Goal: Task Accomplishment & Management: Use online tool/utility

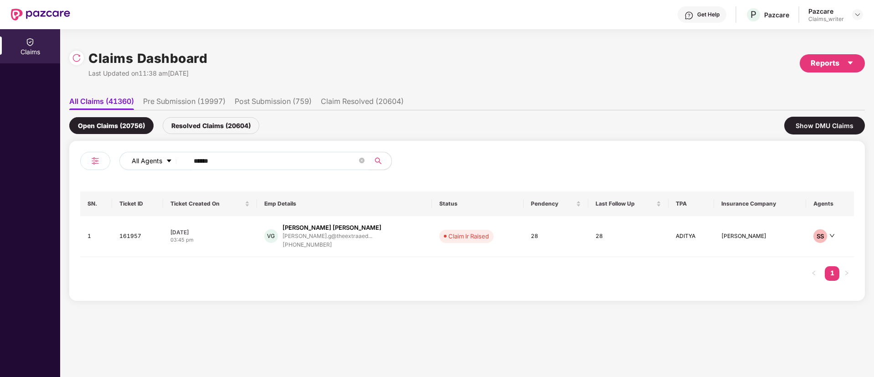
drag, startPoint x: 238, startPoint y: 152, endPoint x: 179, endPoint y: 168, distance: 61.4
click at [179, 168] on div "All Agents ******" at bounding box center [351, 161] width 464 height 18
drag, startPoint x: 196, startPoint y: 163, endPoint x: 171, endPoint y: 163, distance: 24.6
click at [171, 163] on div "All Agents ******" at bounding box center [351, 161] width 464 height 18
paste input "text"
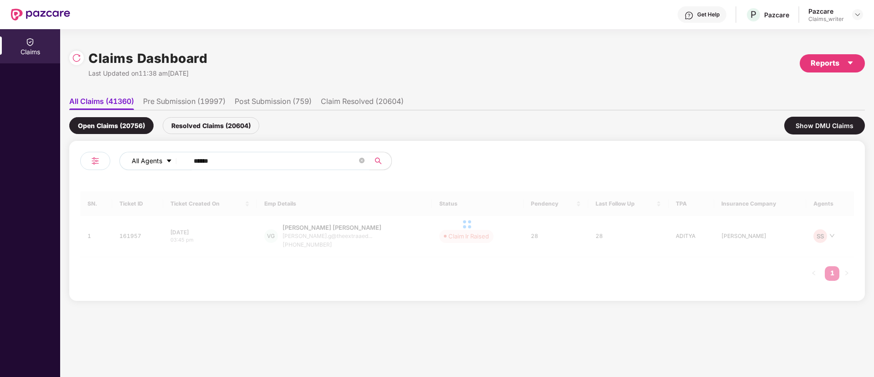
drag, startPoint x: 224, startPoint y: 160, endPoint x: 140, endPoint y: 160, distance: 84.3
click at [140, 160] on div "All Agents ******" at bounding box center [351, 161] width 464 height 18
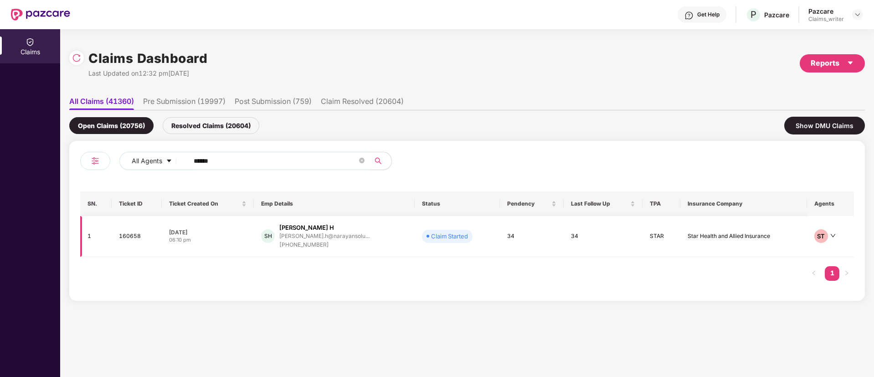
type input "******"
click at [133, 239] on td "160658" at bounding box center [137, 236] width 50 height 41
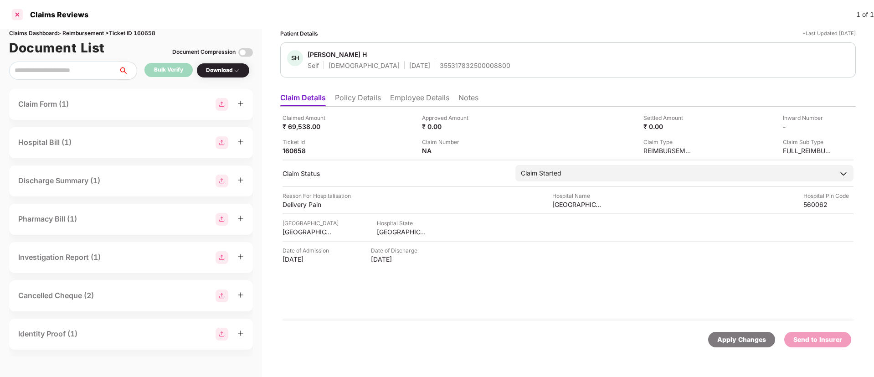
click at [20, 13] on div at bounding box center [17, 14] width 15 height 15
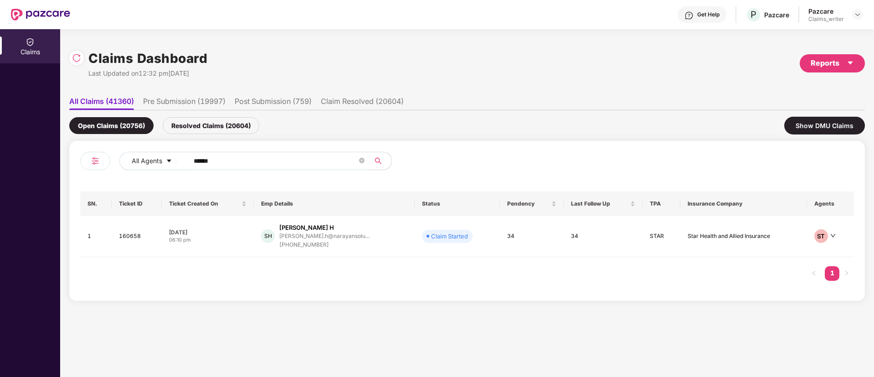
drag, startPoint x: 241, startPoint y: 157, endPoint x: 169, endPoint y: 151, distance: 71.8
click at [170, 152] on div "All Agents ******" at bounding box center [351, 161] width 464 height 18
paste input "text"
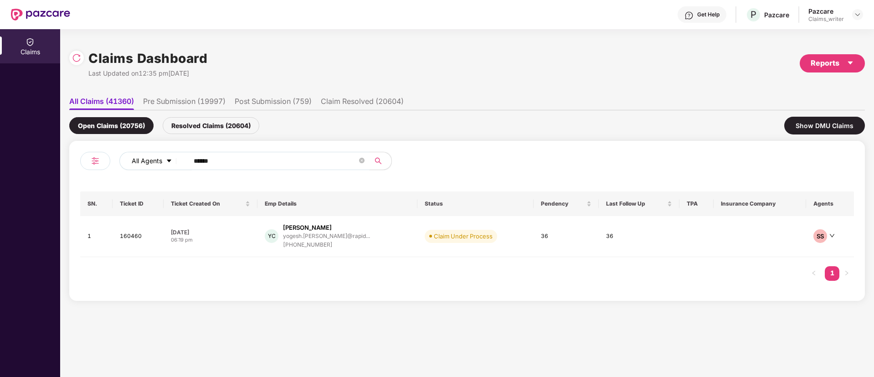
drag, startPoint x: 238, startPoint y: 163, endPoint x: 168, endPoint y: 159, distance: 70.7
click at [168, 159] on div "All Agents ******" at bounding box center [351, 161] width 464 height 18
paste input "text"
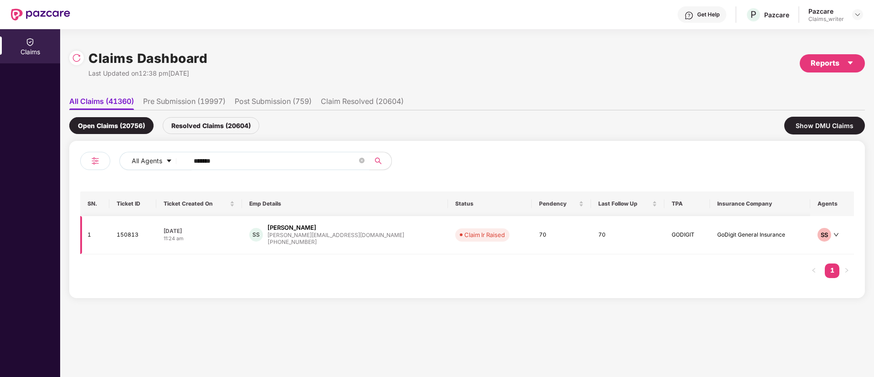
type input "******"
click at [124, 237] on td "150813" at bounding box center [132, 235] width 46 height 38
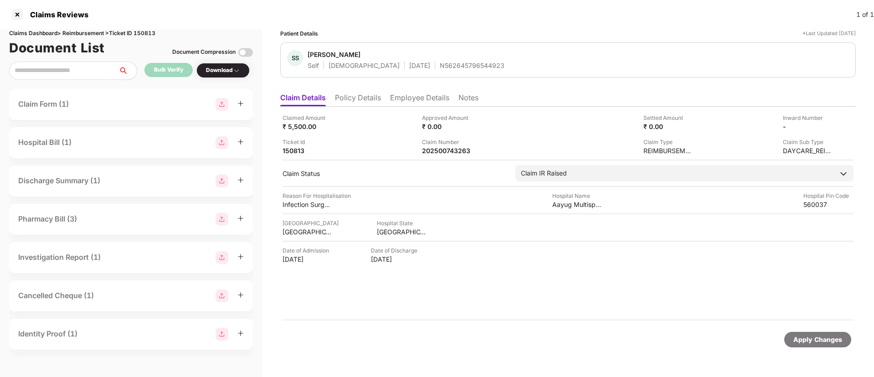
click at [405, 97] on li "Employee Details" at bounding box center [419, 99] width 59 height 13
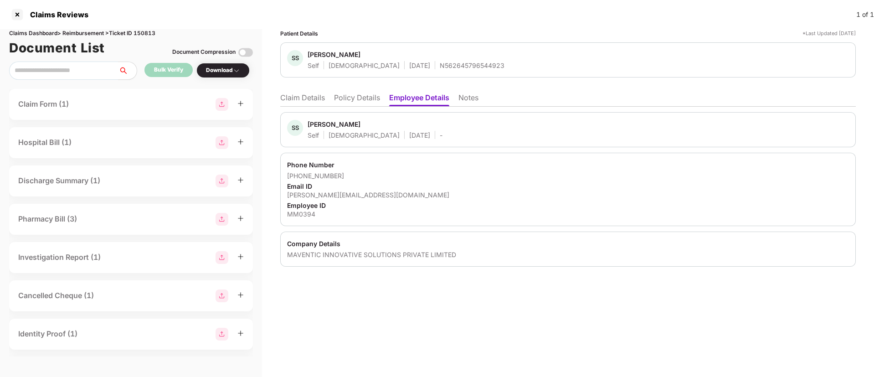
click at [464, 102] on li "Notes" at bounding box center [468, 99] width 20 height 13
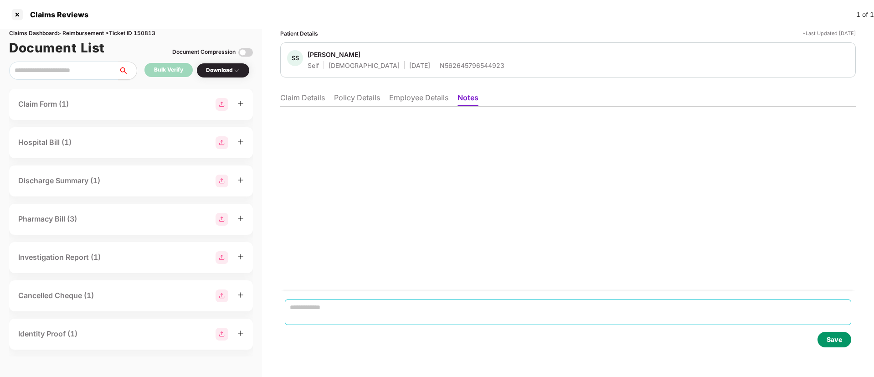
click at [358, 303] on textarea at bounding box center [568, 312] width 566 height 26
paste textarea "**********"
type textarea "**********"
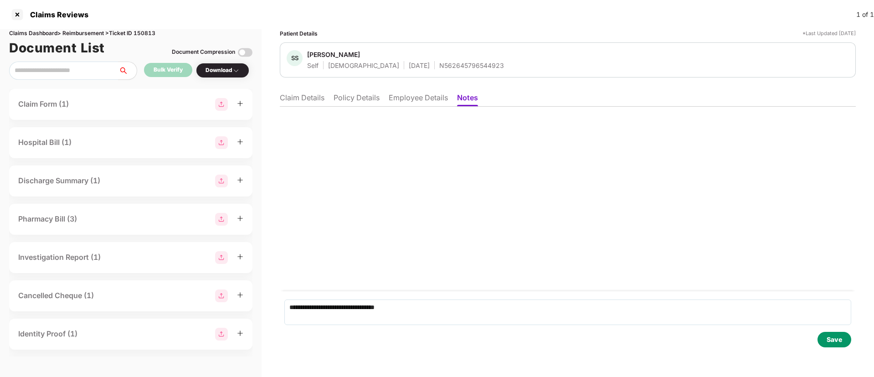
click at [829, 338] on div "Save" at bounding box center [833, 339] width 15 height 10
click at [307, 96] on li "Claim Details" at bounding box center [302, 99] width 45 height 13
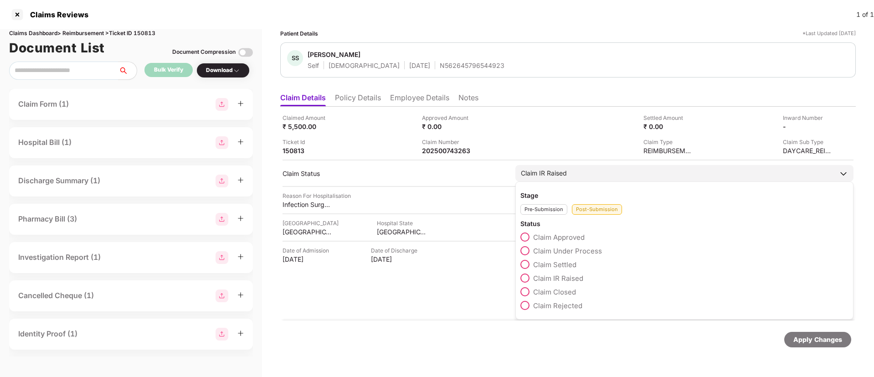
click at [529, 289] on span at bounding box center [524, 291] width 9 height 9
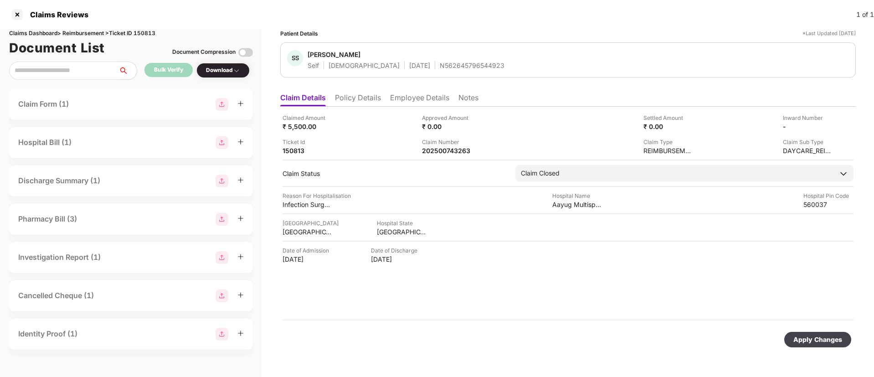
click at [814, 343] on div "Apply Changes" at bounding box center [817, 339] width 49 height 10
click at [19, 16] on div at bounding box center [17, 14] width 15 height 15
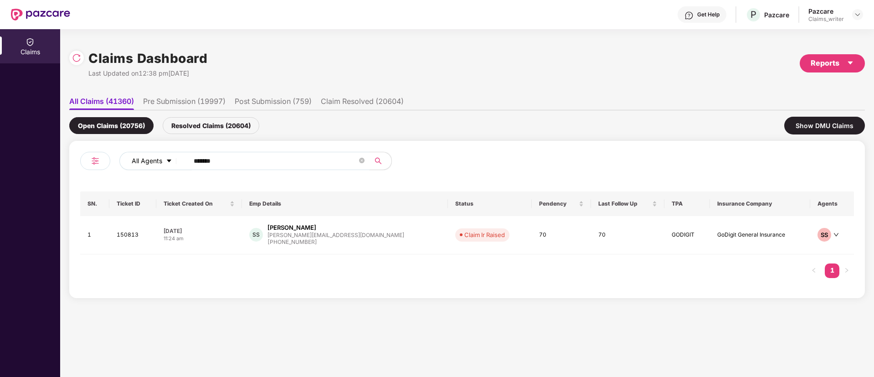
drag, startPoint x: 226, startPoint y: 160, endPoint x: 165, endPoint y: 156, distance: 61.6
click at [165, 156] on div "All Agents ******" at bounding box center [351, 161] width 464 height 18
paste input "text"
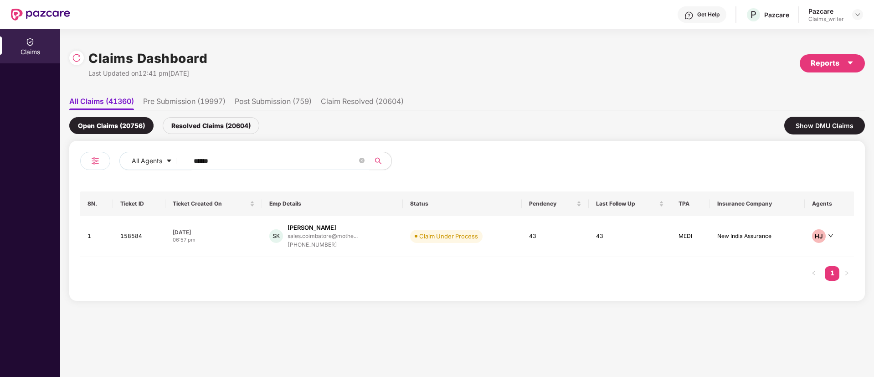
type input "******"
click at [136, 237] on td "158584" at bounding box center [139, 236] width 52 height 41
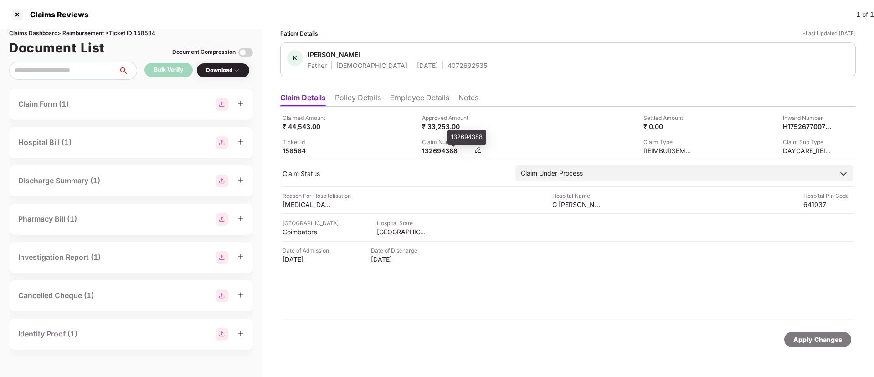
click at [445, 148] on div "132694388" at bounding box center [447, 150] width 50 height 9
copy div "132694388"
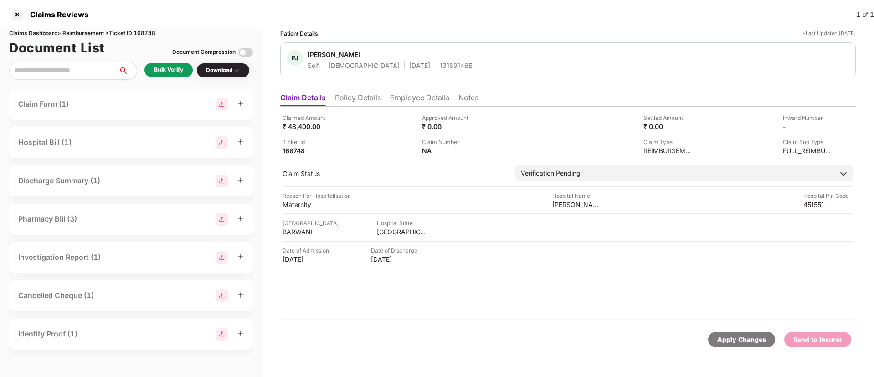
click at [166, 66] on div "Bulk Verify" at bounding box center [168, 70] width 29 height 9
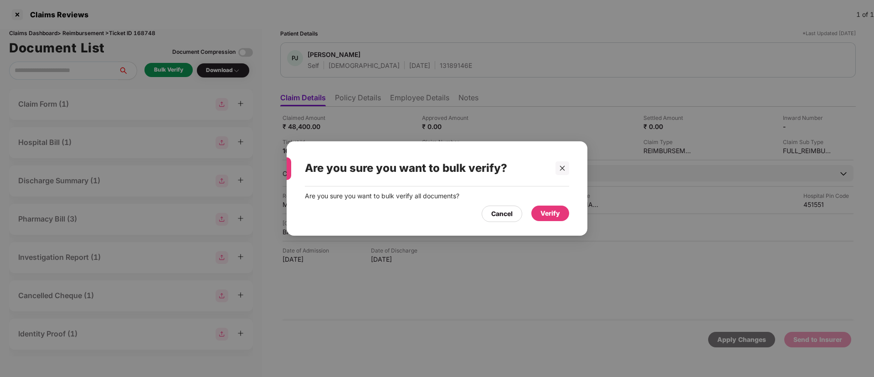
click at [545, 215] on div "Verify" at bounding box center [550, 213] width 20 height 10
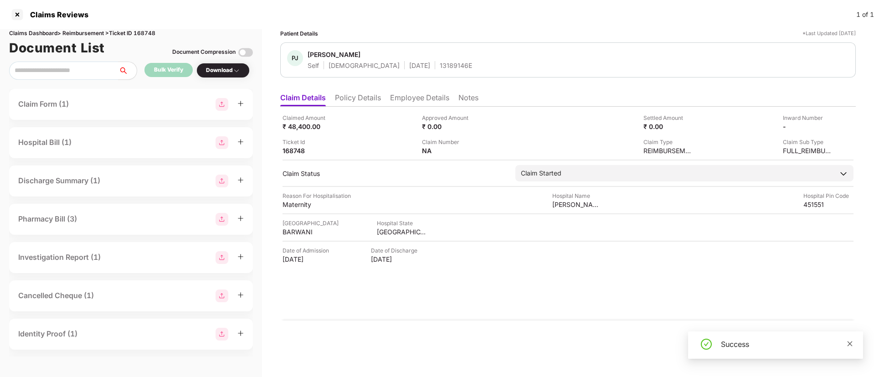
click at [849, 345] on icon "close" at bounding box center [849, 343] width 6 height 6
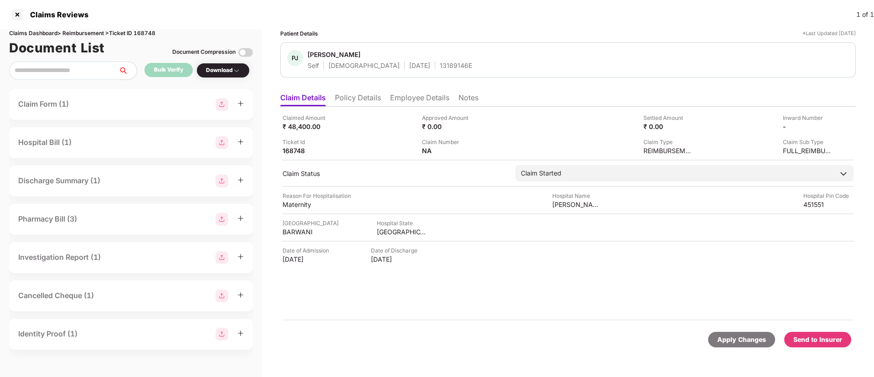
click at [222, 72] on div "Download" at bounding box center [223, 70] width 34 height 9
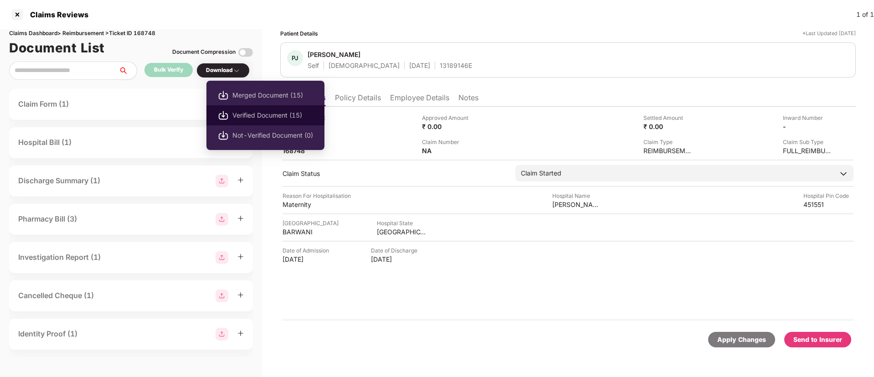
click at [236, 115] on span "Verified Document (15)" at bounding box center [272, 115] width 81 height 10
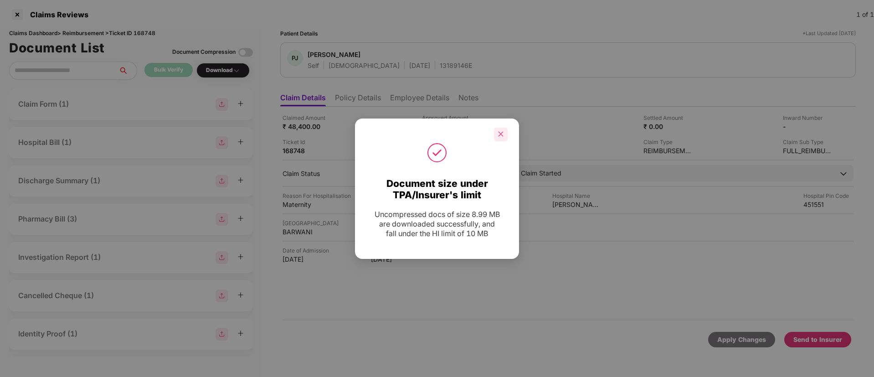
click at [500, 134] on icon "close" at bounding box center [500, 134] width 5 height 5
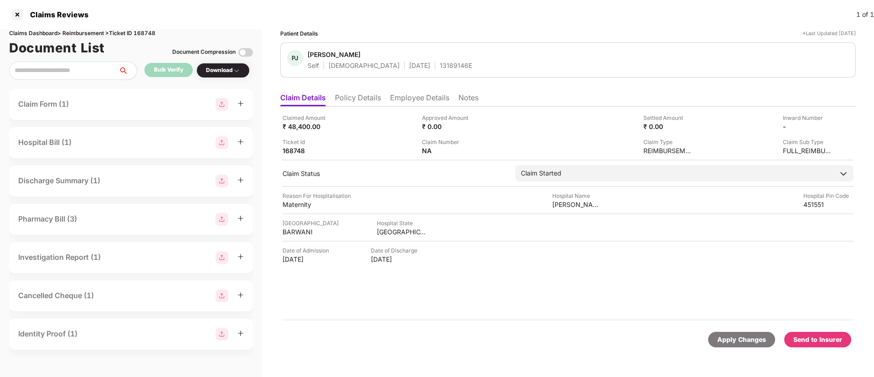
click at [820, 340] on div "Send to Insurer" at bounding box center [817, 339] width 49 height 10
click at [349, 97] on li "Policy Details" at bounding box center [358, 99] width 46 height 13
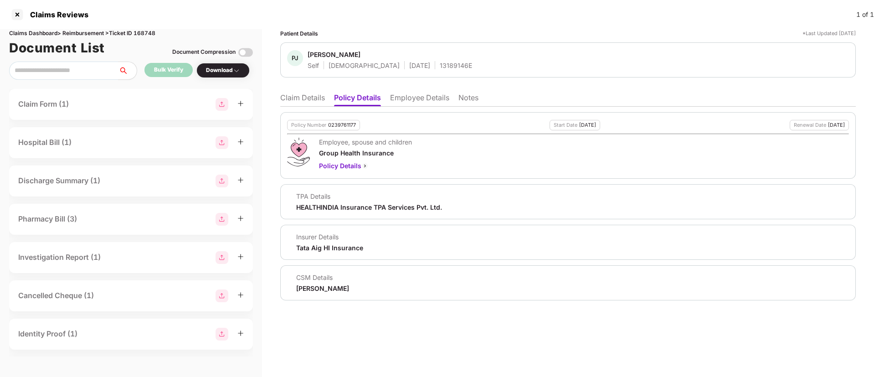
click at [403, 94] on li "Employee Details" at bounding box center [419, 99] width 59 height 13
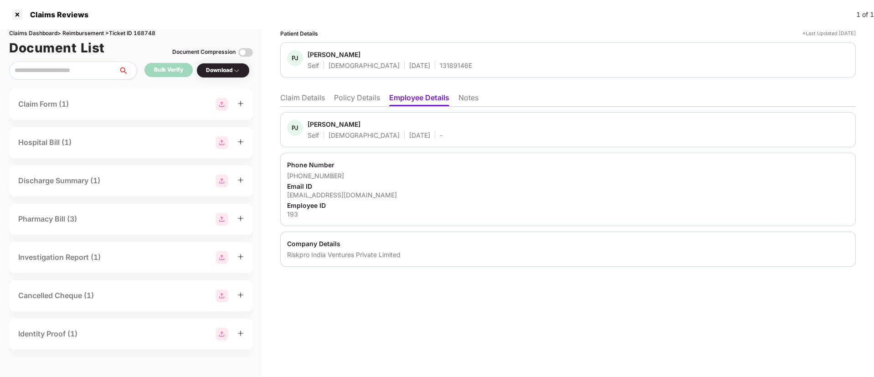
click at [355, 98] on li "Policy Details" at bounding box center [357, 99] width 46 height 13
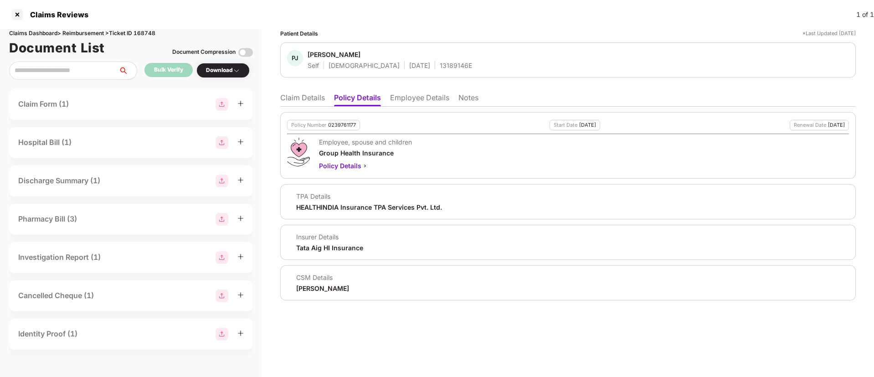
click at [414, 98] on li "Employee Details" at bounding box center [419, 99] width 59 height 13
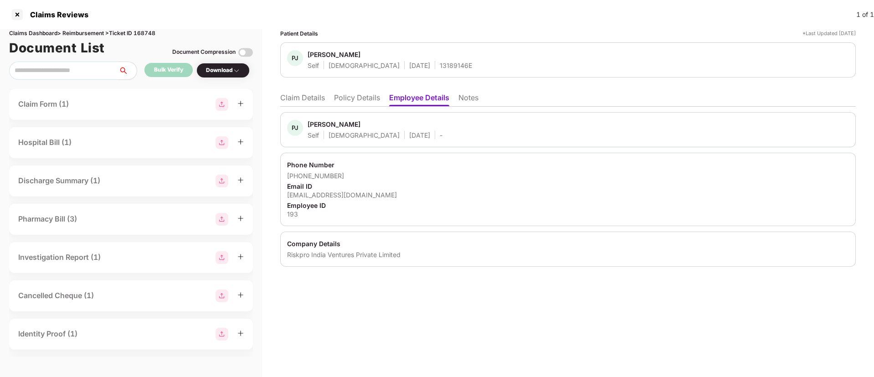
click at [373, 99] on li "Policy Details" at bounding box center [357, 99] width 46 height 13
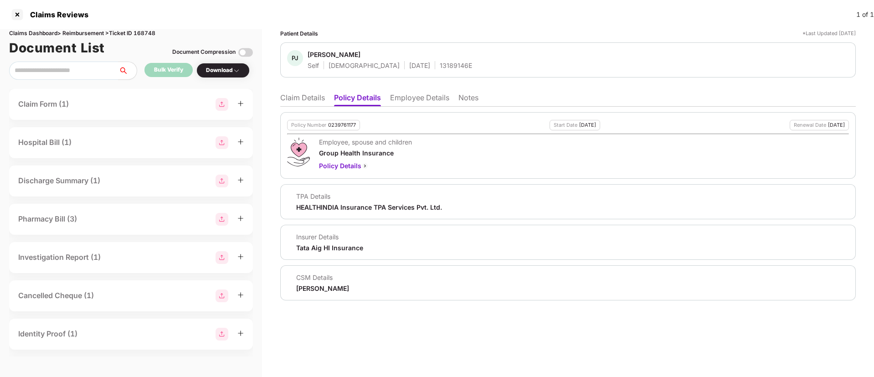
click at [402, 97] on li "Employee Details" at bounding box center [419, 99] width 59 height 13
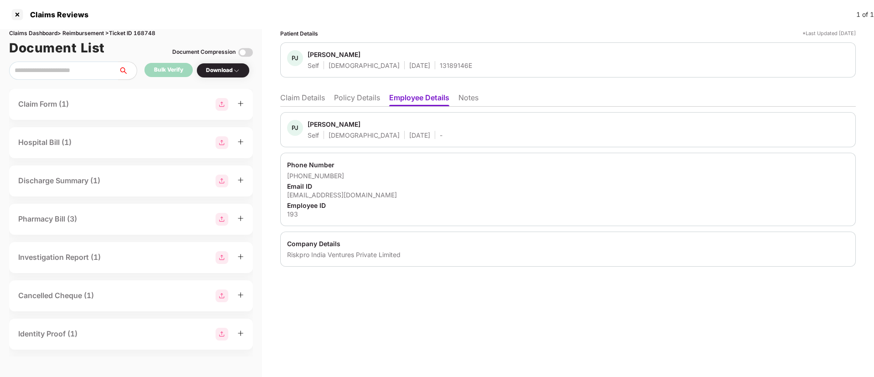
click at [353, 100] on li "Policy Details" at bounding box center [357, 99] width 46 height 13
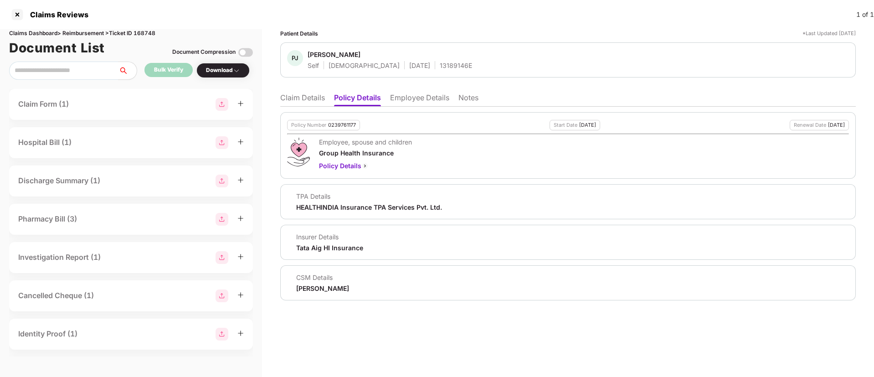
click at [302, 100] on li "Claim Details" at bounding box center [302, 99] width 45 height 13
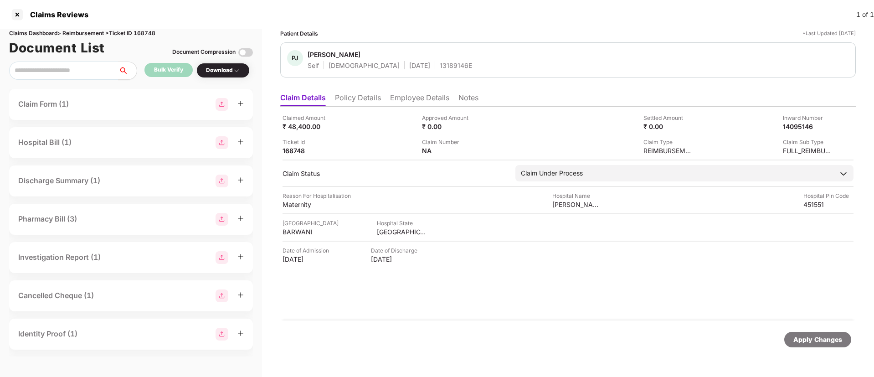
click at [367, 98] on li "Policy Details" at bounding box center [358, 99] width 46 height 13
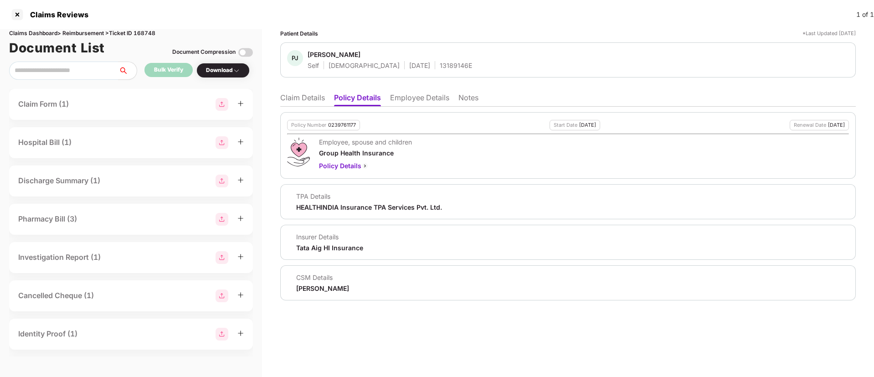
click at [294, 97] on li "Claim Details" at bounding box center [302, 99] width 45 height 13
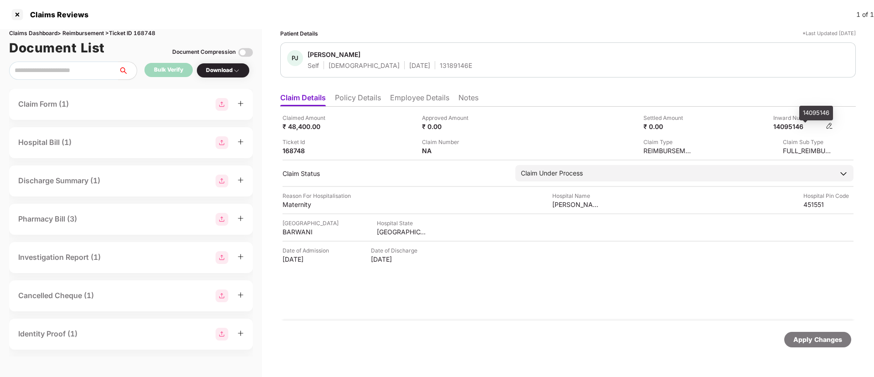
click at [796, 126] on div "14095146" at bounding box center [798, 126] width 50 height 9
copy div "14095146"
click at [144, 29] on div "Claims Dashboard > Reimbursement > Ticket ID 168748" at bounding box center [131, 33] width 244 height 9
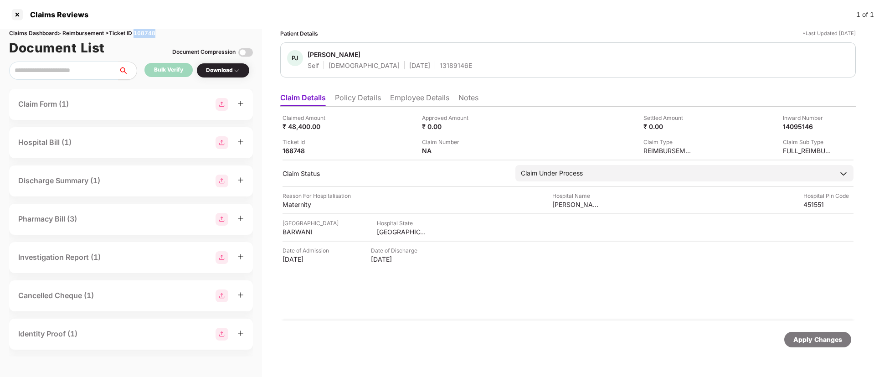
copy div "168748"
click at [796, 126] on div "14095146" at bounding box center [798, 126] width 50 height 9
copy div "14095146"
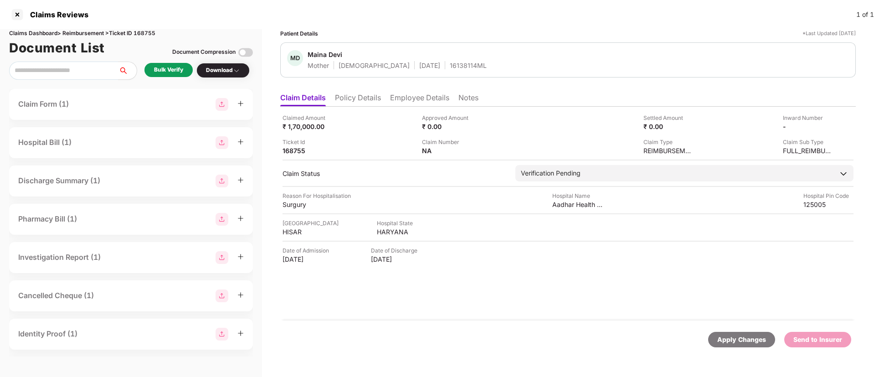
click at [174, 71] on div "Bulk Verify" at bounding box center [168, 70] width 29 height 9
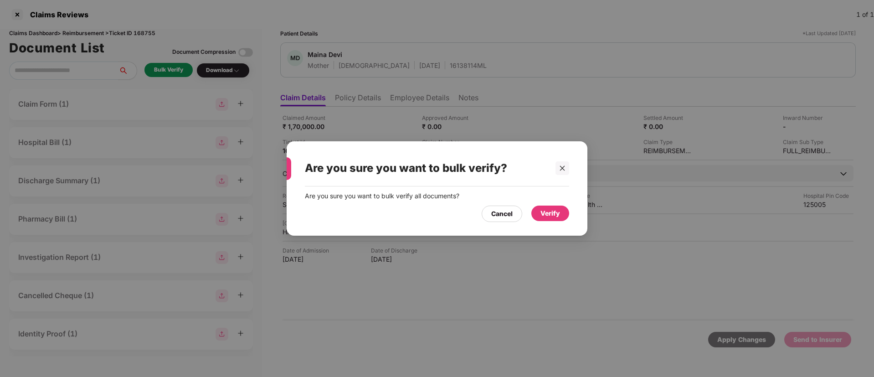
click at [549, 212] on div "Verify" at bounding box center [550, 213] width 20 height 10
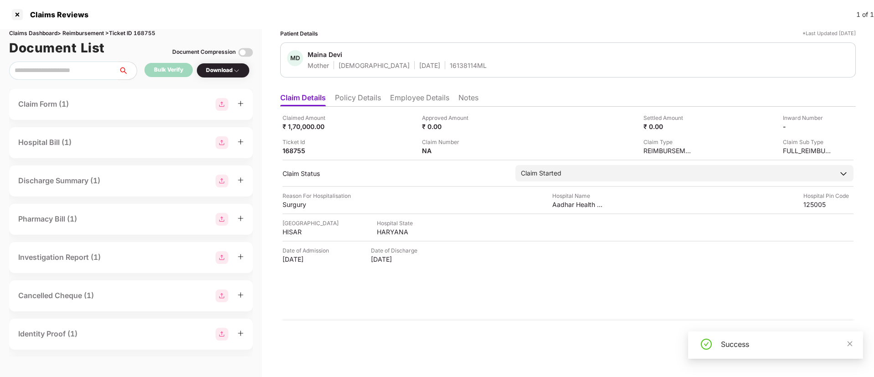
click at [229, 74] on div "Download" at bounding box center [223, 70] width 34 height 9
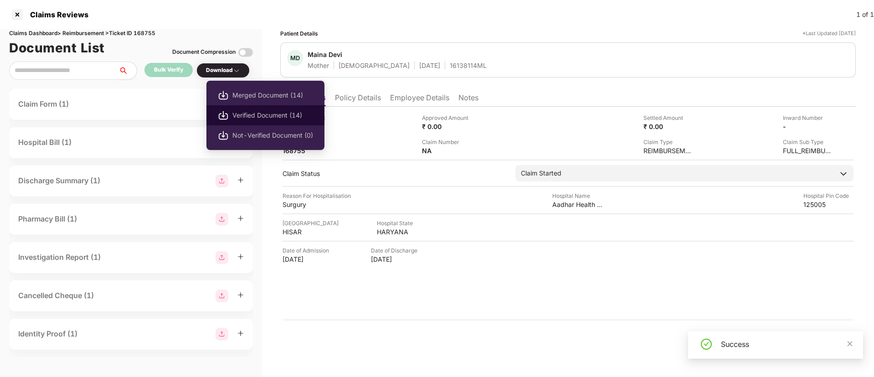
click at [266, 112] on span "Verified Document (14)" at bounding box center [272, 115] width 81 height 10
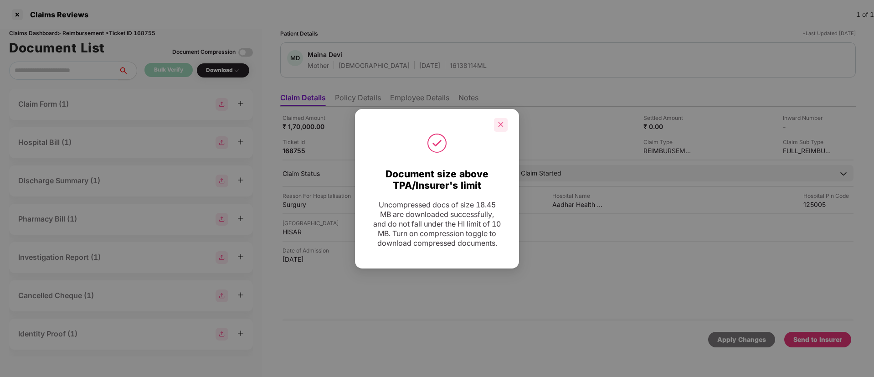
click at [501, 122] on icon "close" at bounding box center [500, 124] width 5 height 5
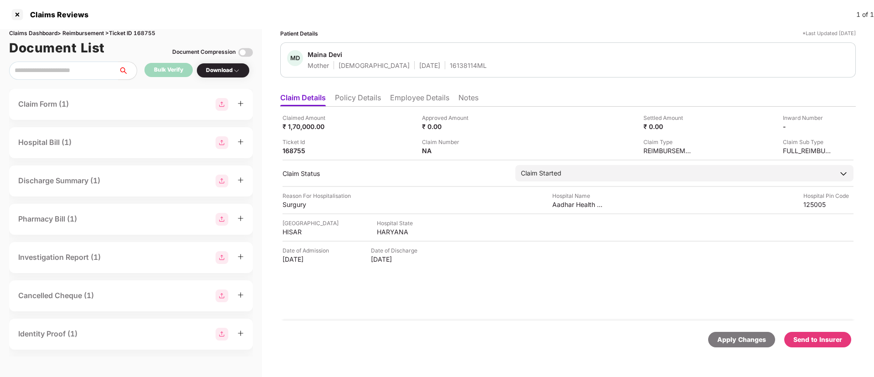
click at [346, 93] on li "Policy Details" at bounding box center [358, 99] width 46 height 13
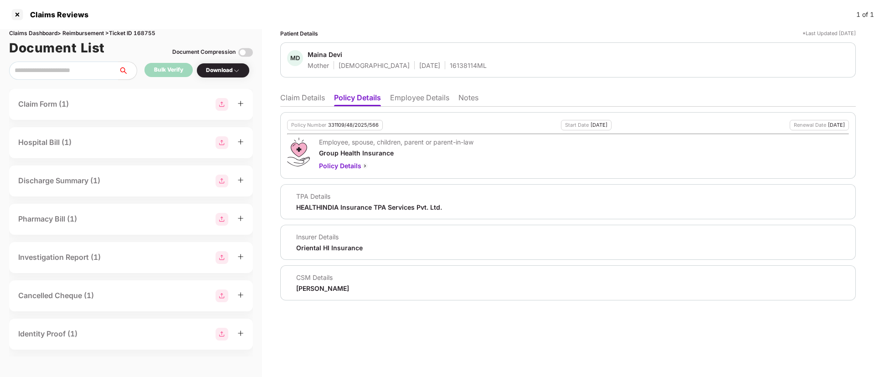
click at [399, 103] on li "Employee Details" at bounding box center [419, 99] width 59 height 13
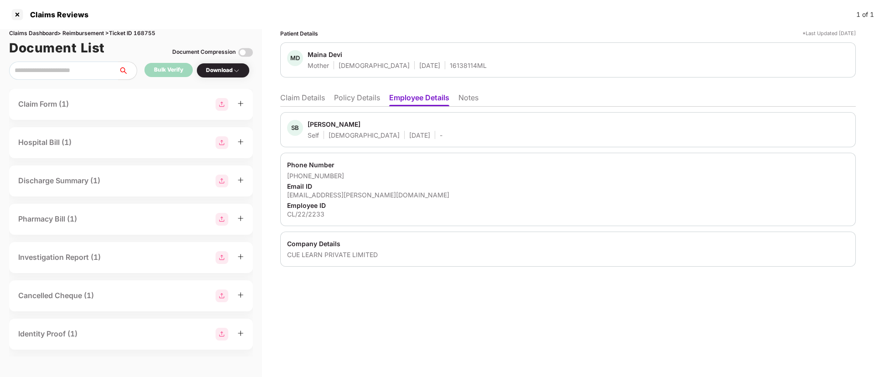
click at [308, 100] on li "Claim Details" at bounding box center [302, 99] width 45 height 13
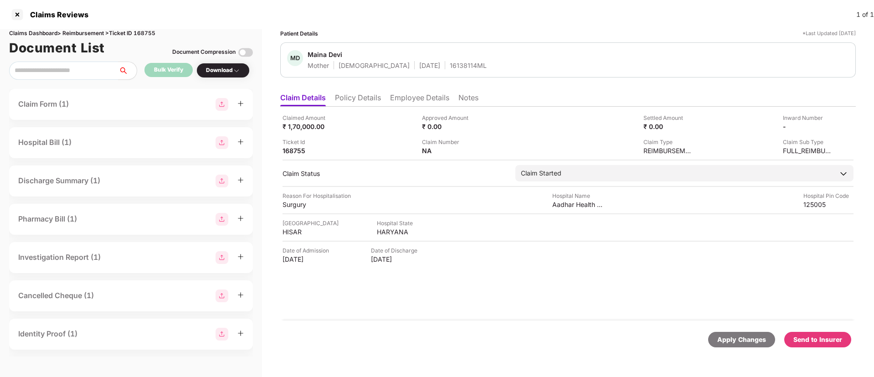
click at [821, 337] on div "Send to Insurer" at bounding box center [817, 339] width 49 height 10
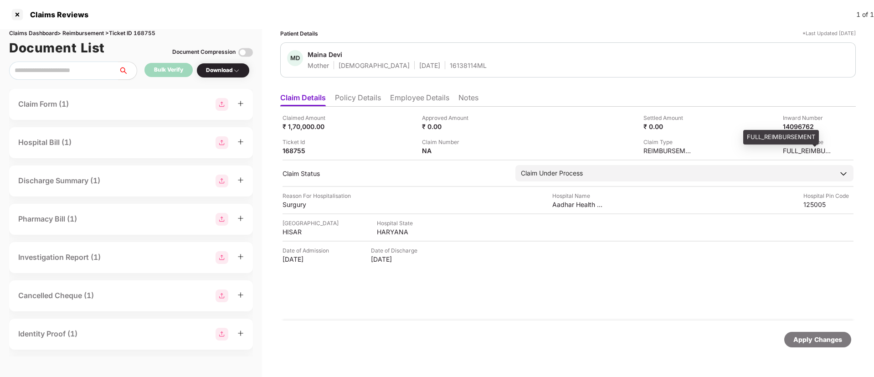
click at [797, 130] on div "FULL_REIMBURSEMENT" at bounding box center [781, 137] width 76 height 15
click at [795, 126] on div "14096762" at bounding box center [798, 126] width 50 height 9
copy div "14096762"
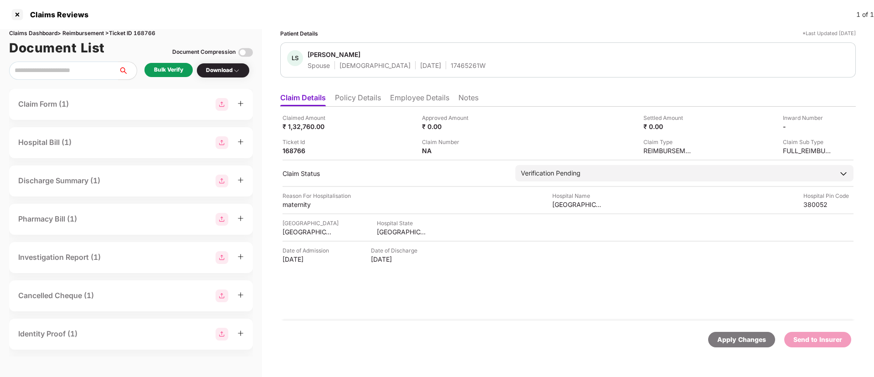
click at [174, 66] on div "Bulk Verify" at bounding box center [168, 70] width 29 height 9
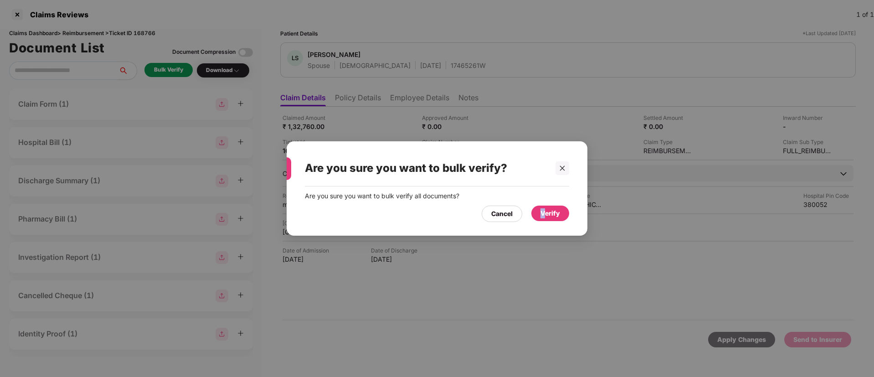
click at [543, 211] on div "Verify" at bounding box center [550, 213] width 20 height 10
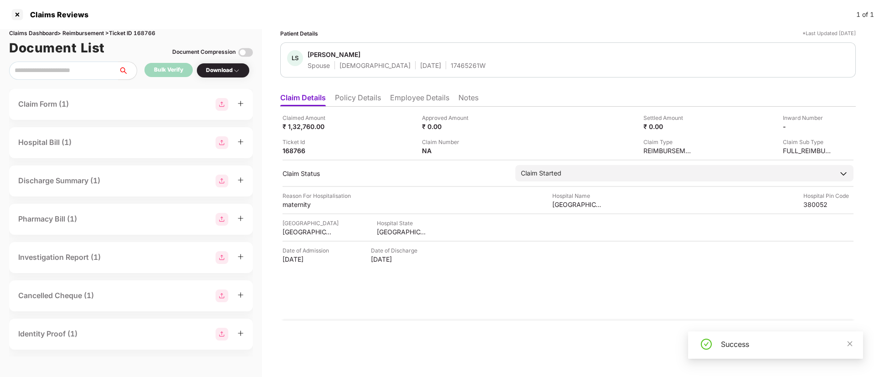
click at [222, 74] on div "Download" at bounding box center [223, 70] width 34 height 9
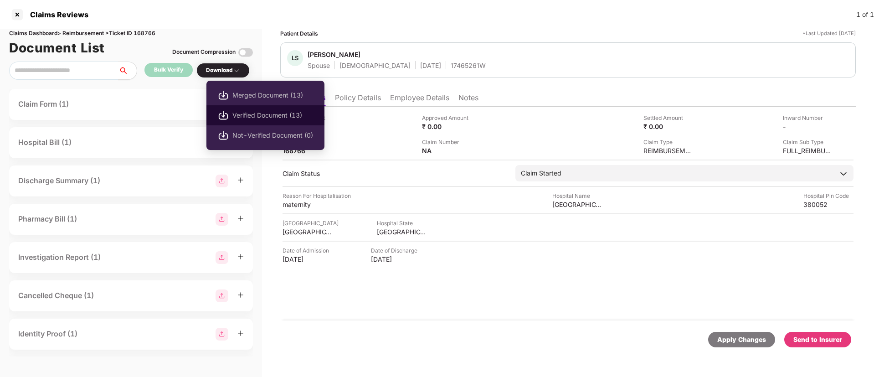
click at [258, 117] on span "Verified Document (13)" at bounding box center [272, 115] width 81 height 10
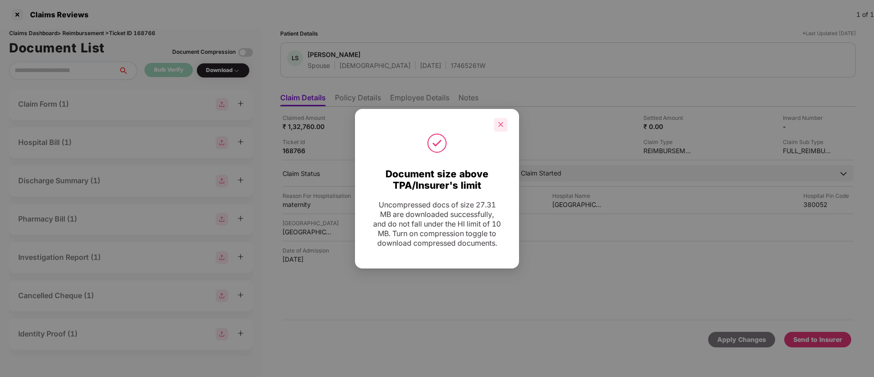
click at [497, 123] on icon "close" at bounding box center [500, 124] width 6 height 6
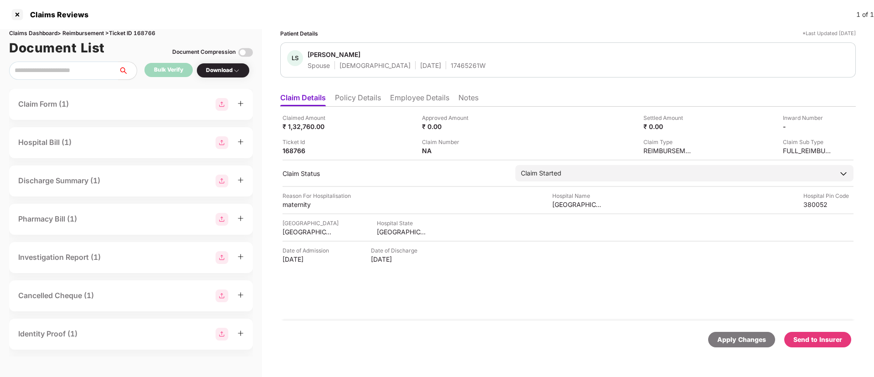
click at [823, 333] on div "Send to Insurer" at bounding box center [817, 339] width 67 height 15
click at [353, 102] on li "Policy Details" at bounding box center [358, 99] width 46 height 13
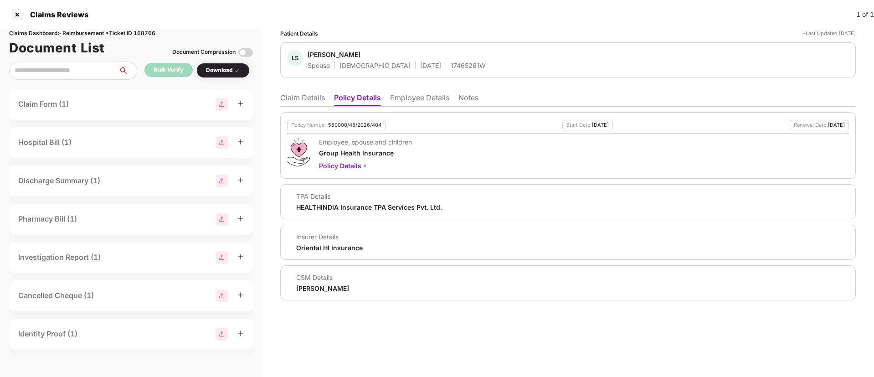
click at [395, 98] on li "Employee Details" at bounding box center [419, 99] width 59 height 13
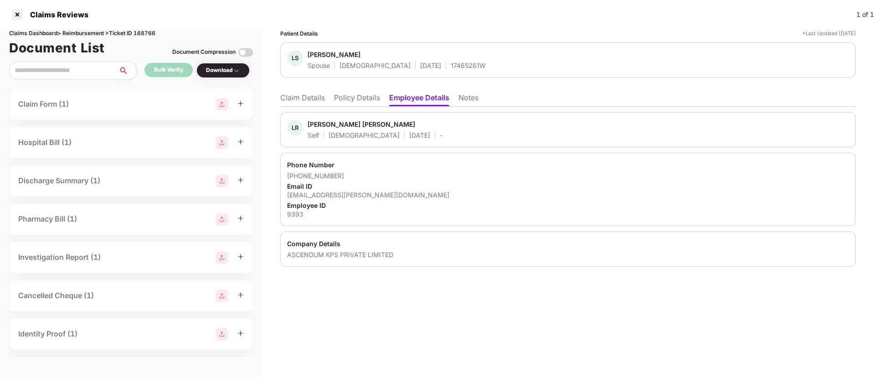
click at [345, 101] on li "Policy Details" at bounding box center [357, 99] width 46 height 13
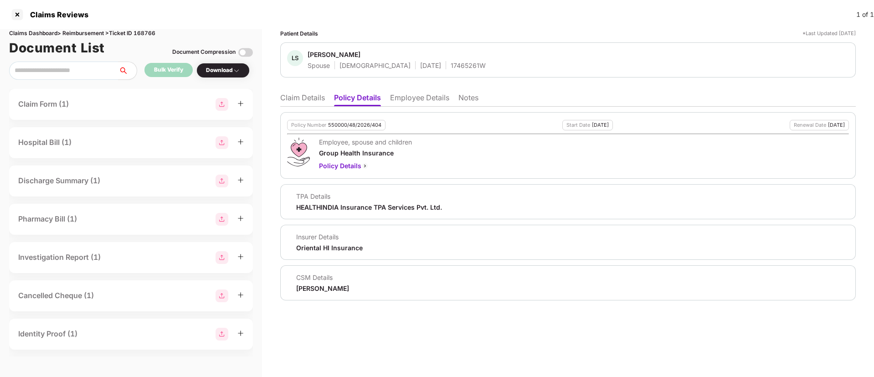
click at [411, 95] on li "Employee Details" at bounding box center [419, 99] width 59 height 13
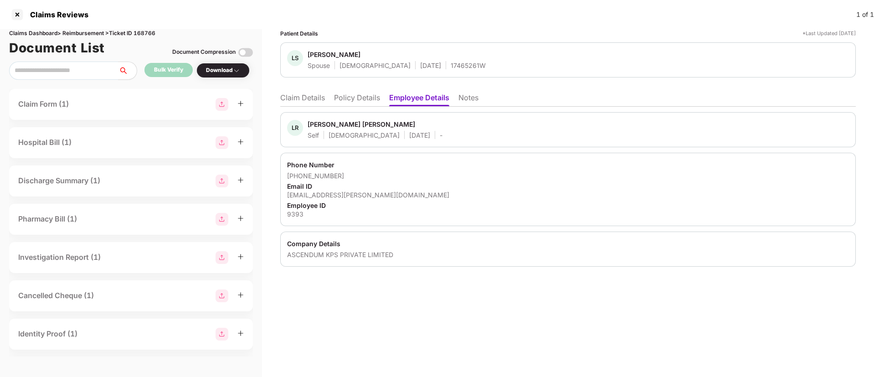
click at [299, 95] on li "Claim Details" at bounding box center [302, 99] width 45 height 13
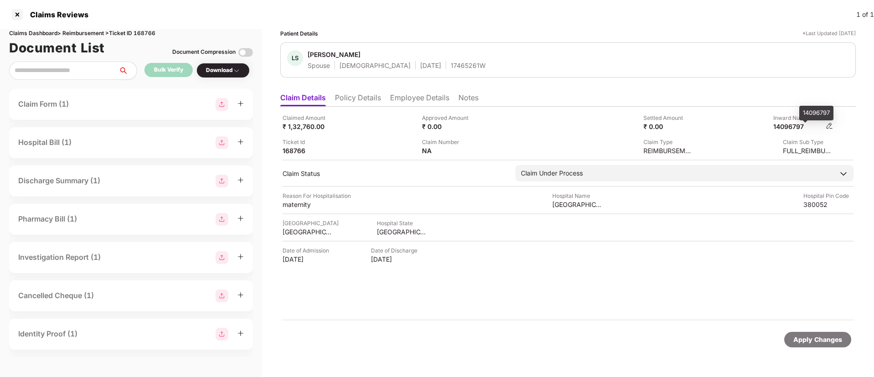
click at [786, 123] on div "14096797" at bounding box center [798, 126] width 50 height 9
copy div "14096797"
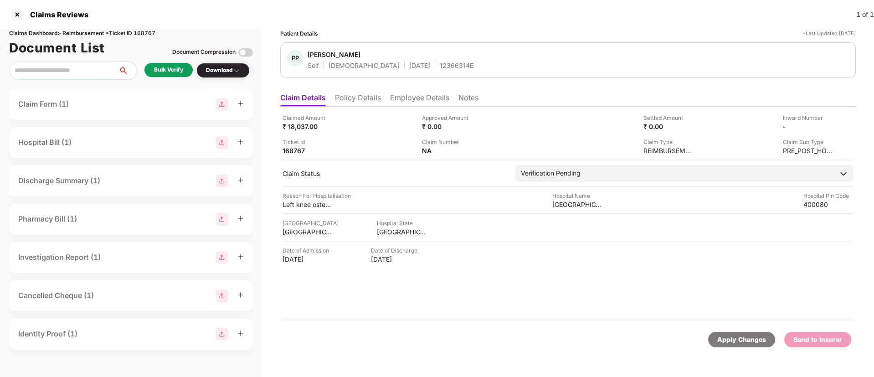
click at [151, 66] on div "Bulk Verify" at bounding box center [168, 70] width 48 height 14
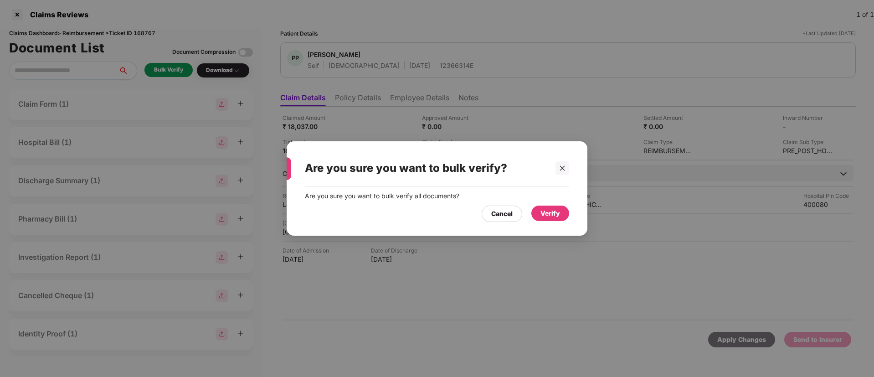
click at [552, 214] on div "Verify" at bounding box center [550, 213] width 20 height 10
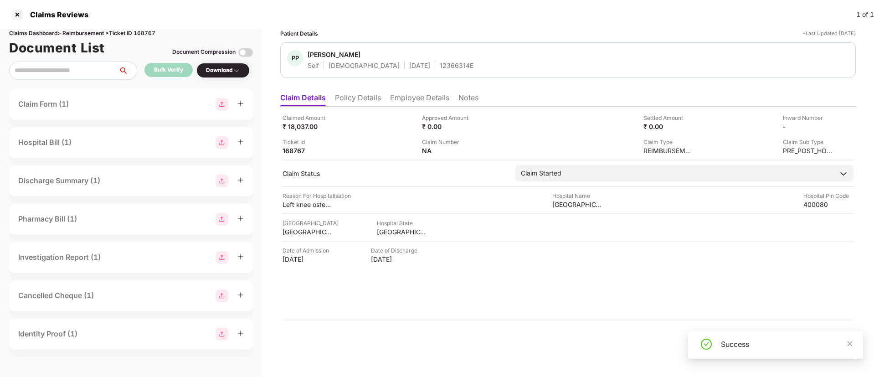
click at [230, 69] on div "Download" at bounding box center [223, 70] width 34 height 9
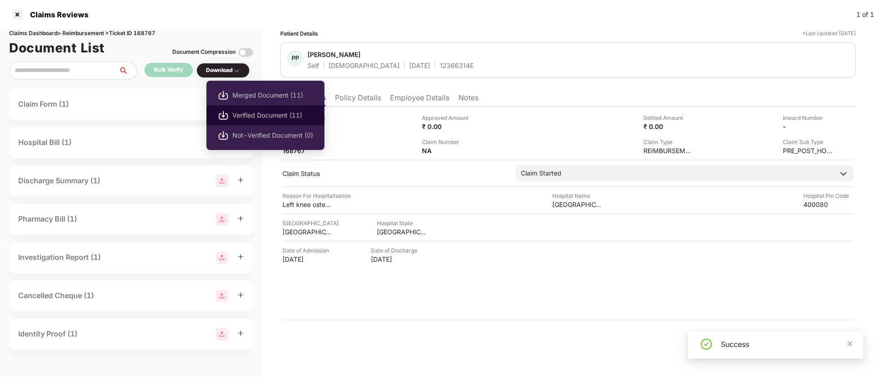
click at [241, 115] on span "Verified Document (11)" at bounding box center [272, 115] width 81 height 10
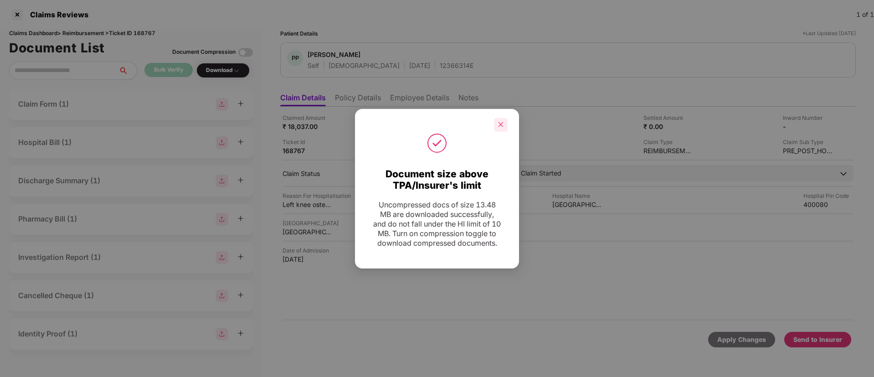
click at [501, 121] on icon "close" at bounding box center [500, 124] width 6 height 6
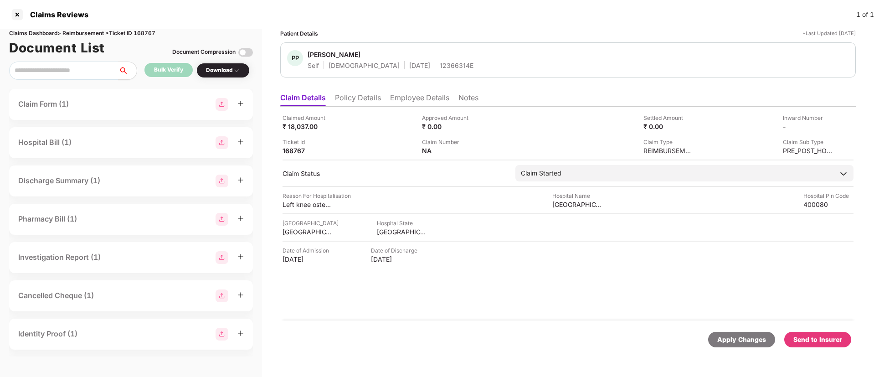
click at [805, 337] on div "Send to Insurer" at bounding box center [817, 339] width 49 height 10
click at [363, 101] on li "Policy Details" at bounding box center [358, 99] width 46 height 13
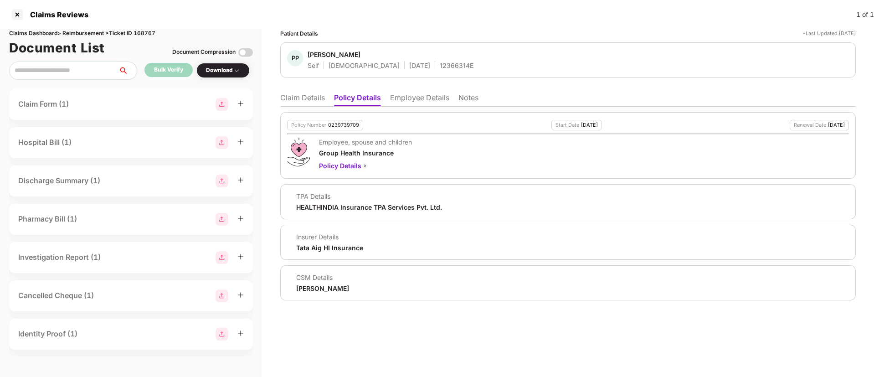
click at [314, 99] on li "Claim Details" at bounding box center [302, 99] width 45 height 13
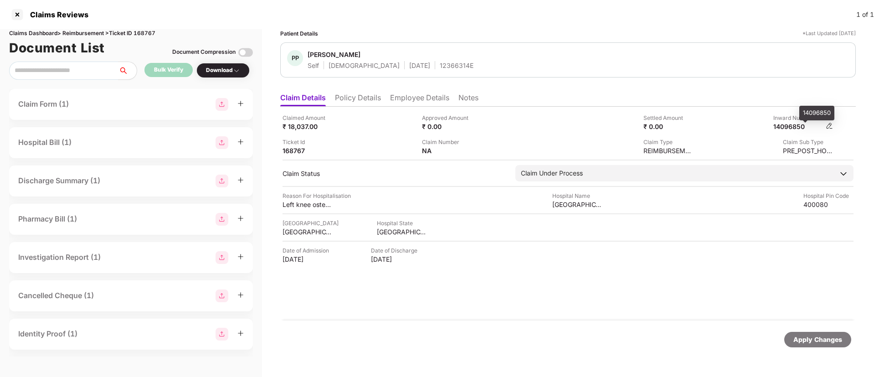
click at [793, 127] on div "14096850" at bounding box center [798, 126] width 50 height 9
copy div "14096850"
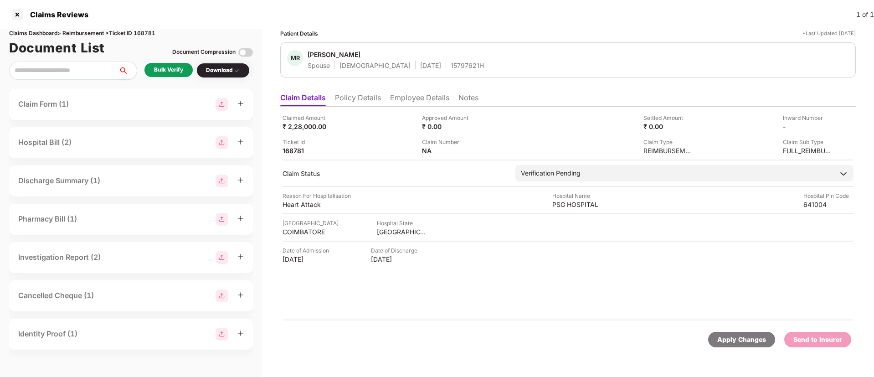
click at [170, 67] on div "Bulk Verify" at bounding box center [168, 70] width 29 height 9
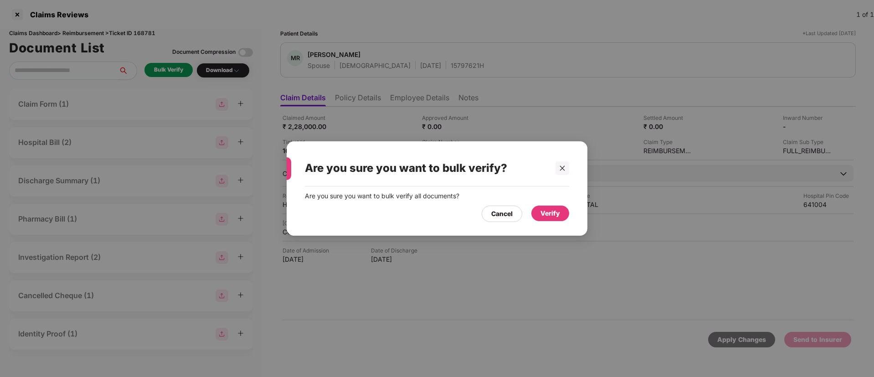
click at [545, 217] on div "Verify" at bounding box center [550, 213] width 20 height 10
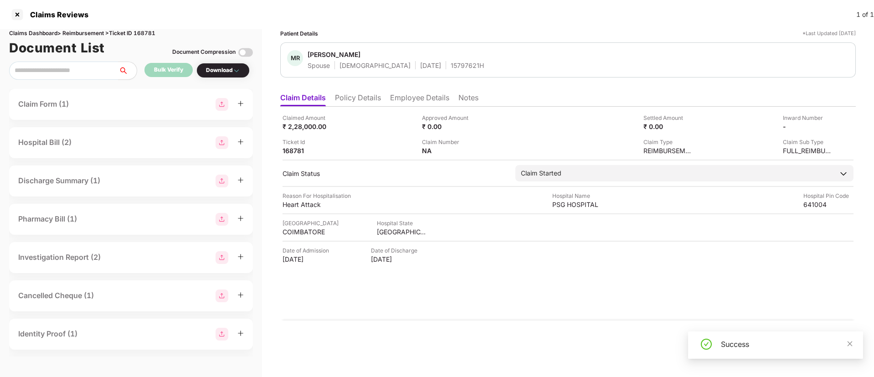
click at [222, 69] on div "Download" at bounding box center [223, 70] width 34 height 9
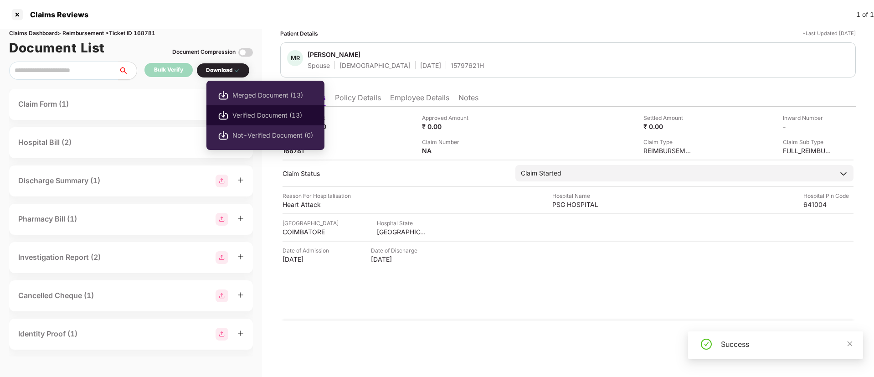
click at [260, 113] on span "Verified Document (13)" at bounding box center [272, 115] width 81 height 10
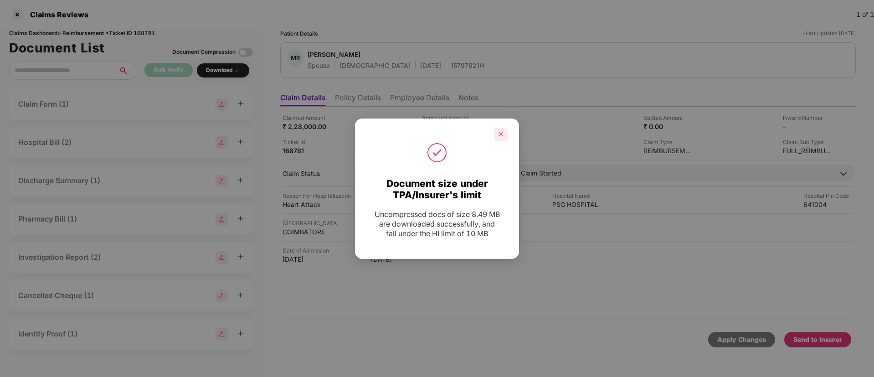
click at [501, 129] on div at bounding box center [501, 135] width 14 height 14
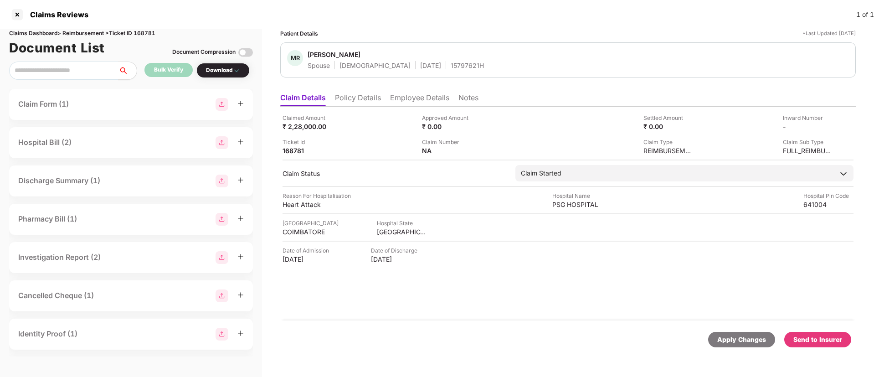
click at [818, 340] on div "Send to Insurer" at bounding box center [817, 339] width 49 height 10
click at [354, 96] on li "Policy Details" at bounding box center [358, 99] width 46 height 13
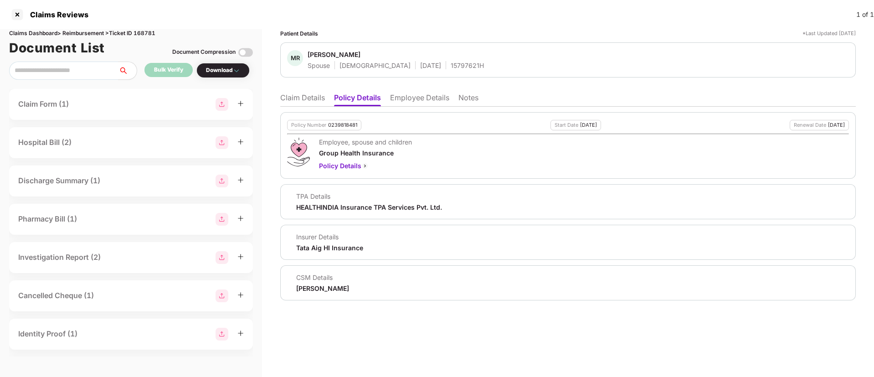
click at [319, 97] on li "Claim Details" at bounding box center [302, 99] width 45 height 13
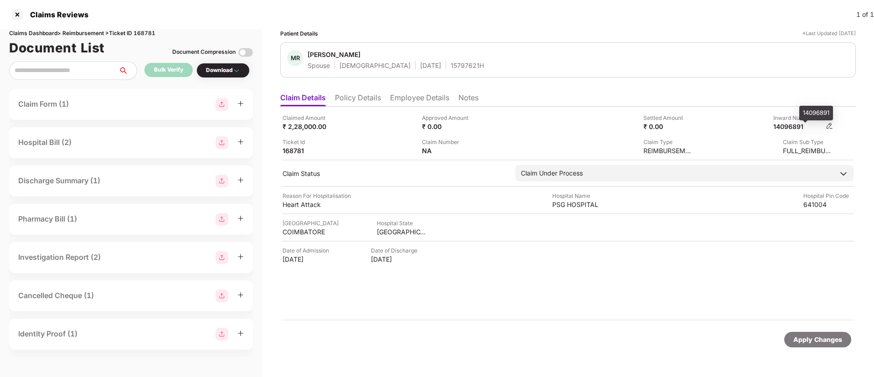
click at [783, 127] on div "14096891" at bounding box center [798, 126] width 50 height 9
copy div "14096891"
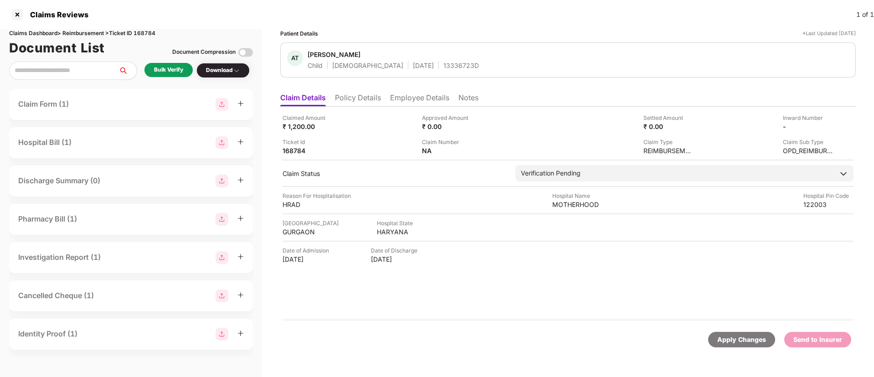
click at [175, 68] on div "Bulk Verify" at bounding box center [168, 70] width 29 height 9
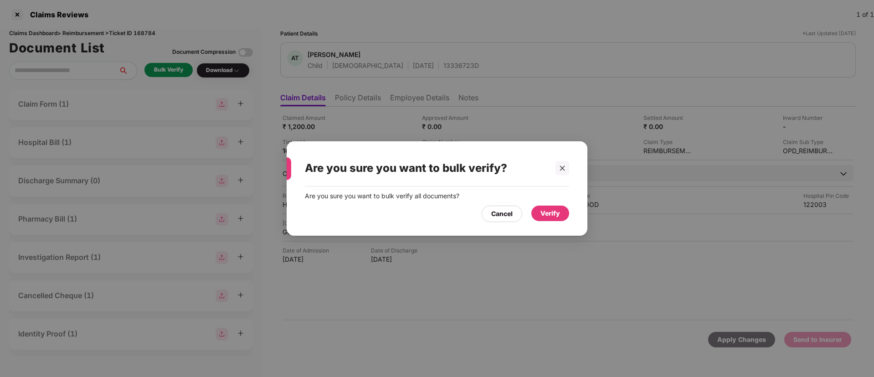
click at [542, 218] on div "Verify" at bounding box center [550, 213] width 20 height 10
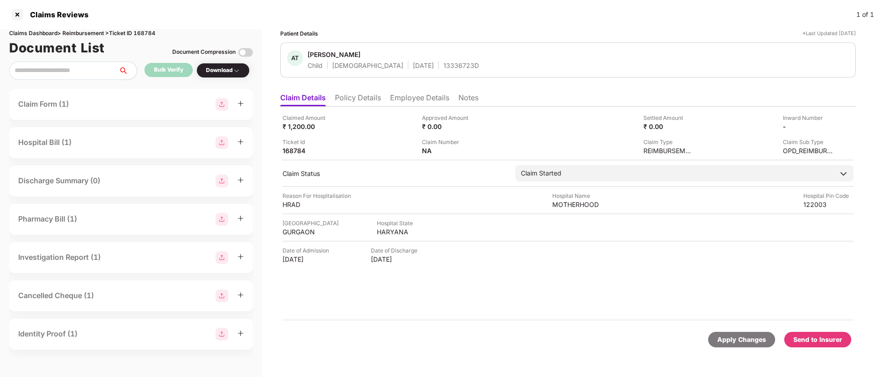
click at [812, 337] on div "Send to Insurer" at bounding box center [817, 339] width 49 height 10
click at [346, 99] on li "Policy Details" at bounding box center [358, 99] width 46 height 13
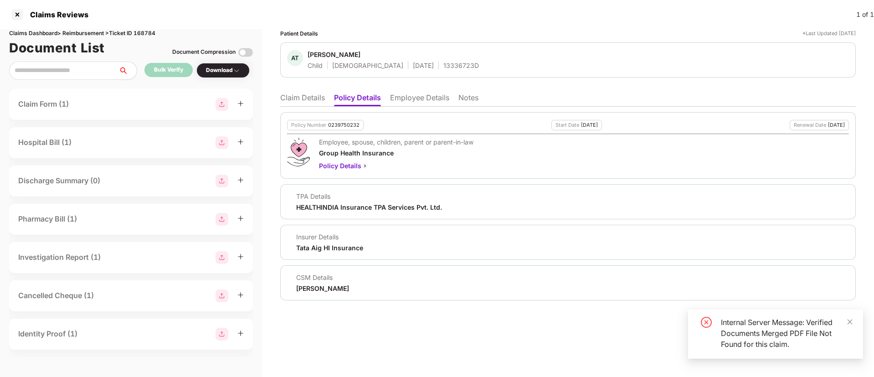
click at [236, 68] on img at bounding box center [236, 70] width 7 height 7
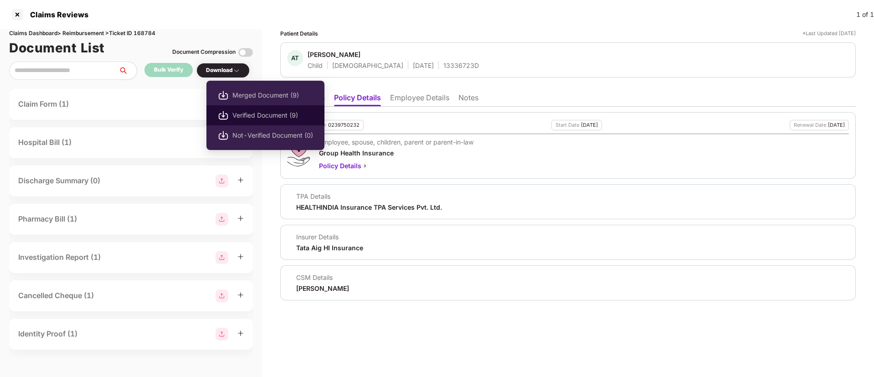
click at [255, 111] on span "Verified Document (9)" at bounding box center [272, 115] width 81 height 10
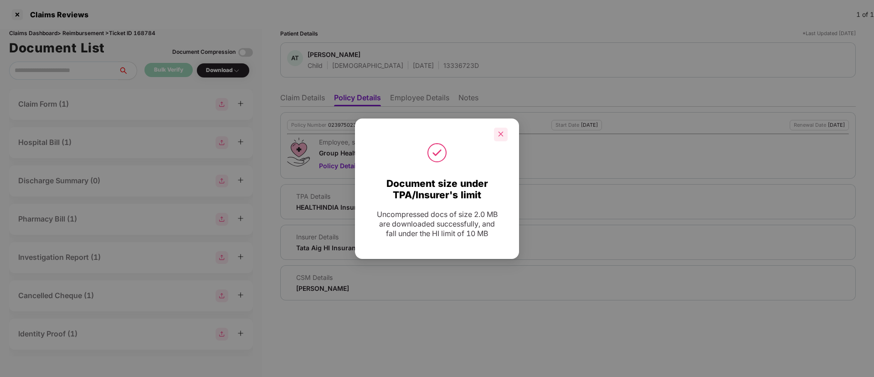
click at [499, 134] on icon "close" at bounding box center [500, 134] width 6 height 6
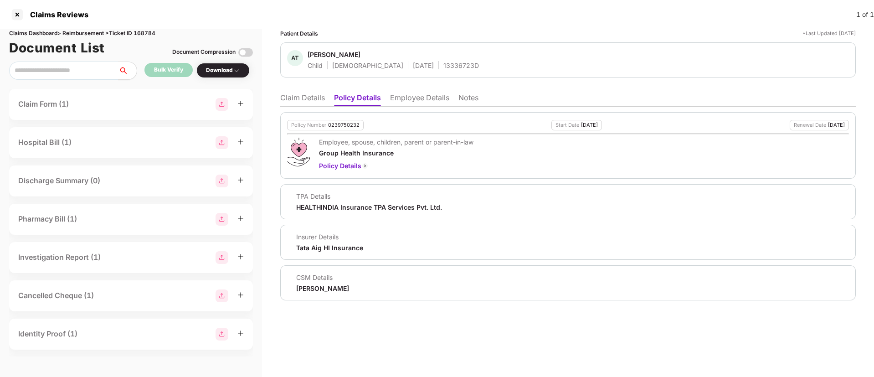
click at [317, 94] on li "Claim Details" at bounding box center [302, 99] width 45 height 13
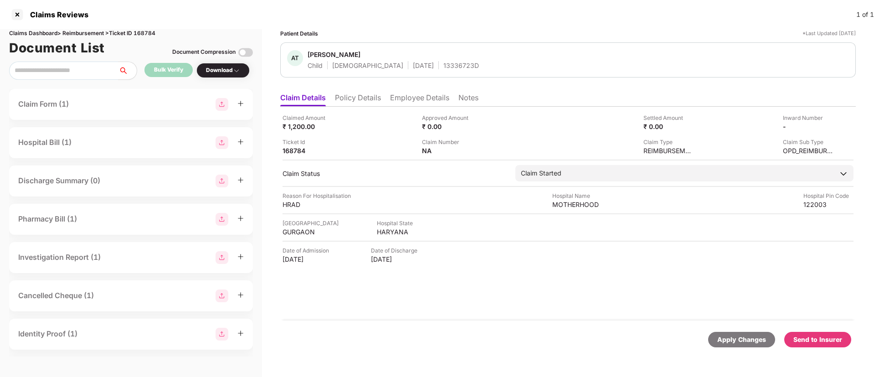
click at [801, 338] on div "Send to Insurer" at bounding box center [817, 339] width 49 height 10
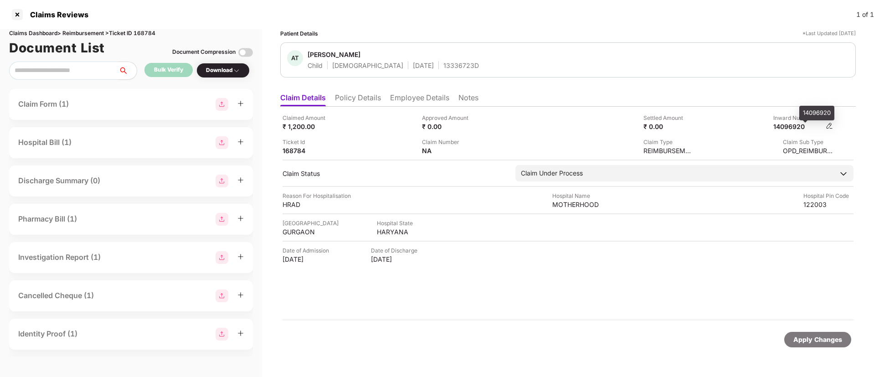
click at [781, 125] on div "14096920" at bounding box center [798, 126] width 50 height 9
copy div "14096920"
click at [351, 101] on li "Policy Details" at bounding box center [358, 99] width 46 height 13
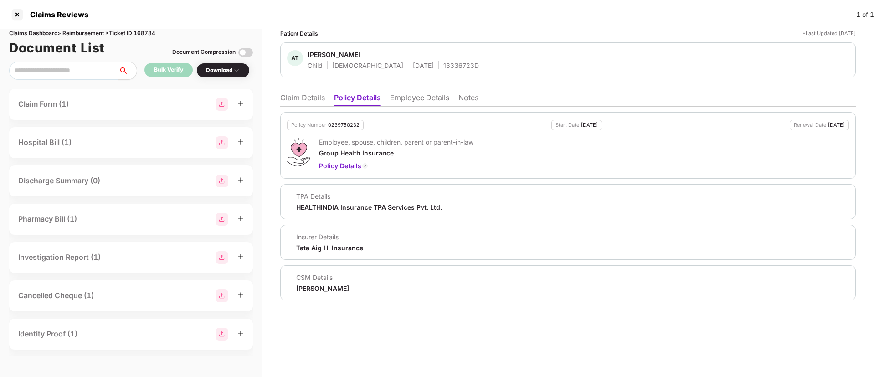
click at [302, 96] on li "Claim Details" at bounding box center [302, 99] width 45 height 13
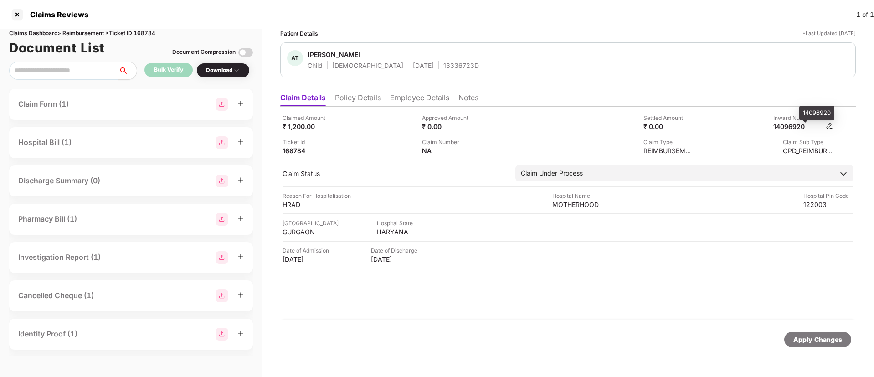
click at [794, 130] on div "14096920" at bounding box center [798, 126] width 50 height 9
copy div "14096920"
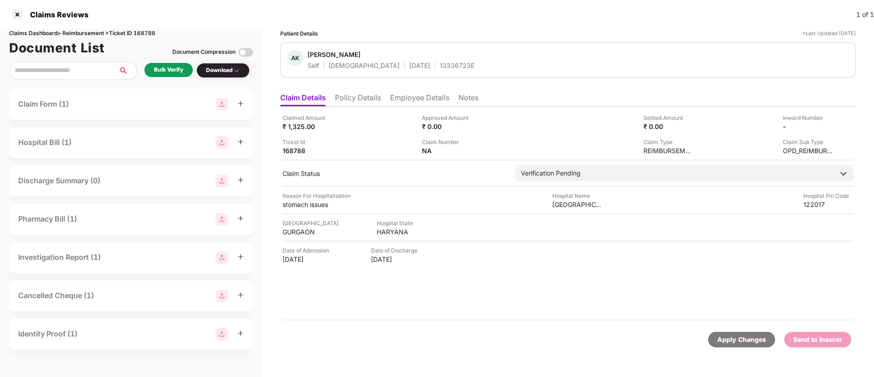
click at [167, 72] on div "Bulk Verify" at bounding box center [168, 70] width 29 height 9
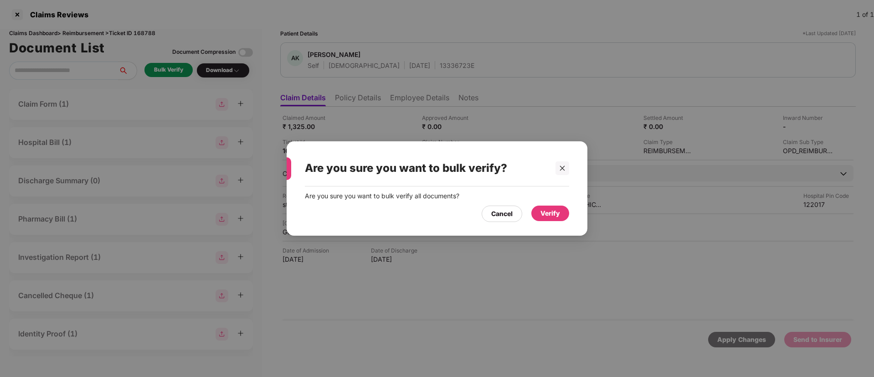
click at [549, 214] on div "Verify" at bounding box center [550, 213] width 20 height 10
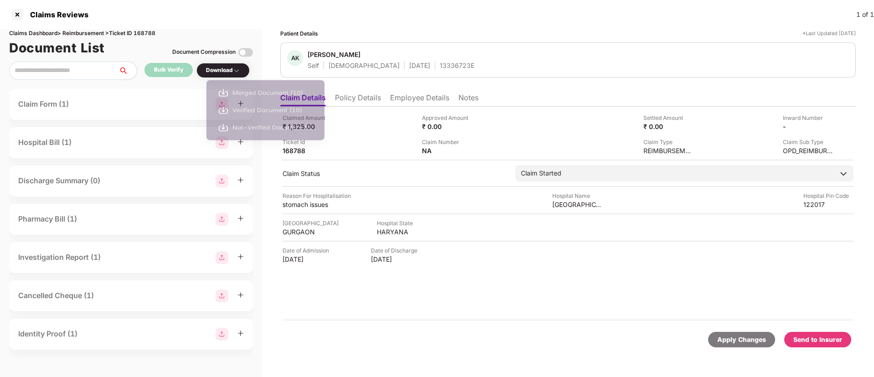
click at [228, 67] on div "Download" at bounding box center [223, 70] width 34 height 9
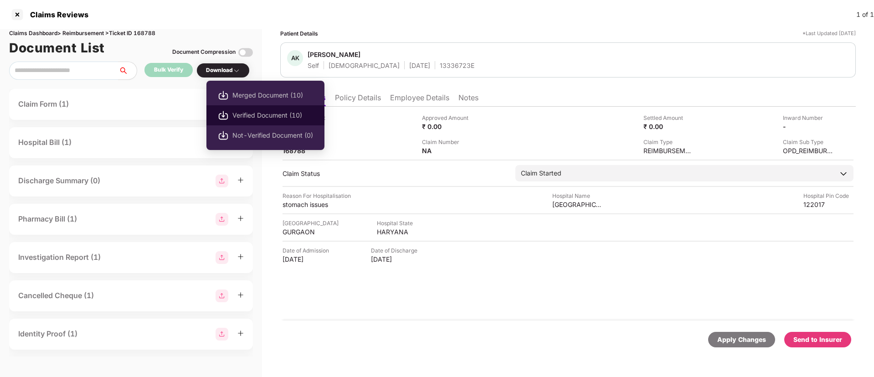
click at [249, 115] on span "Verified Document (10)" at bounding box center [272, 115] width 81 height 10
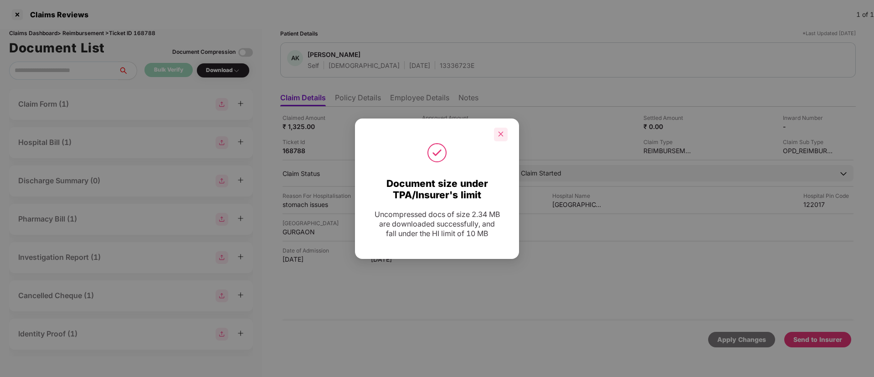
click at [504, 137] on div at bounding box center [501, 135] width 14 height 14
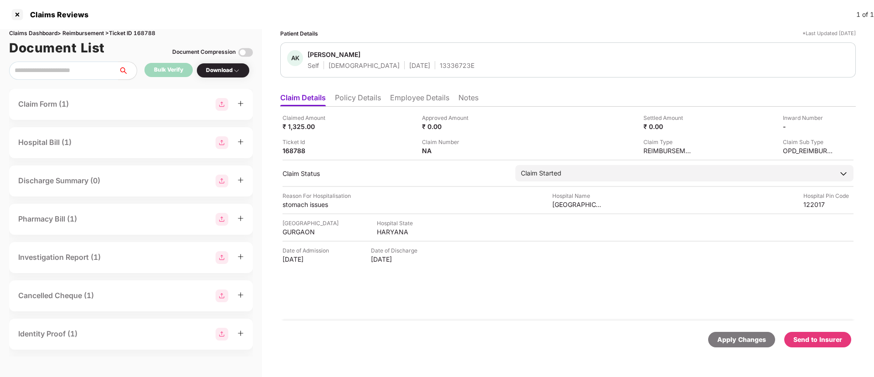
click at [826, 340] on div "Send to Insurer" at bounding box center [817, 339] width 49 height 10
click at [364, 102] on li "Policy Details" at bounding box center [358, 99] width 46 height 13
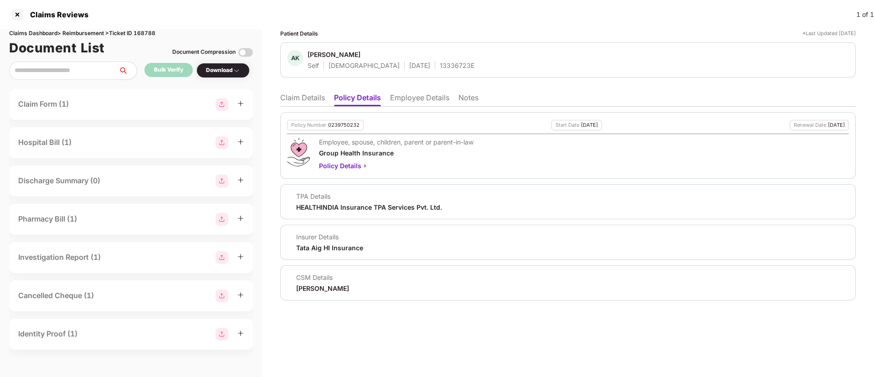
click at [294, 98] on li "Claim Details" at bounding box center [302, 99] width 45 height 13
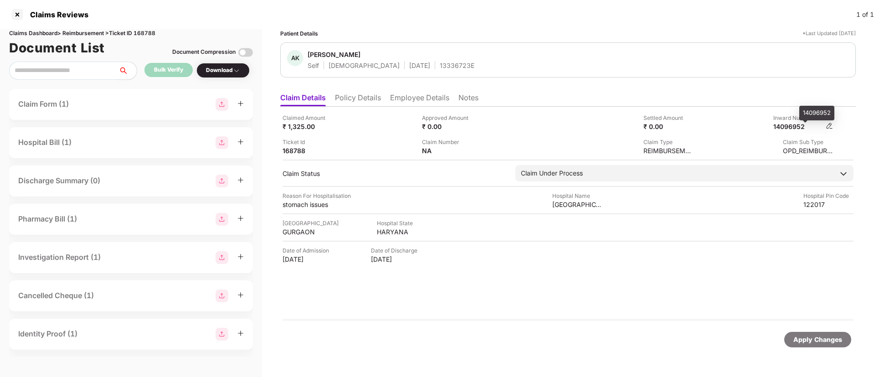
click at [792, 124] on div "14096952" at bounding box center [798, 126] width 50 height 9
copy div "14096952"
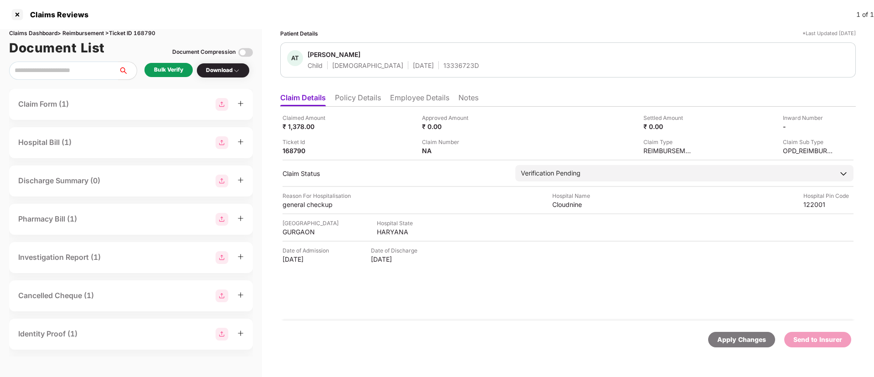
click at [173, 69] on div "Bulk Verify" at bounding box center [168, 70] width 29 height 9
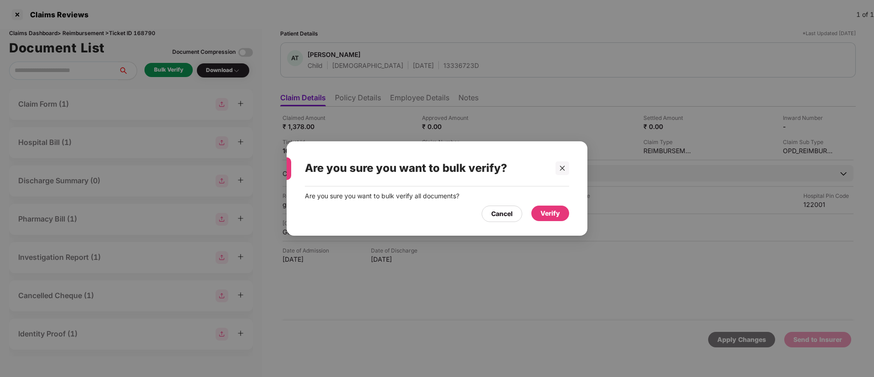
click at [551, 217] on div "Verify" at bounding box center [550, 213] width 20 height 10
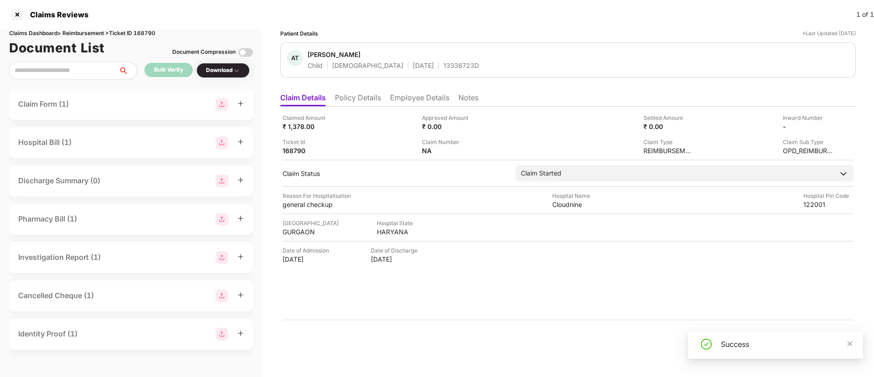
click at [212, 71] on div "Download" at bounding box center [223, 70] width 34 height 9
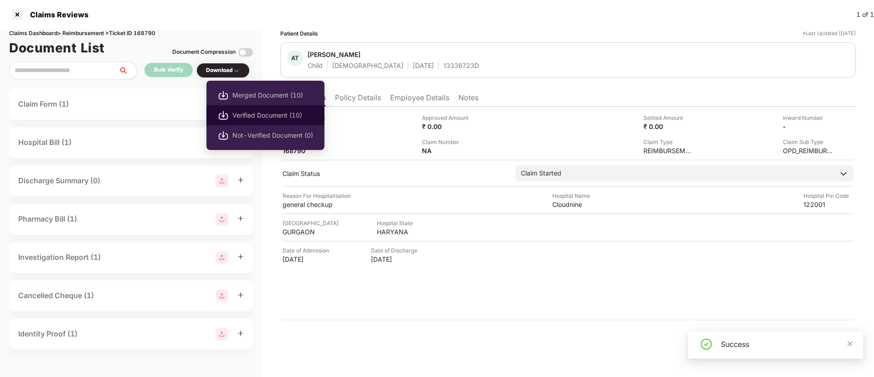
click at [248, 118] on span "Verified Document (10)" at bounding box center [272, 115] width 81 height 10
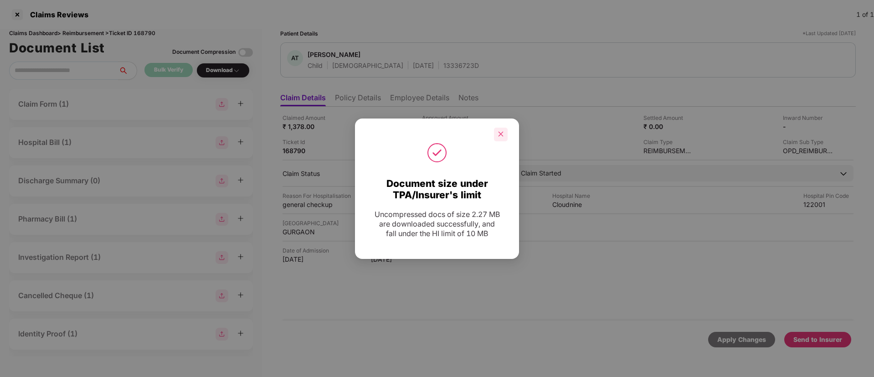
click at [501, 129] on div at bounding box center [501, 135] width 14 height 14
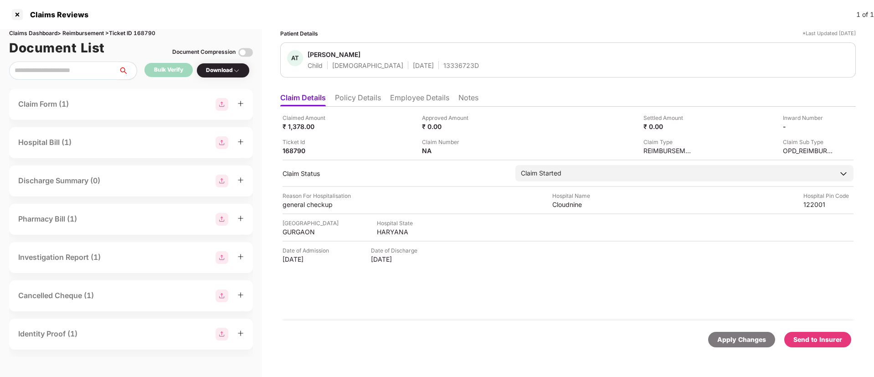
click at [811, 332] on div "Send to Insurer" at bounding box center [817, 339] width 67 height 15
click at [364, 97] on li "Policy Details" at bounding box center [358, 99] width 46 height 13
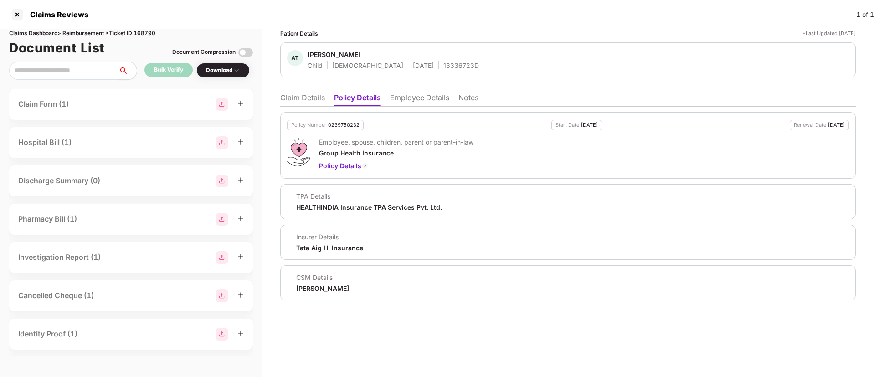
click at [303, 99] on li "Claim Details" at bounding box center [302, 99] width 45 height 13
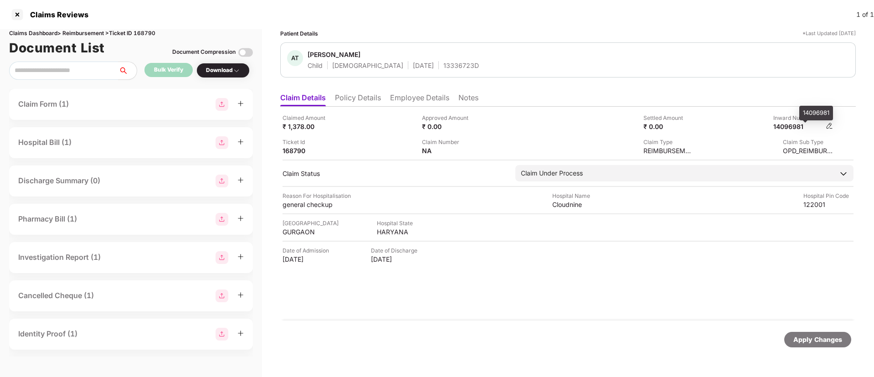
click at [786, 127] on div "14096981" at bounding box center [798, 126] width 50 height 9
copy div "14096981"
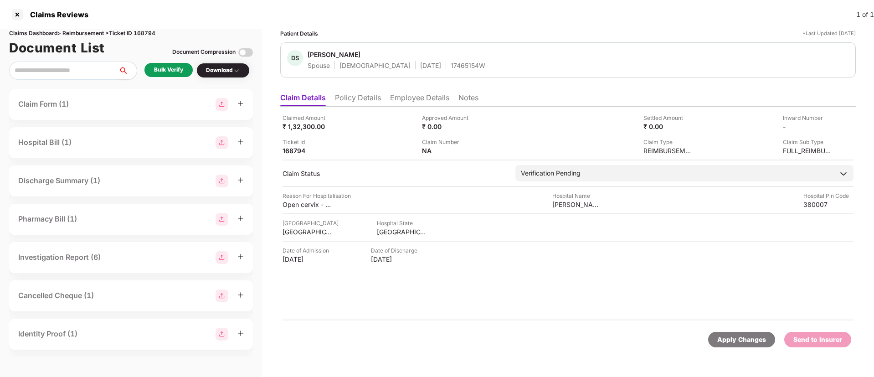
click at [172, 72] on div "Bulk Verify" at bounding box center [168, 70] width 29 height 9
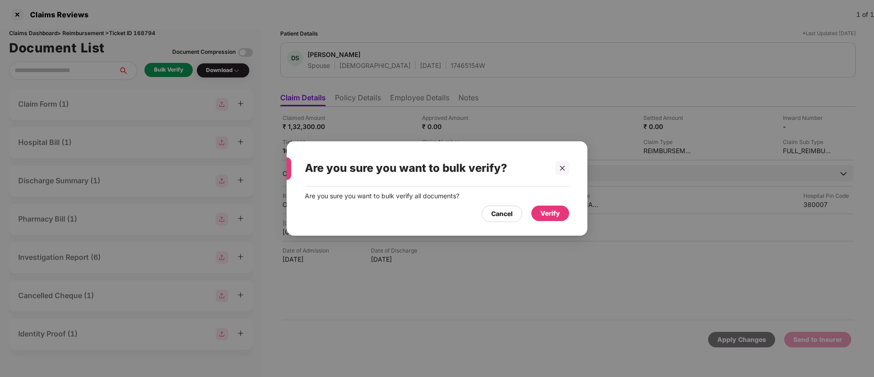
click at [551, 217] on div "Verify" at bounding box center [550, 213] width 20 height 10
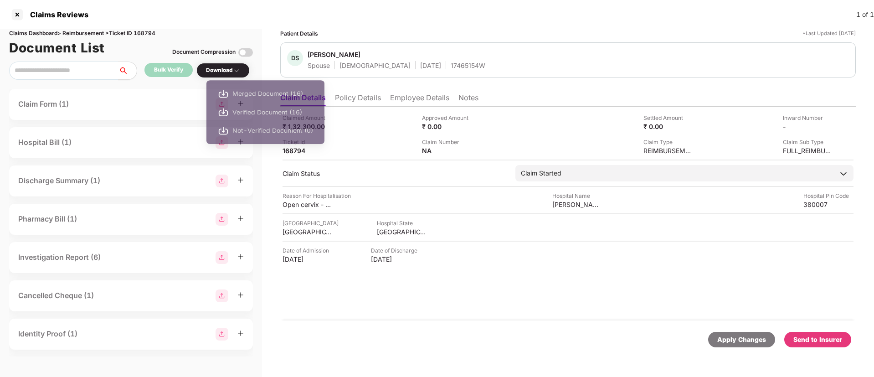
click at [222, 70] on div "Download" at bounding box center [223, 70] width 34 height 9
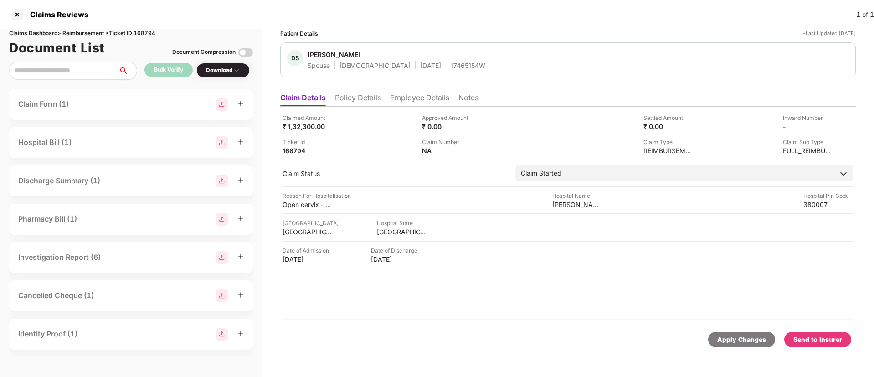
click at [222, 70] on div "Download" at bounding box center [223, 70] width 34 height 9
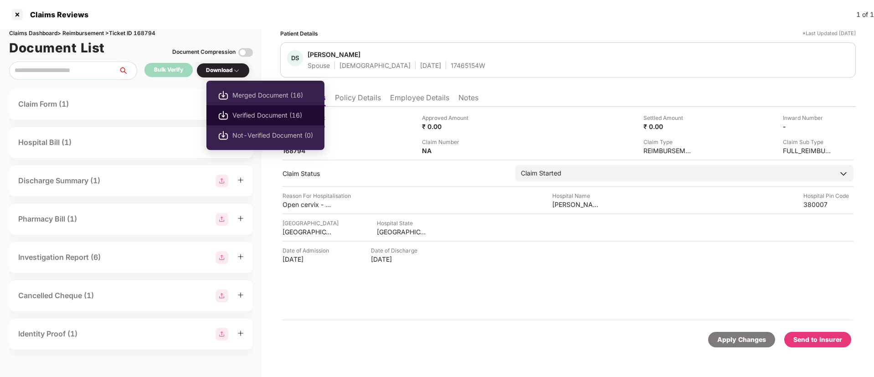
click at [272, 115] on span "Verified Document (16)" at bounding box center [272, 115] width 81 height 10
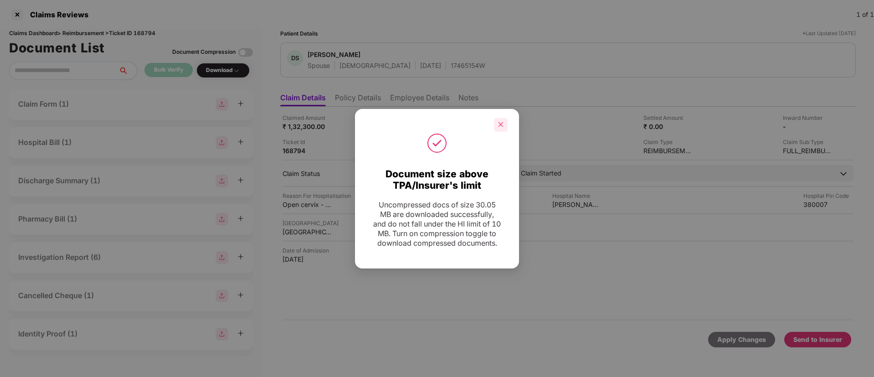
click at [501, 118] on div at bounding box center [501, 125] width 14 height 14
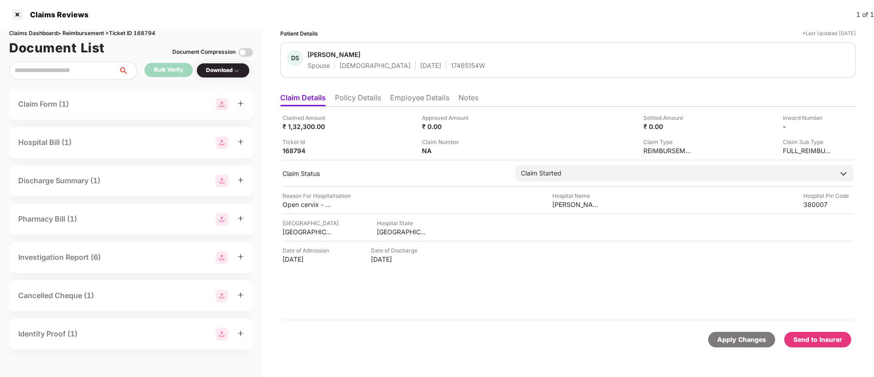
click at [830, 339] on div "Send to Insurer" at bounding box center [817, 339] width 49 height 10
click at [353, 97] on li "Policy Details" at bounding box center [358, 99] width 46 height 13
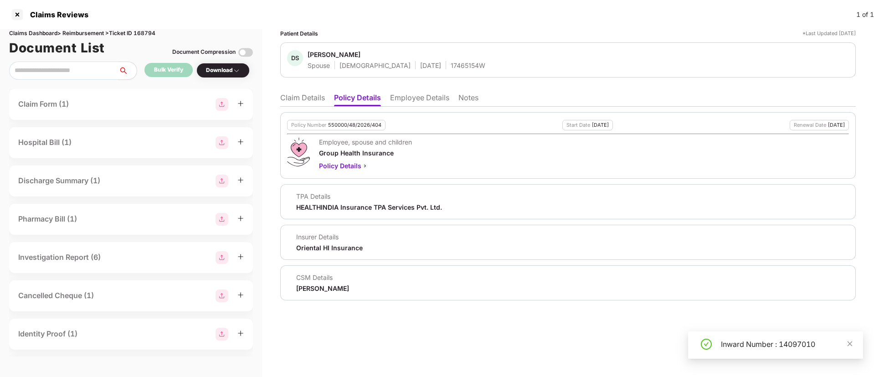
click at [311, 98] on li "Claim Details" at bounding box center [302, 99] width 45 height 13
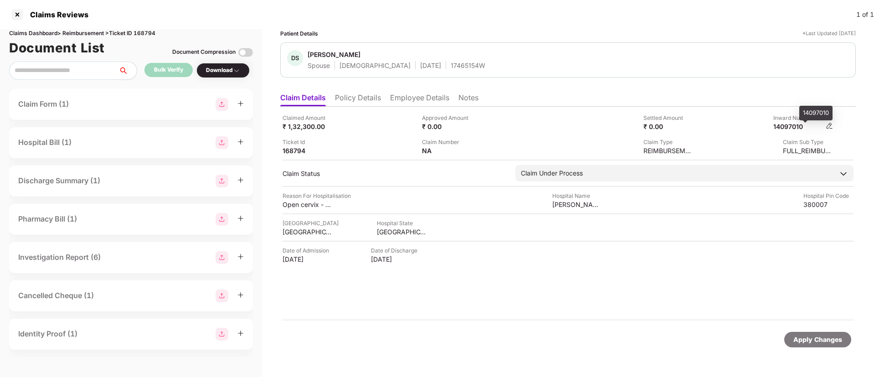
click at [796, 127] on div "14097010" at bounding box center [798, 126] width 50 height 9
click at [795, 126] on div "14097010" at bounding box center [798, 126] width 50 height 9
copy div "14097010"
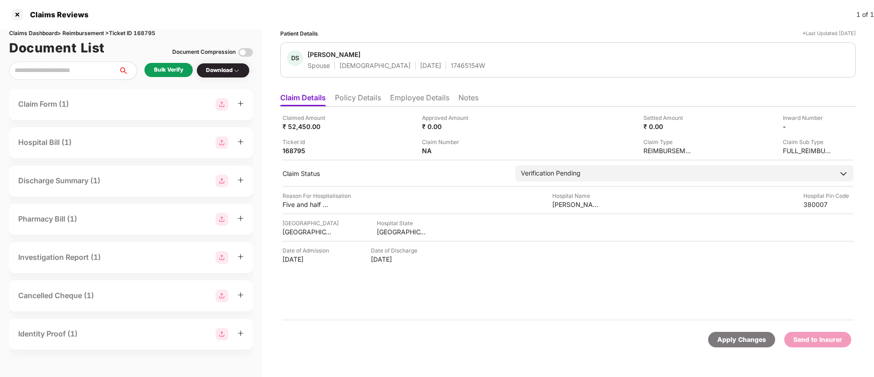
click at [166, 75] on div "Bulk Verify" at bounding box center [168, 70] width 48 height 14
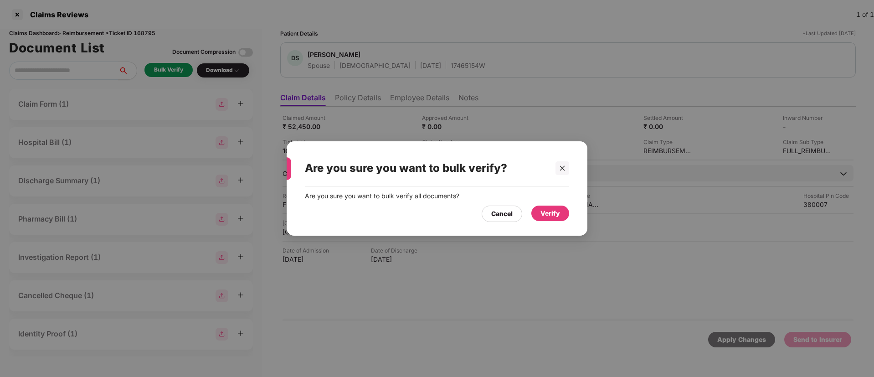
click at [547, 213] on div "Verify" at bounding box center [550, 213] width 20 height 10
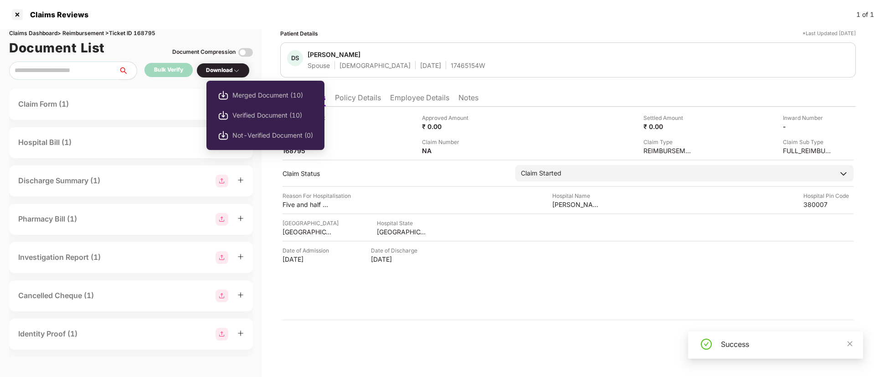
click at [220, 66] on div "Download" at bounding box center [223, 70] width 34 height 9
click at [257, 114] on span "Verified Document (10)" at bounding box center [272, 115] width 81 height 10
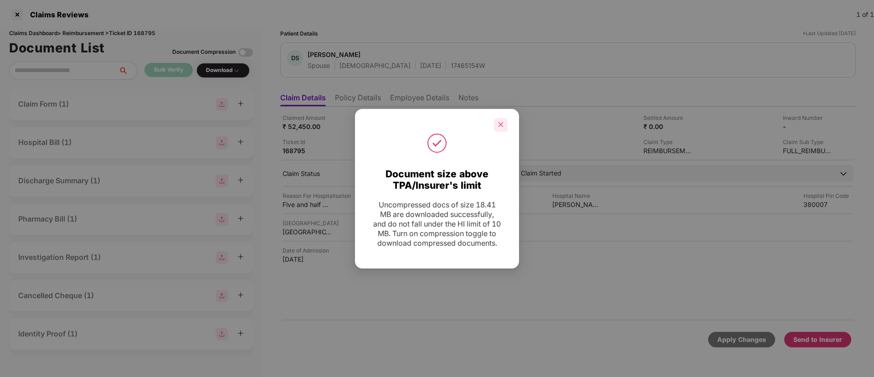
click at [499, 121] on icon "close" at bounding box center [500, 124] width 6 height 6
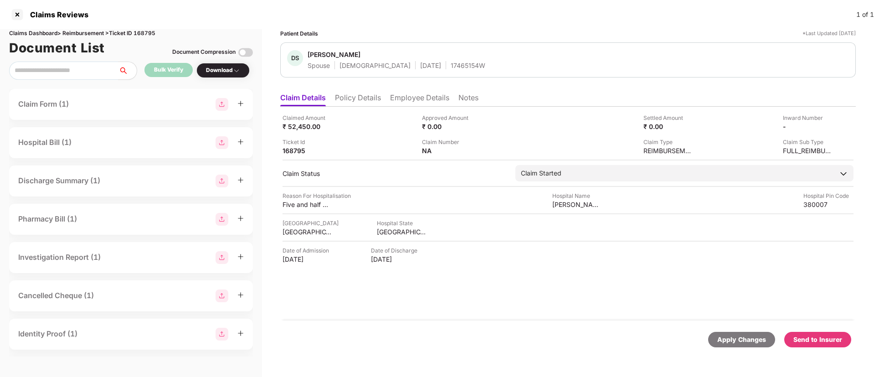
click at [811, 337] on div "Send to Insurer" at bounding box center [817, 339] width 49 height 10
click at [358, 99] on li "Policy Details" at bounding box center [358, 99] width 46 height 13
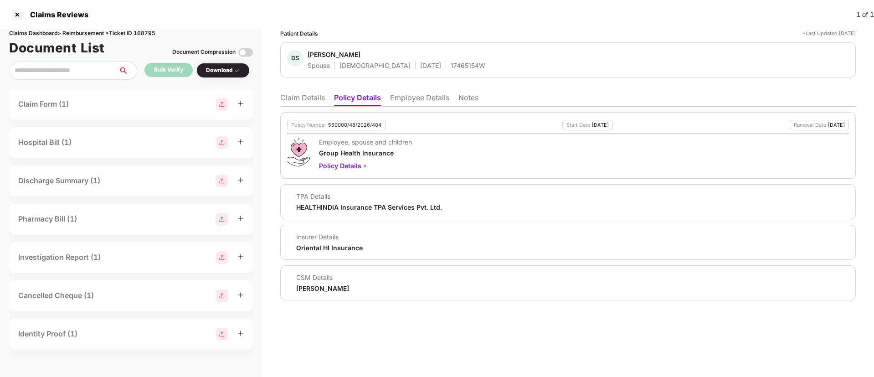
click at [308, 95] on li "Claim Details" at bounding box center [302, 99] width 45 height 13
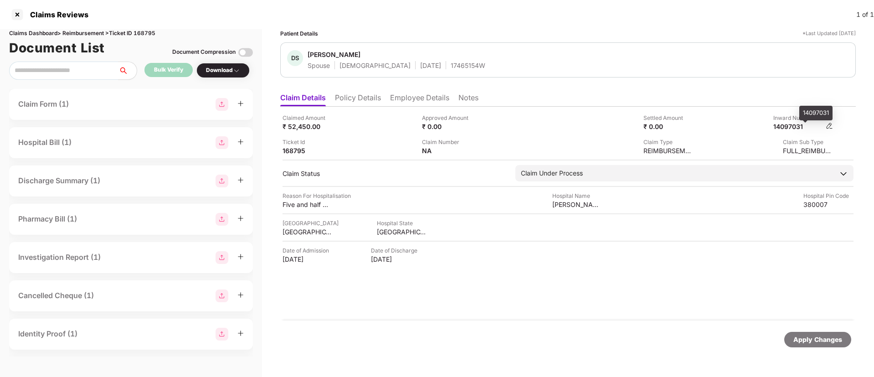
click at [793, 125] on div "14097031" at bounding box center [798, 126] width 50 height 9
copy div "14097031"
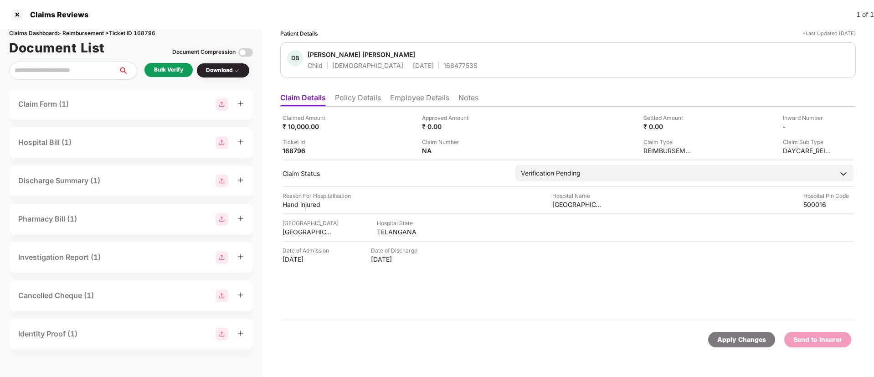
click at [174, 68] on div "Bulk Verify" at bounding box center [168, 70] width 29 height 9
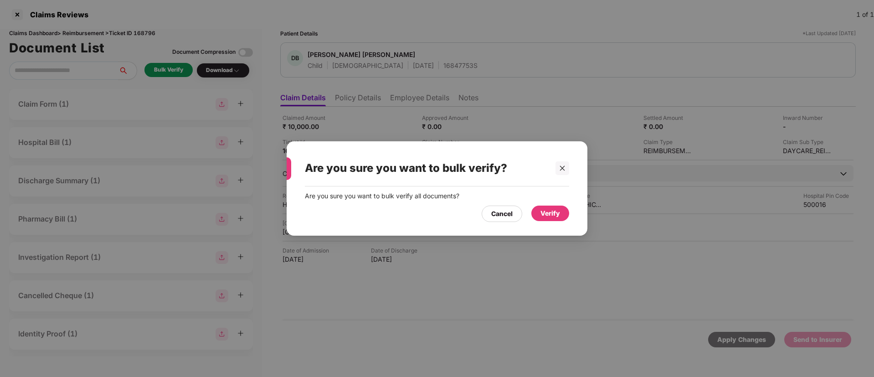
click at [551, 216] on div "Verify" at bounding box center [550, 213] width 20 height 10
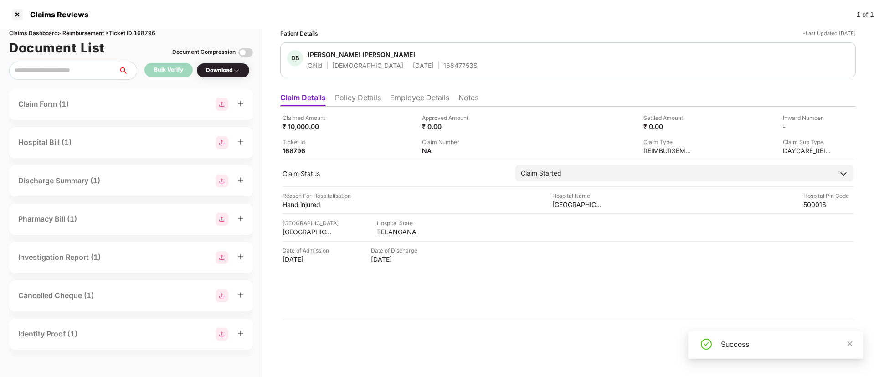
click at [230, 66] on div "Download" at bounding box center [223, 70] width 34 height 9
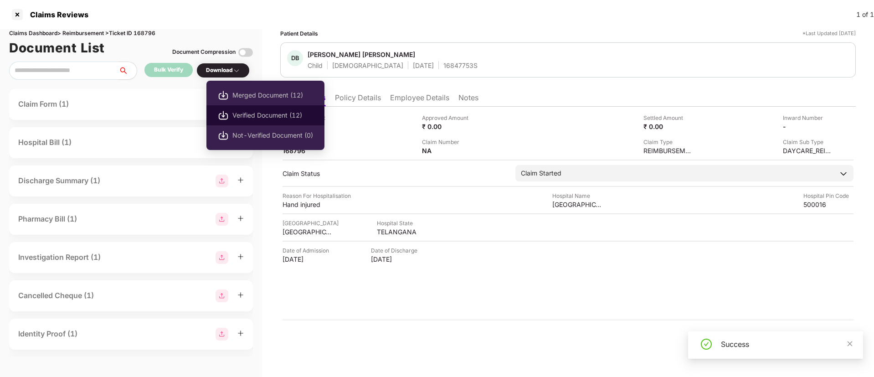
click at [260, 116] on span "Verified Document (12)" at bounding box center [272, 115] width 81 height 10
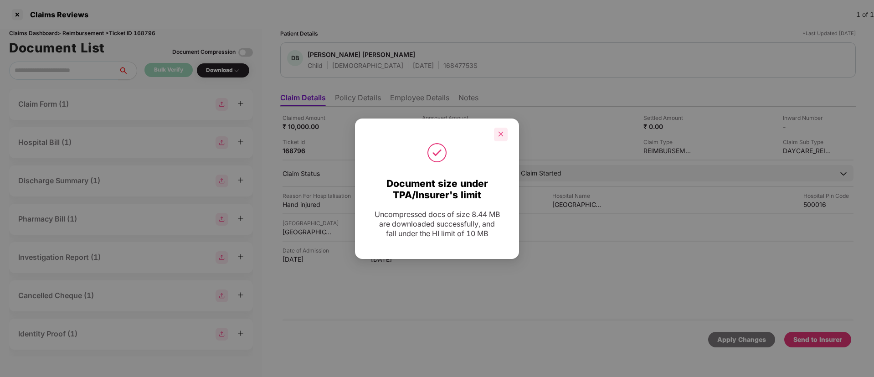
click at [500, 133] on icon "close" at bounding box center [500, 134] width 5 height 5
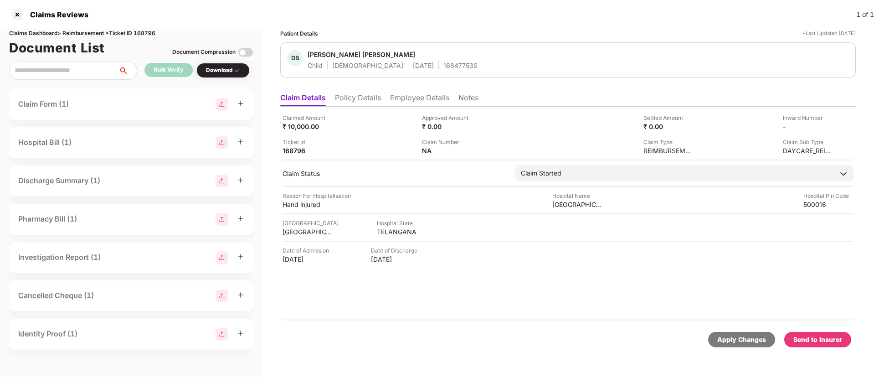
click at [818, 344] on div "Send to Insurer" at bounding box center [817, 339] width 67 height 15
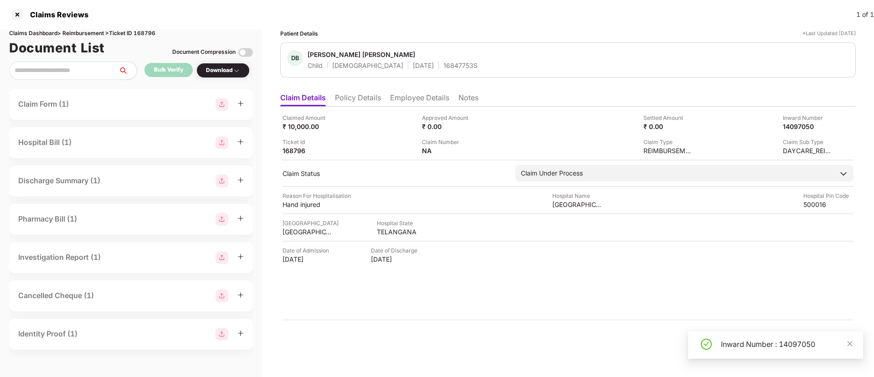
click at [345, 100] on li "Policy Details" at bounding box center [358, 99] width 46 height 13
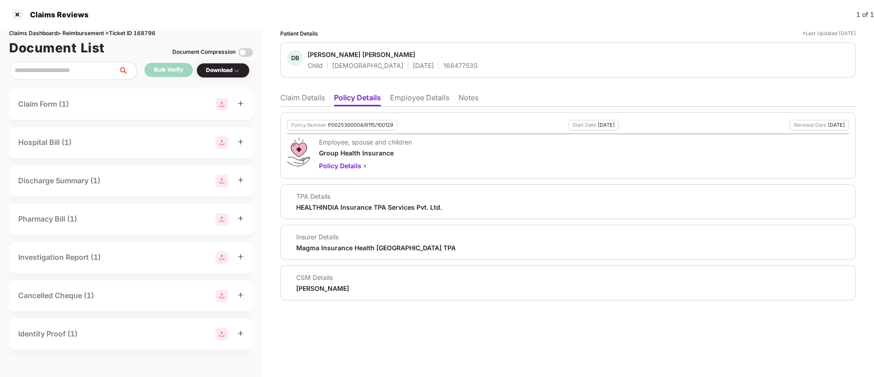
click at [317, 99] on li "Claim Details" at bounding box center [302, 99] width 45 height 13
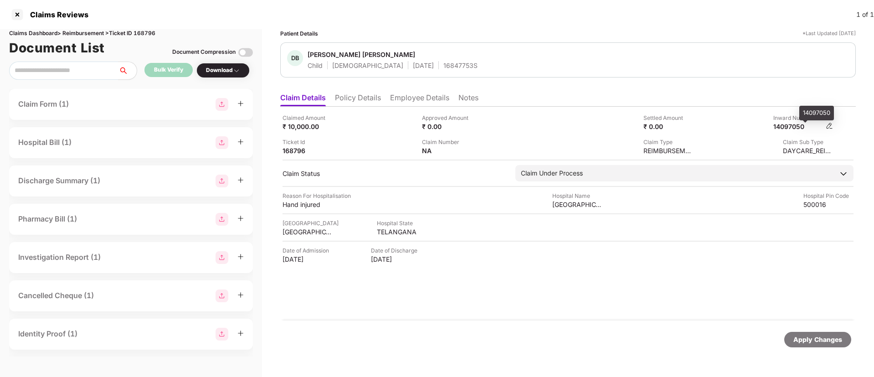
click at [787, 127] on div "14097050" at bounding box center [798, 126] width 50 height 9
copy div "14097050"
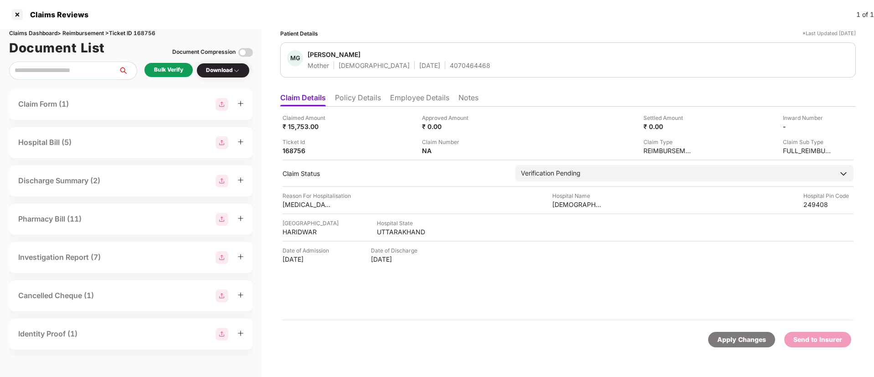
click at [173, 70] on div "Bulk Verify" at bounding box center [168, 70] width 29 height 9
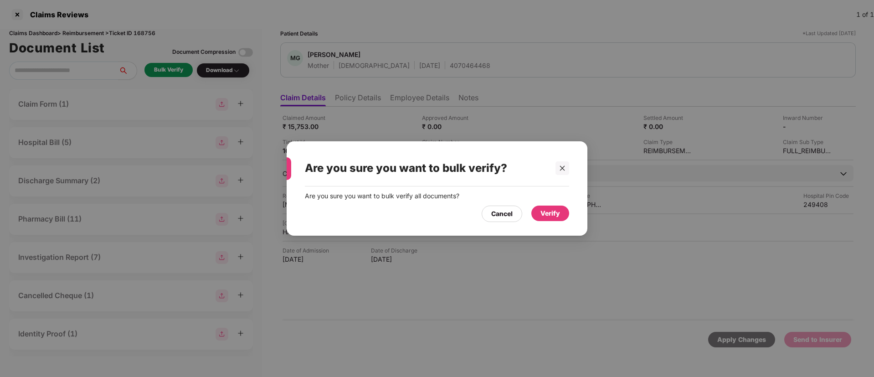
click at [540, 210] on div "Verify" at bounding box center [550, 213] width 20 height 10
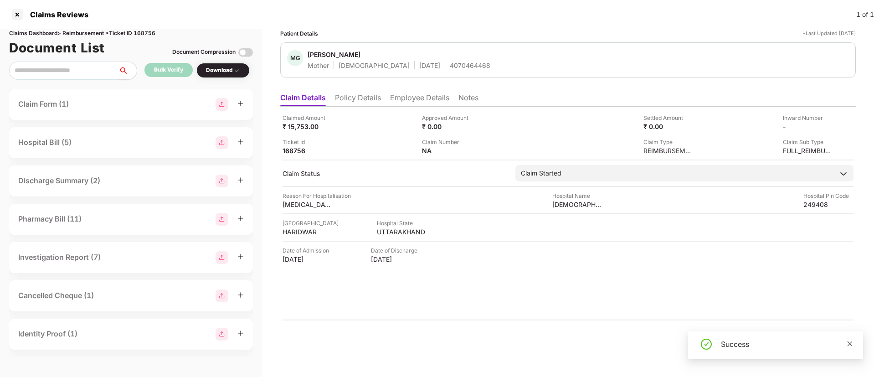
click at [849, 342] on icon "close" at bounding box center [849, 343] width 6 height 6
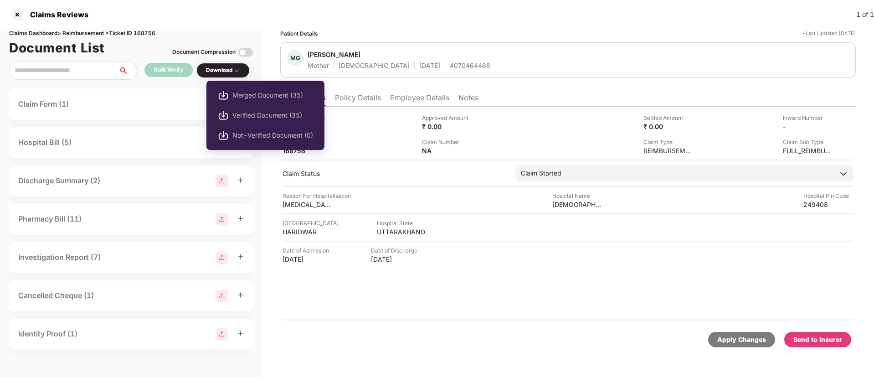
click at [229, 66] on div "Download" at bounding box center [223, 70] width 34 height 9
click at [261, 119] on span "Verified Document (35)" at bounding box center [272, 115] width 81 height 10
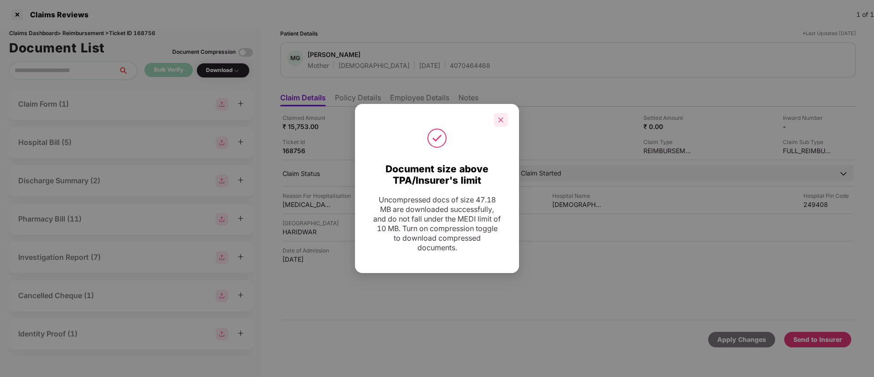
click at [502, 120] on icon "close" at bounding box center [500, 120] width 6 height 6
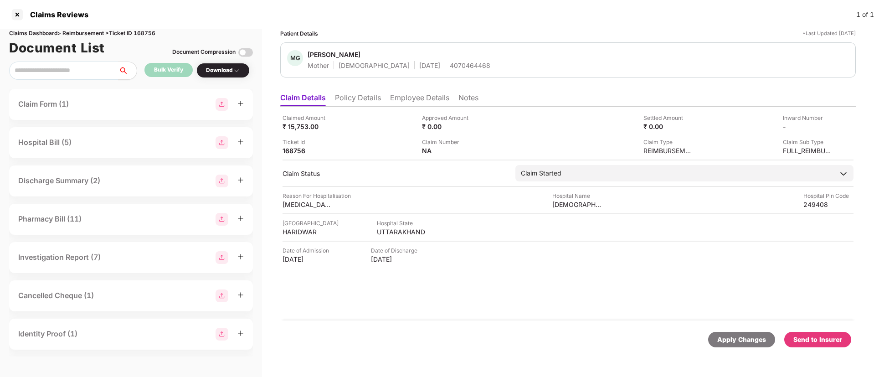
click at [823, 338] on div "Send to Insurer" at bounding box center [817, 339] width 49 height 10
click at [350, 102] on li "Policy Details" at bounding box center [358, 99] width 46 height 13
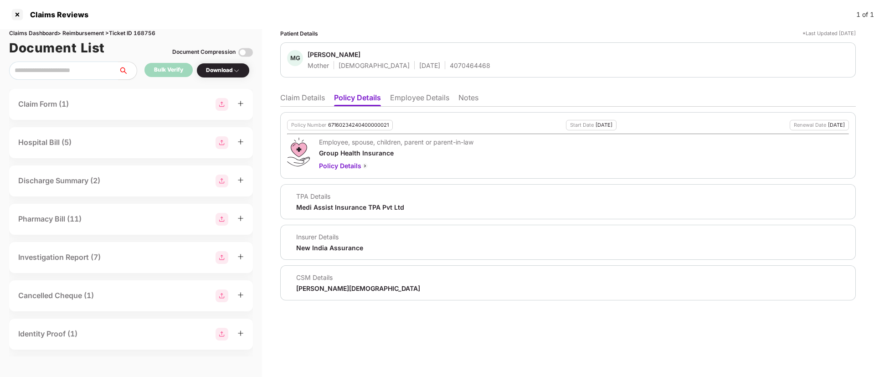
click at [409, 99] on li "Employee Details" at bounding box center [419, 99] width 59 height 13
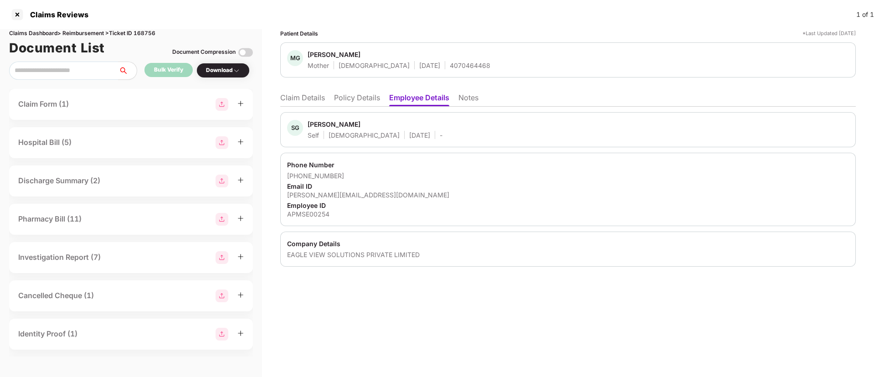
click at [297, 96] on li "Claim Details" at bounding box center [302, 99] width 45 height 13
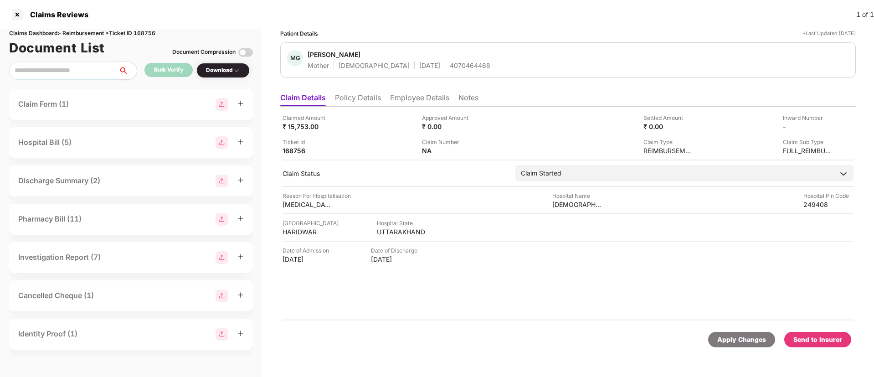
click at [810, 337] on div "Send to Insurer" at bounding box center [817, 339] width 49 height 10
click at [534, 135] on div "Claimed Amount ₹ 15,753.00 Approved Amount ₹ 0.00 Settled Amount ₹ 0.00 Inward …" at bounding box center [567, 133] width 571 height 41
click at [352, 103] on li "Policy Details" at bounding box center [358, 99] width 46 height 13
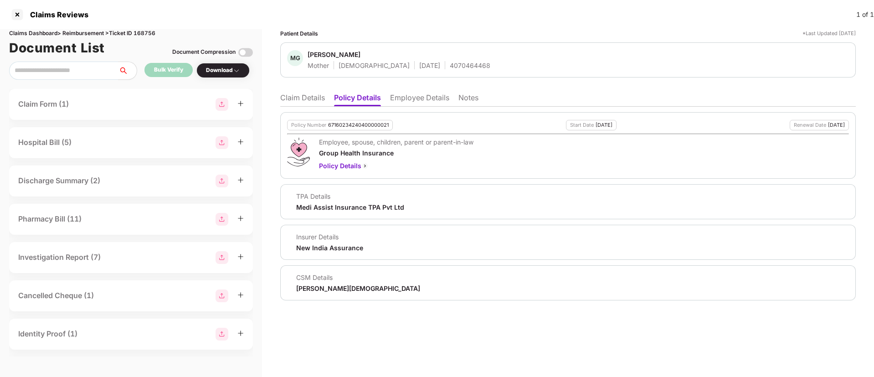
click at [396, 97] on li "Employee Details" at bounding box center [419, 99] width 59 height 13
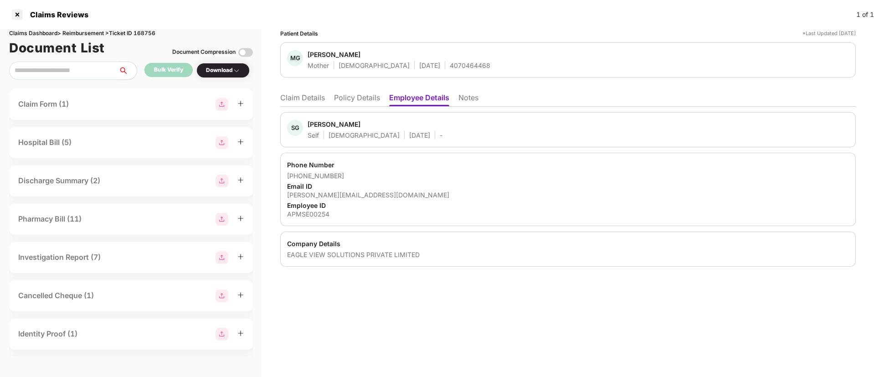
click at [356, 107] on div "SG Shubham Gupta Self Male 05 Sept 1994 - Phone Number +919742788058 Email ID s…" at bounding box center [567, 187] width 575 height 160
click at [352, 98] on li "Policy Details" at bounding box center [357, 99] width 46 height 13
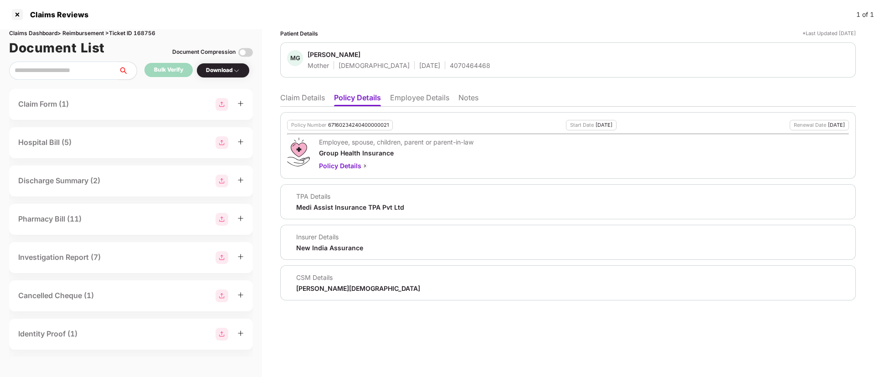
click at [301, 91] on ul "Claim Details Policy Details Employee Details Notes" at bounding box center [567, 97] width 575 height 18
click at [304, 95] on li "Claim Details" at bounding box center [302, 99] width 45 height 13
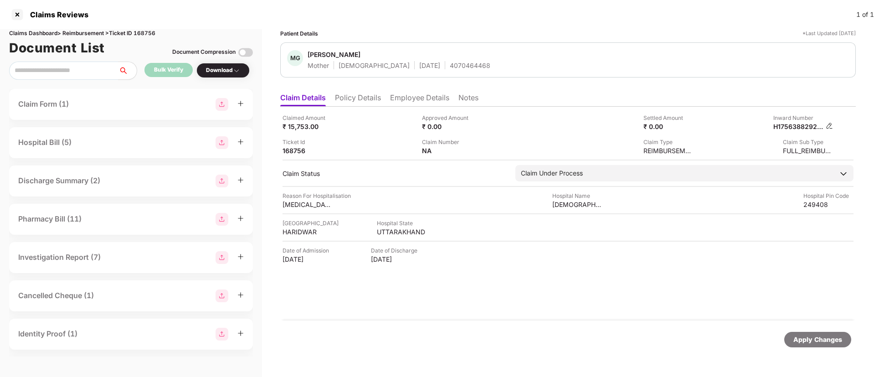
click at [827, 125] on div "H1756388292893APMSE00254" at bounding box center [803, 126] width 60 height 9
click at [828, 126] on img at bounding box center [828, 125] width 7 height 7
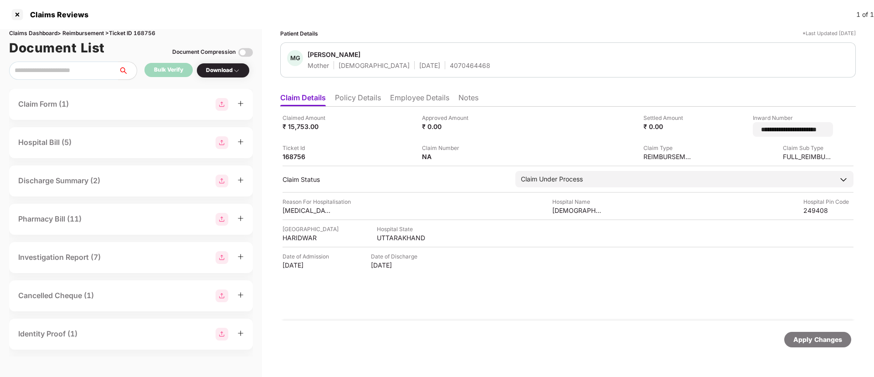
scroll to position [0, 9]
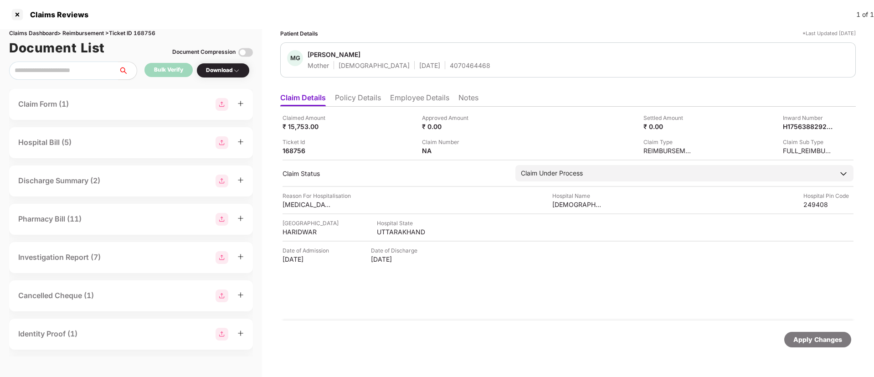
drag, startPoint x: 767, startPoint y: 133, endPoint x: 814, endPoint y: 124, distance: 47.7
click at [829, 125] on img at bounding box center [828, 125] width 7 height 7
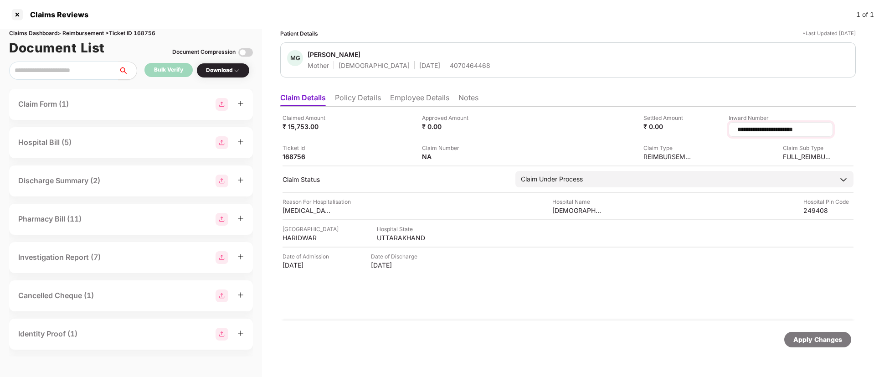
scroll to position [0, 0]
drag, startPoint x: 824, startPoint y: 131, endPoint x: 731, endPoint y: 127, distance: 93.5
click at [731, 127] on div "**********" at bounding box center [780, 129] width 104 height 15
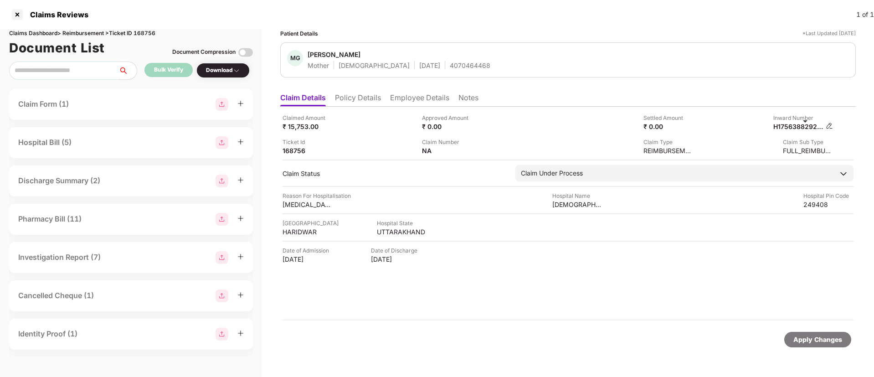
click at [829, 125] on img at bounding box center [828, 125] width 7 height 7
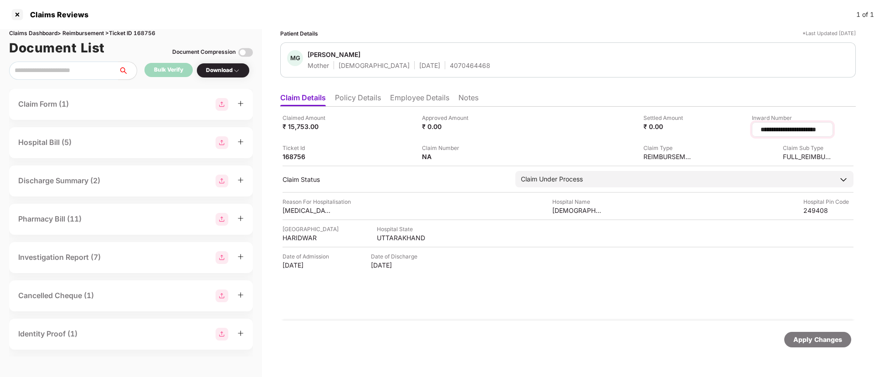
scroll to position [0, 9]
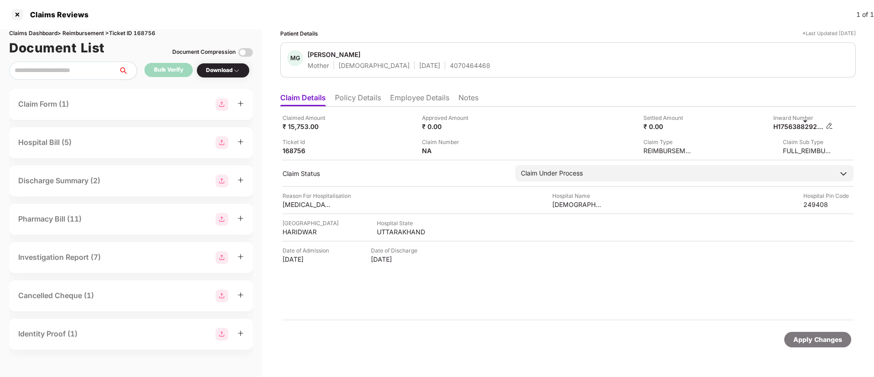
click at [828, 125] on img at bounding box center [828, 125] width 7 height 7
click at [828, 127] on img at bounding box center [828, 125] width 7 height 7
click at [830, 126] on img at bounding box center [828, 125] width 7 height 7
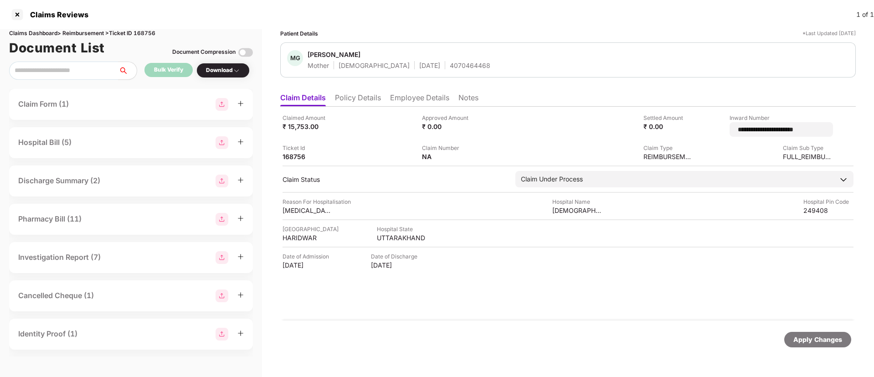
scroll to position [0, 0]
drag, startPoint x: 823, startPoint y: 128, endPoint x: 718, endPoint y: 135, distance: 105.9
click at [718, 135] on div "**********" at bounding box center [766, 124] width 133 height 23
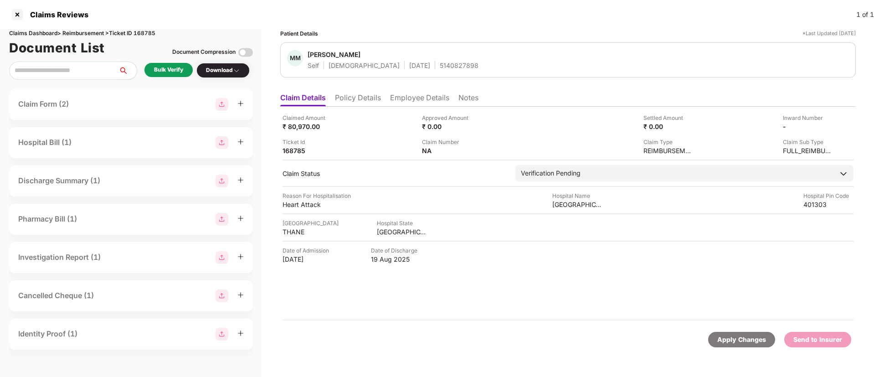
click at [162, 66] on div "Bulk Verify" at bounding box center [168, 70] width 29 height 9
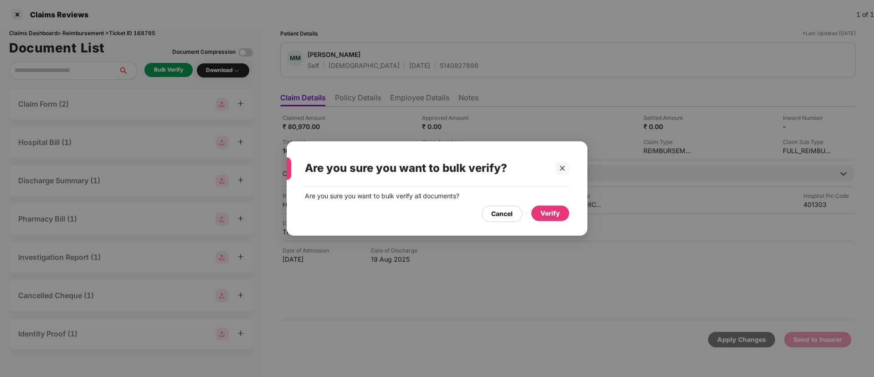
click at [547, 210] on div "Verify" at bounding box center [550, 213] width 20 height 10
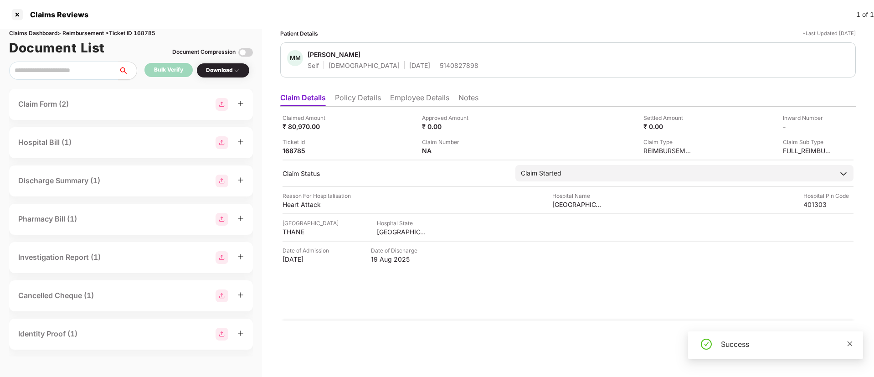
click at [849, 342] on icon "close" at bounding box center [849, 343] width 6 height 6
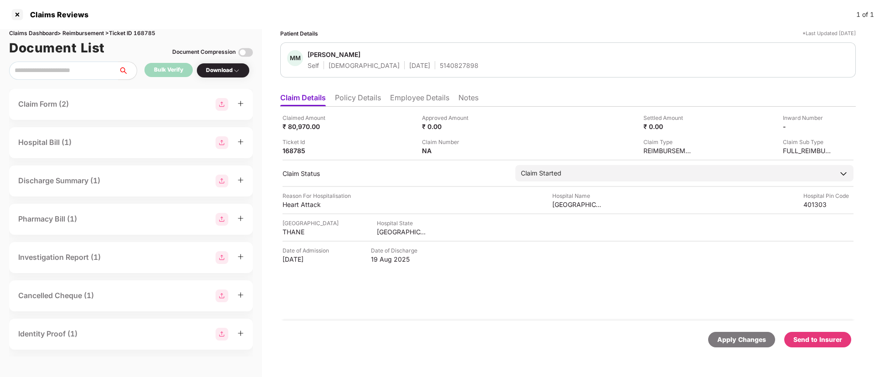
click at [227, 66] on div "Download" at bounding box center [223, 70] width 34 height 9
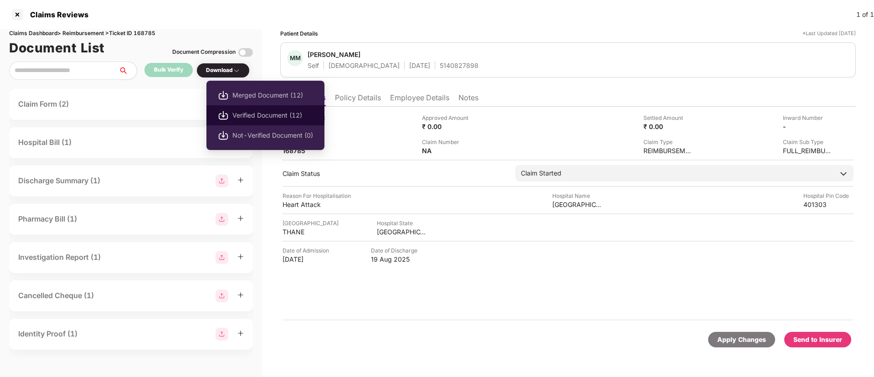
click at [254, 110] on span "Verified Document (12)" at bounding box center [272, 115] width 81 height 10
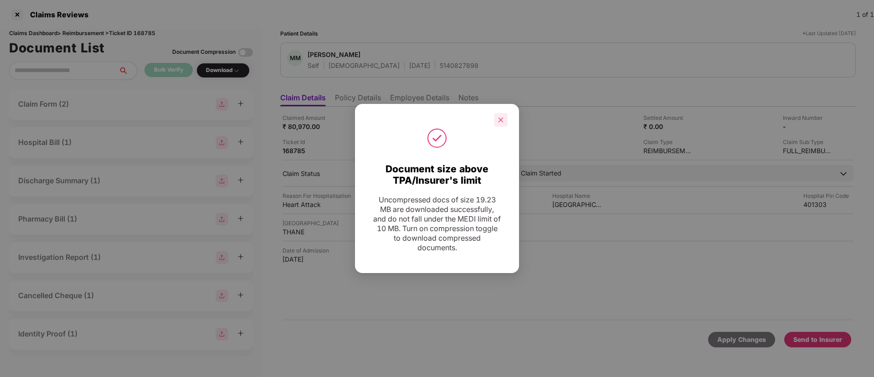
click at [502, 122] on icon "close" at bounding box center [500, 120] width 6 height 6
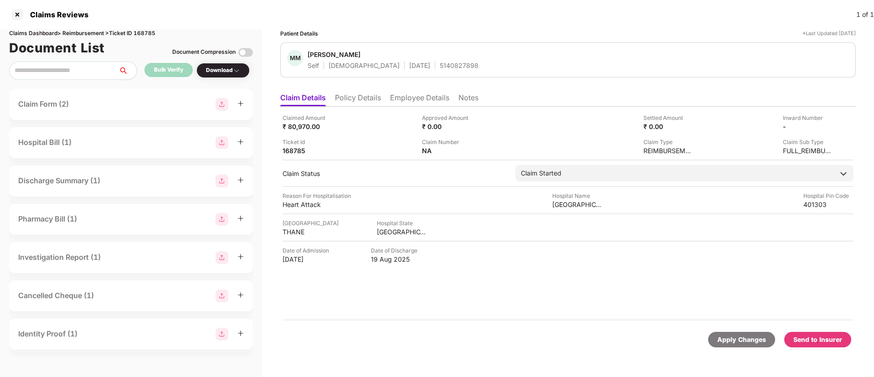
click at [806, 339] on div "Send to Insurer" at bounding box center [817, 339] width 49 height 10
click at [475, 245] on div "Claimed Amount ₹ 80,970.00 Approved Amount ₹ 0.00 Settled Amount ₹ 0.00 Inward …" at bounding box center [567, 214] width 575 height 214
click at [342, 98] on li "Policy Details" at bounding box center [358, 99] width 46 height 13
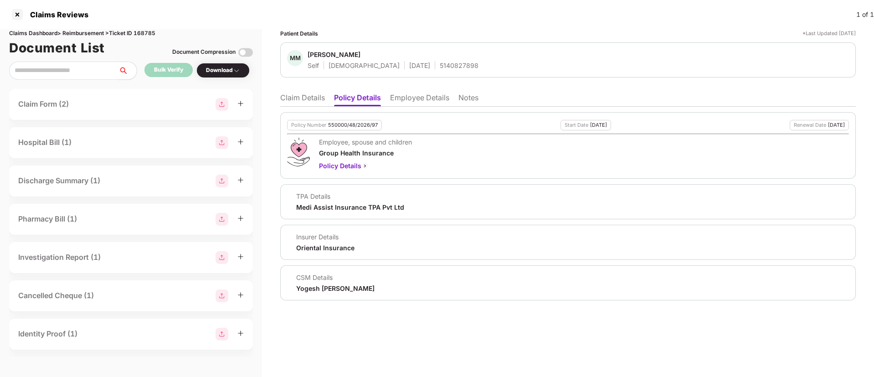
click at [408, 99] on li "Employee Details" at bounding box center [419, 99] width 59 height 13
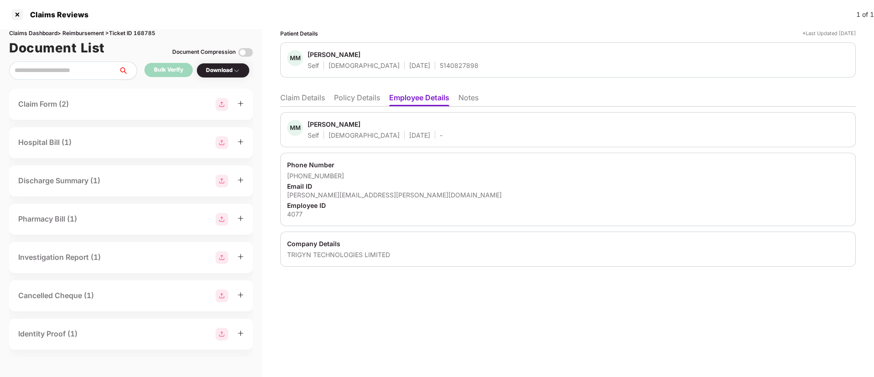
click at [300, 100] on li "Claim Details" at bounding box center [302, 99] width 45 height 13
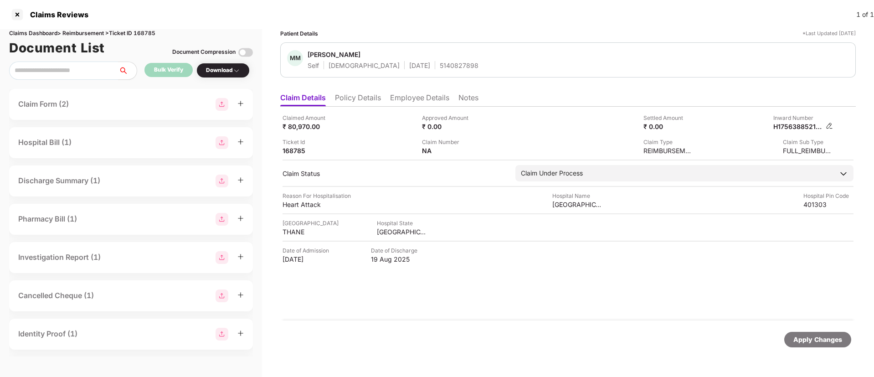
click at [830, 128] on img at bounding box center [828, 125] width 7 height 7
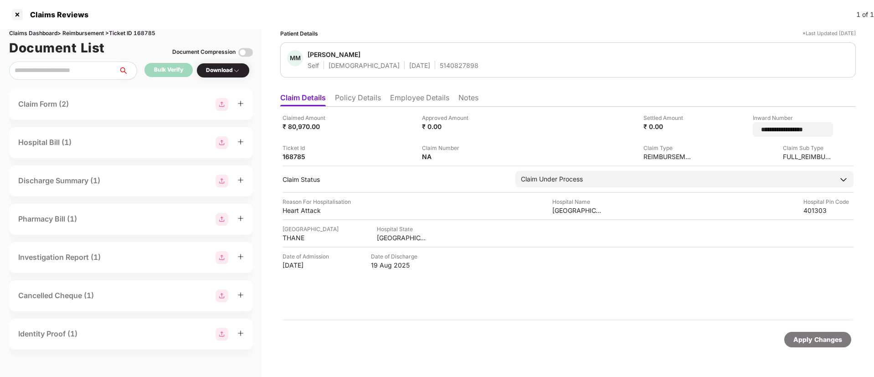
drag, startPoint x: 812, startPoint y: 128, endPoint x: 724, endPoint y: 131, distance: 87.9
click at [724, 131] on div "**********" at bounding box center [766, 124] width 133 height 23
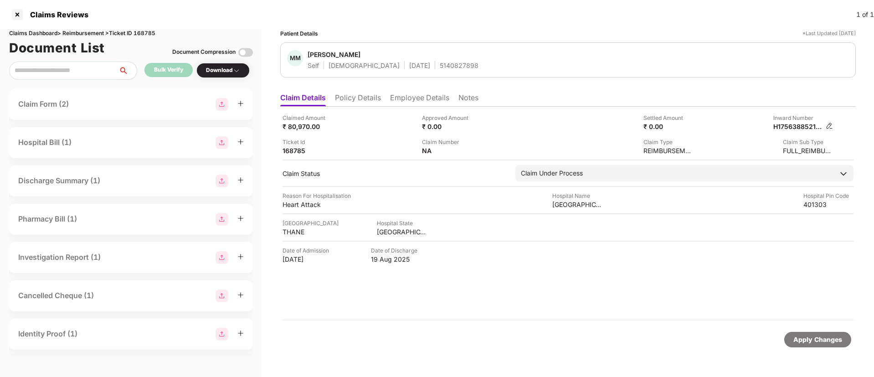
click at [828, 125] on img at bounding box center [828, 125] width 7 height 7
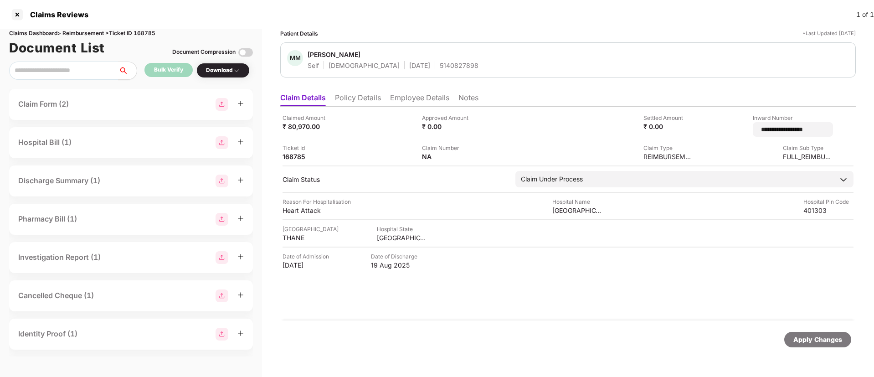
drag, startPoint x: 815, startPoint y: 130, endPoint x: 721, endPoint y: 134, distance: 93.9
click at [721, 134] on div "**********" at bounding box center [766, 124] width 133 height 23
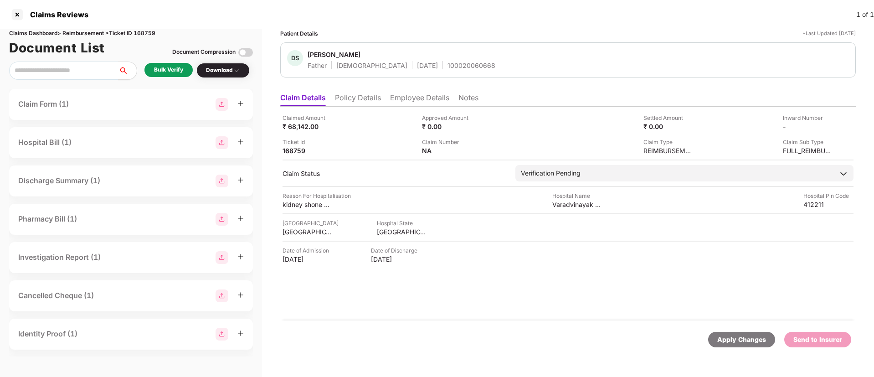
click at [170, 67] on div "Bulk Verify" at bounding box center [168, 70] width 29 height 9
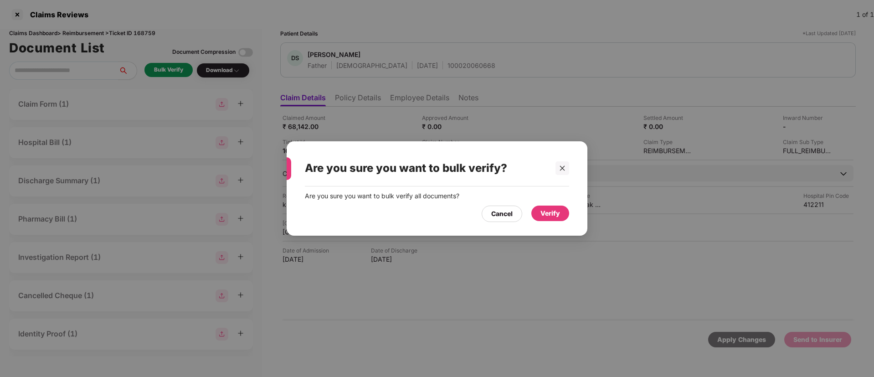
click at [547, 213] on div "Verify" at bounding box center [550, 213] width 20 height 10
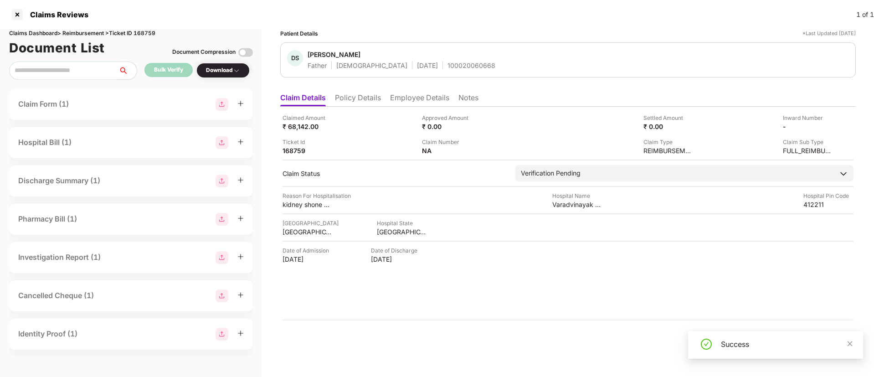
click at [845, 339] on div "Success" at bounding box center [786, 343] width 131 height 11
click at [850, 345] on icon "close" at bounding box center [849, 343] width 6 height 6
click at [225, 71] on div "Download" at bounding box center [223, 70] width 34 height 9
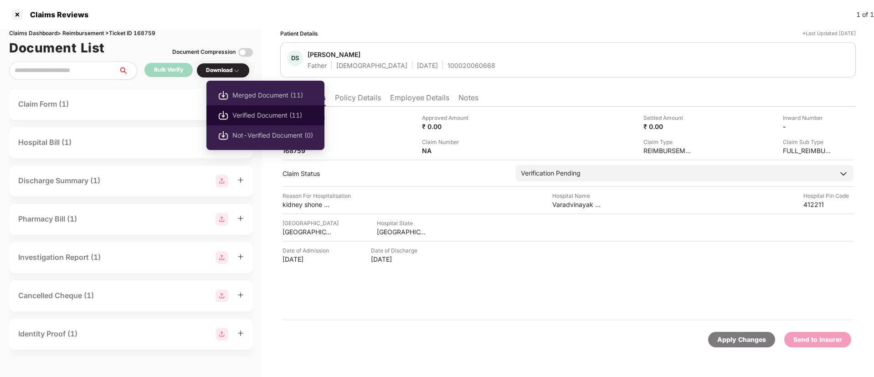
click at [260, 116] on span "Verified Document (11)" at bounding box center [272, 115] width 81 height 10
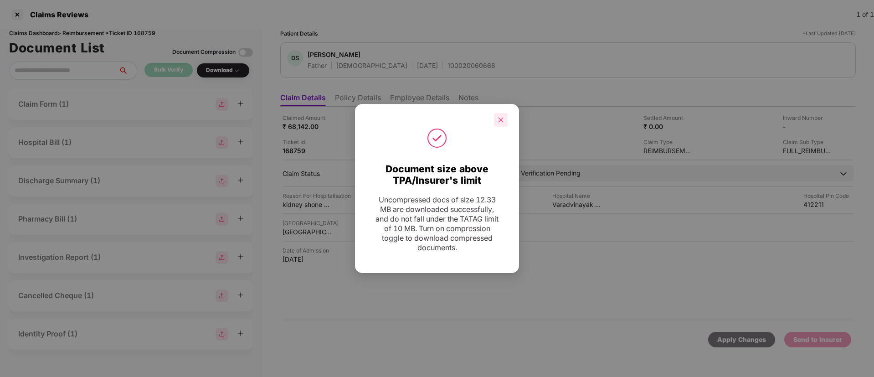
click at [498, 122] on icon "close" at bounding box center [500, 120] width 6 height 6
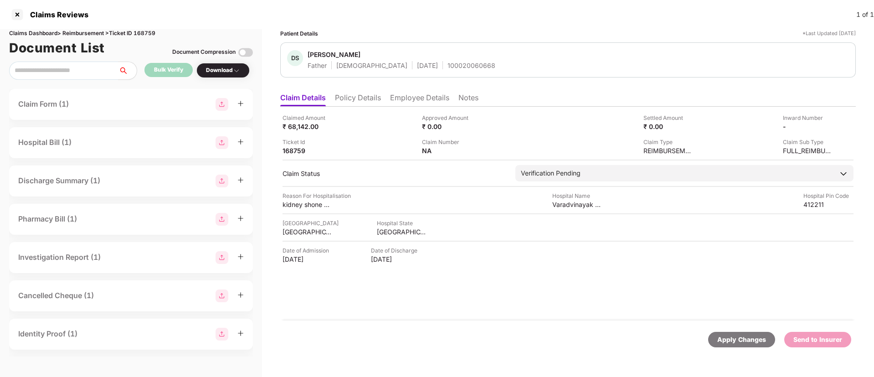
click at [405, 99] on li "Employee Details" at bounding box center [419, 99] width 59 height 13
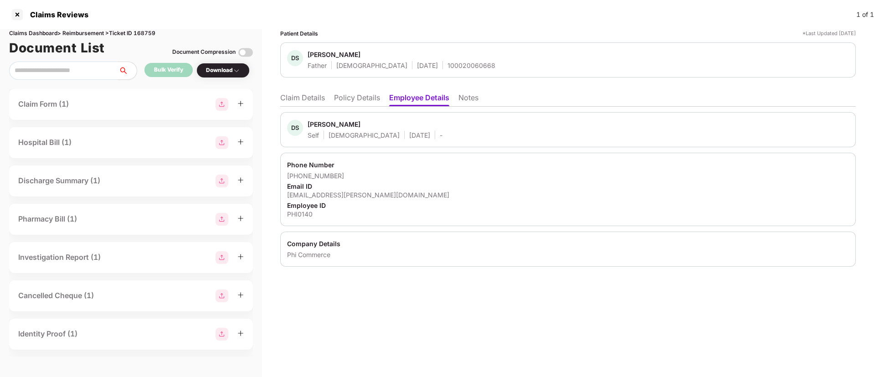
click at [455, 343] on div "Patient Details *Last Updated 27 Aug 2025 DS Dnyandev Shitole Father Male 01 Ja…" at bounding box center [568, 203] width 612 height 348
click at [350, 95] on li "Policy Details" at bounding box center [357, 99] width 46 height 13
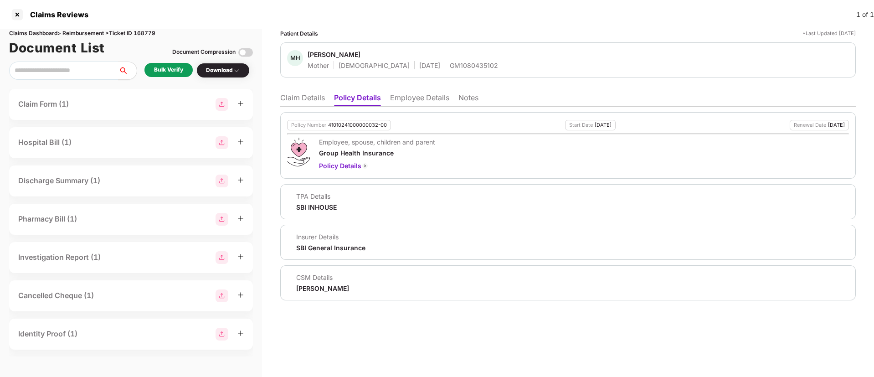
click at [405, 100] on li "Employee Details" at bounding box center [419, 99] width 59 height 13
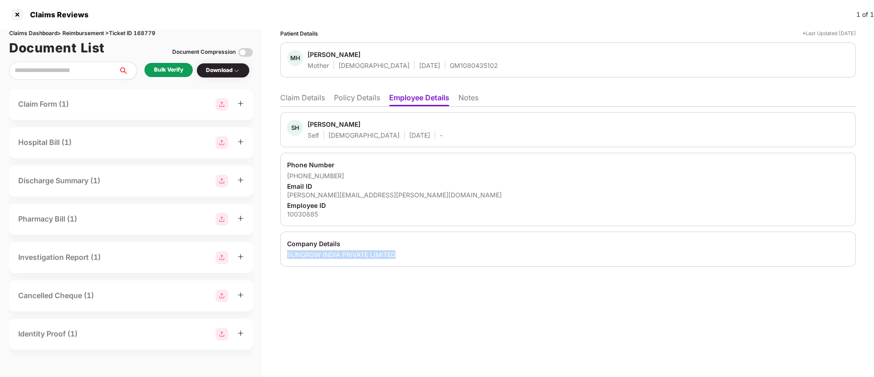
drag, startPoint x: 285, startPoint y: 251, endPoint x: 405, endPoint y: 260, distance: 121.0
click at [405, 260] on div "Company Details SUNGROW INDIA PRIVATE LIMITED" at bounding box center [567, 248] width 575 height 35
copy div "SUNGROW INDIA PRIVATE LIMITED"
click at [299, 212] on div "10030885" at bounding box center [568, 214] width 562 height 9
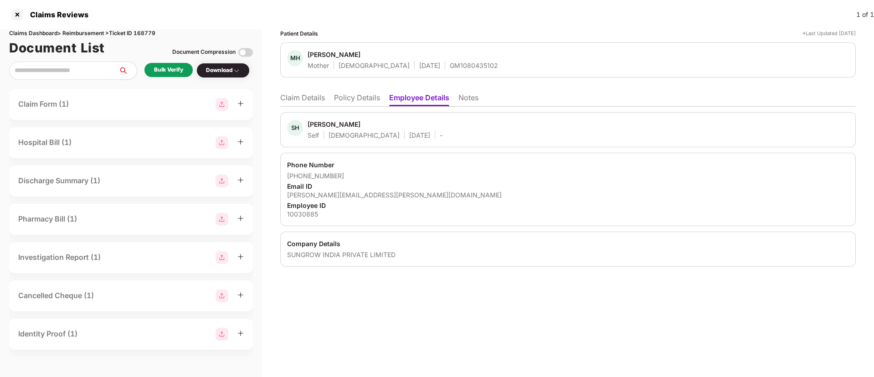
click at [299, 212] on div "10030885" at bounding box center [568, 214] width 562 height 9
copy div "10030885"
click at [317, 100] on li "Claim Details" at bounding box center [302, 99] width 45 height 13
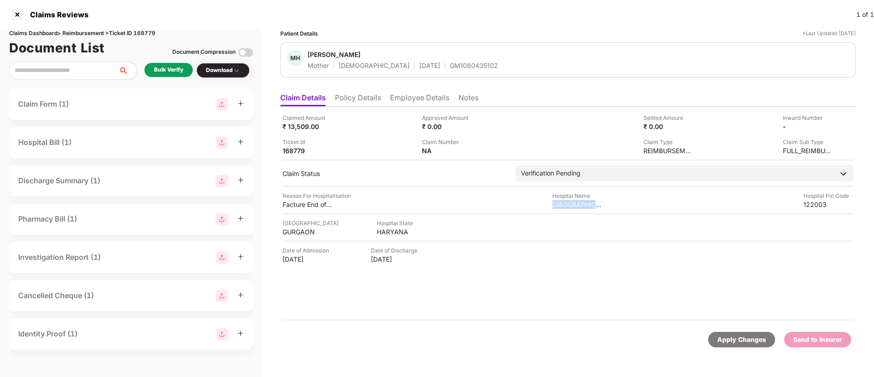
copy div "[GEOGRAPHIC_DATA]"
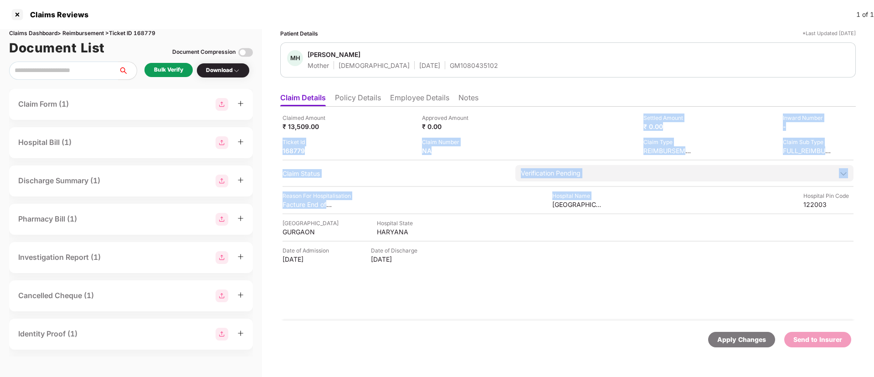
drag, startPoint x: 552, startPoint y: 203, endPoint x: 529, endPoint y: 126, distance: 80.4
click at [529, 126] on div "Claimed Amount ₹ 13,509.00 Approved Amount ₹ 0.00 Settled Amount ₹ 0.00 Inward …" at bounding box center [567, 214] width 575 height 214
click at [481, 149] on div "Claim Number NA" at bounding box center [488, 146] width 133 height 17
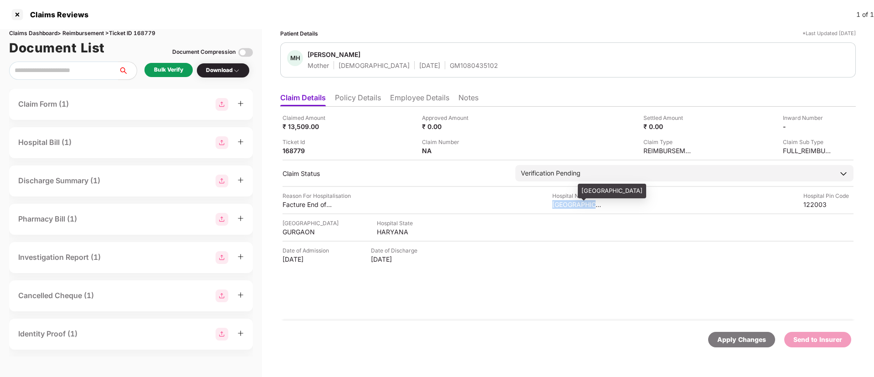
drag, startPoint x: 552, startPoint y: 205, endPoint x: 598, endPoint y: 205, distance: 46.0
click at [598, 205] on div "Reason For Hospitalisation Facture End of Radius Left side Hospital Name [GEOGR…" at bounding box center [567, 199] width 571 height 17
copy div "Veriezon Hospi"
click at [170, 79] on div "Bulk Verify Download" at bounding box center [131, 70] width 244 height 18
click at [174, 69] on div "Bulk Verify" at bounding box center [168, 70] width 29 height 9
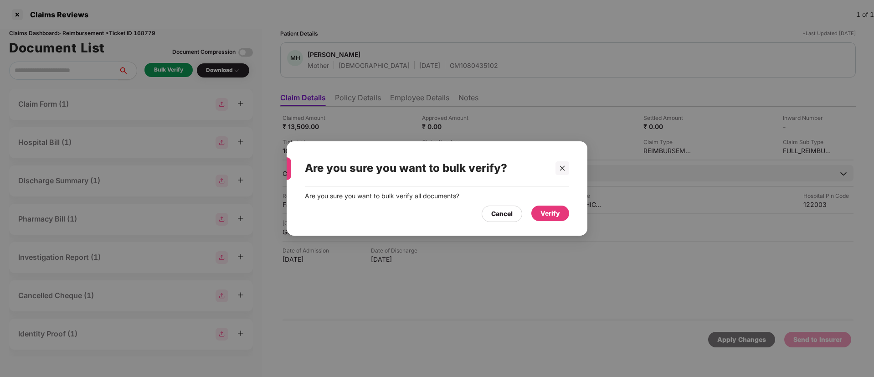
click at [547, 215] on div "Verify" at bounding box center [550, 213] width 20 height 10
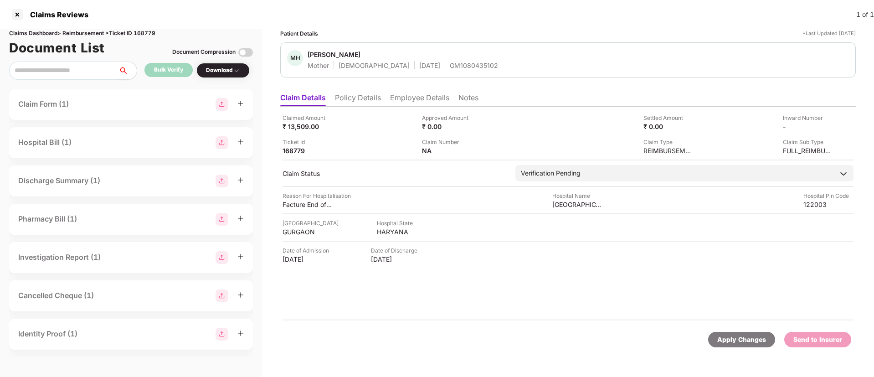
click at [220, 74] on div "Download" at bounding box center [223, 70] width 34 height 9
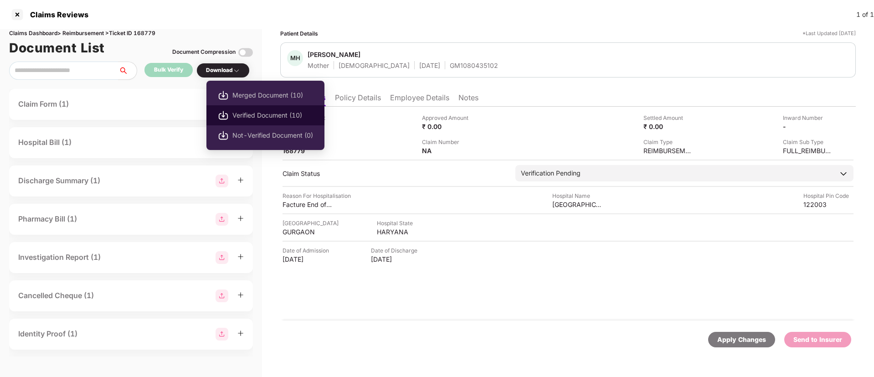
click at [255, 113] on span "Verified Document (10)" at bounding box center [272, 115] width 81 height 10
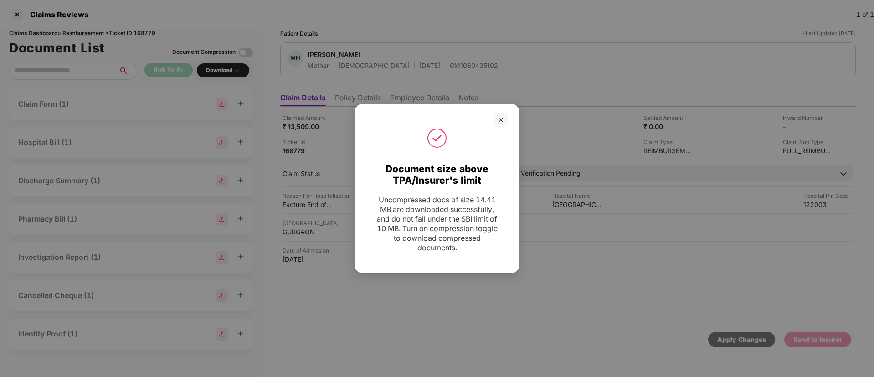
drag, startPoint x: 506, startPoint y: 119, endPoint x: 496, endPoint y: 149, distance: 32.4
click at [506, 119] on div at bounding box center [501, 120] width 14 height 14
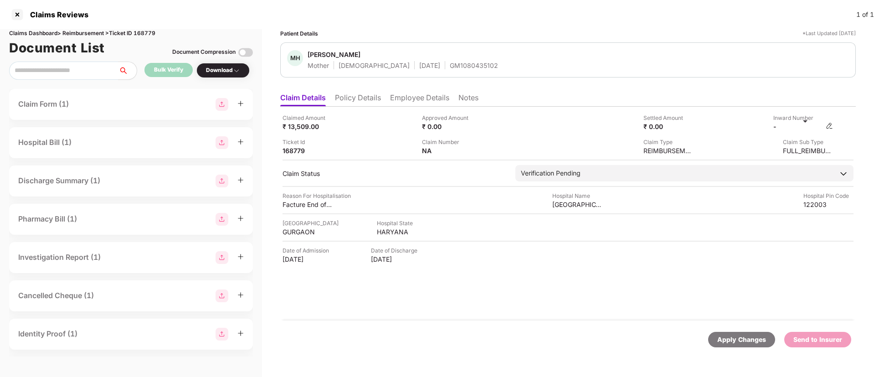
click at [828, 126] on img at bounding box center [828, 125] width 7 height 7
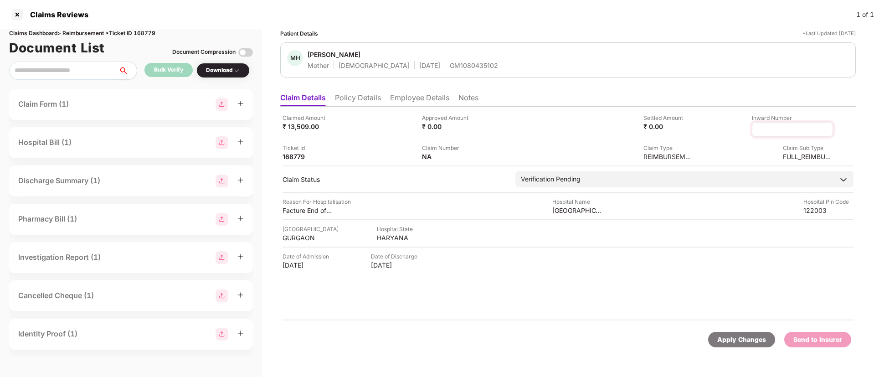
click at [773, 131] on input at bounding box center [792, 130] width 66 height 10
type input "**********"
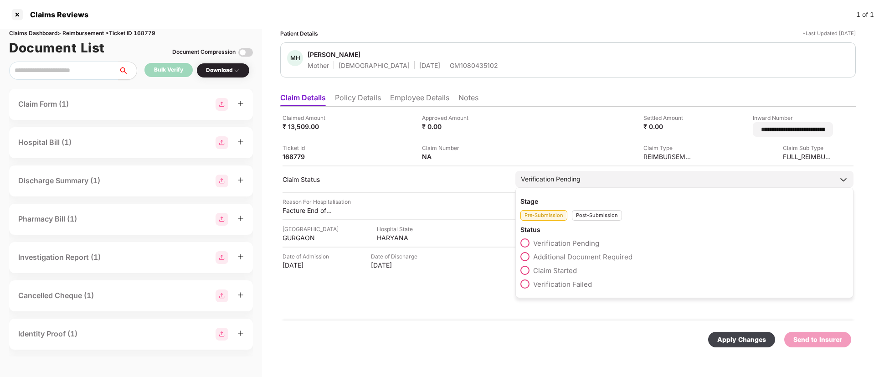
click at [592, 215] on div "Stage Pre-Submission Post-Submission Status Verification Pending Additional Doc…" at bounding box center [684, 242] width 338 height 111
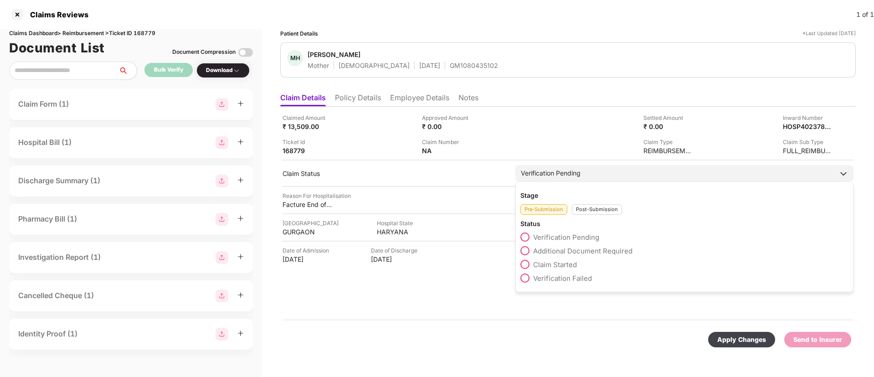
click at [587, 209] on div "Post-Submission" at bounding box center [597, 209] width 50 height 10
click at [525, 250] on span at bounding box center [524, 250] width 9 height 9
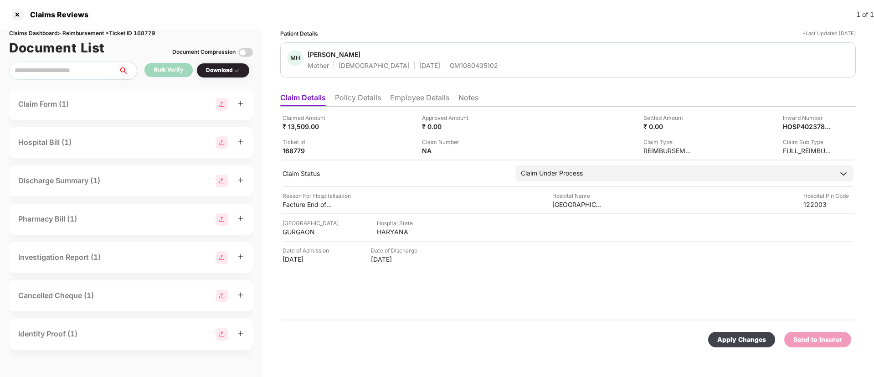
click at [731, 337] on div "Apply Changes" at bounding box center [741, 339] width 49 height 10
click at [849, 334] on icon "close" at bounding box center [849, 332] width 6 height 6
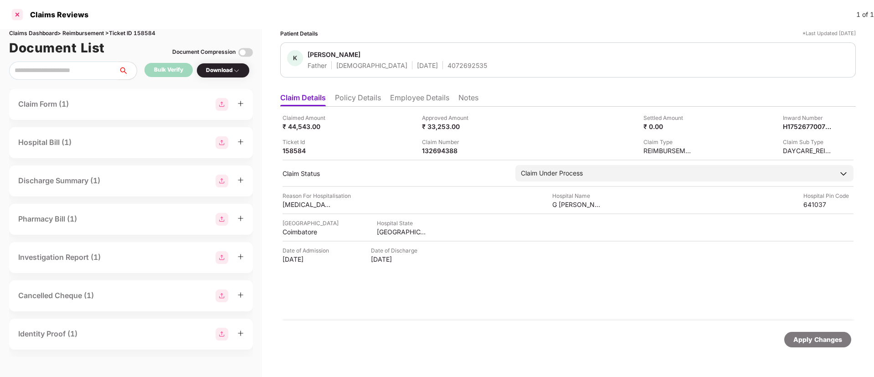
click at [20, 15] on div at bounding box center [17, 14] width 15 height 15
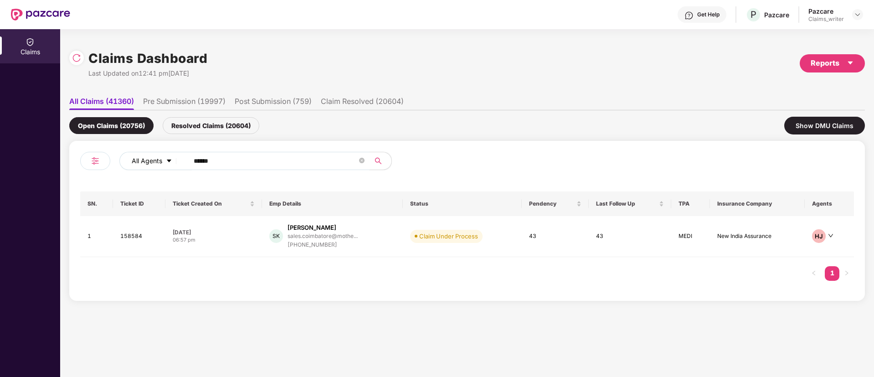
drag, startPoint x: 243, startPoint y: 166, endPoint x: 177, endPoint y: 164, distance: 66.6
click at [177, 164] on div "All Agents ******" at bounding box center [351, 161] width 464 height 18
paste input "text"
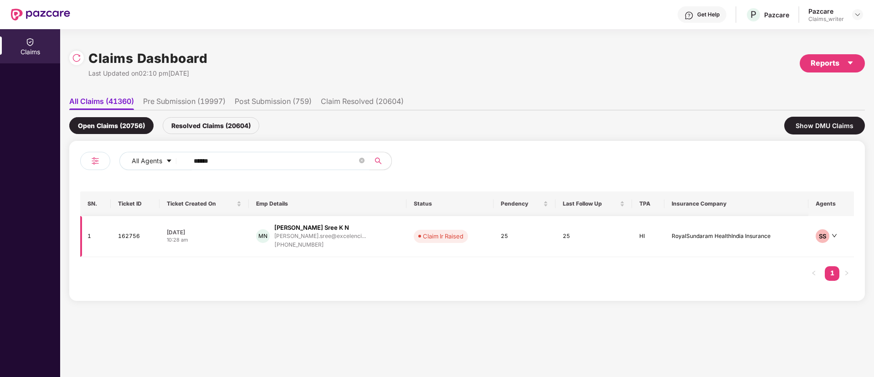
type input "******"
click at [142, 236] on td "162756" at bounding box center [135, 236] width 48 height 41
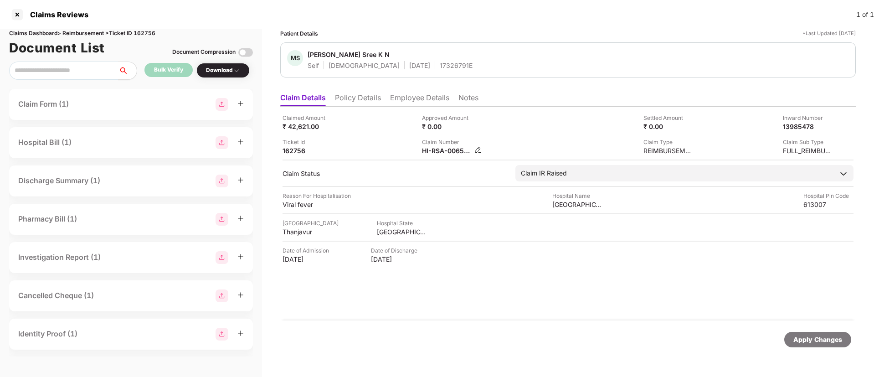
click at [478, 148] on img at bounding box center [477, 149] width 7 height 7
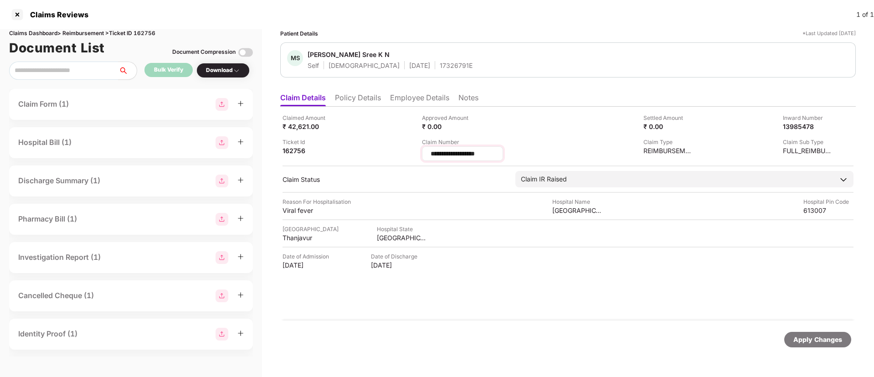
drag, startPoint x: 488, startPoint y: 153, endPoint x: 427, endPoint y: 153, distance: 60.6
click at [427, 153] on div "**********" at bounding box center [462, 153] width 81 height 15
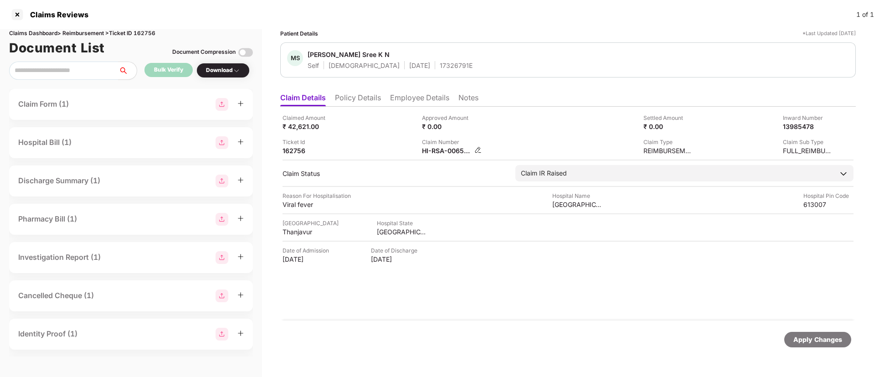
click at [476, 148] on img at bounding box center [477, 149] width 7 height 7
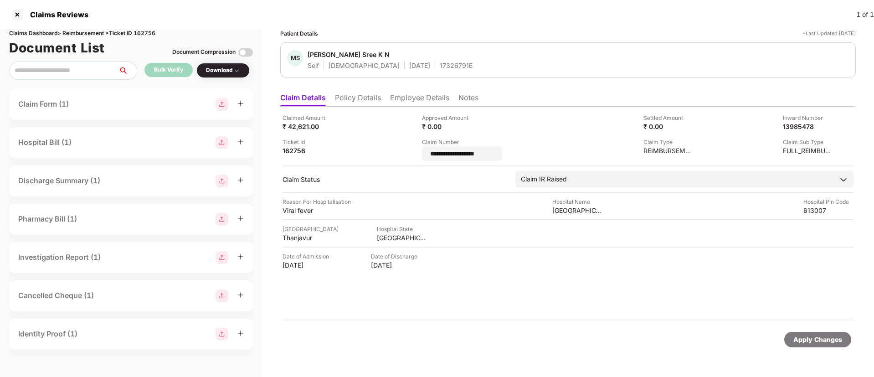
drag, startPoint x: 504, startPoint y: 152, endPoint x: 418, endPoint y: 157, distance: 86.2
click at [419, 157] on div "**********" at bounding box center [567, 136] width 571 height 47
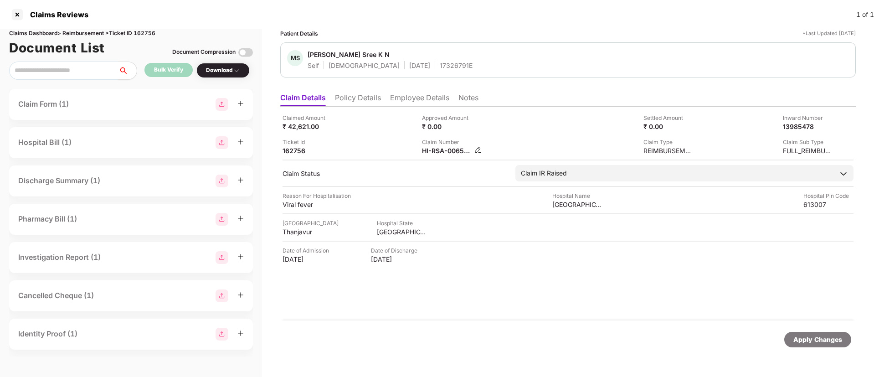
click at [479, 151] on img at bounding box center [477, 149] width 7 height 7
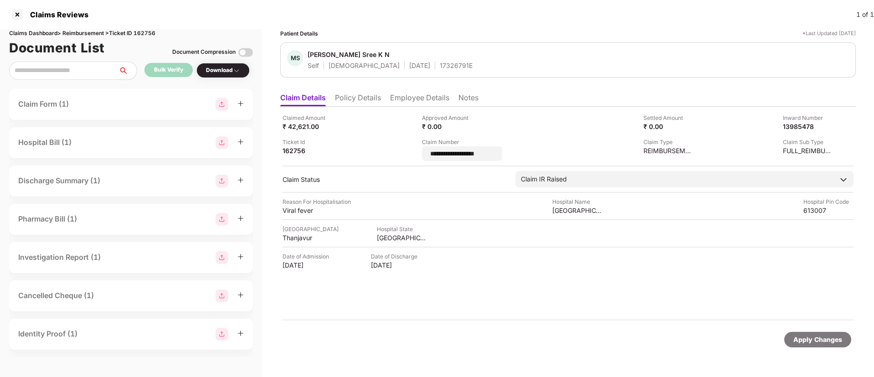
drag, startPoint x: 503, startPoint y: 154, endPoint x: 414, endPoint y: 153, distance: 89.3
click at [414, 153] on div "**********" at bounding box center [567, 136] width 571 height 47
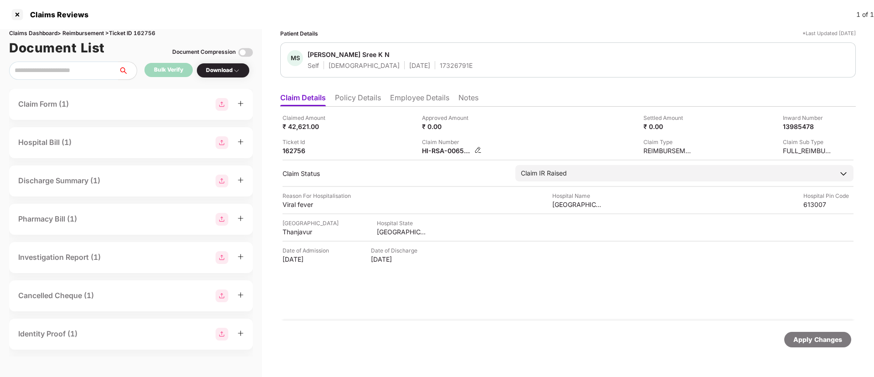
click at [477, 151] on img at bounding box center [477, 149] width 7 height 7
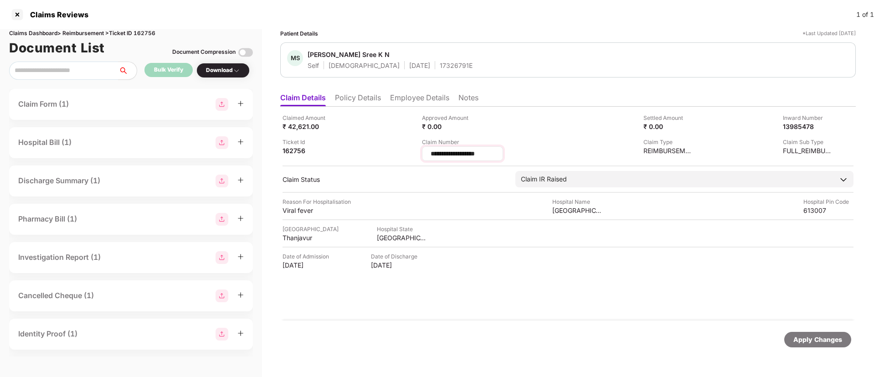
drag, startPoint x: 503, startPoint y: 153, endPoint x: 425, endPoint y: 156, distance: 78.4
click at [425, 156] on div "**********" at bounding box center [462, 153] width 81 height 15
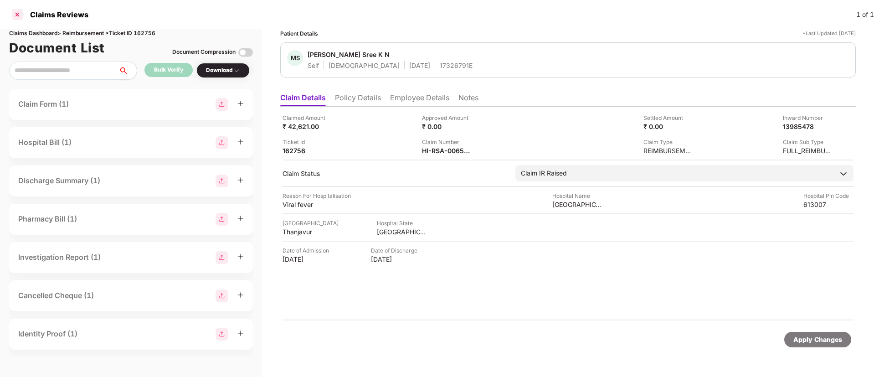
click at [14, 17] on div at bounding box center [17, 14] width 15 height 15
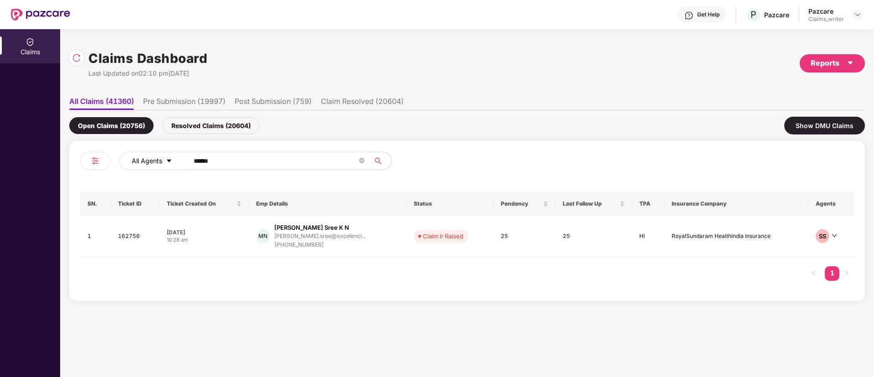
drag, startPoint x: 236, startPoint y: 164, endPoint x: 171, endPoint y: 158, distance: 65.4
click at [171, 158] on div "All Agents ******" at bounding box center [351, 161] width 464 height 18
paste input "text"
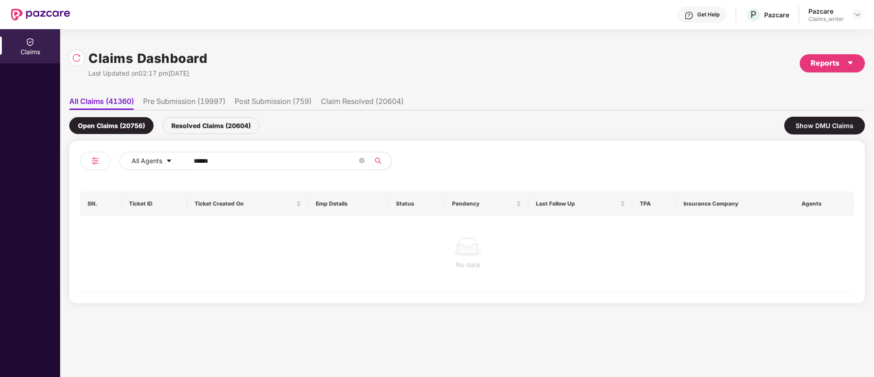
type input "******"
click at [198, 125] on div "Resolved Claims (20604)" at bounding box center [211, 125] width 97 height 17
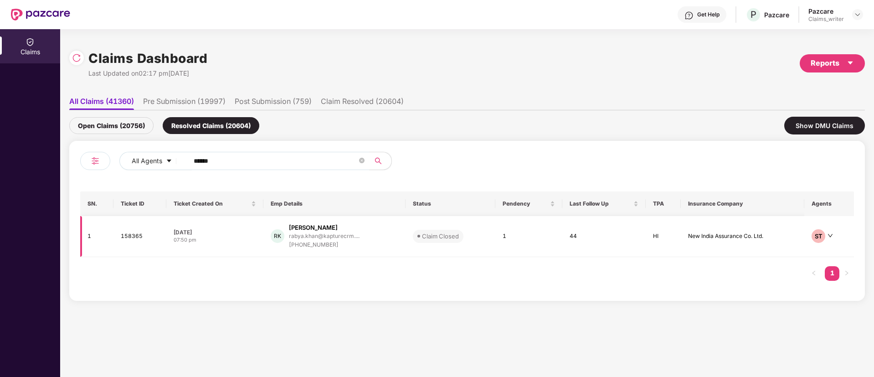
click at [128, 236] on td "158365" at bounding box center [139, 236] width 53 height 41
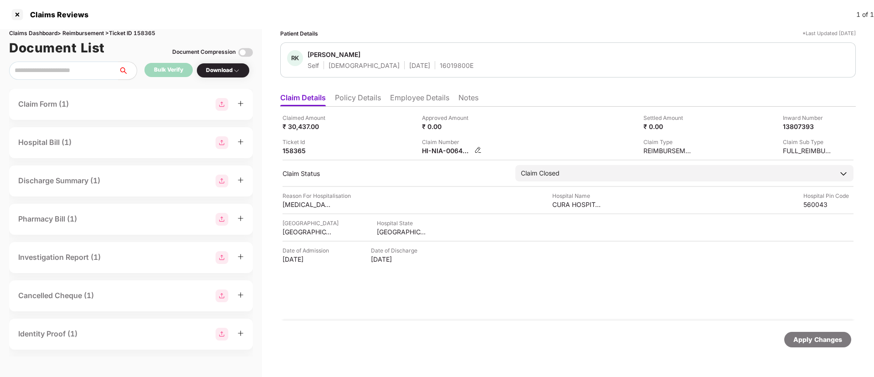
click at [476, 151] on img at bounding box center [477, 149] width 7 height 7
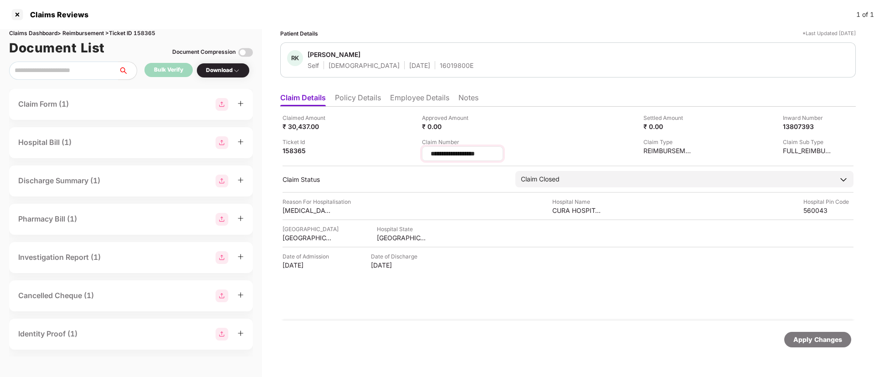
drag, startPoint x: 489, startPoint y: 155, endPoint x: 429, endPoint y: 156, distance: 60.6
click at [429, 156] on div "**********" at bounding box center [462, 153] width 81 height 15
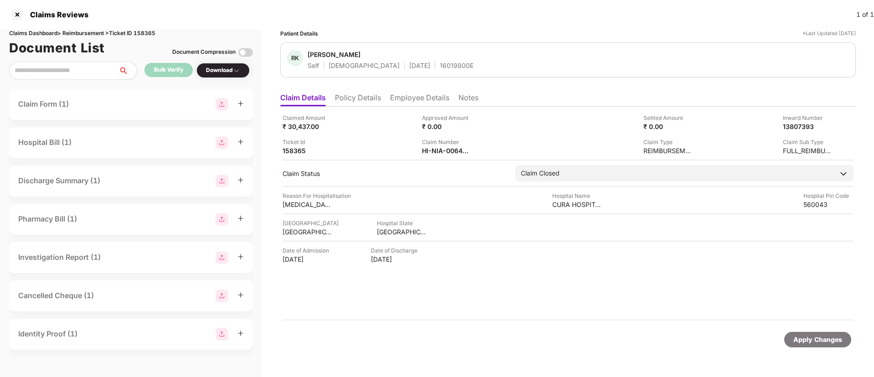
click at [467, 104] on li "Notes" at bounding box center [468, 99] width 20 height 13
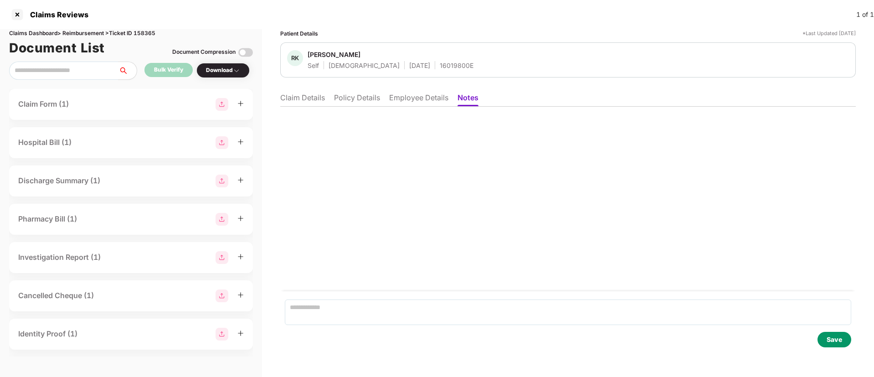
click at [314, 102] on li "Claim Details" at bounding box center [302, 99] width 45 height 13
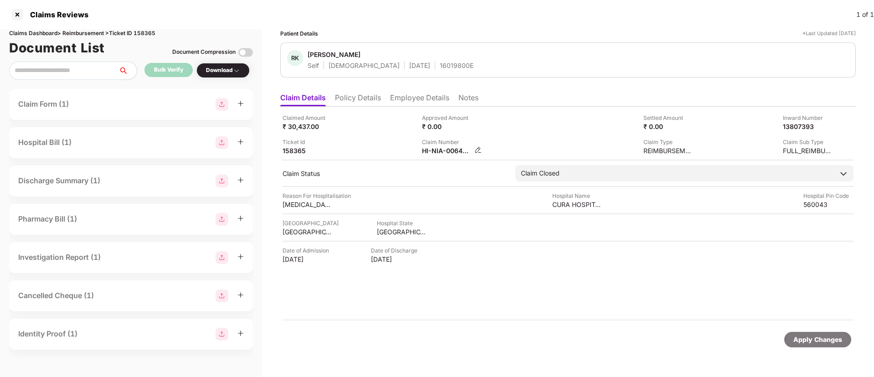
click at [477, 150] on img at bounding box center [477, 149] width 7 height 7
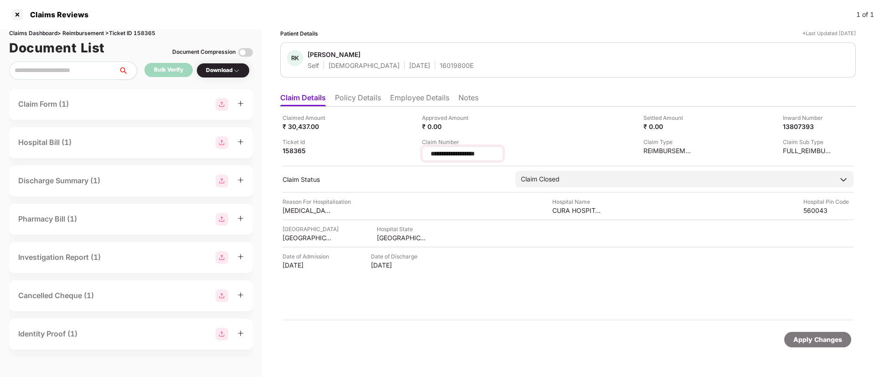
drag, startPoint x: 505, startPoint y: 152, endPoint x: 430, endPoint y: 150, distance: 75.6
click at [430, 150] on input "**********" at bounding box center [463, 154] width 66 height 10
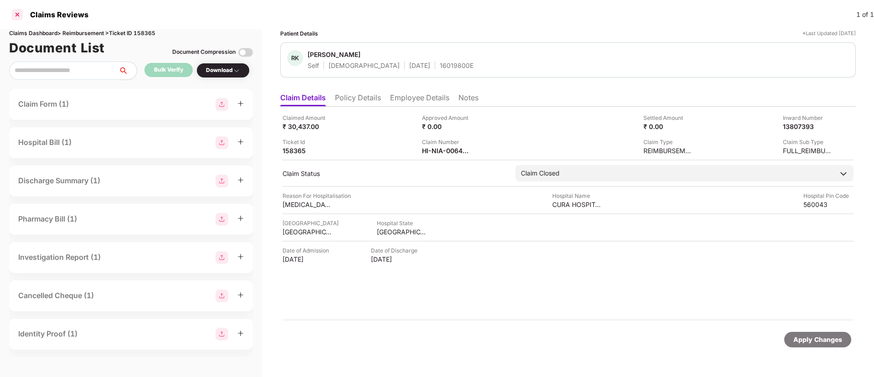
click at [19, 12] on div at bounding box center [17, 14] width 15 height 15
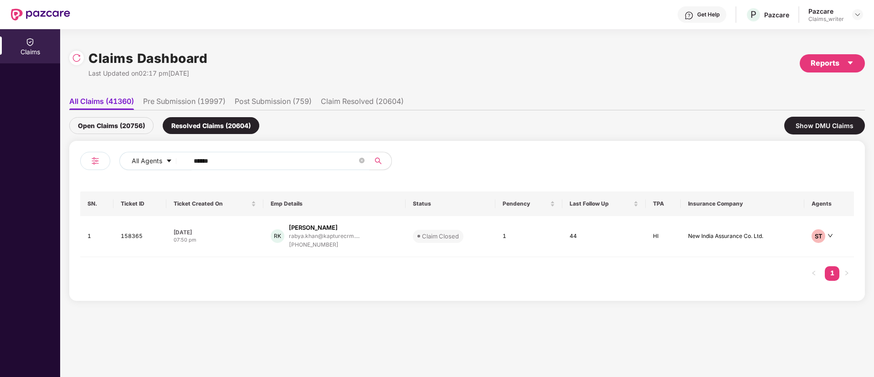
drag, startPoint x: 233, startPoint y: 160, endPoint x: 188, endPoint y: 164, distance: 45.8
click at [188, 164] on span "******" at bounding box center [276, 161] width 187 height 18
paste input "text"
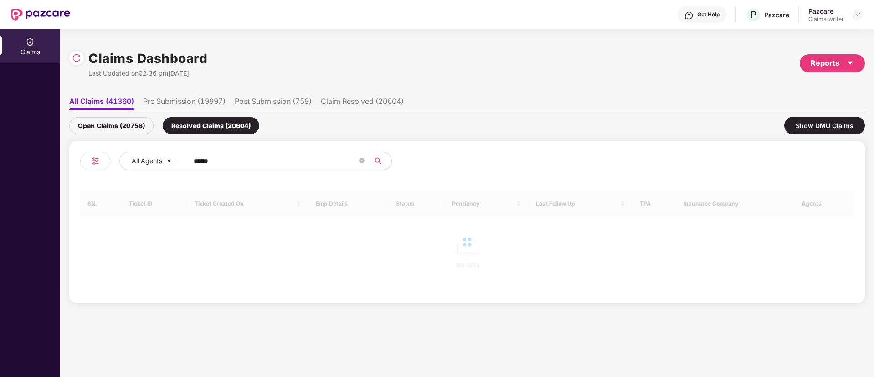
click at [132, 125] on div "Open Claims (20756)" at bounding box center [111, 125] width 84 height 17
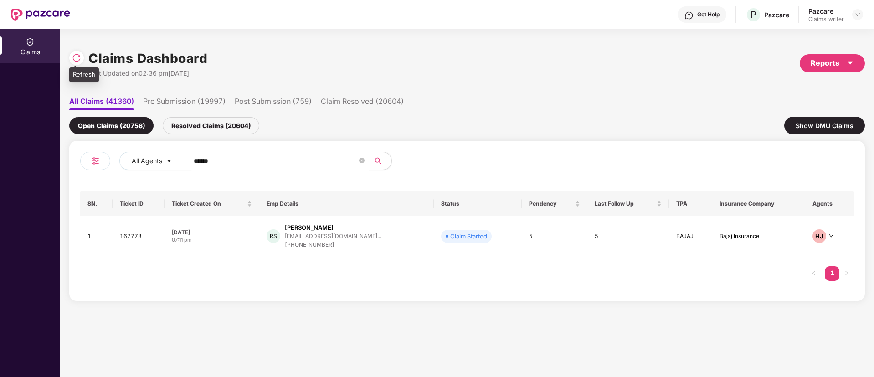
click at [81, 54] on div at bounding box center [76, 58] width 15 height 15
drag, startPoint x: 243, startPoint y: 158, endPoint x: 153, endPoint y: 160, distance: 89.3
click at [153, 160] on div "All Agents ******" at bounding box center [351, 161] width 464 height 18
paste input "text"
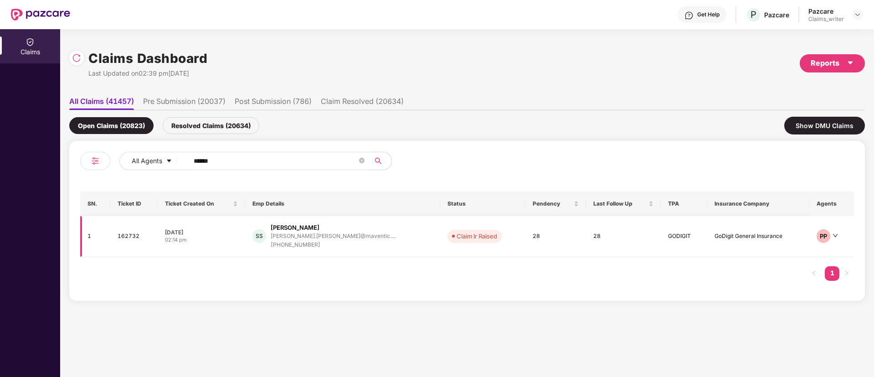
type input "******"
click at [128, 237] on td "162732" at bounding box center [133, 236] width 47 height 41
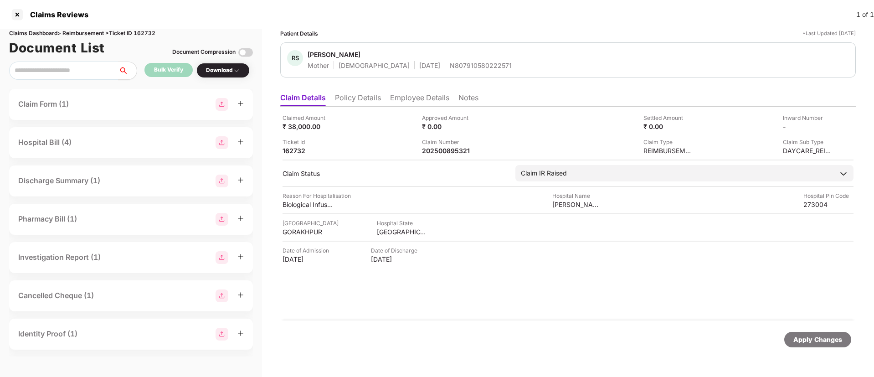
click at [396, 102] on li "Employee Details" at bounding box center [419, 99] width 59 height 13
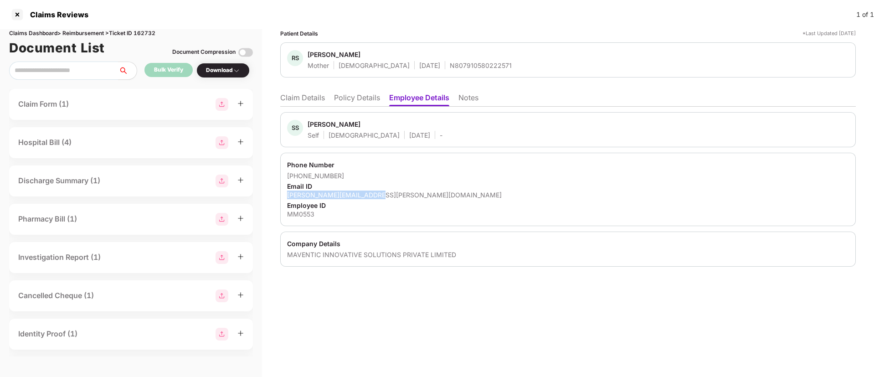
drag, startPoint x: 287, startPoint y: 194, endPoint x: 394, endPoint y: 191, distance: 106.6
click at [394, 191] on div "Phone Number +918073234801 Email ID shivam.singh@maventic.com Employee ID MM0553" at bounding box center [567, 189] width 575 height 73
copy div "shivam.singh@maventic.com"
click at [22, 19] on div at bounding box center [17, 14] width 15 height 15
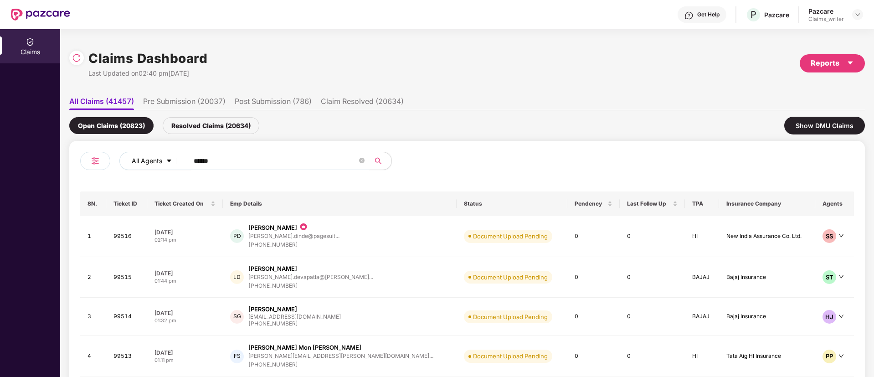
drag, startPoint x: 236, startPoint y: 155, endPoint x: 154, endPoint y: 157, distance: 82.0
click at [154, 157] on div "All Agents ******" at bounding box center [351, 161] width 464 height 18
paste input "text"
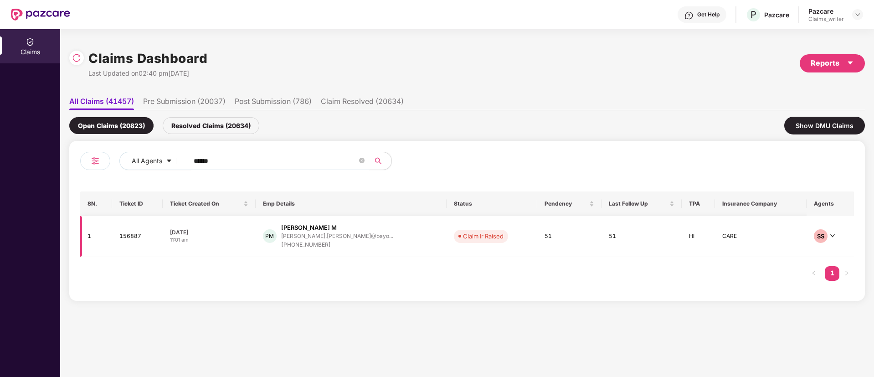
type input "******"
click at [142, 231] on td "156887" at bounding box center [137, 236] width 51 height 41
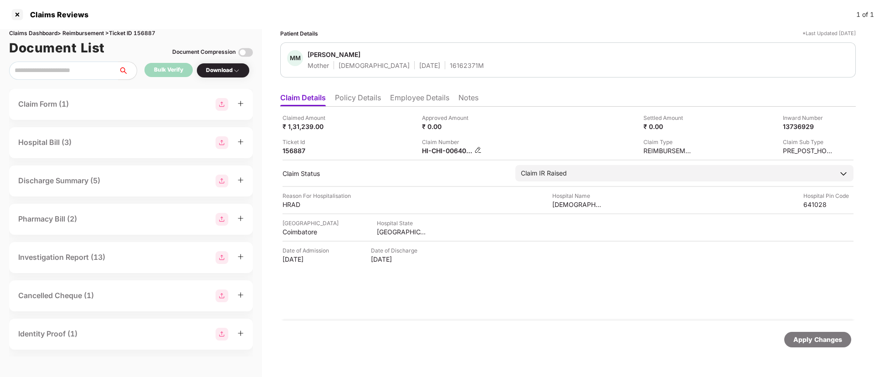
click at [476, 147] on img at bounding box center [477, 149] width 7 height 7
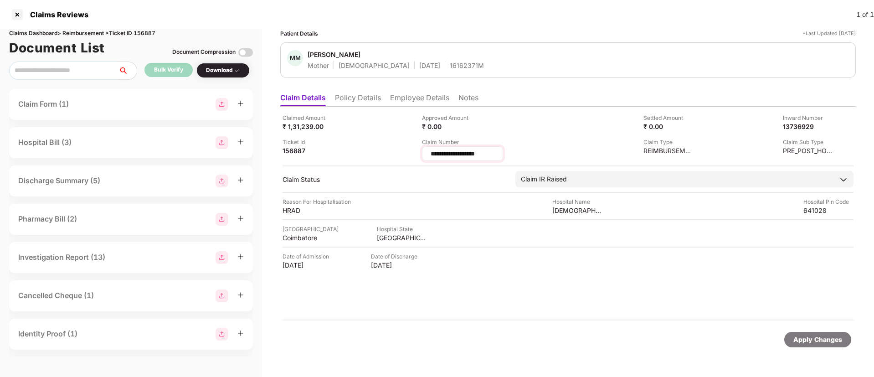
drag, startPoint x: 491, startPoint y: 153, endPoint x: 428, endPoint y: 153, distance: 62.9
click at [428, 153] on div "**********" at bounding box center [462, 153] width 81 height 15
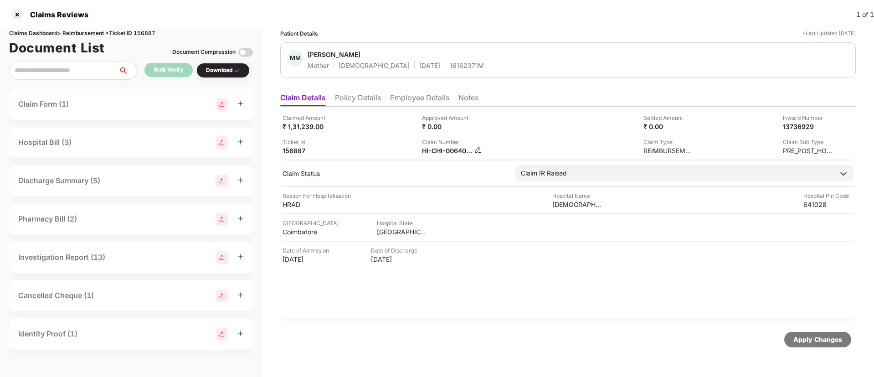
click at [475, 151] on img at bounding box center [477, 149] width 7 height 7
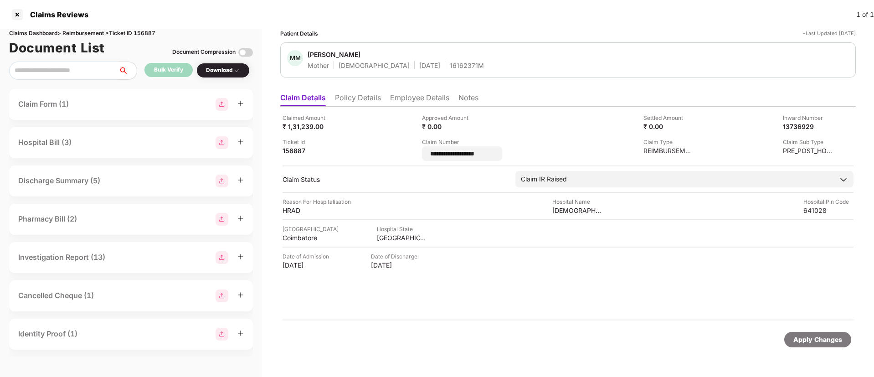
drag, startPoint x: 503, startPoint y: 151, endPoint x: 406, endPoint y: 151, distance: 96.6
click at [406, 151] on div "**********" at bounding box center [567, 136] width 571 height 47
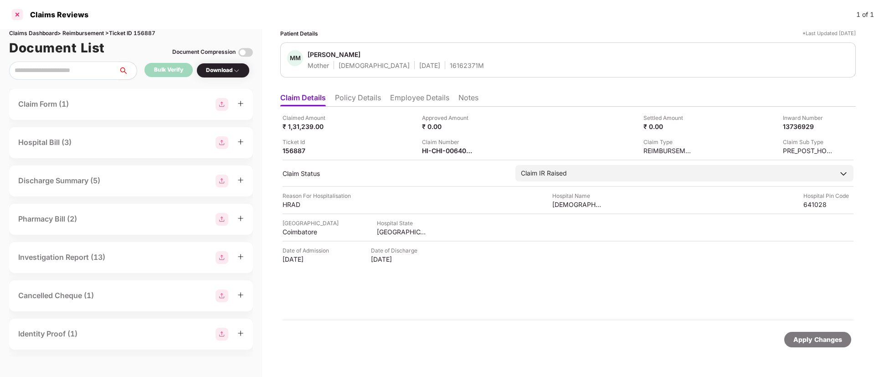
click at [20, 16] on div at bounding box center [17, 14] width 15 height 15
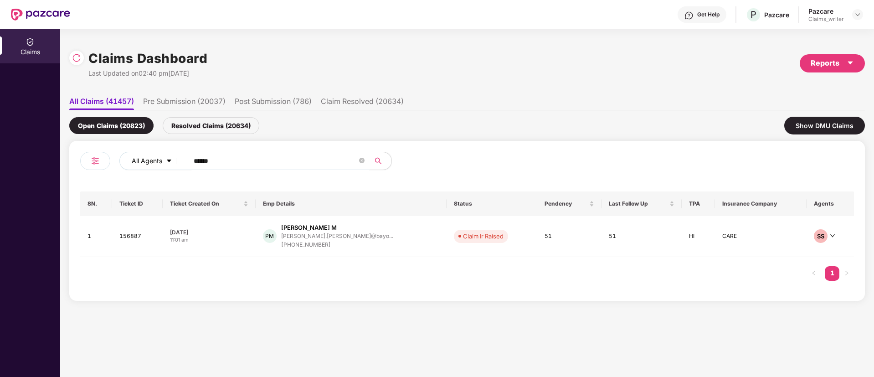
drag, startPoint x: 224, startPoint y: 159, endPoint x: 170, endPoint y: 160, distance: 53.8
click at [171, 160] on div "All Agents ******" at bounding box center [351, 161] width 464 height 18
paste input "text"
type input "******"
click at [135, 237] on td "162219" at bounding box center [137, 236] width 50 height 41
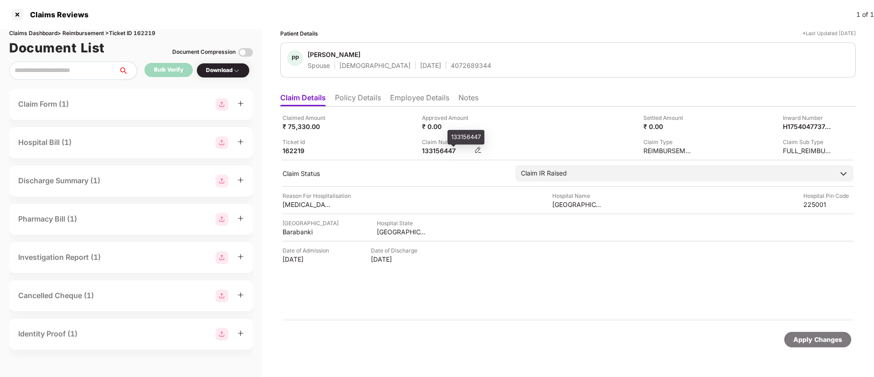
click at [433, 153] on div "133156447" at bounding box center [447, 150] width 50 height 9
copy div "133156447"
click at [18, 15] on div at bounding box center [17, 14] width 15 height 15
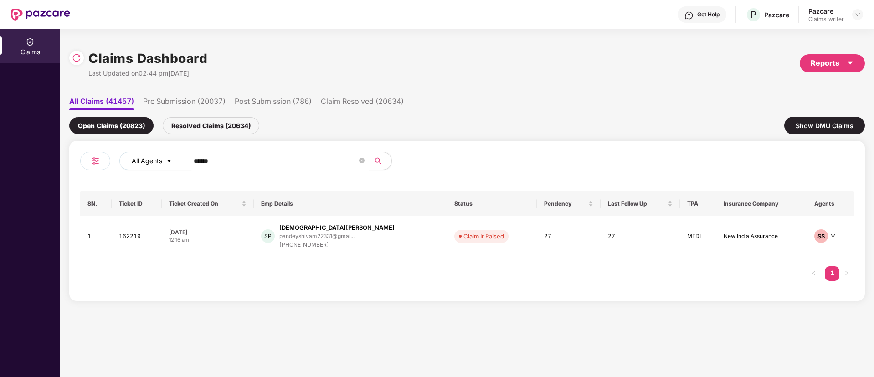
drag, startPoint x: 235, startPoint y: 159, endPoint x: 173, endPoint y: 164, distance: 62.6
click at [173, 164] on div "All Agents ******" at bounding box center [351, 161] width 464 height 18
paste input "text"
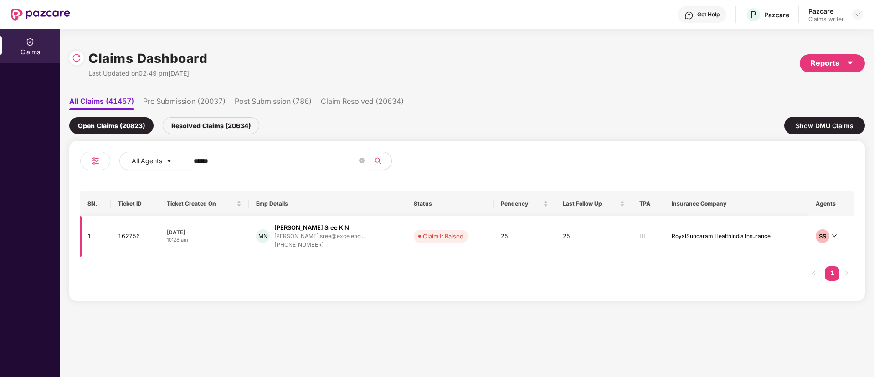
type input "******"
click at [124, 235] on td "162756" at bounding box center [135, 236] width 48 height 41
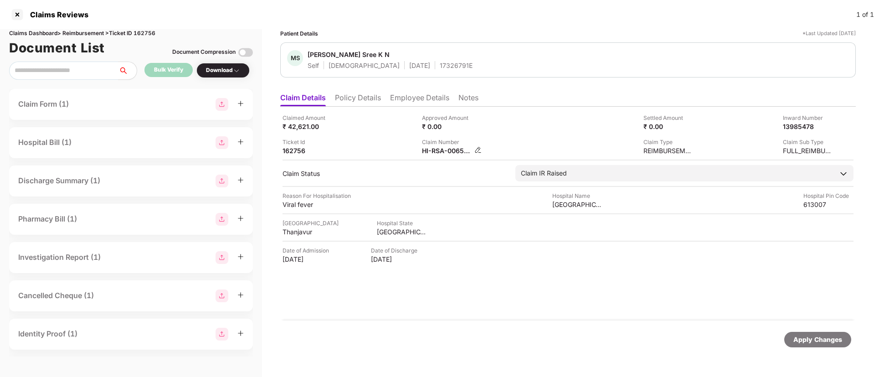
click at [478, 150] on img at bounding box center [477, 149] width 7 height 7
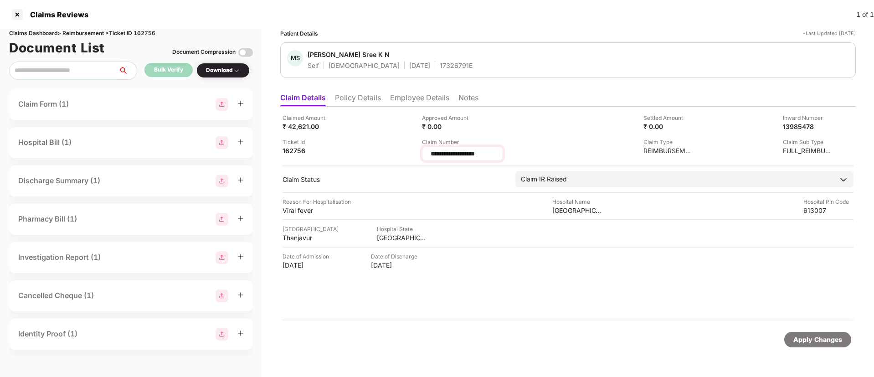
drag, startPoint x: 488, startPoint y: 151, endPoint x: 428, endPoint y: 146, distance: 59.9
click at [428, 146] on div "**********" at bounding box center [462, 153] width 81 height 15
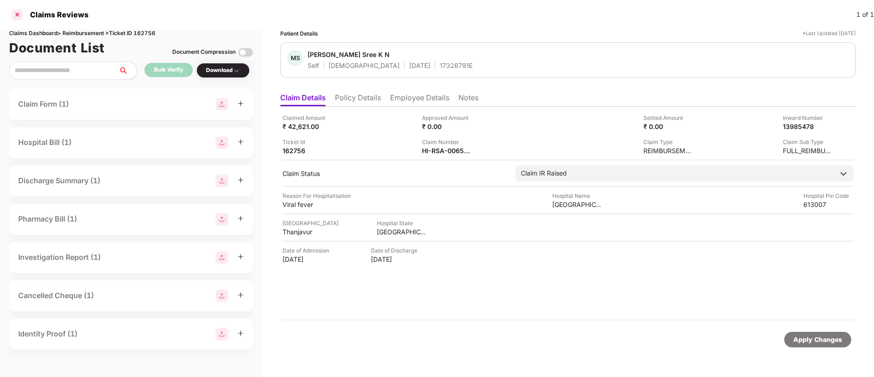
click at [11, 15] on div at bounding box center [17, 14] width 15 height 15
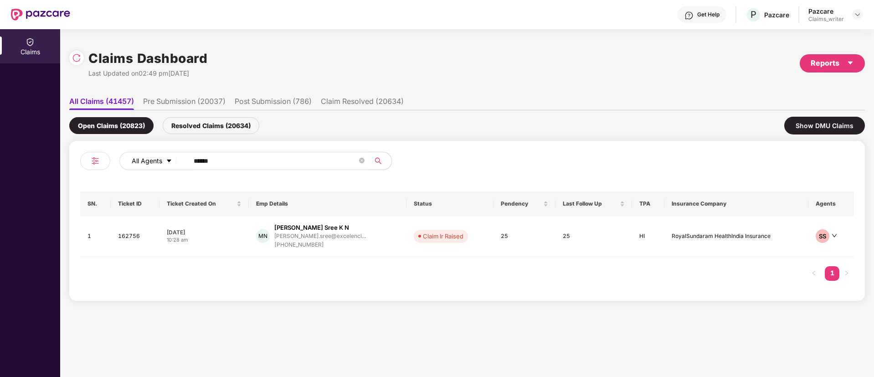
drag, startPoint x: 230, startPoint y: 159, endPoint x: 147, endPoint y: 156, distance: 83.4
click at [147, 156] on div "All Agents ******" at bounding box center [351, 161] width 464 height 18
paste input "text"
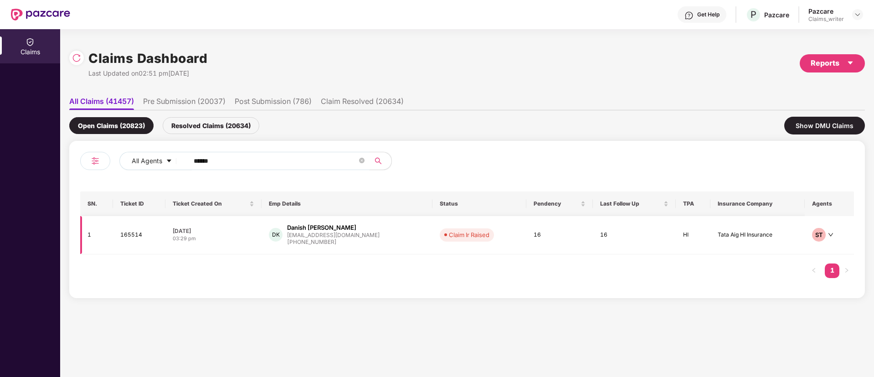
type input "******"
click at [131, 239] on td "165514" at bounding box center [139, 235] width 52 height 38
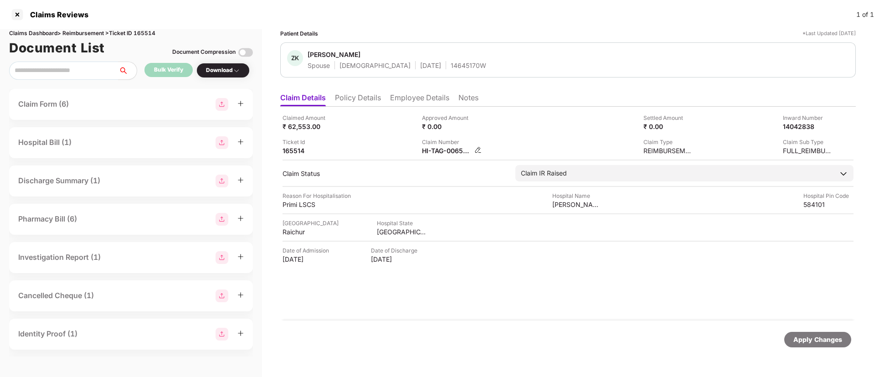
click at [475, 150] on img at bounding box center [477, 149] width 7 height 7
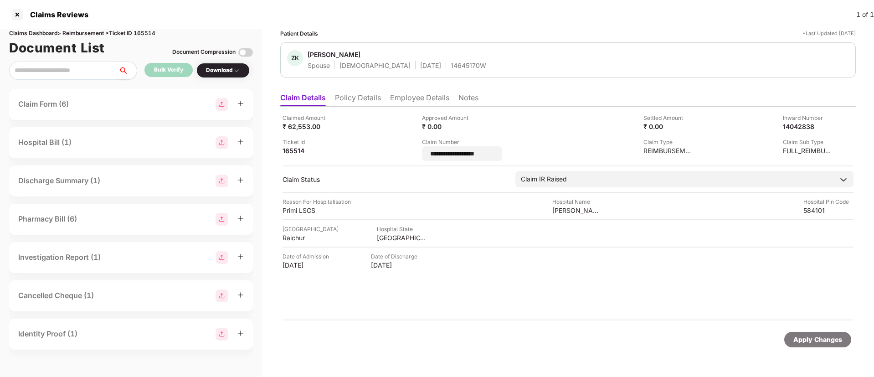
drag, startPoint x: 487, startPoint y: 154, endPoint x: 393, endPoint y: 145, distance: 94.7
click at [393, 145] on div "**********" at bounding box center [567, 136] width 571 height 47
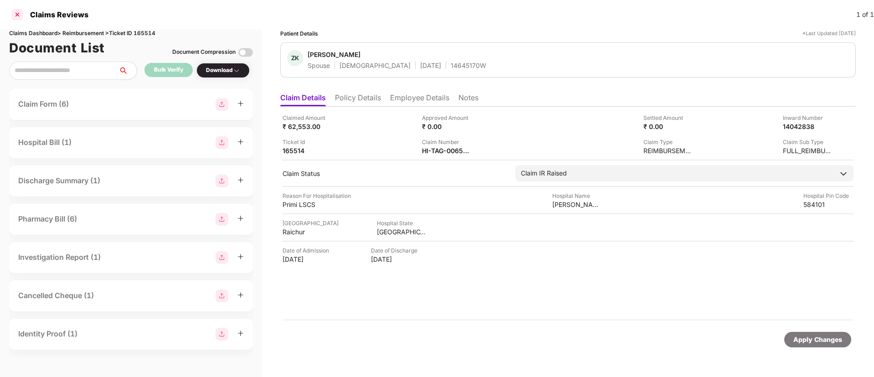
click at [16, 14] on div at bounding box center [17, 14] width 15 height 15
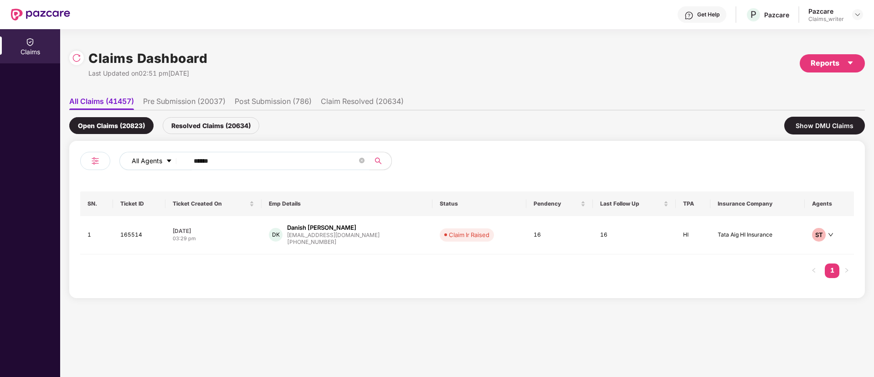
drag, startPoint x: 217, startPoint y: 165, endPoint x: 169, endPoint y: 163, distance: 48.3
click at [169, 163] on div "All Agents ******" at bounding box center [351, 161] width 464 height 18
paste input "text"
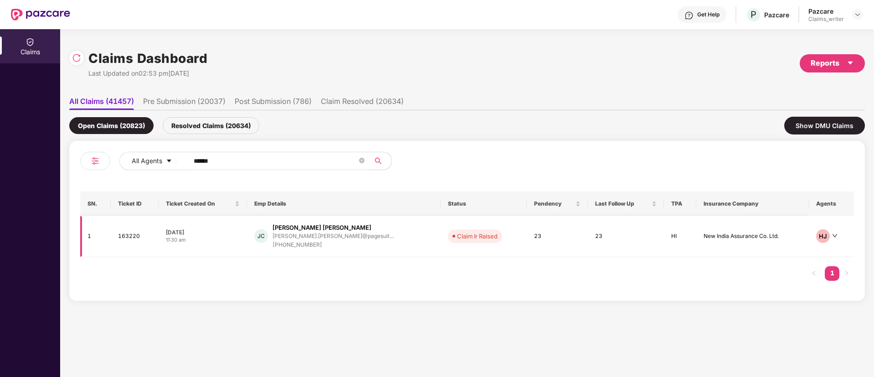
type input "******"
click at [141, 238] on td "163220" at bounding box center [135, 236] width 48 height 41
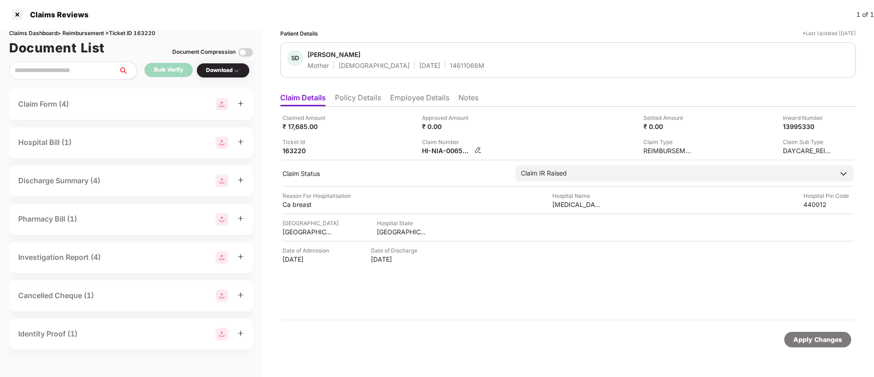
click at [473, 149] on div "HI-NIA-006544602(0)" at bounding box center [452, 150] width 60 height 9
click at [480, 151] on img at bounding box center [477, 149] width 7 height 7
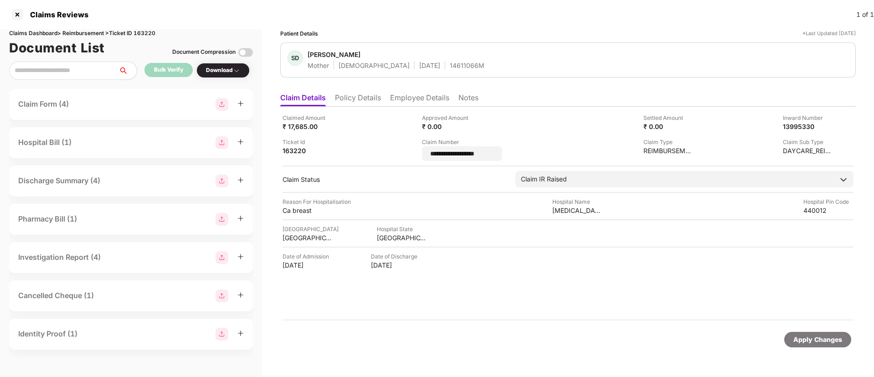
drag, startPoint x: 488, startPoint y: 155, endPoint x: 394, endPoint y: 151, distance: 93.9
click at [394, 151] on div "**********" at bounding box center [567, 136] width 571 height 47
click at [487, 155] on input "**********" at bounding box center [463, 154] width 66 height 10
drag, startPoint x: 489, startPoint y: 153, endPoint x: 405, endPoint y: 147, distance: 84.0
click at [405, 147] on div "**********" at bounding box center [567, 136] width 571 height 47
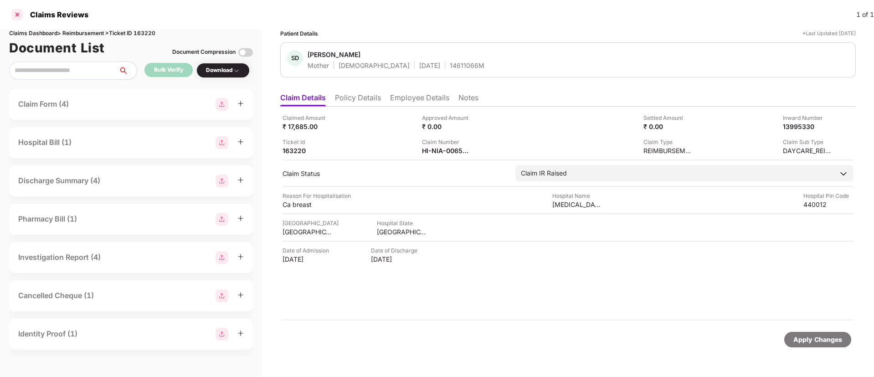
click at [16, 10] on div at bounding box center [17, 14] width 15 height 15
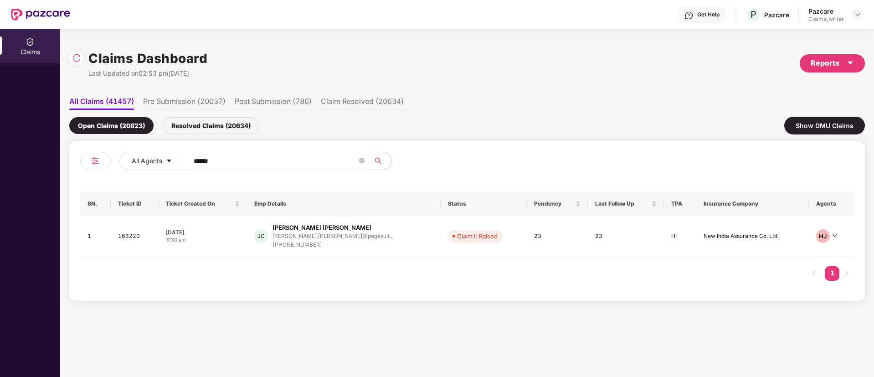
drag, startPoint x: 220, startPoint y: 166, endPoint x: 177, endPoint y: 163, distance: 42.9
click at [177, 163] on div "All Agents ******" at bounding box center [351, 161] width 464 height 18
paste input "text"
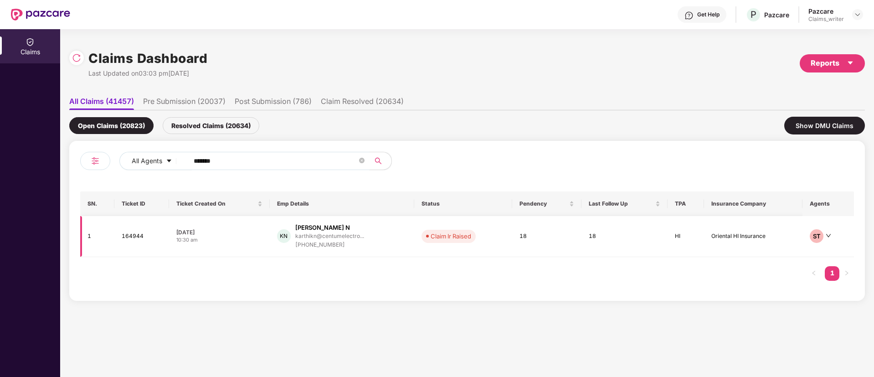
type input "******"
click at [136, 243] on td "164944" at bounding box center [141, 236] width 55 height 41
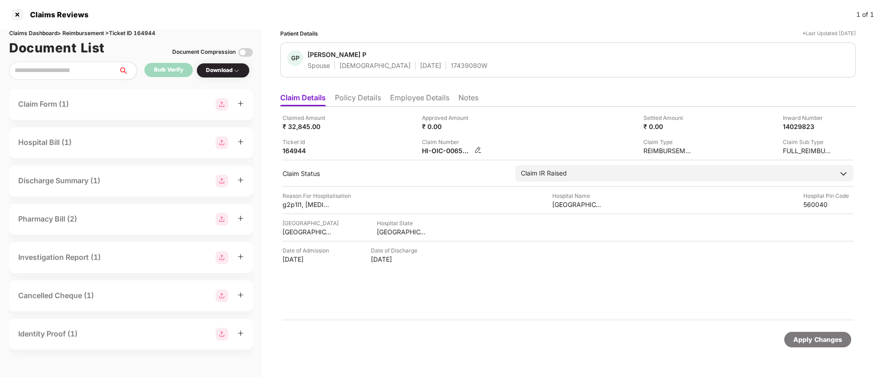
click at [476, 150] on img at bounding box center [477, 149] width 7 height 7
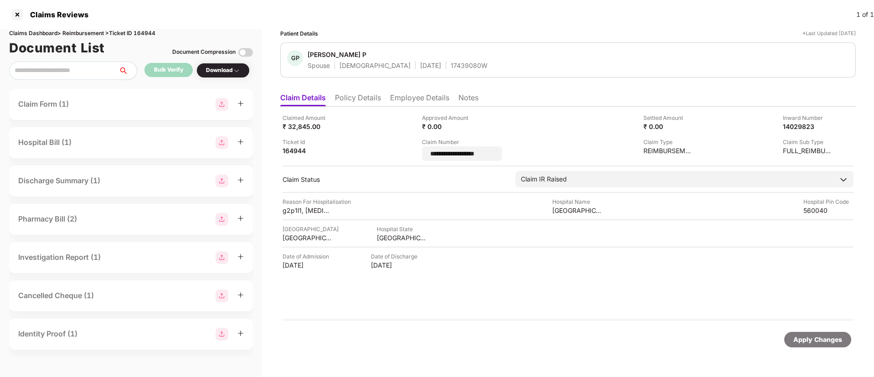
drag, startPoint x: 489, startPoint y: 153, endPoint x: 414, endPoint y: 158, distance: 75.7
click at [414, 158] on div "**********" at bounding box center [567, 136] width 571 height 47
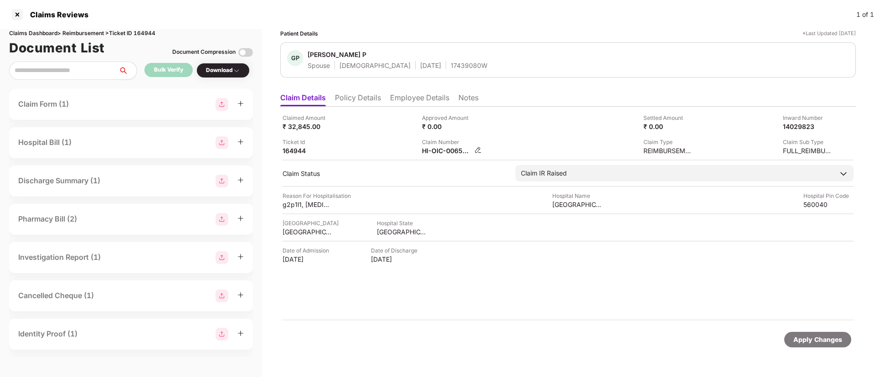
click at [478, 150] on img at bounding box center [477, 149] width 7 height 7
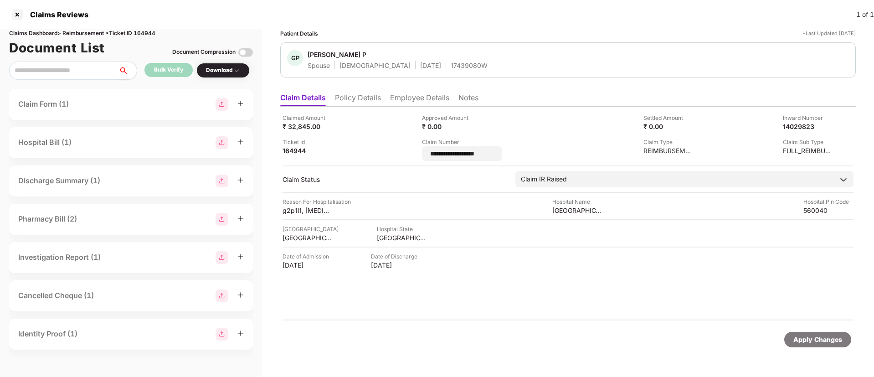
drag, startPoint x: 510, startPoint y: 154, endPoint x: 394, endPoint y: 156, distance: 116.2
click at [394, 156] on div "**********" at bounding box center [567, 136] width 571 height 47
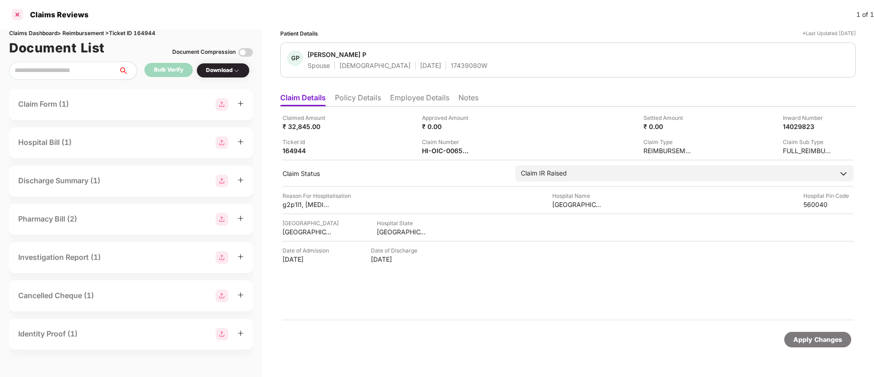
click at [23, 16] on div at bounding box center [17, 14] width 15 height 15
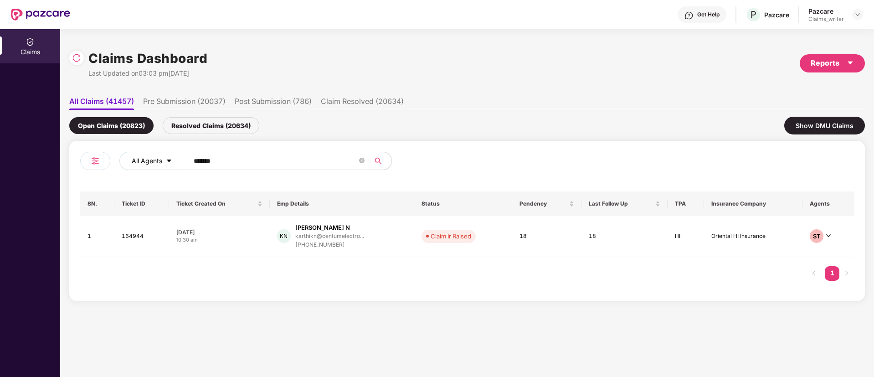
drag, startPoint x: 235, startPoint y: 162, endPoint x: 169, endPoint y: 162, distance: 66.0
click at [169, 162] on div "All Agents ******" at bounding box center [351, 161] width 464 height 18
paste input "text"
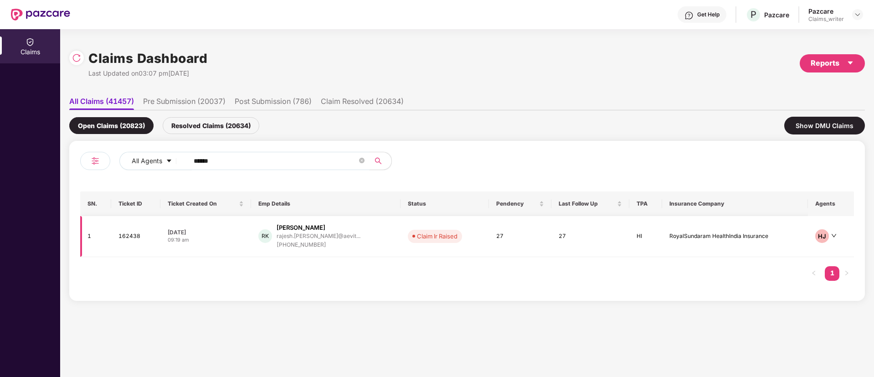
type input "******"
click at [135, 244] on td "162438" at bounding box center [135, 236] width 49 height 41
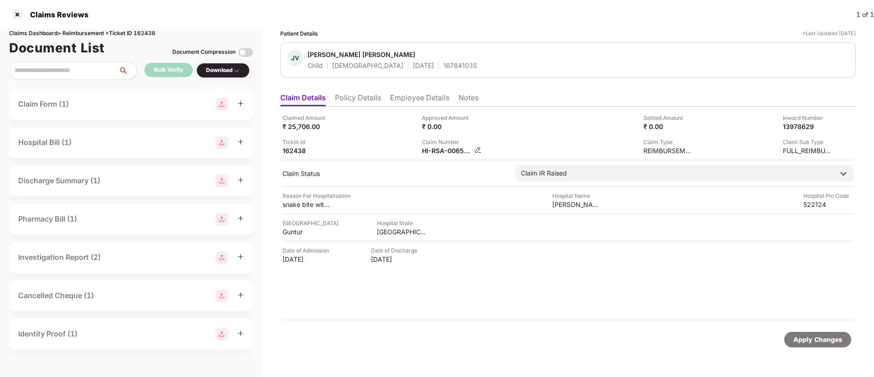
click at [476, 148] on img at bounding box center [477, 149] width 7 height 7
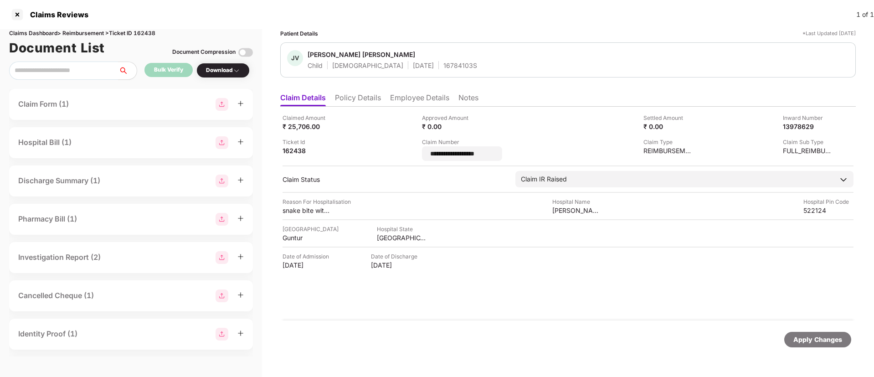
drag, startPoint x: 490, startPoint y: 151, endPoint x: 418, endPoint y: 153, distance: 71.6
click at [418, 153] on div "**********" at bounding box center [567, 136] width 571 height 47
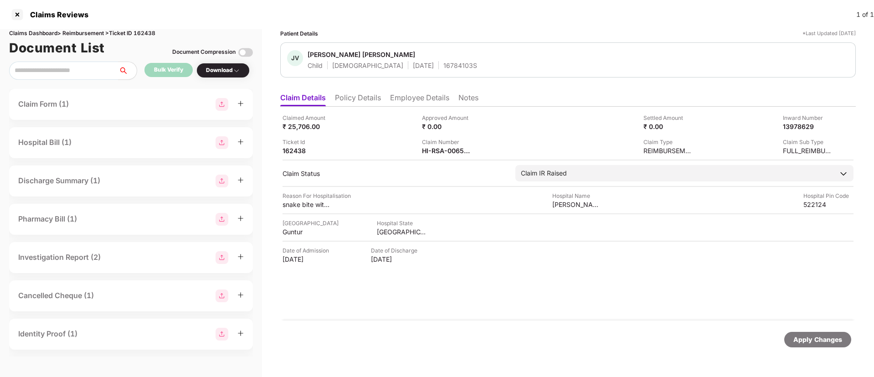
click at [401, 97] on li "Employee Details" at bounding box center [419, 99] width 59 height 13
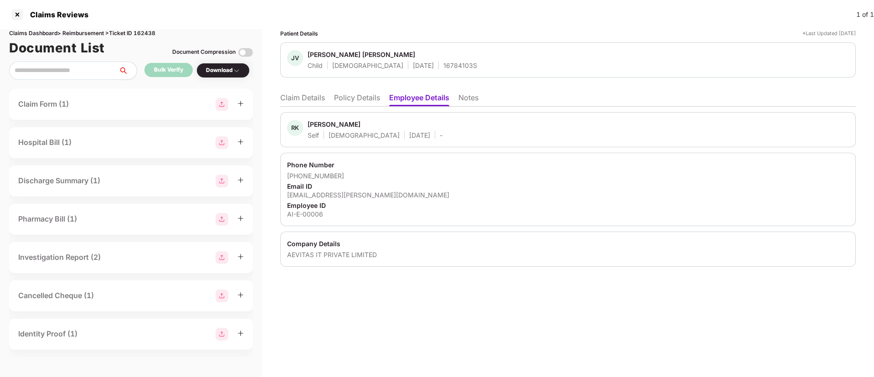
click at [443, 62] on div "16784103S" at bounding box center [460, 65] width 34 height 9
copy div "16784103S"
click at [308, 100] on li "Claim Details" at bounding box center [302, 99] width 45 height 13
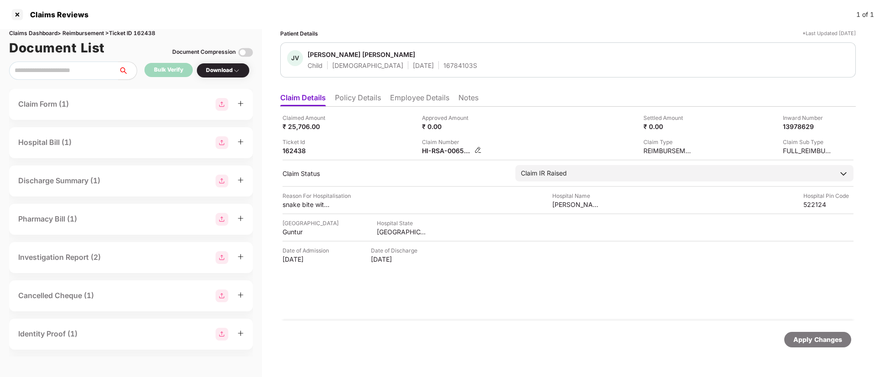
click at [477, 147] on img at bounding box center [477, 149] width 7 height 7
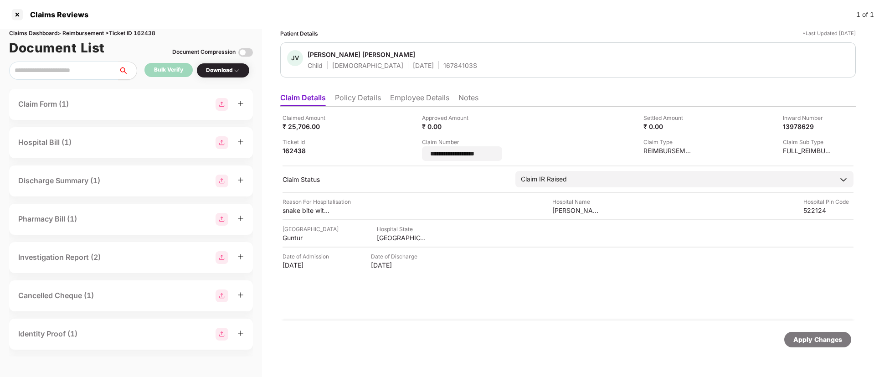
drag, startPoint x: 503, startPoint y: 154, endPoint x: 409, endPoint y: 156, distance: 93.4
click at [409, 156] on div "**********" at bounding box center [567, 136] width 571 height 47
type input "**********"
click at [810, 340] on div "Apply Changes" at bounding box center [817, 339] width 49 height 10
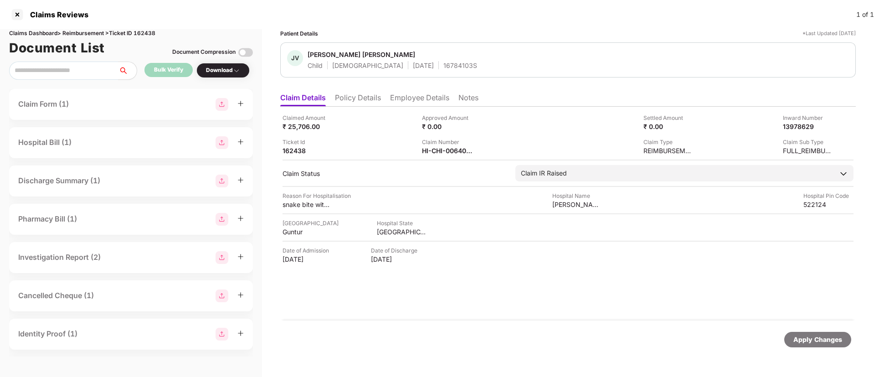
click at [416, 102] on li "Employee Details" at bounding box center [419, 99] width 59 height 13
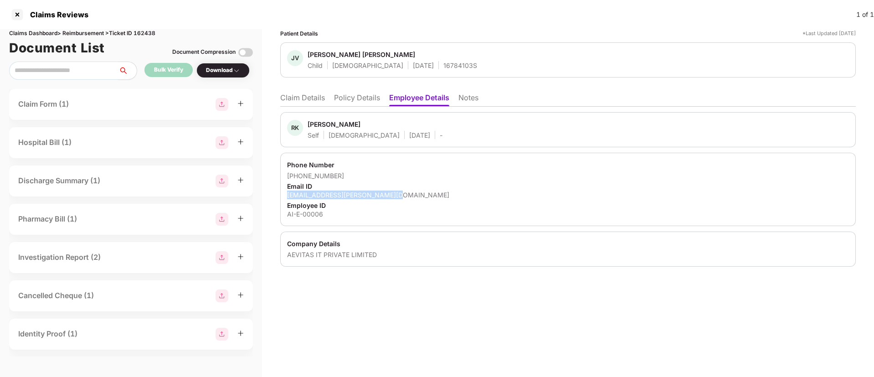
drag, startPoint x: 287, startPoint y: 194, endPoint x: 430, endPoint y: 193, distance: 142.1
click at [430, 193] on div "Phone Number +919666700069 Email ID rajesh.kusampudi@aevitasit.com Employee ID …" at bounding box center [567, 189] width 575 height 73
copy div "rajesh.kusampudi@aevitasit.com"
click at [362, 97] on li "Policy Details" at bounding box center [357, 99] width 46 height 13
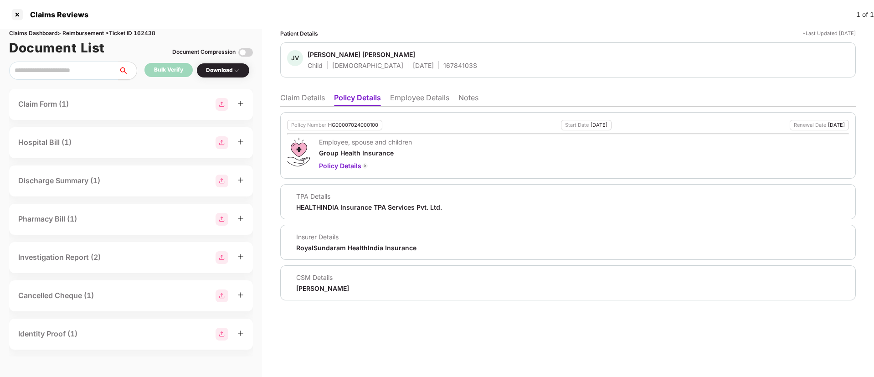
click at [393, 102] on li "Employee Details" at bounding box center [419, 99] width 59 height 13
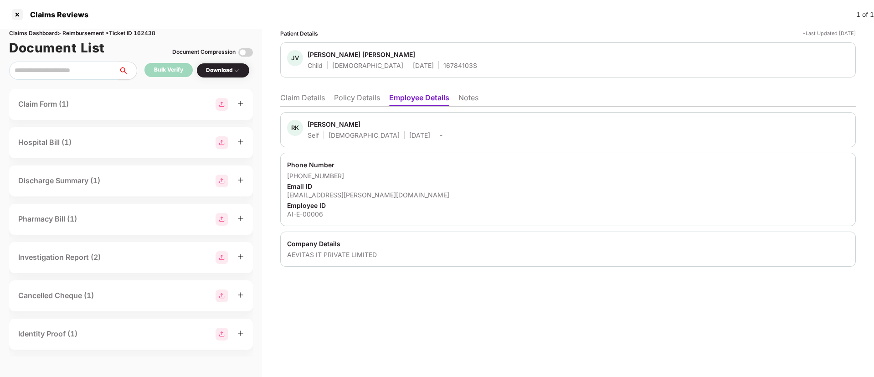
click at [308, 102] on li "Claim Details" at bounding box center [302, 99] width 45 height 13
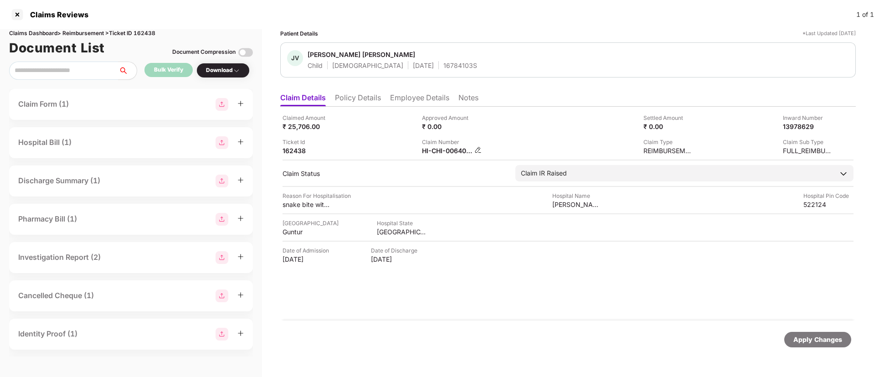
click at [477, 151] on img at bounding box center [477, 149] width 7 height 7
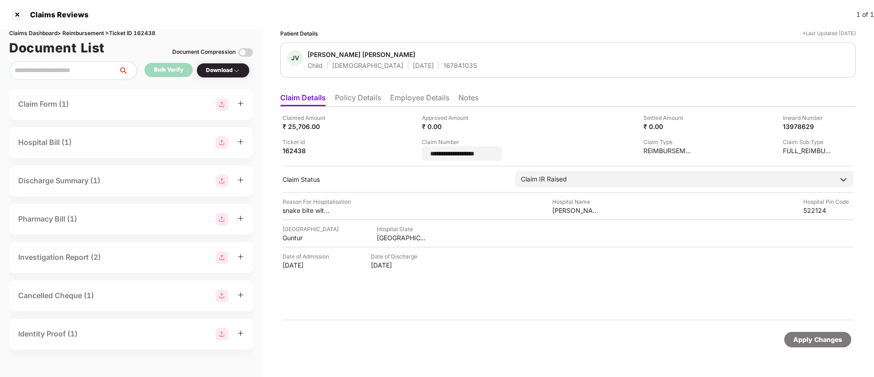
drag, startPoint x: 428, startPoint y: 157, endPoint x: 404, endPoint y: 156, distance: 23.2
click at [404, 156] on div "**********" at bounding box center [567, 136] width 571 height 47
click at [495, 149] on input "**********" at bounding box center [463, 154] width 66 height 10
drag, startPoint x: 506, startPoint y: 154, endPoint x: 427, endPoint y: 150, distance: 78.9
click at [427, 150] on div "**********" at bounding box center [462, 153] width 81 height 15
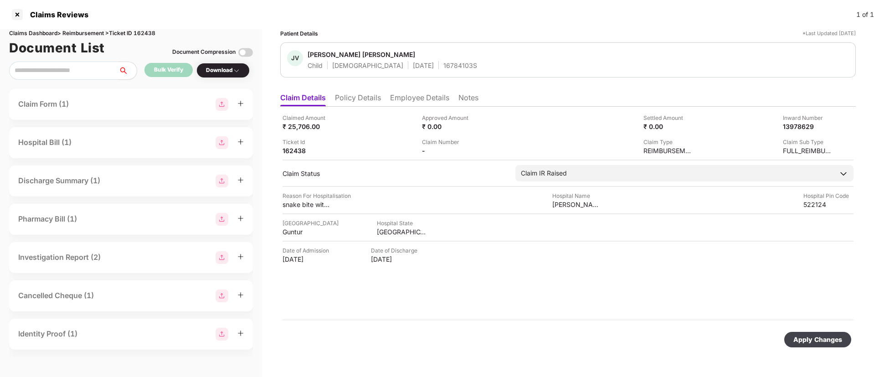
click at [820, 339] on div "Apply Changes" at bounding box center [817, 339] width 49 height 10
click at [21, 19] on div at bounding box center [17, 14] width 15 height 15
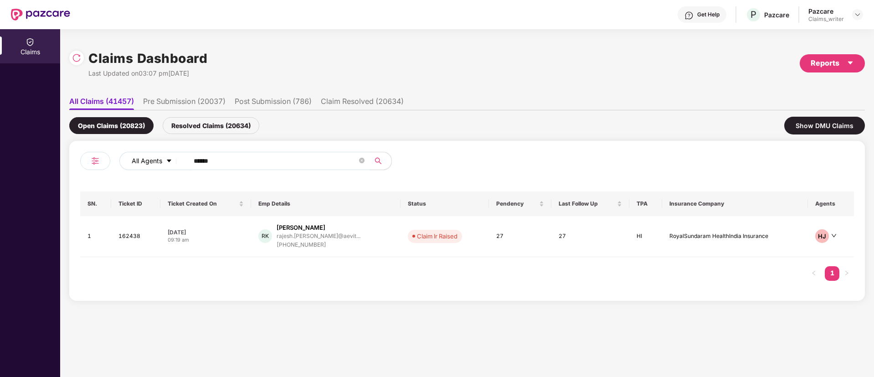
drag, startPoint x: 228, startPoint y: 156, endPoint x: 158, endPoint y: 168, distance: 71.2
click at [158, 168] on div "All Agents ******" at bounding box center [351, 161] width 464 height 18
paste input "text"
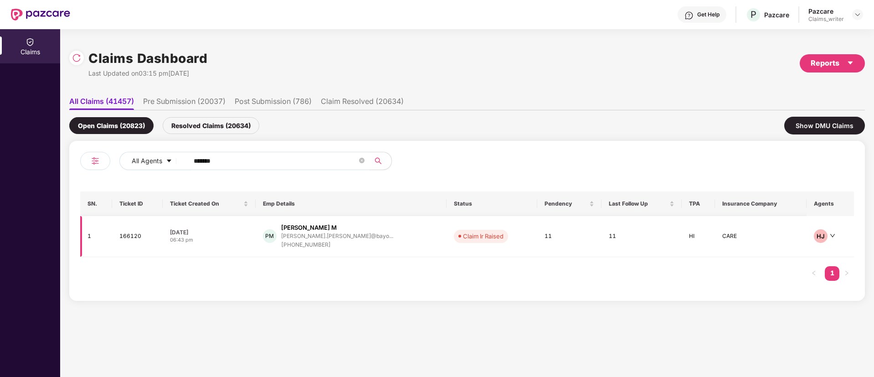
type input "******"
click at [128, 245] on td "166120" at bounding box center [137, 236] width 51 height 41
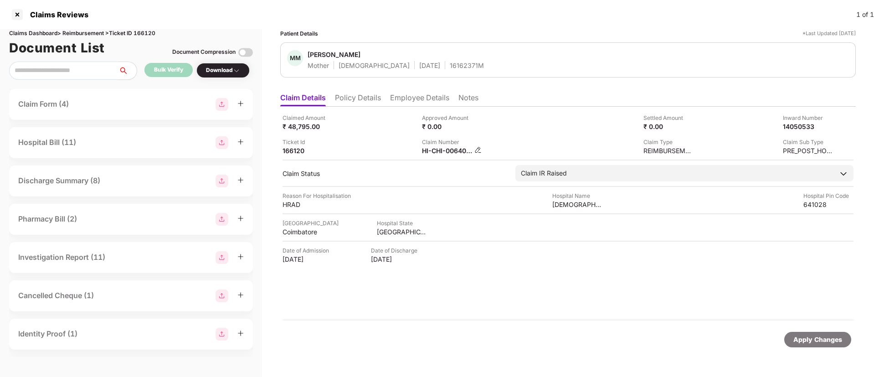
click at [476, 150] on img at bounding box center [477, 149] width 7 height 7
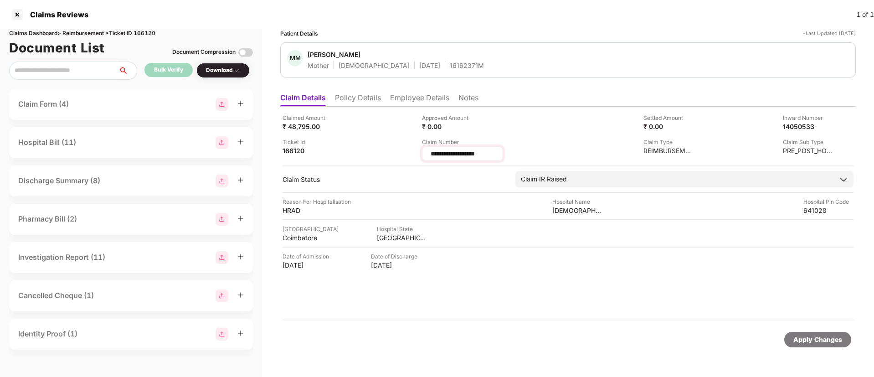
click at [491, 153] on input "**********" at bounding box center [463, 154] width 66 height 10
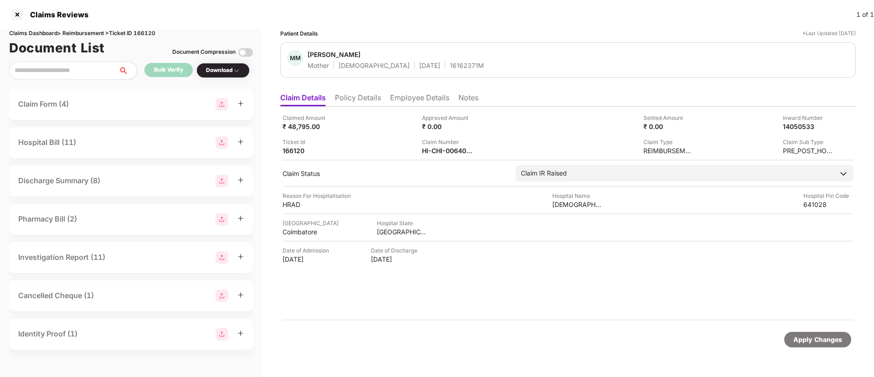
click at [400, 100] on li "Employee Details" at bounding box center [419, 99] width 59 height 13
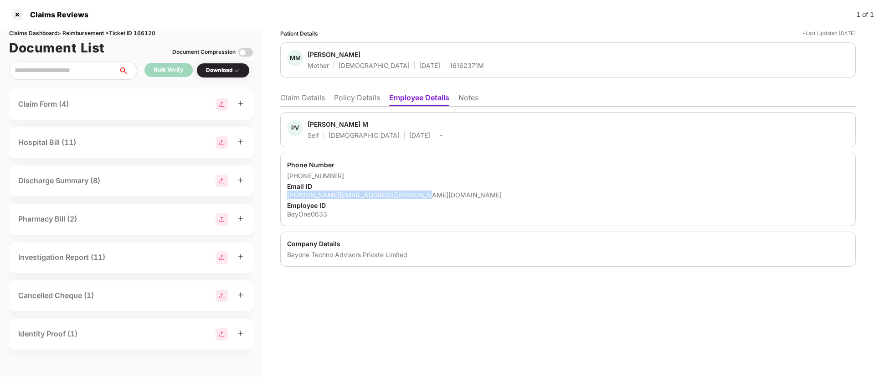
drag, startPoint x: 289, startPoint y: 194, endPoint x: 428, endPoint y: 191, distance: 139.0
click at [428, 191] on div "prabhuram.vignesh@bayonesolutions.com" at bounding box center [568, 194] width 562 height 9
copy div "prabhuram.vignesh@bayonesolutions.com"
click at [346, 98] on li "Policy Details" at bounding box center [357, 99] width 46 height 13
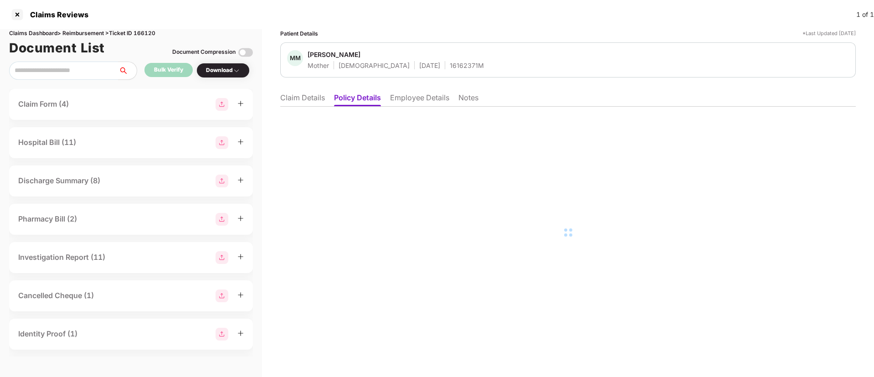
click at [305, 99] on li "Claim Details" at bounding box center [302, 99] width 45 height 13
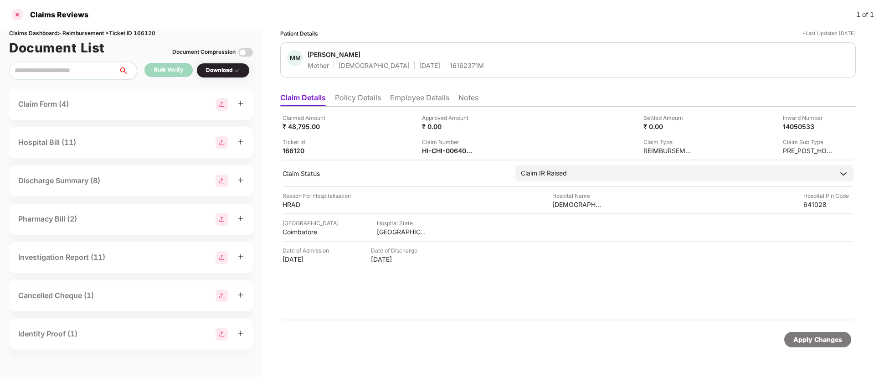
click at [14, 17] on div at bounding box center [17, 14] width 15 height 15
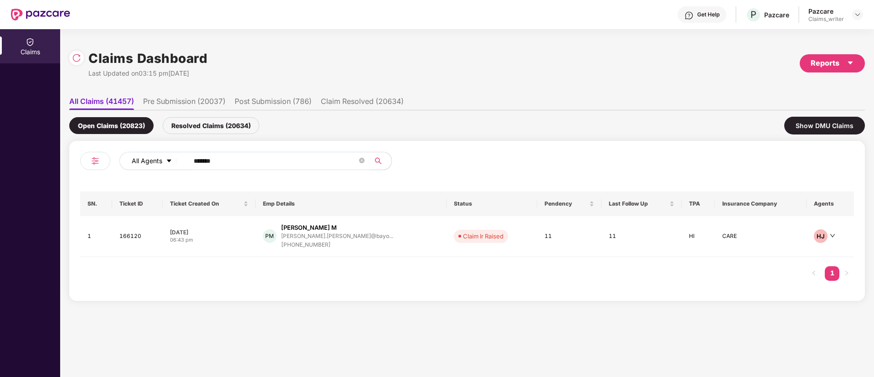
drag, startPoint x: 240, startPoint y: 165, endPoint x: 146, endPoint y: 159, distance: 94.0
click at [146, 159] on div "All Agents ******" at bounding box center [351, 161] width 464 height 18
paste input "text"
type input "******"
click at [133, 233] on td "161550" at bounding box center [138, 236] width 51 height 41
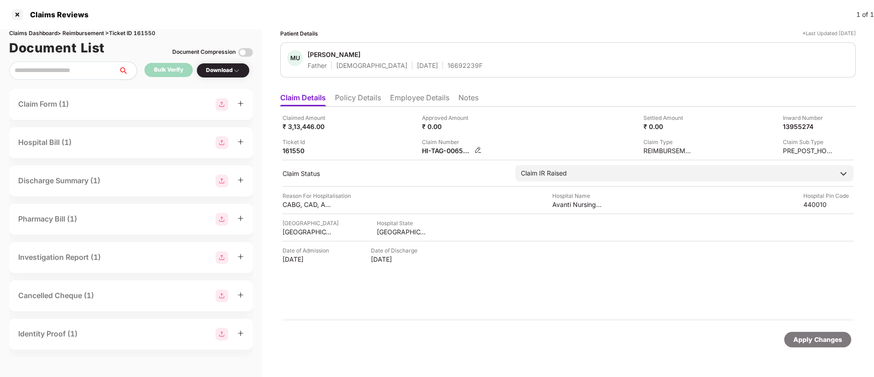
click at [478, 151] on img at bounding box center [477, 149] width 7 height 7
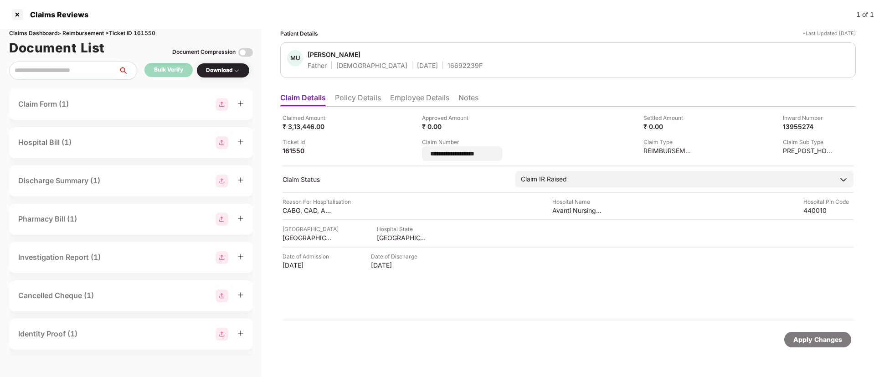
drag, startPoint x: 497, startPoint y: 153, endPoint x: 402, endPoint y: 155, distance: 95.2
click at [402, 155] on div "**********" at bounding box center [567, 136] width 571 height 47
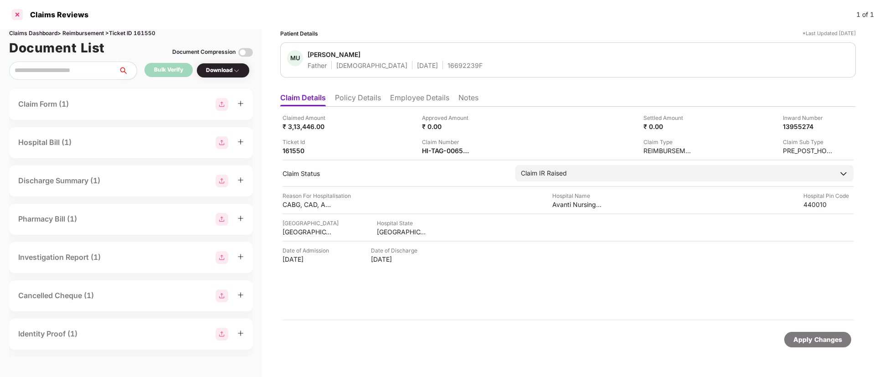
click at [18, 15] on div at bounding box center [17, 14] width 15 height 15
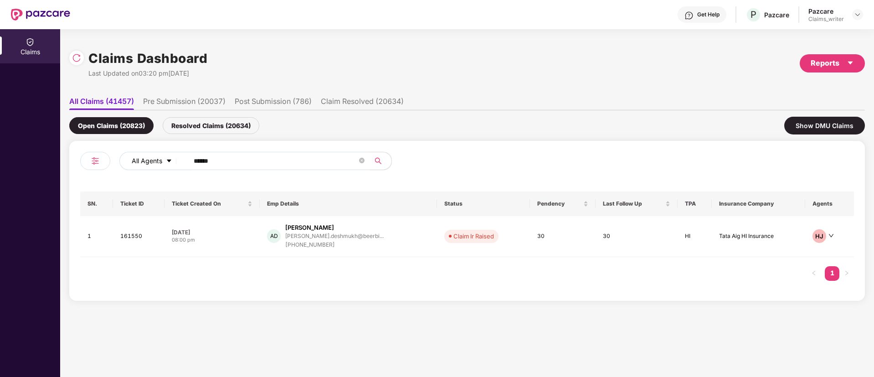
drag, startPoint x: 231, startPoint y: 164, endPoint x: 164, endPoint y: 169, distance: 66.7
click at [164, 169] on div "All Agents ******" at bounding box center [351, 161] width 464 height 18
paste input "text"
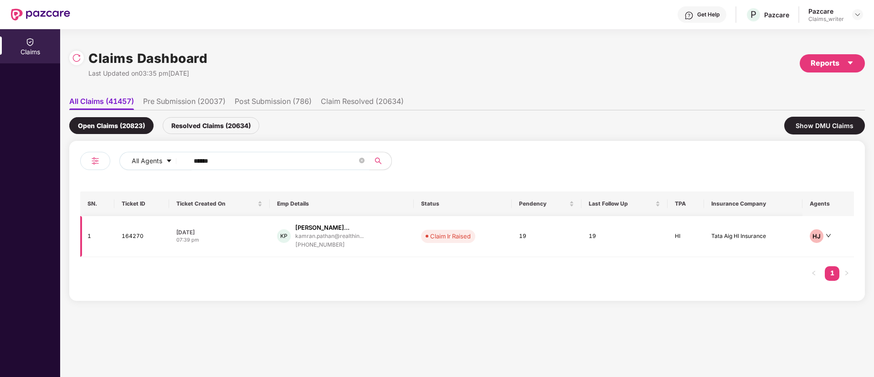
type input "******"
click at [135, 239] on td "164270" at bounding box center [141, 236] width 55 height 41
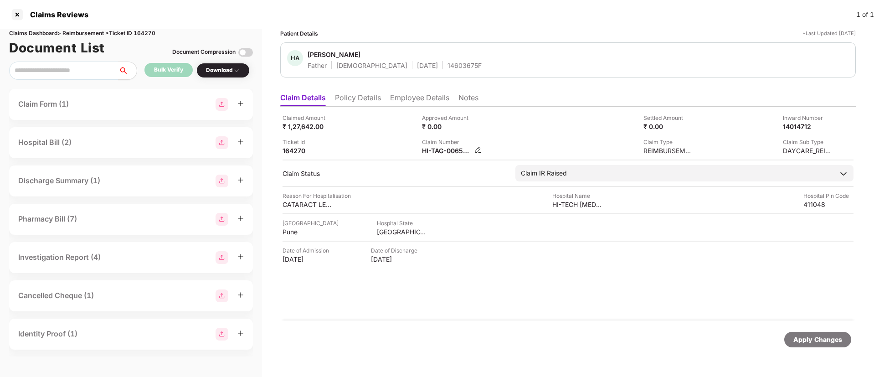
click at [475, 150] on img at bounding box center [477, 149] width 7 height 7
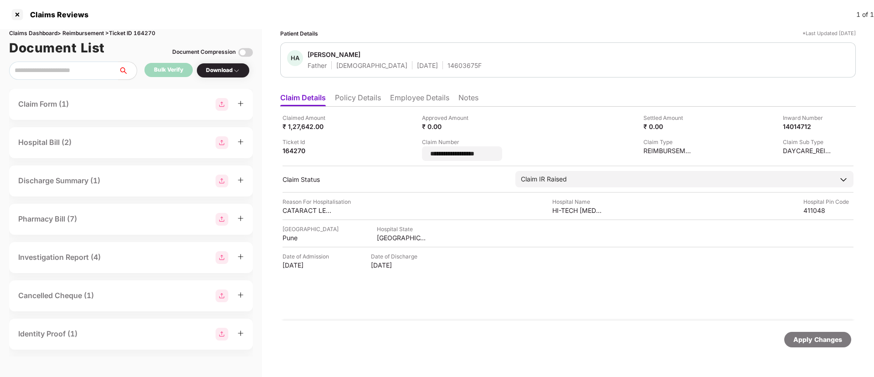
drag, startPoint x: 489, startPoint y: 153, endPoint x: 412, endPoint y: 157, distance: 77.1
click at [412, 157] on div "**********" at bounding box center [567, 136] width 571 height 47
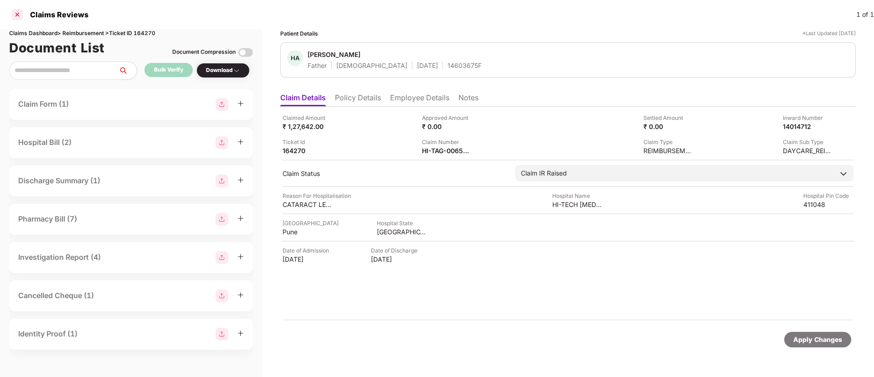
click at [21, 14] on div at bounding box center [17, 14] width 15 height 15
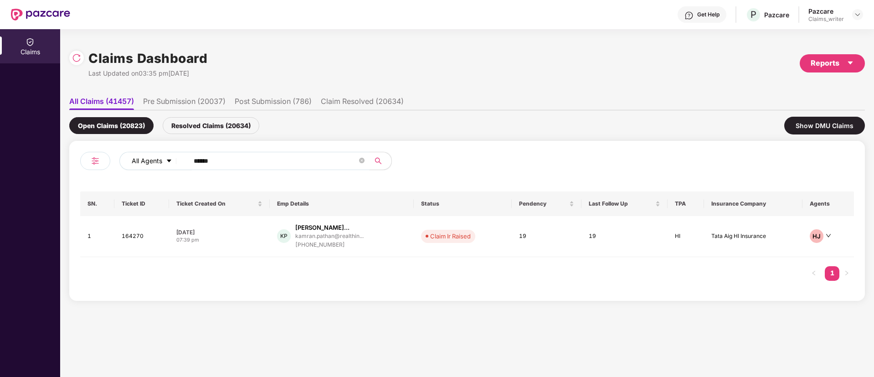
drag, startPoint x: 229, startPoint y: 162, endPoint x: 174, endPoint y: 161, distance: 55.1
click at [174, 161] on div "All Agents ******" at bounding box center [351, 161] width 464 height 18
paste input "**********"
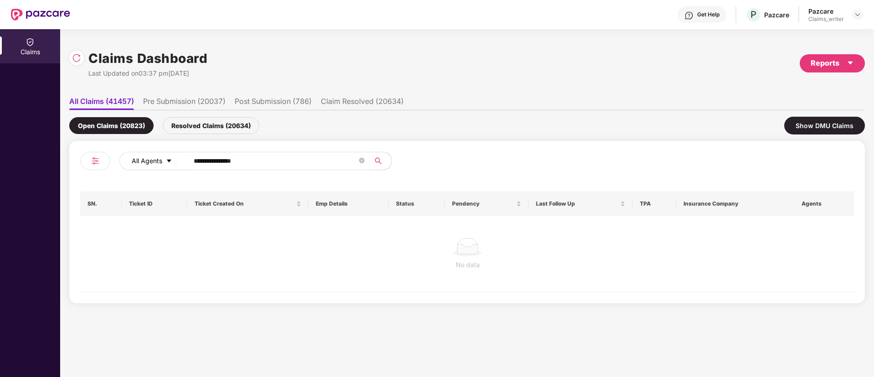
drag, startPoint x: 275, startPoint y: 159, endPoint x: 166, endPoint y: 159, distance: 108.4
click at [166, 159] on div "**********" at bounding box center [351, 161] width 464 height 18
paste input "text"
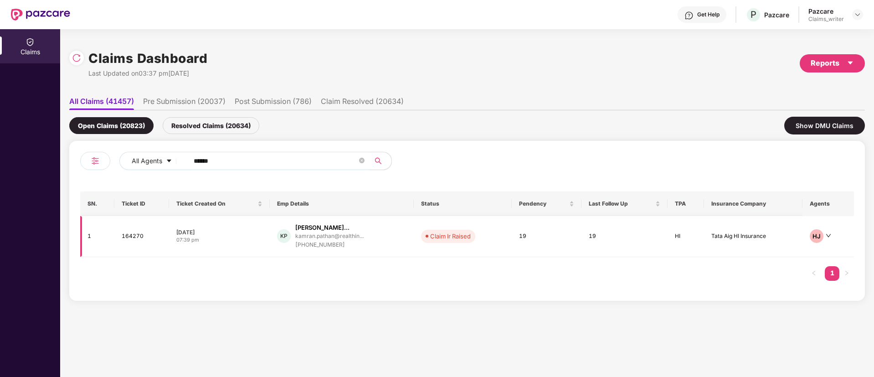
type input "******"
click at [131, 233] on td "164270" at bounding box center [141, 236] width 55 height 41
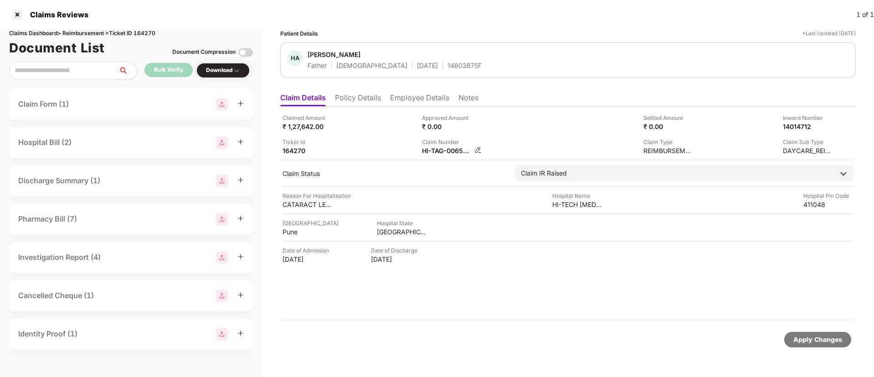
click at [477, 147] on img at bounding box center [477, 149] width 7 height 7
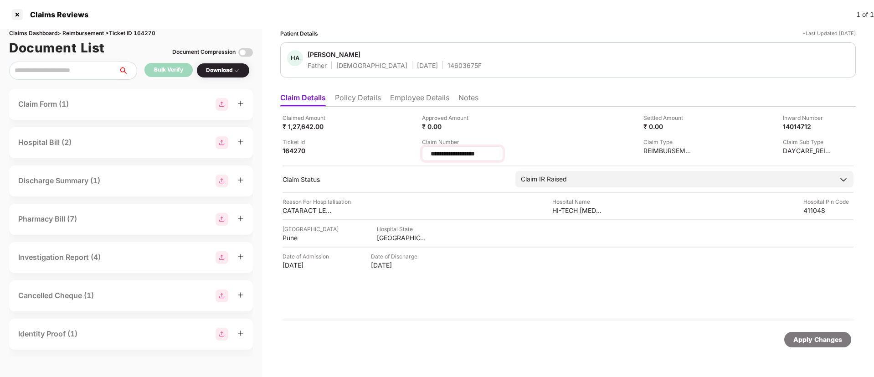
drag, startPoint x: 488, startPoint y: 154, endPoint x: 424, endPoint y: 152, distance: 64.7
click at [424, 152] on div "**********" at bounding box center [462, 153] width 81 height 15
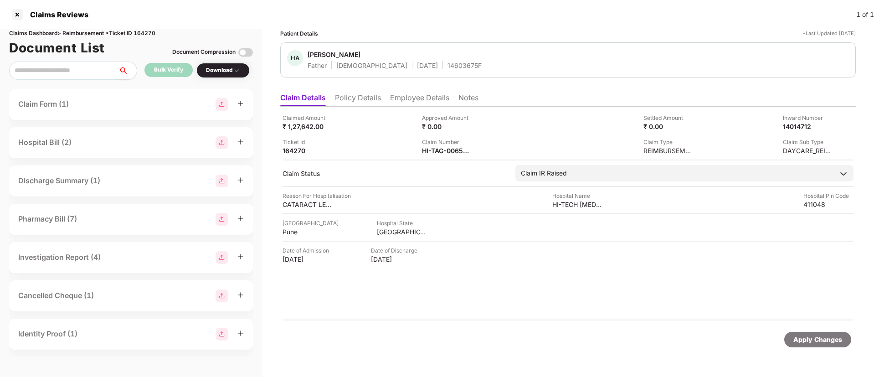
click at [470, 134] on div "Claimed Amount ₹ 1,27,642.00 Approved Amount ₹ 0.00 Settled Amount ₹ 0.00 Inwar…" at bounding box center [567, 133] width 571 height 41
click at [476, 152] on img at bounding box center [477, 149] width 7 height 7
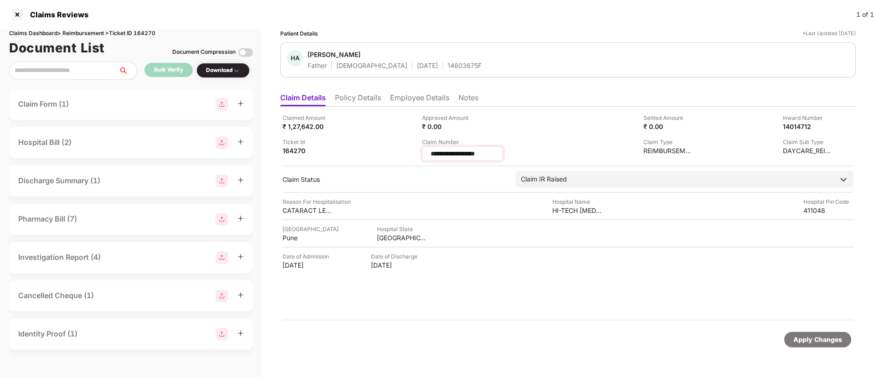
drag, startPoint x: 490, startPoint y: 153, endPoint x: 427, endPoint y: 148, distance: 62.6
click at [427, 148] on div "**********" at bounding box center [462, 153] width 81 height 15
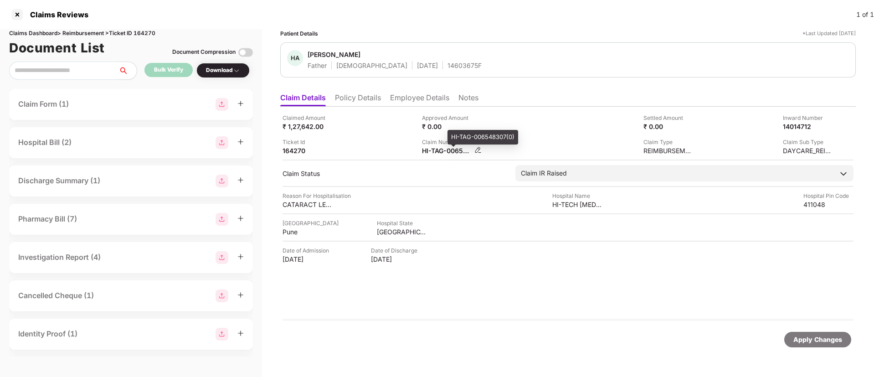
click at [476, 151] on img at bounding box center [477, 149] width 7 height 7
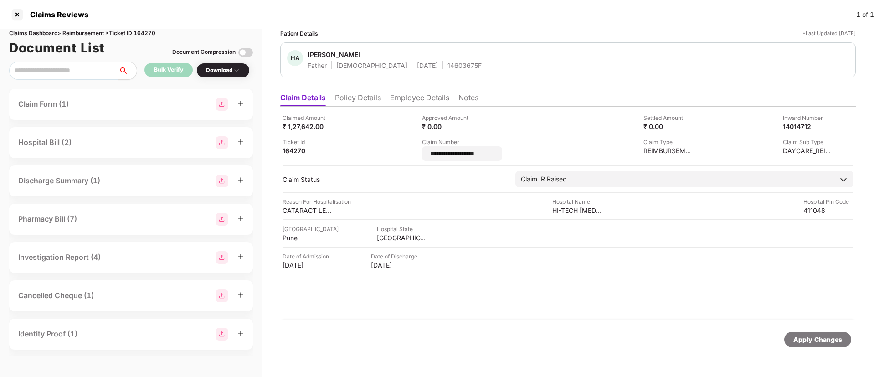
drag, startPoint x: 506, startPoint y: 152, endPoint x: 415, endPoint y: 147, distance: 91.2
click at [415, 147] on div "**********" at bounding box center [567, 136] width 571 height 47
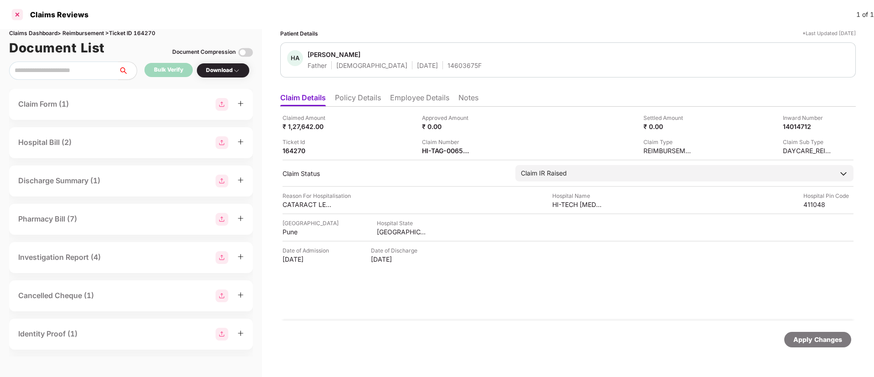
click at [17, 14] on div at bounding box center [17, 14] width 15 height 15
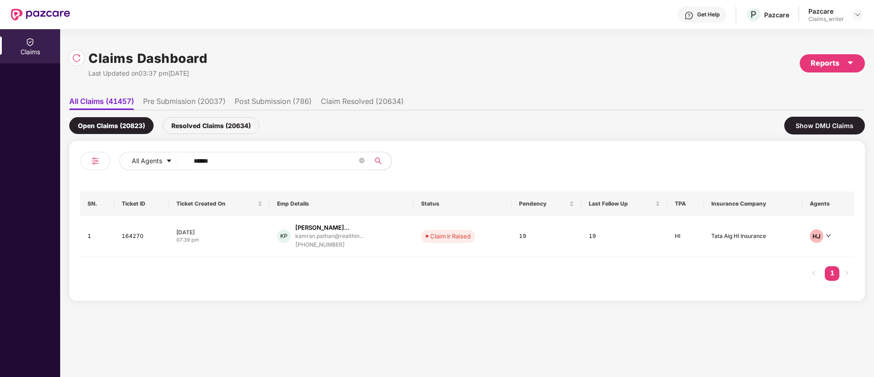
drag, startPoint x: 237, startPoint y: 164, endPoint x: 188, endPoint y: 160, distance: 49.3
click at [188, 160] on span "******" at bounding box center [276, 161] width 187 height 18
paste input "text"
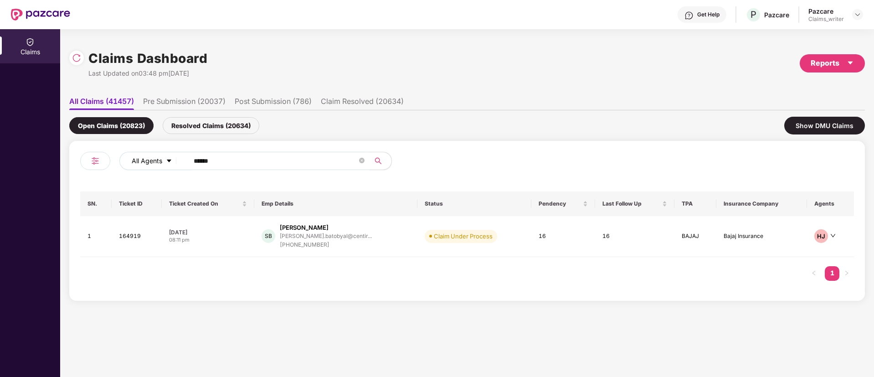
drag, startPoint x: 225, startPoint y: 161, endPoint x: 167, endPoint y: 161, distance: 57.4
click at [167, 161] on div "All Agents ******" at bounding box center [351, 161] width 464 height 18
paste input "text"
type input "******"
click at [135, 238] on td "160486" at bounding box center [138, 236] width 51 height 41
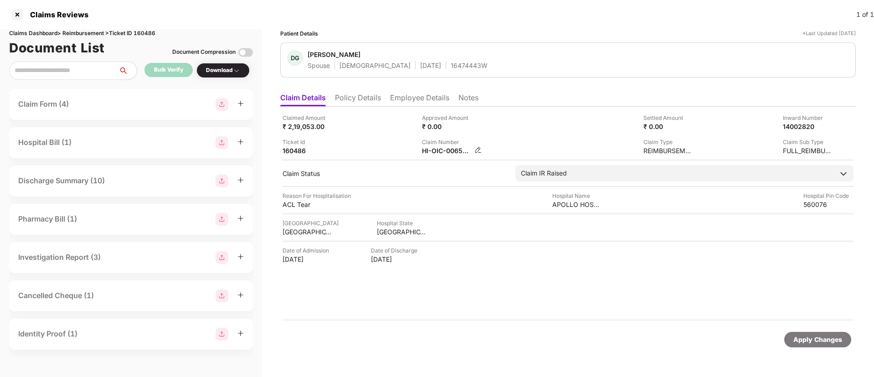
click at [477, 152] on img at bounding box center [477, 149] width 7 height 7
click at [20, 14] on div at bounding box center [17, 14] width 15 height 15
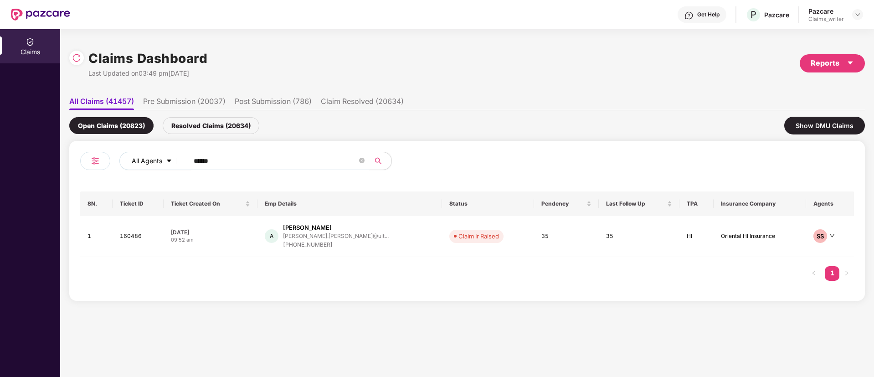
drag, startPoint x: 231, startPoint y: 166, endPoint x: 181, endPoint y: 160, distance: 50.9
click at [181, 160] on div "All Agents ******" at bounding box center [351, 161] width 464 height 18
paste input "text"
drag, startPoint x: 222, startPoint y: 161, endPoint x: 166, endPoint y: 162, distance: 55.6
click at [166, 162] on div "All Agents ******" at bounding box center [351, 161] width 464 height 18
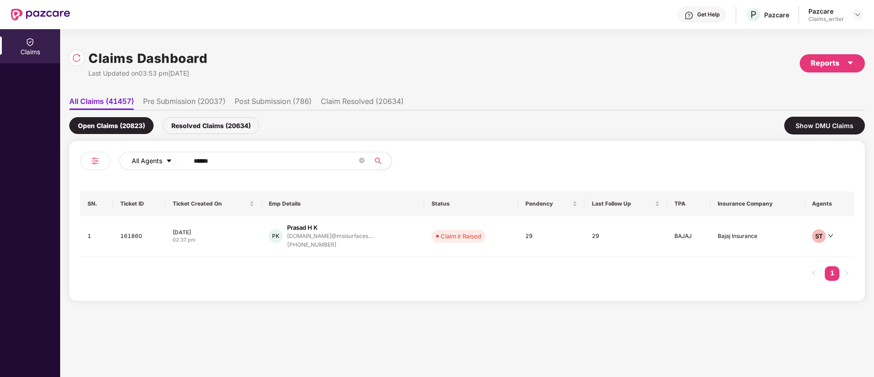
paste input "text"
type input "******"
click at [139, 233] on td "167225" at bounding box center [139, 236] width 53 height 41
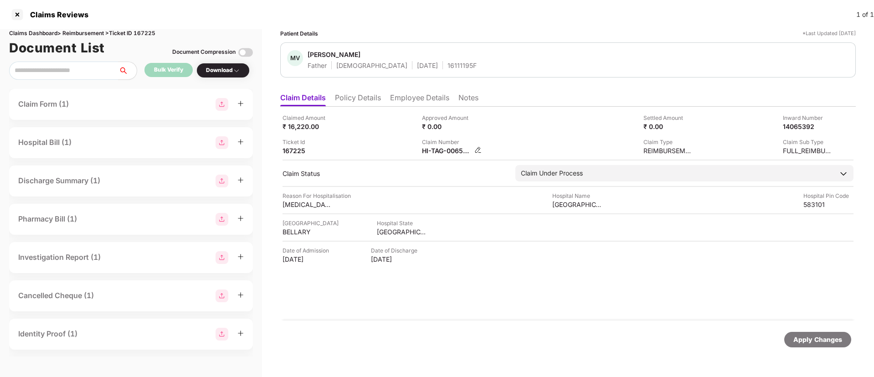
click at [480, 150] on img at bounding box center [477, 149] width 7 height 7
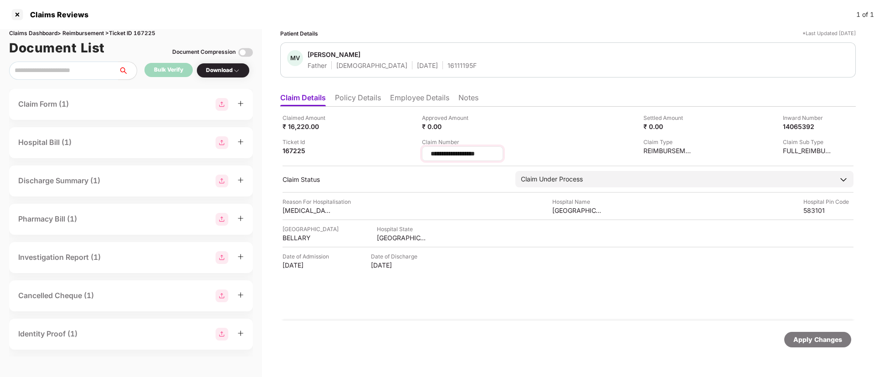
drag, startPoint x: 489, startPoint y: 155, endPoint x: 424, endPoint y: 153, distance: 65.2
click at [424, 153] on div "**********" at bounding box center [462, 153] width 81 height 15
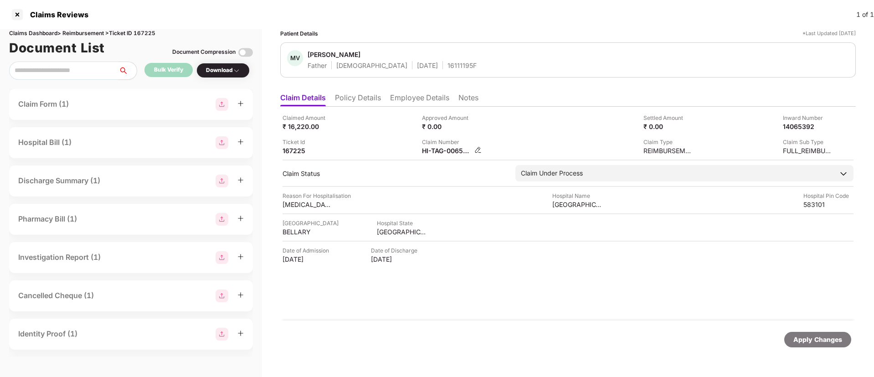
click at [478, 150] on img at bounding box center [477, 149] width 7 height 7
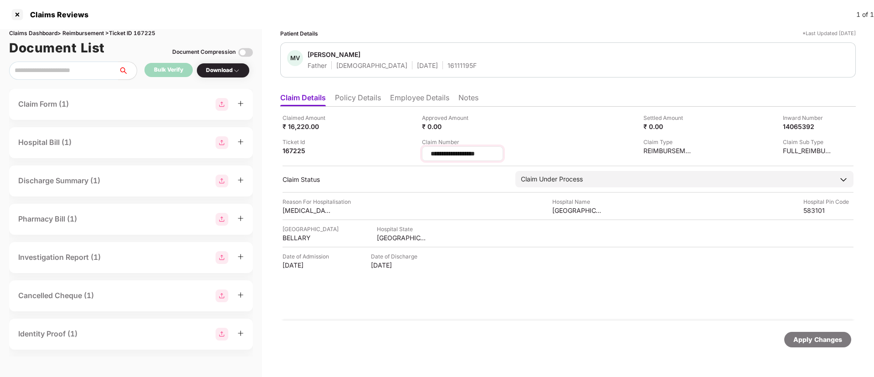
drag, startPoint x: 489, startPoint y: 154, endPoint x: 422, endPoint y: 153, distance: 66.5
click at [422, 153] on div "**********" at bounding box center [462, 153] width 81 height 15
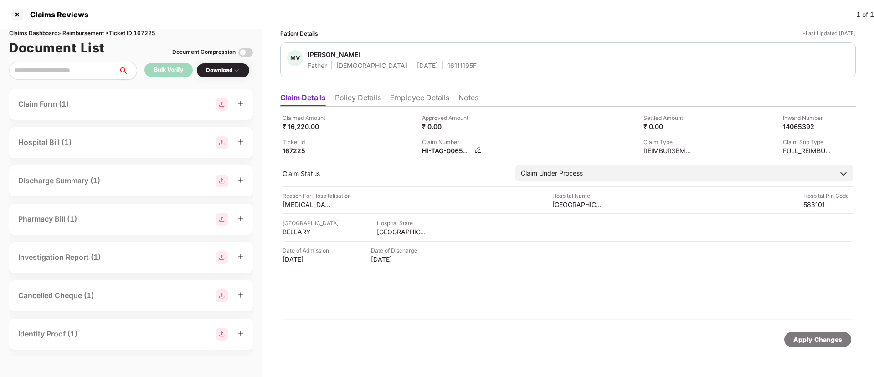
click at [476, 148] on img at bounding box center [477, 149] width 7 height 7
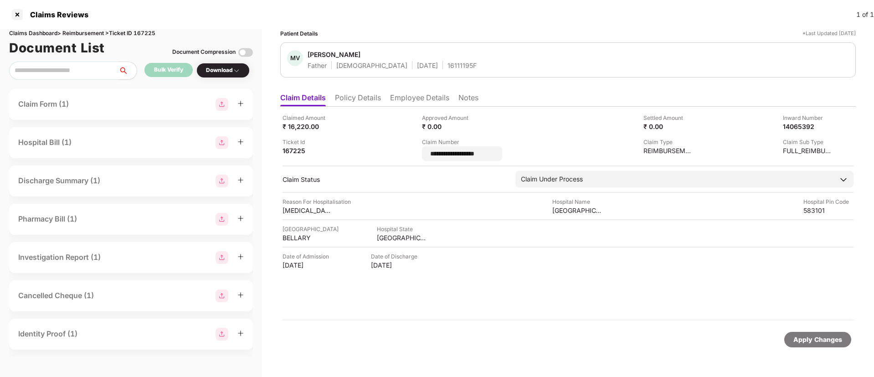
drag, startPoint x: 501, startPoint y: 153, endPoint x: 395, endPoint y: 148, distance: 105.7
click at [395, 148] on div "**********" at bounding box center [567, 136] width 571 height 47
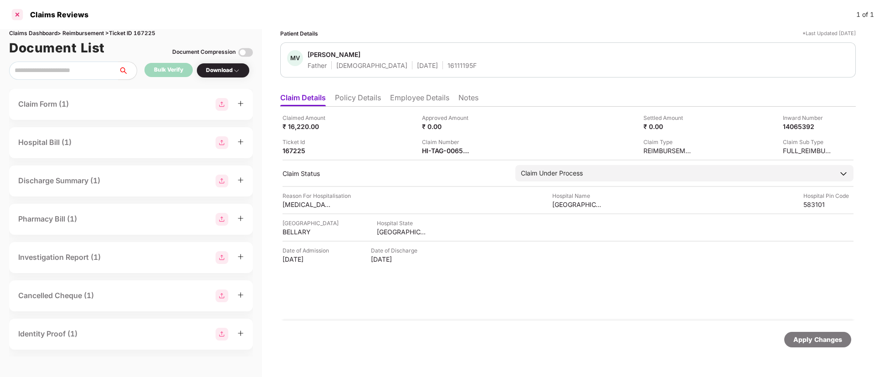
click at [23, 16] on div at bounding box center [17, 14] width 15 height 15
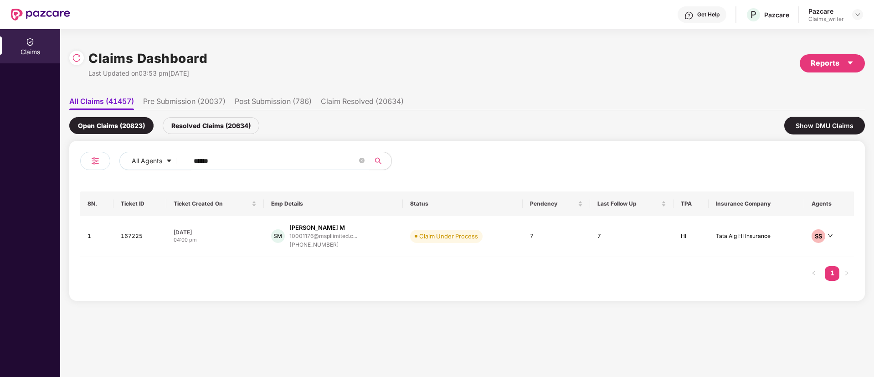
drag, startPoint x: 214, startPoint y: 164, endPoint x: 188, endPoint y: 160, distance: 25.7
click at [188, 160] on span "******" at bounding box center [276, 161] width 187 height 18
paste input "text"
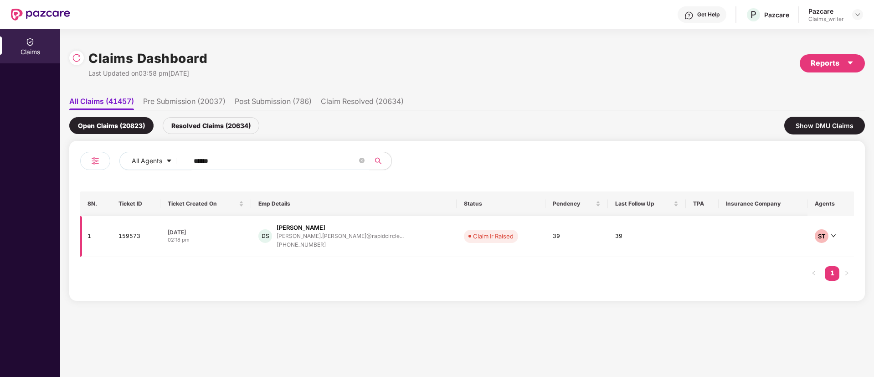
type input "******"
click at [138, 235] on td "159573" at bounding box center [135, 236] width 49 height 41
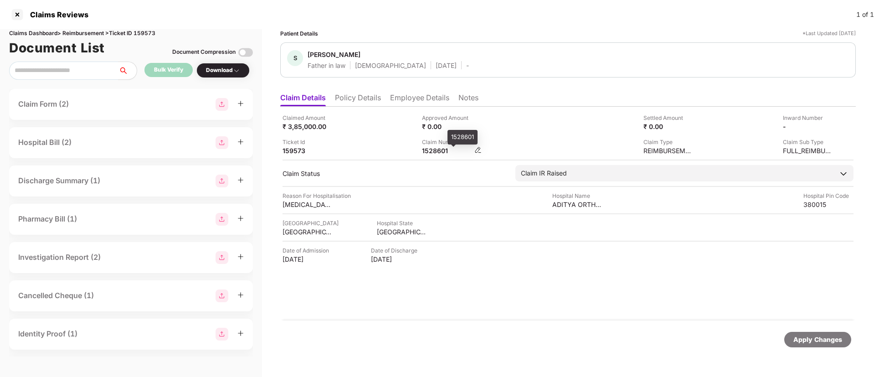
click at [435, 149] on div "1528601" at bounding box center [447, 150] width 50 height 9
copy div "1528601"
click at [22, 13] on div at bounding box center [17, 14] width 15 height 15
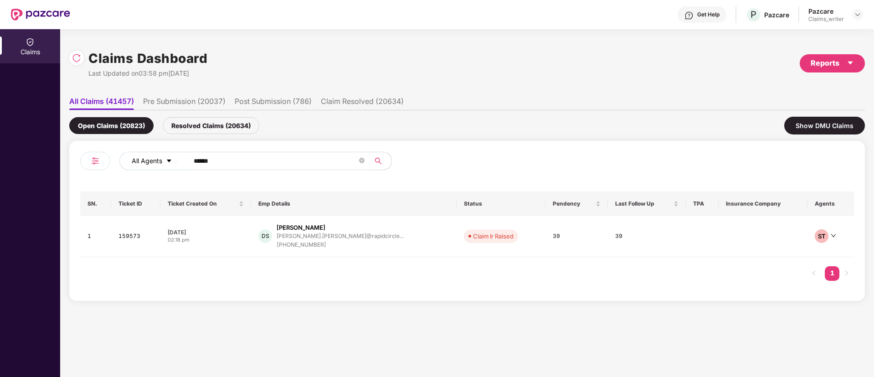
drag, startPoint x: 239, startPoint y: 164, endPoint x: 155, endPoint y: 155, distance: 83.8
click at [155, 155] on div "All Agents ******" at bounding box center [351, 161] width 464 height 18
paste input "text"
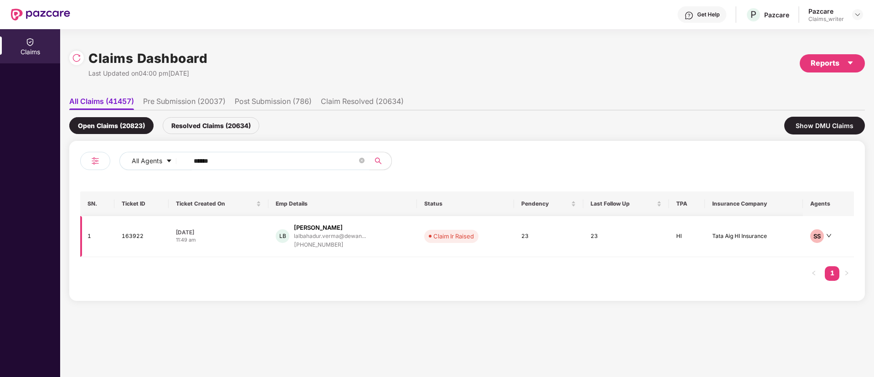
type input "******"
click at [131, 235] on td "163922" at bounding box center [141, 236] width 54 height 41
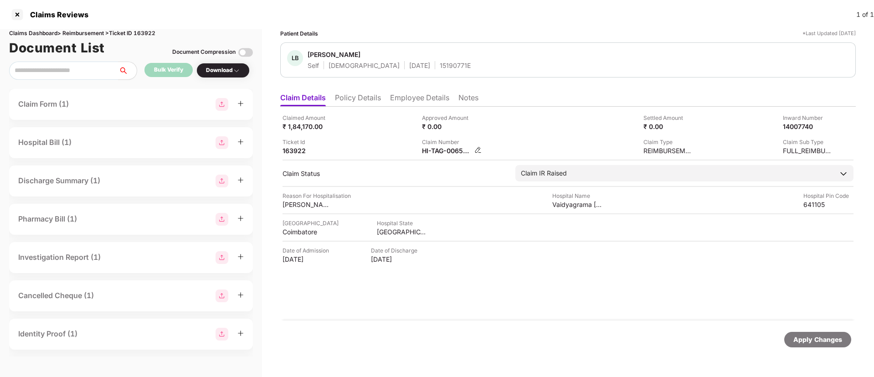
click at [477, 153] on div "HI-TAG-006548152(0)" at bounding box center [452, 150] width 60 height 9
click at [477, 151] on img at bounding box center [477, 149] width 7 height 7
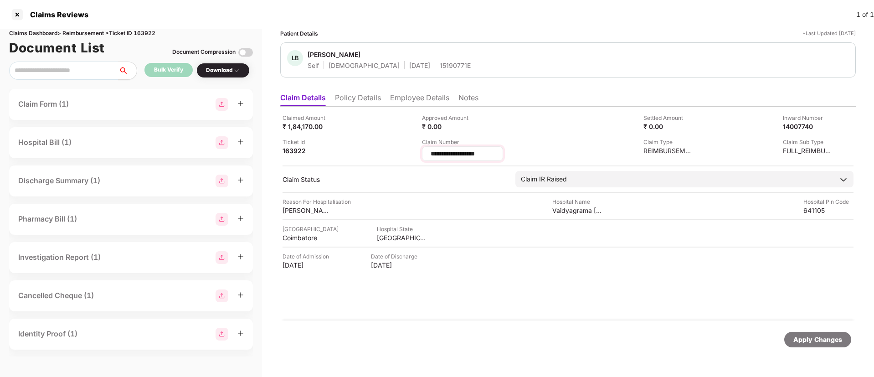
drag, startPoint x: 488, startPoint y: 155, endPoint x: 422, endPoint y: 154, distance: 66.5
click at [422, 154] on div "**********" at bounding box center [462, 153] width 81 height 15
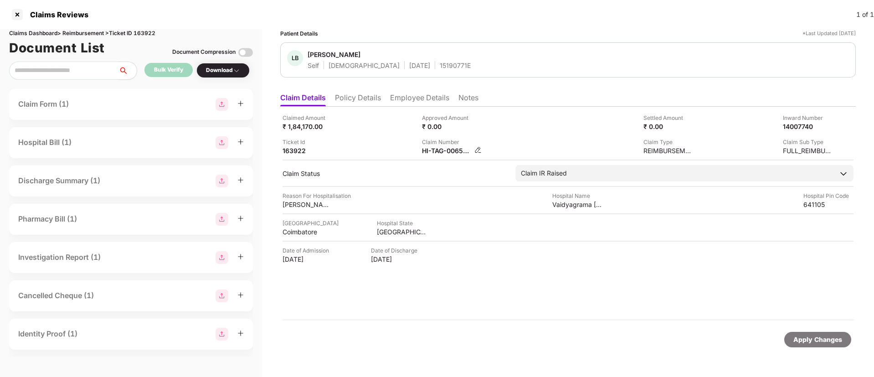
click at [477, 151] on img at bounding box center [477, 149] width 7 height 7
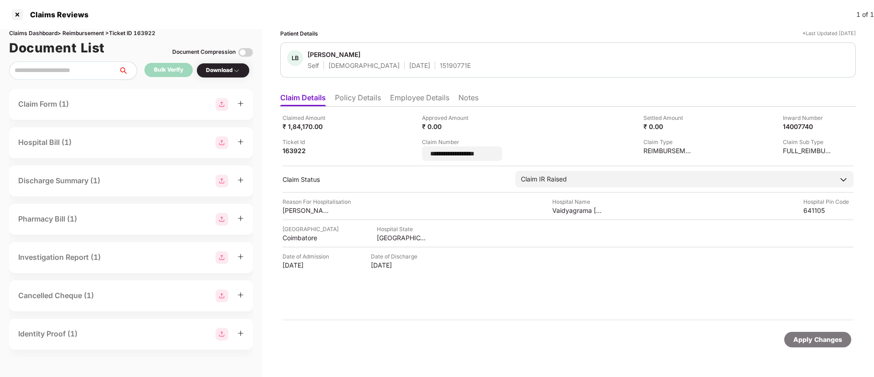
drag, startPoint x: 506, startPoint y: 152, endPoint x: 410, endPoint y: 159, distance: 95.5
click at [410, 159] on div "**********" at bounding box center [567, 136] width 571 height 47
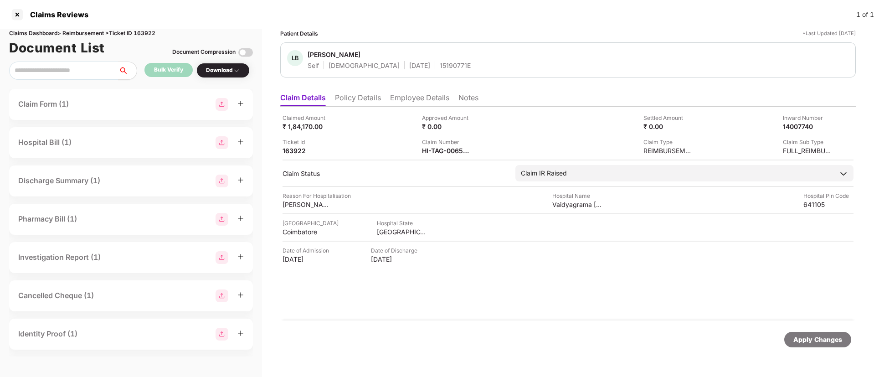
click at [400, 102] on li "Employee Details" at bounding box center [419, 99] width 59 height 13
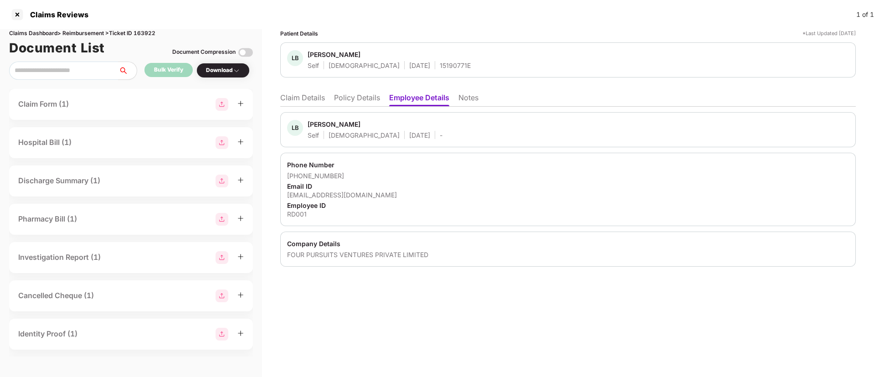
drag, startPoint x: 286, startPoint y: 194, endPoint x: 414, endPoint y: 193, distance: 127.1
click at [414, 193] on div "Phone Number +919811312354 Email ID lalbahadur.verma@dewanradios.com Employee I…" at bounding box center [567, 189] width 575 height 73
copy div "lalbahadur.verma@dewanradios.com"
click at [20, 13] on div at bounding box center [17, 14] width 15 height 15
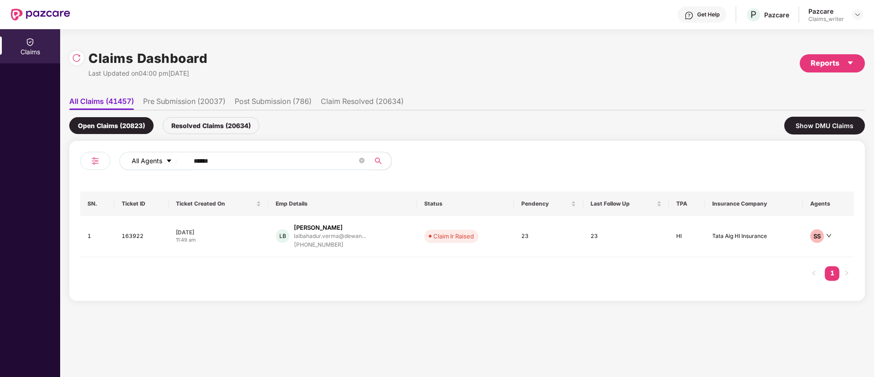
drag, startPoint x: 238, startPoint y: 164, endPoint x: 163, endPoint y: 165, distance: 75.2
click at [164, 165] on div "All Agents ******" at bounding box center [351, 161] width 464 height 18
paste input "text"
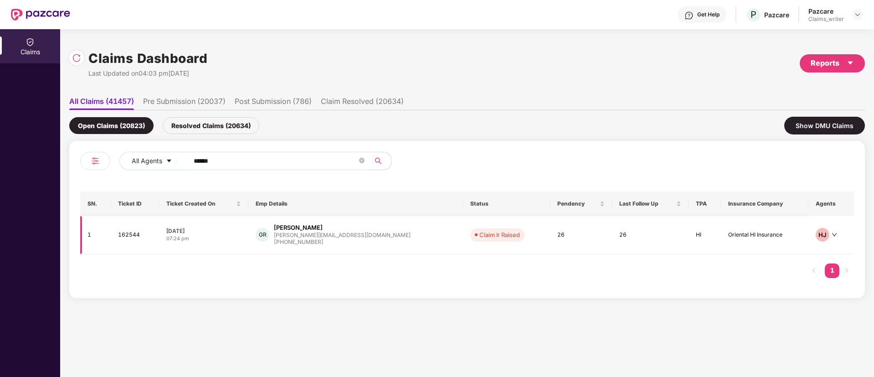
type input "******"
click at [138, 233] on td "162544" at bounding box center [135, 235] width 48 height 38
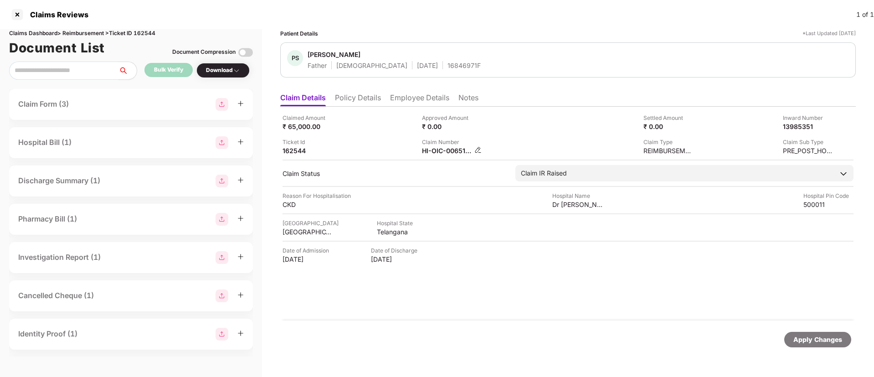
click at [477, 148] on img at bounding box center [477, 149] width 7 height 7
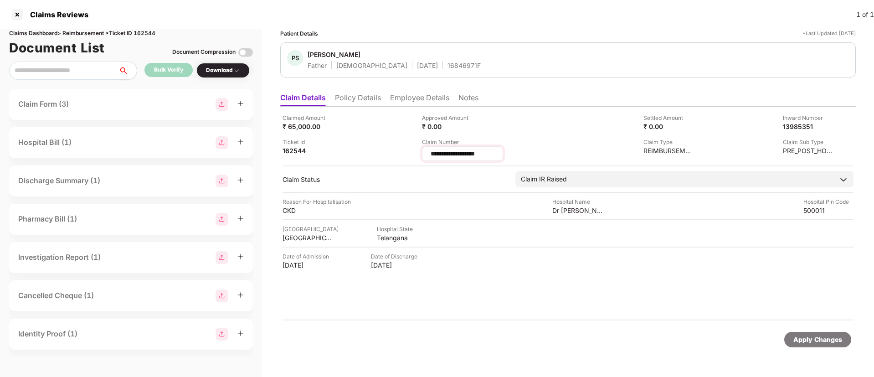
drag, startPoint x: 486, startPoint y: 154, endPoint x: 425, endPoint y: 153, distance: 61.5
click at [425, 153] on div "**********" at bounding box center [462, 153] width 81 height 15
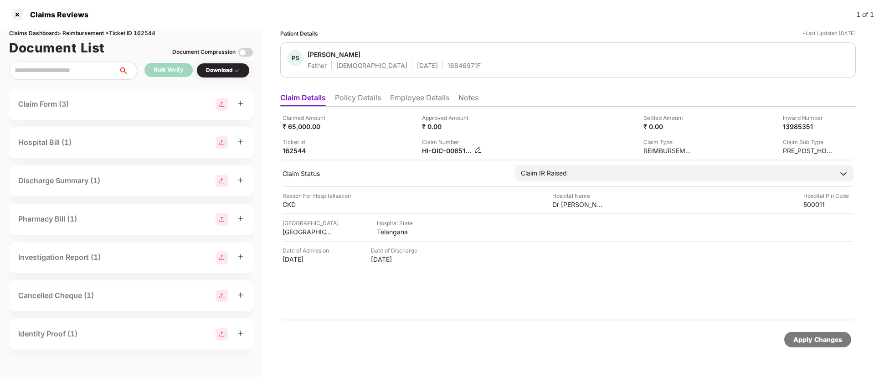
click at [480, 148] on img at bounding box center [477, 149] width 7 height 7
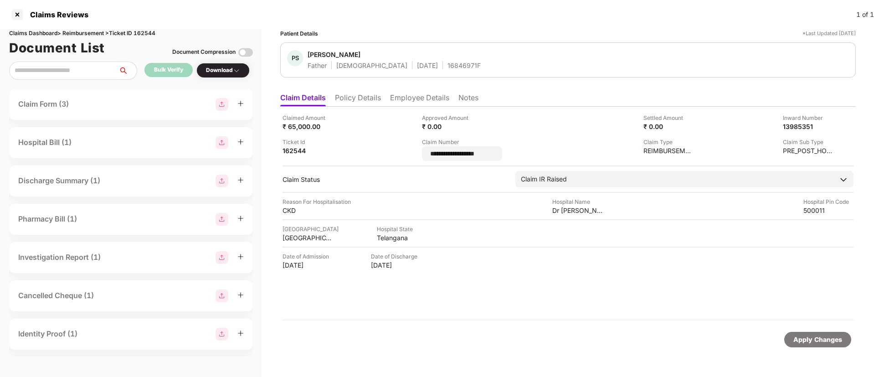
drag, startPoint x: 501, startPoint y: 153, endPoint x: 400, endPoint y: 150, distance: 101.6
click at [400, 150] on div "**********" at bounding box center [567, 136] width 571 height 47
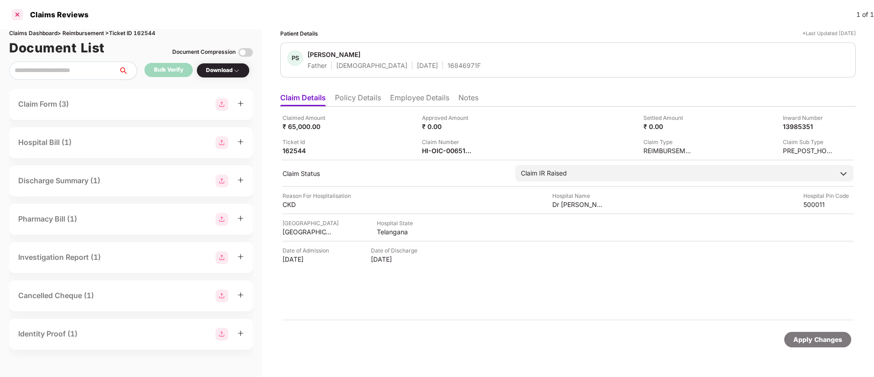
click at [14, 15] on div at bounding box center [17, 14] width 15 height 15
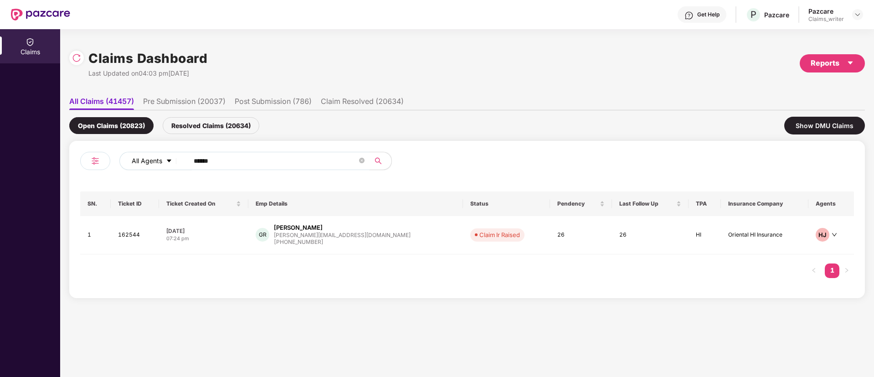
drag, startPoint x: 232, startPoint y: 159, endPoint x: 177, endPoint y: 164, distance: 55.3
click at [177, 164] on div "All Agents ******" at bounding box center [351, 161] width 464 height 18
paste input "text"
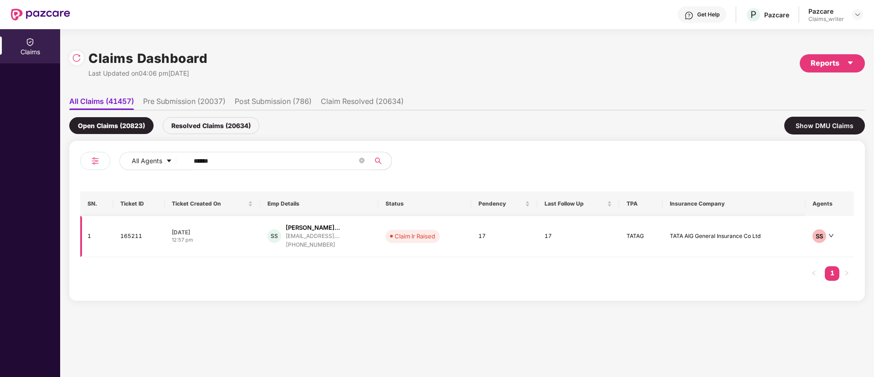
type input "******"
click at [135, 240] on td "165211" at bounding box center [139, 236] width 52 height 41
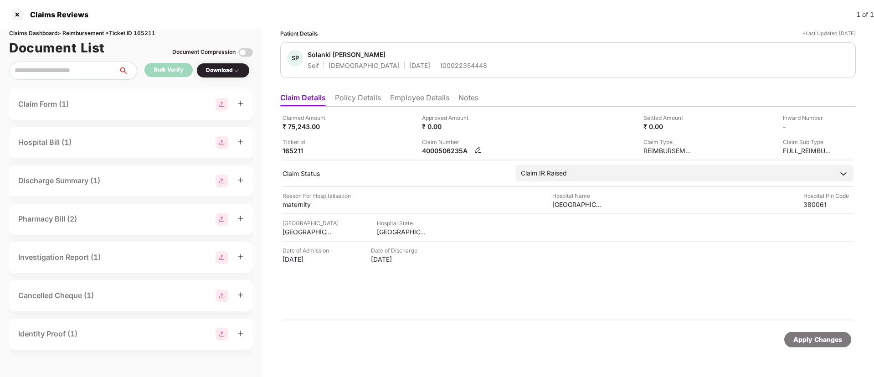
click at [479, 148] on img at bounding box center [477, 149] width 7 height 7
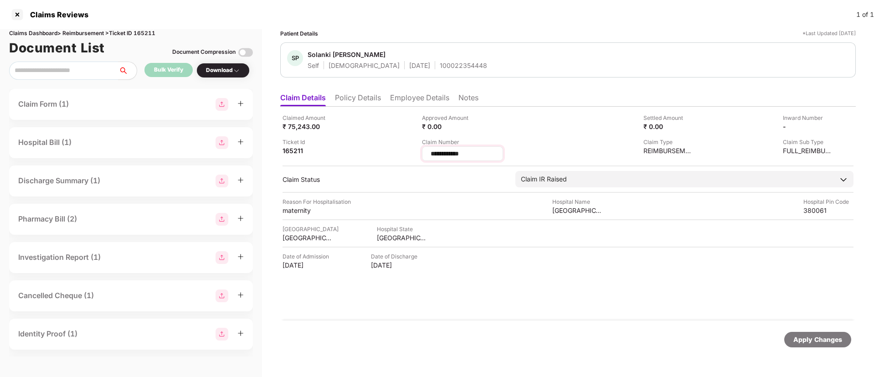
click at [458, 153] on input "**********" at bounding box center [463, 154] width 66 height 10
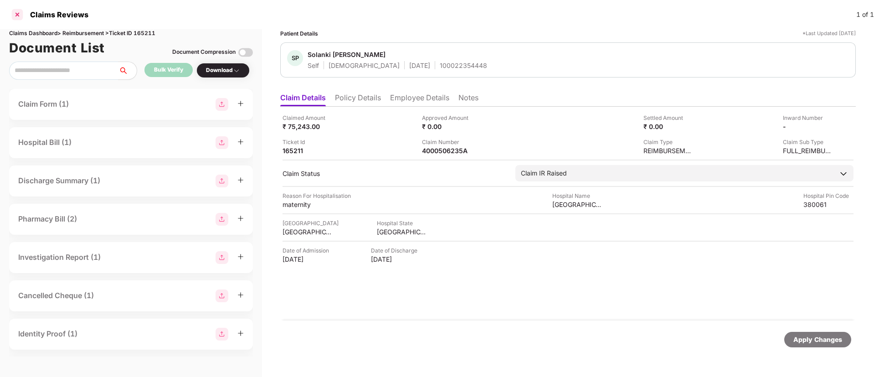
click at [20, 12] on div at bounding box center [17, 14] width 15 height 15
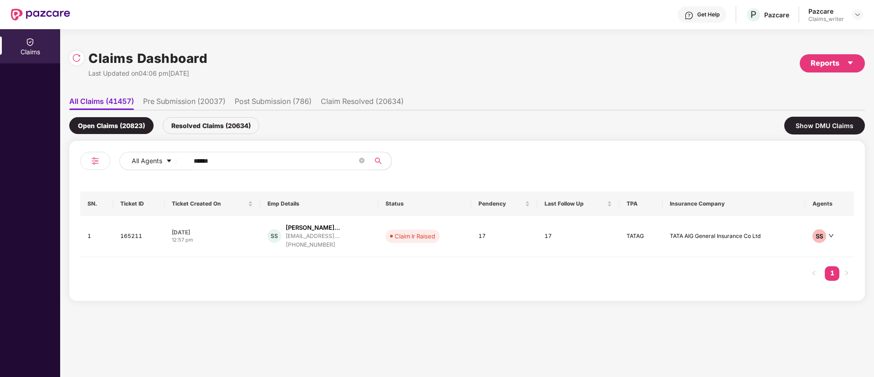
drag, startPoint x: 231, startPoint y: 160, endPoint x: 183, endPoint y: 163, distance: 48.8
click at [183, 163] on span "******" at bounding box center [276, 161] width 187 height 18
paste input "text"
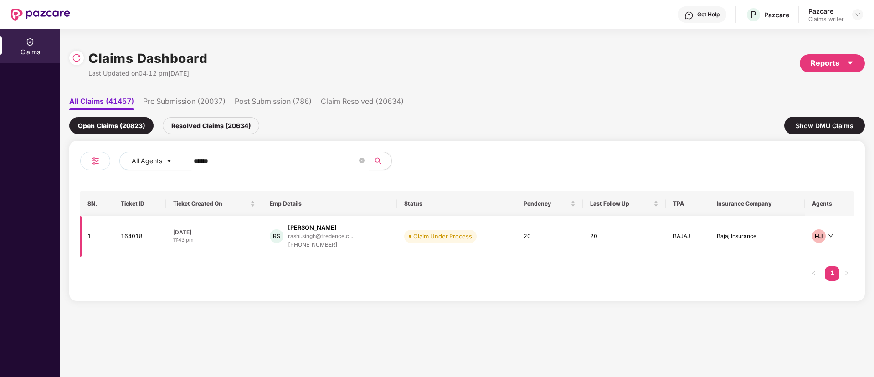
type input "******"
click at [130, 240] on td "164018" at bounding box center [139, 236] width 52 height 41
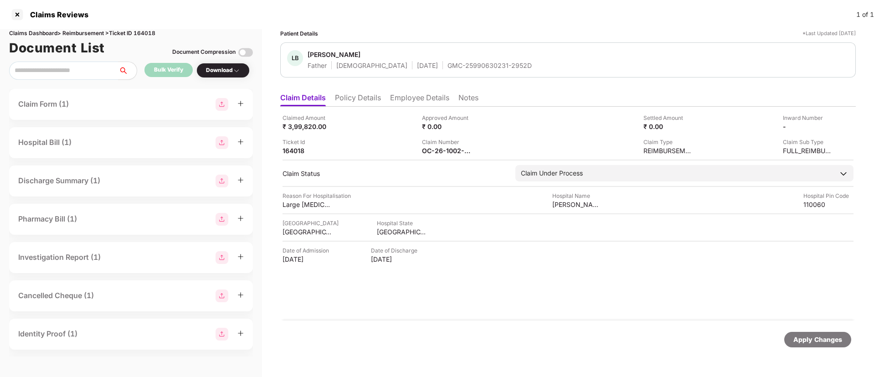
click at [410, 102] on li "Employee Details" at bounding box center [419, 99] width 59 height 13
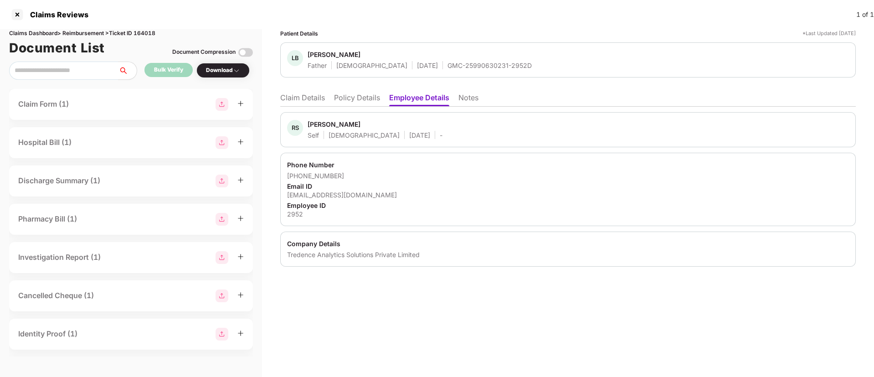
click at [308, 102] on li "Claim Details" at bounding box center [302, 99] width 45 height 13
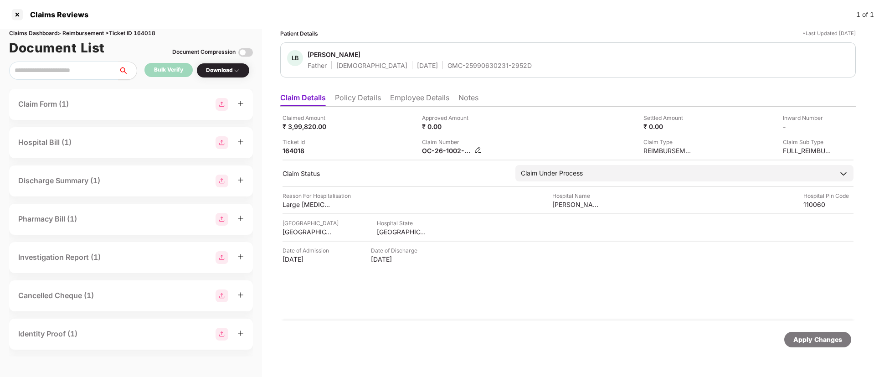
click at [477, 150] on img at bounding box center [477, 149] width 7 height 7
drag, startPoint x: 522, startPoint y: 153, endPoint x: 445, endPoint y: 152, distance: 76.5
click at [18, 14] on div at bounding box center [17, 14] width 15 height 15
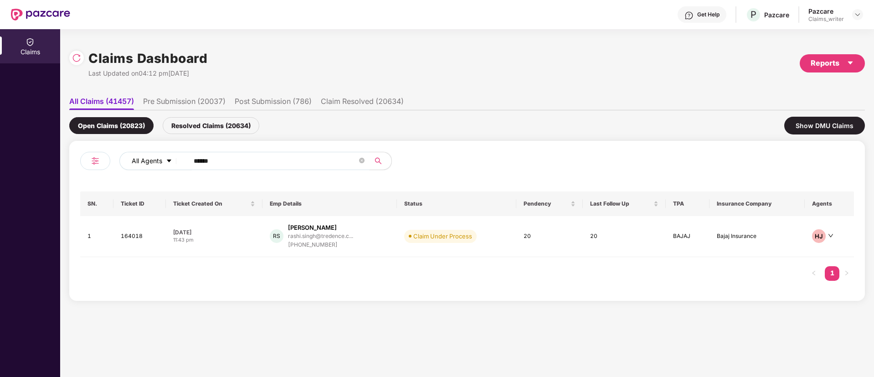
drag, startPoint x: 230, startPoint y: 161, endPoint x: 148, endPoint y: 160, distance: 82.4
click at [148, 160] on div "All Agents ******" at bounding box center [351, 161] width 464 height 18
paste input "text"
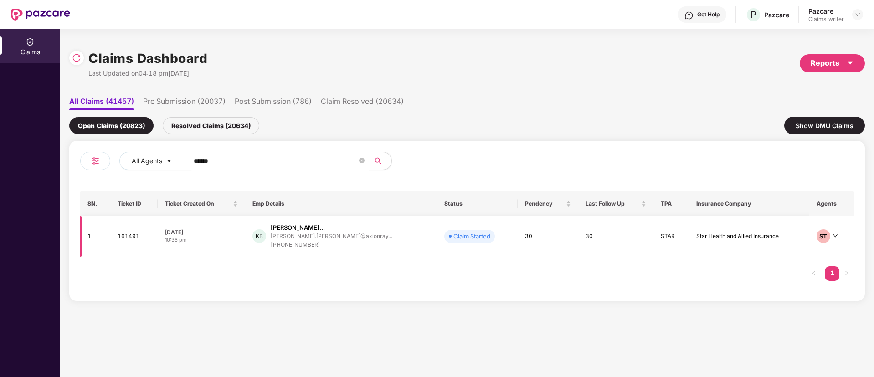
type input "******"
click at [126, 240] on td "161491" at bounding box center [133, 236] width 47 height 41
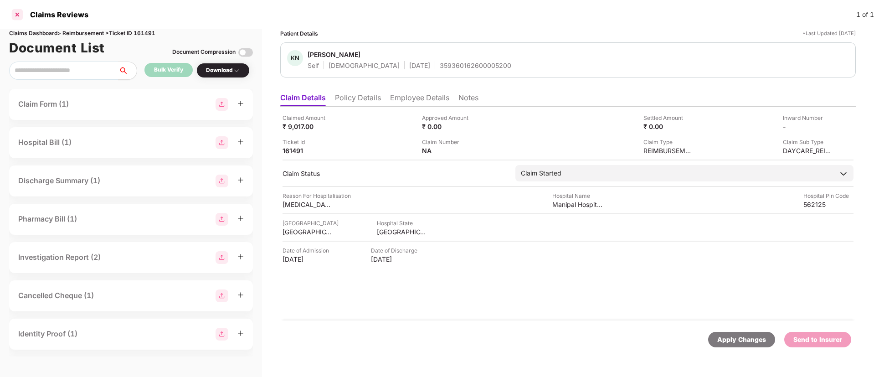
click at [17, 17] on div at bounding box center [17, 14] width 15 height 15
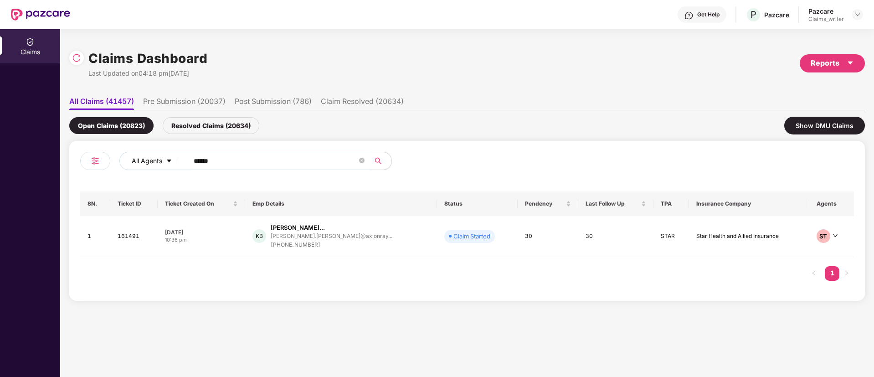
drag, startPoint x: 239, startPoint y: 164, endPoint x: 175, endPoint y: 159, distance: 64.0
click at [176, 159] on div "All Agents ******" at bounding box center [351, 161] width 464 height 18
paste input "text"
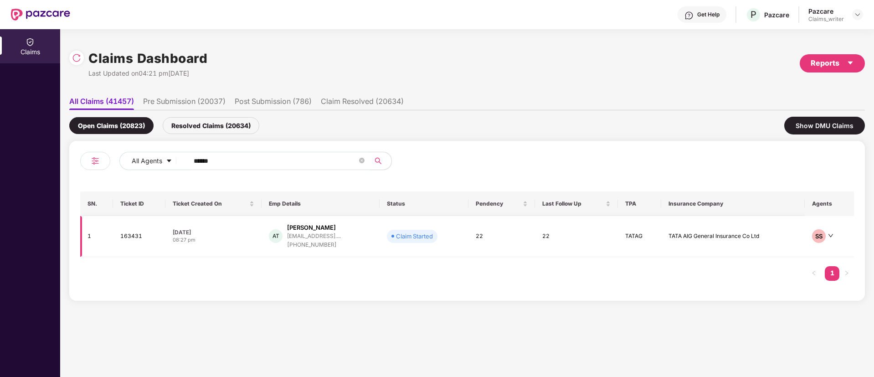
type input "******"
click at [138, 240] on td "163431" at bounding box center [139, 236] width 52 height 41
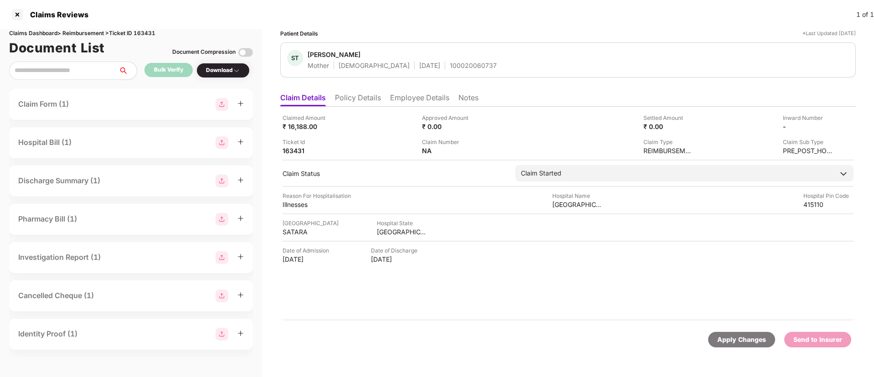
click at [367, 102] on li "Policy Details" at bounding box center [358, 99] width 46 height 13
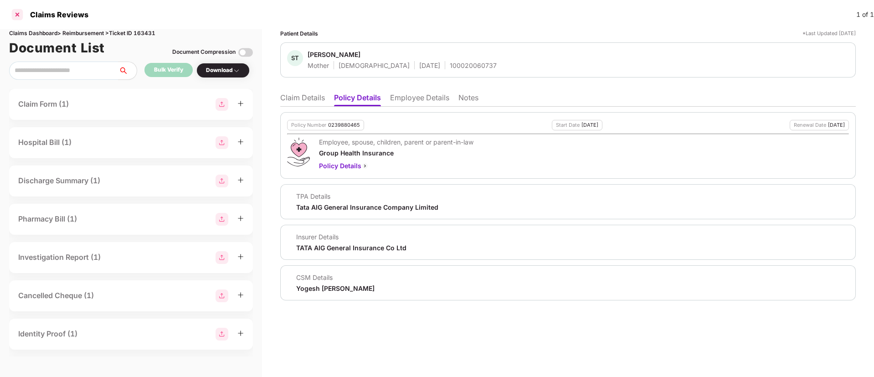
click at [21, 13] on div at bounding box center [17, 14] width 15 height 15
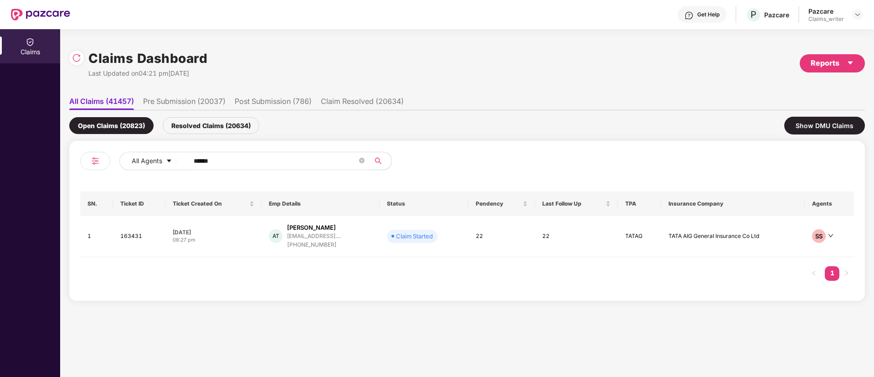
drag, startPoint x: 226, startPoint y: 161, endPoint x: 187, endPoint y: 166, distance: 39.5
click at [187, 166] on span "******" at bounding box center [276, 161] width 187 height 18
paste input "text"
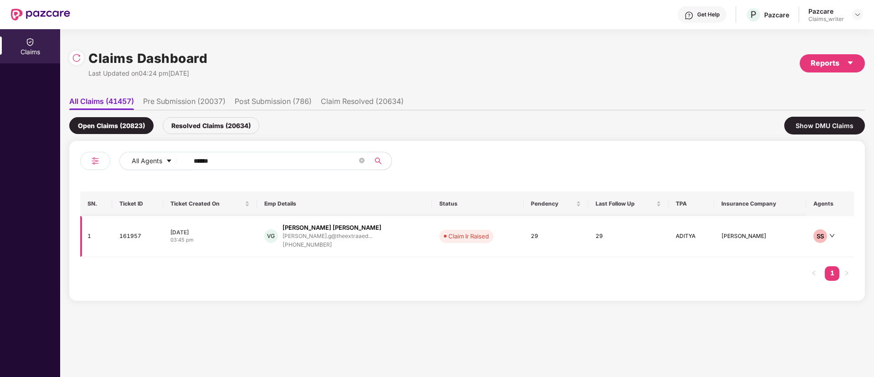
type input "******"
click at [132, 236] on td "161957" at bounding box center [137, 236] width 51 height 41
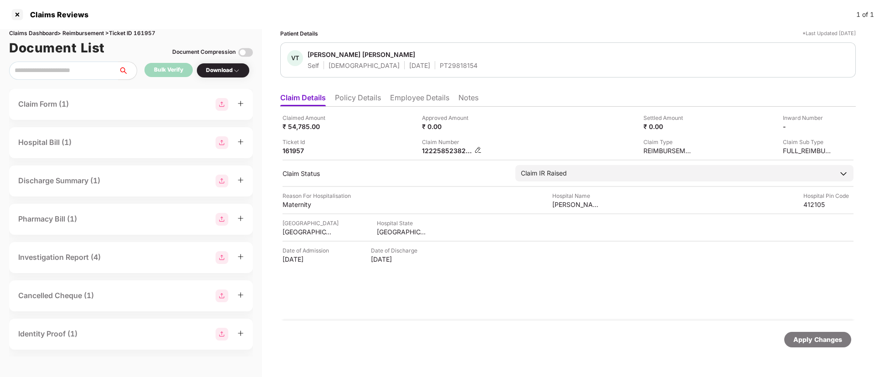
click at [477, 148] on img at bounding box center [477, 149] width 7 height 7
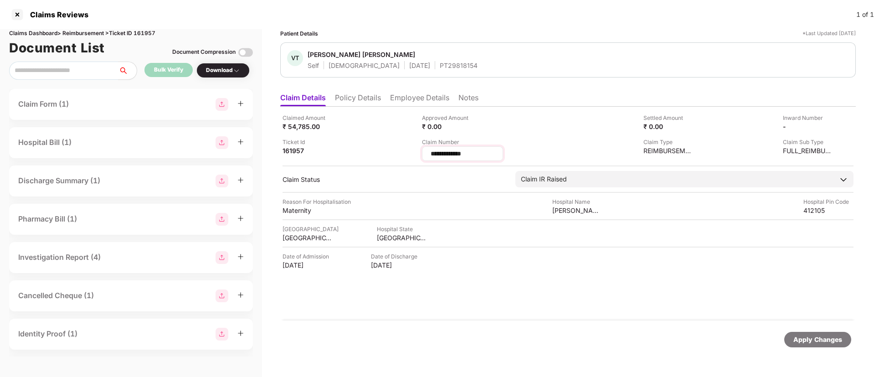
click at [450, 155] on input "**********" at bounding box center [463, 154] width 66 height 10
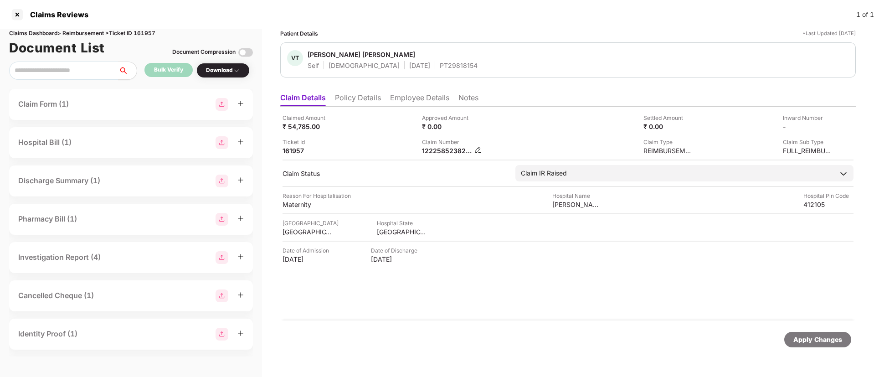
click at [475, 149] on img at bounding box center [477, 149] width 7 height 7
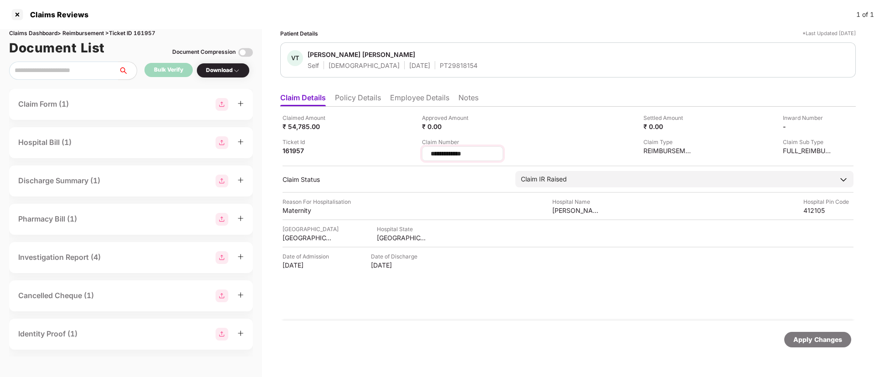
click at [463, 156] on input "**********" at bounding box center [463, 154] width 66 height 10
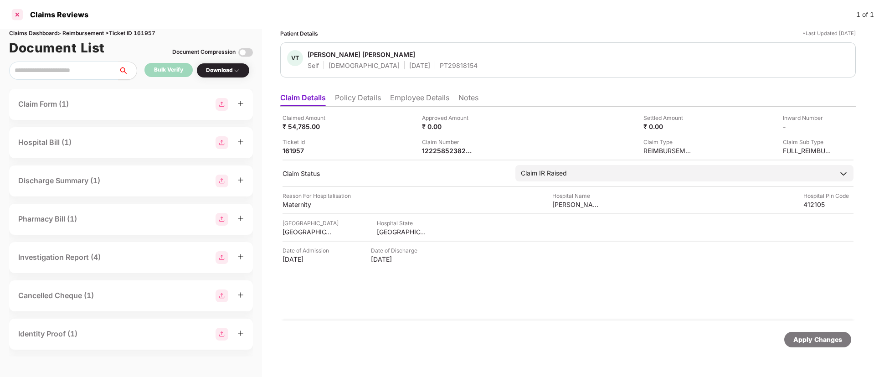
click at [20, 12] on div at bounding box center [17, 14] width 15 height 15
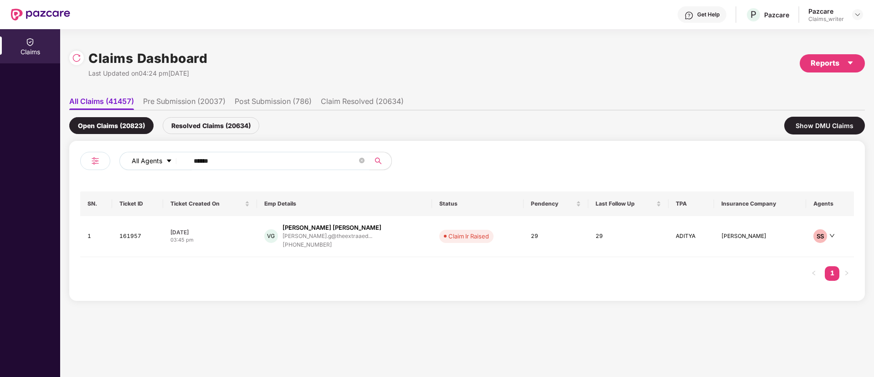
drag, startPoint x: 237, startPoint y: 159, endPoint x: 164, endPoint y: 156, distance: 73.4
click at [164, 156] on div "All Agents ******" at bounding box center [351, 161] width 464 height 18
paste input "text"
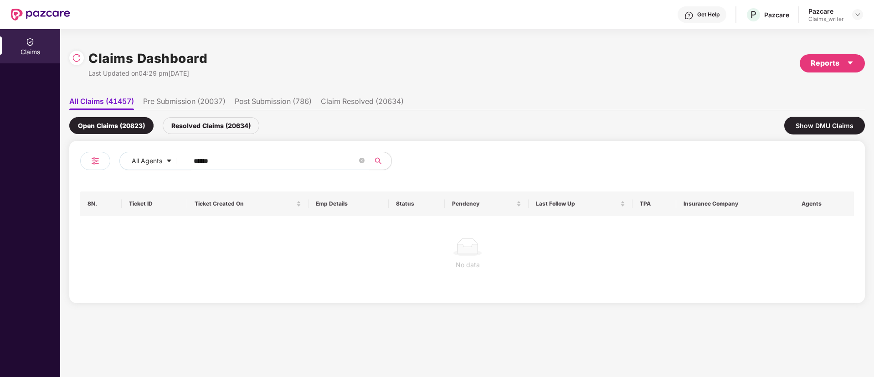
type input "******"
click at [197, 128] on div "Resolved Claims (20634)" at bounding box center [211, 125] width 97 height 17
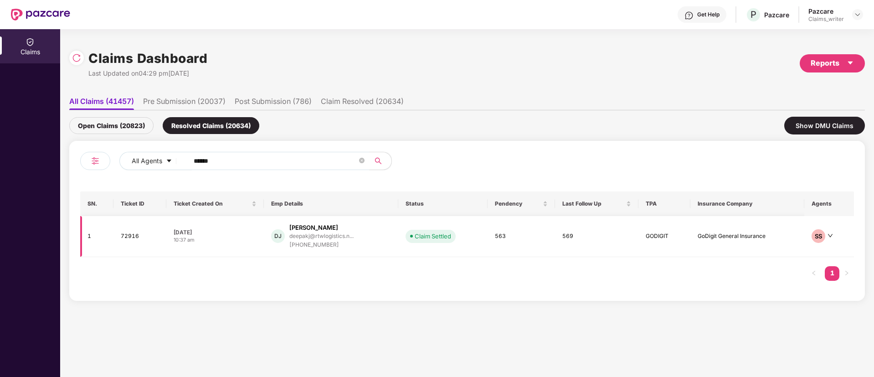
click at [133, 237] on td "72916" at bounding box center [139, 236] width 53 height 41
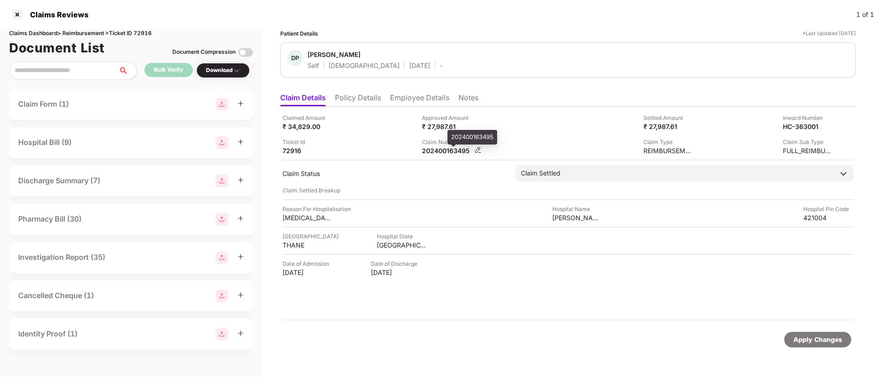
click at [439, 151] on div "202400163495" at bounding box center [447, 150] width 50 height 9
copy div "202400163495"
click at [16, 16] on div at bounding box center [17, 14] width 15 height 15
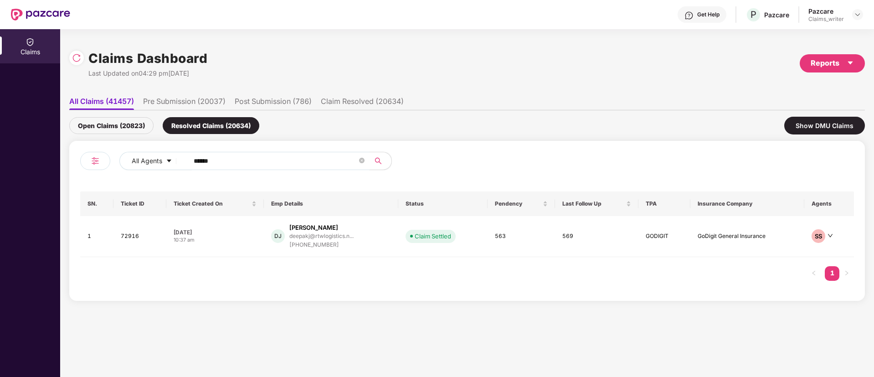
drag, startPoint x: 234, startPoint y: 164, endPoint x: 185, endPoint y: 159, distance: 49.0
click at [185, 159] on span "******" at bounding box center [276, 161] width 187 height 18
click at [129, 112] on div "Open Claims (20823) Resolved Claims (20634) Show DMU Claims" at bounding box center [466, 125] width 795 height 31
click at [131, 119] on div "Open Claims (20823)" at bounding box center [111, 125] width 84 height 17
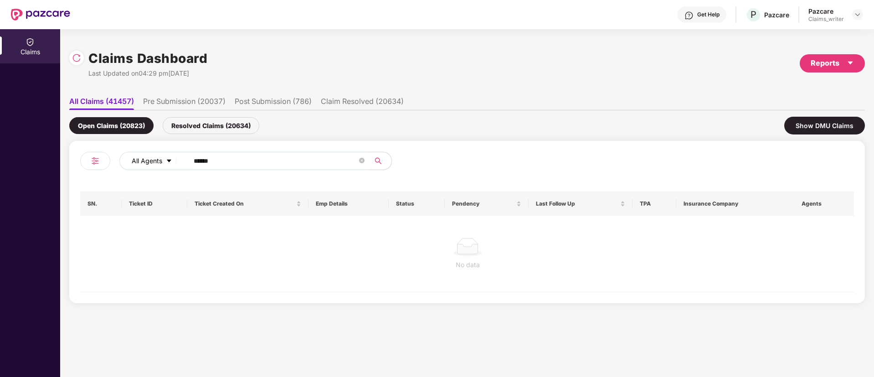
drag, startPoint x: 220, startPoint y: 164, endPoint x: 176, endPoint y: 164, distance: 44.2
click at [176, 164] on div "All Agents ******" at bounding box center [351, 161] width 464 height 18
paste input "text"
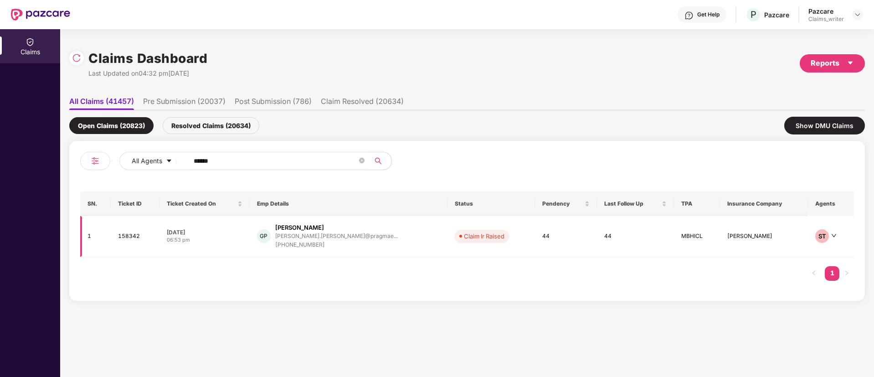
type input "******"
click at [137, 236] on td "158342" at bounding box center [135, 236] width 49 height 41
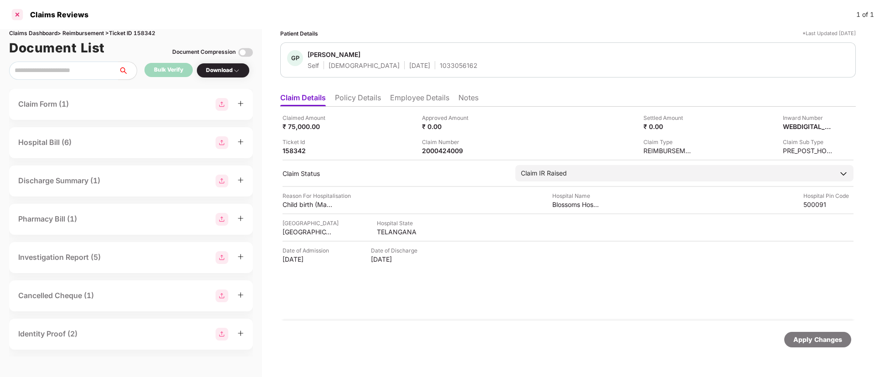
click at [19, 17] on div at bounding box center [17, 14] width 15 height 15
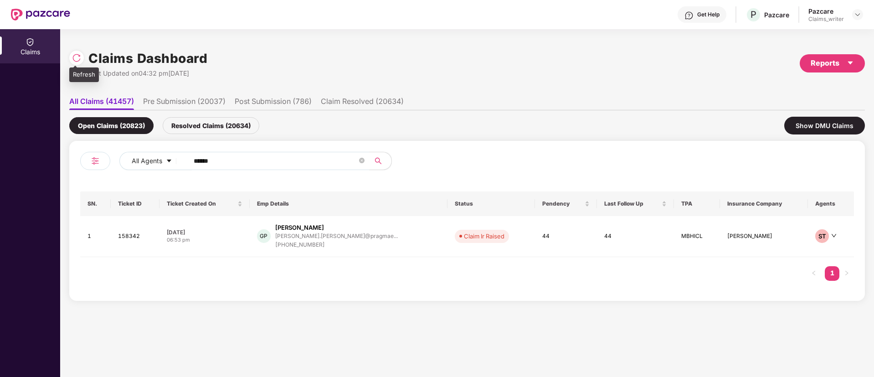
click at [71, 56] on div at bounding box center [76, 58] width 15 height 15
drag, startPoint x: 210, startPoint y: 159, endPoint x: 168, endPoint y: 157, distance: 41.9
click at [168, 157] on div "All Agents ******" at bounding box center [351, 161] width 464 height 18
paste input "text"
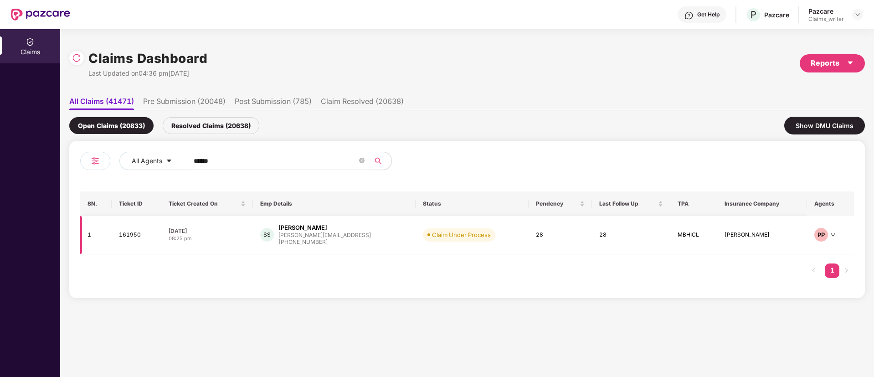
type input "******"
click at [139, 233] on td "161950" at bounding box center [137, 235] width 50 height 38
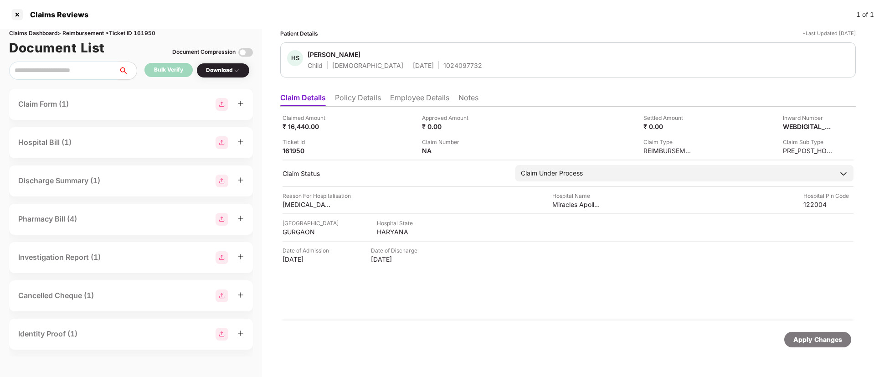
click at [443, 66] on div "1024097732" at bounding box center [462, 65] width 39 height 9
click at [403, 101] on li "Employee Details" at bounding box center [419, 99] width 59 height 13
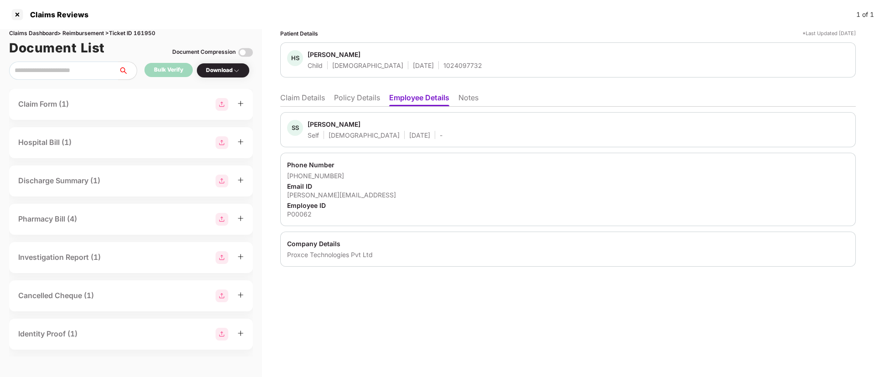
click at [339, 95] on li "Policy Details" at bounding box center [357, 99] width 46 height 13
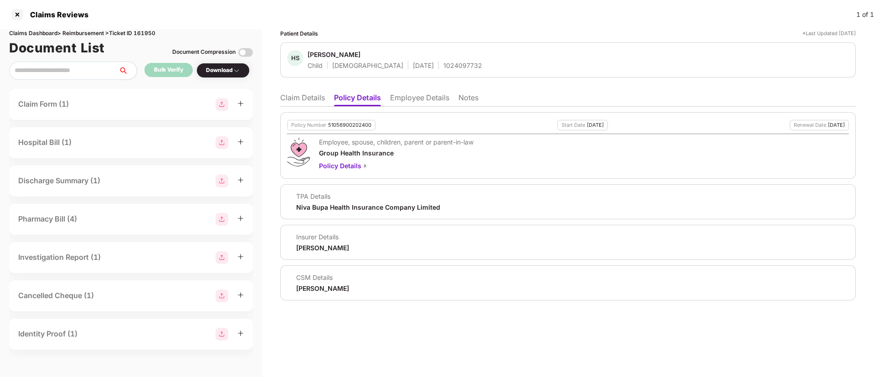
click at [312, 96] on li "Claim Details" at bounding box center [302, 99] width 45 height 13
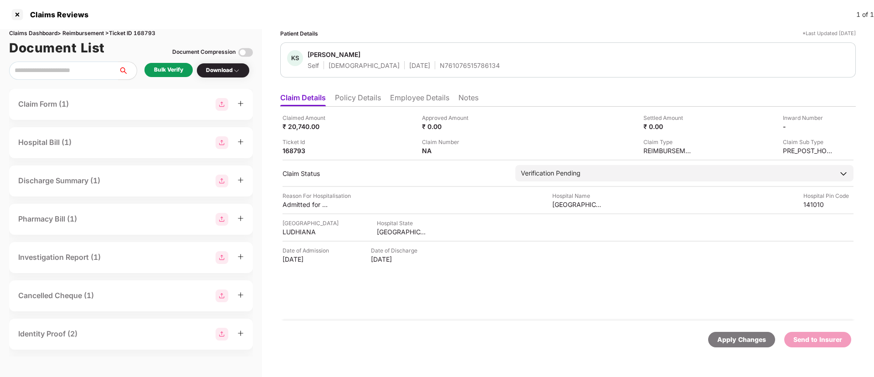
click at [400, 103] on li "Employee Details" at bounding box center [419, 99] width 59 height 13
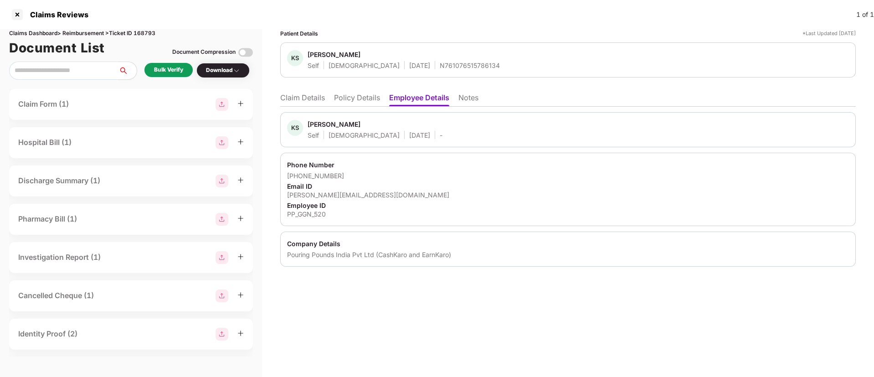
drag, startPoint x: 435, startPoint y: 285, endPoint x: 430, endPoint y: 270, distance: 16.0
click at [435, 285] on div "Patient Details *Last Updated [DATE] KS [PERSON_NAME] Self [DEMOGRAPHIC_DATA] […" at bounding box center [568, 203] width 612 height 348
click at [173, 73] on div "Bulk Verify" at bounding box center [168, 70] width 29 height 9
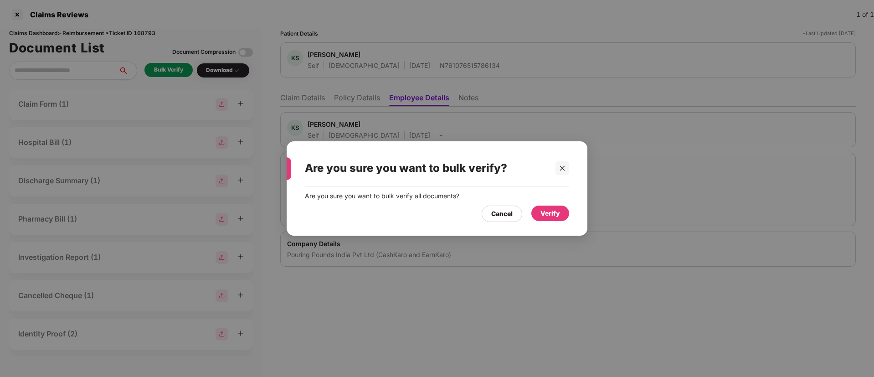
click at [547, 216] on div "Verify" at bounding box center [550, 213] width 20 height 10
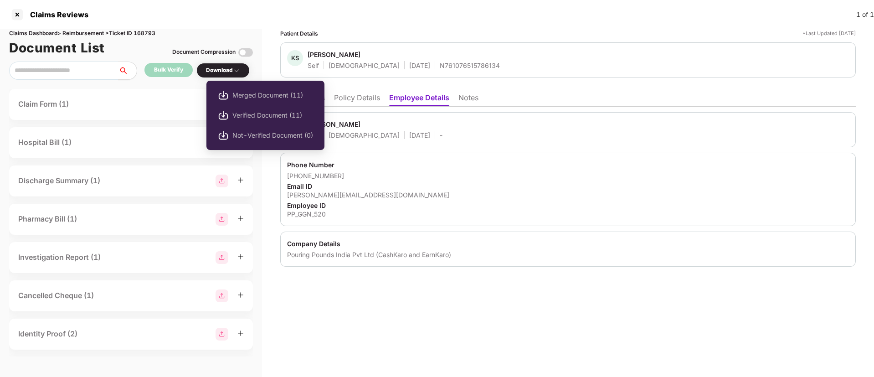
click at [224, 71] on div "Download" at bounding box center [223, 70] width 34 height 9
click at [239, 116] on span "Verified Document (11)" at bounding box center [272, 115] width 81 height 10
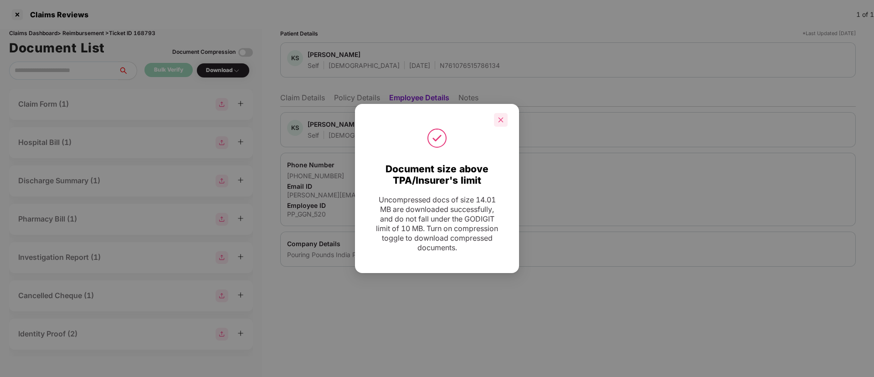
click at [500, 121] on icon "close" at bounding box center [500, 120] width 6 height 6
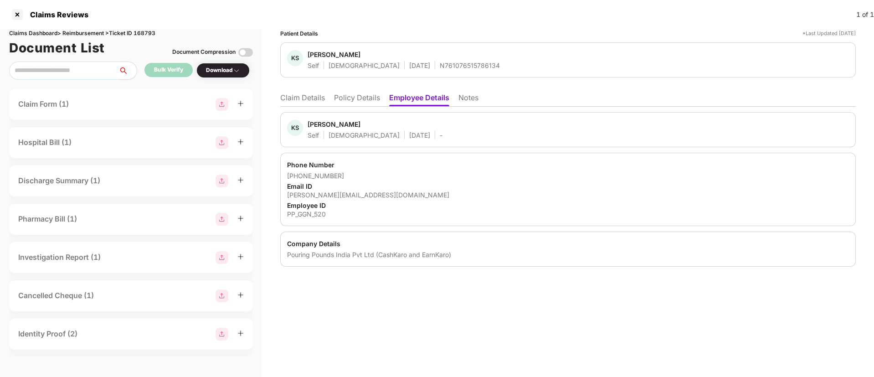
click at [343, 103] on li "Policy Details" at bounding box center [357, 99] width 46 height 13
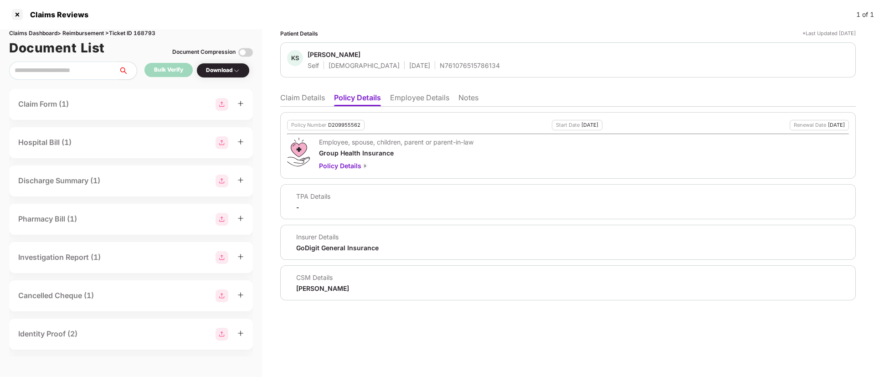
click at [143, 32] on div "Claims Dashboard > Reimbursement > Ticket ID 168793" at bounding box center [131, 33] width 244 height 9
copy div "168793"
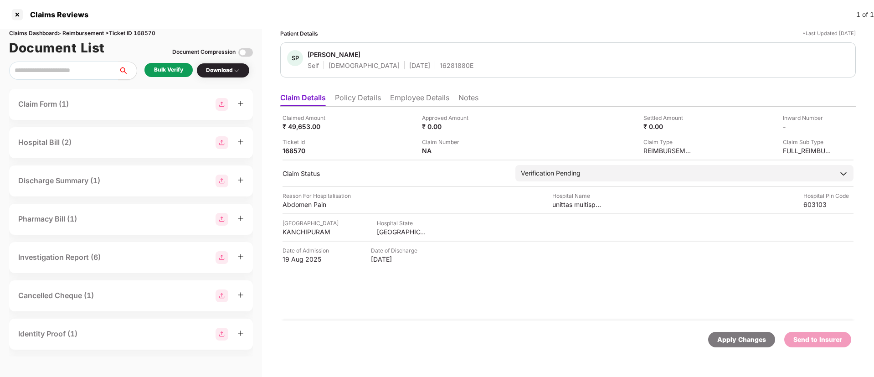
click at [155, 67] on div "Bulk Verify" at bounding box center [168, 70] width 29 height 9
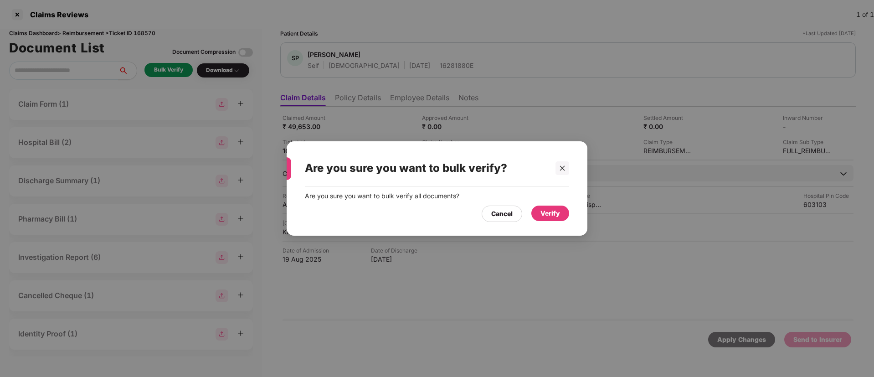
click at [547, 212] on div "Verify" at bounding box center [550, 213] width 20 height 10
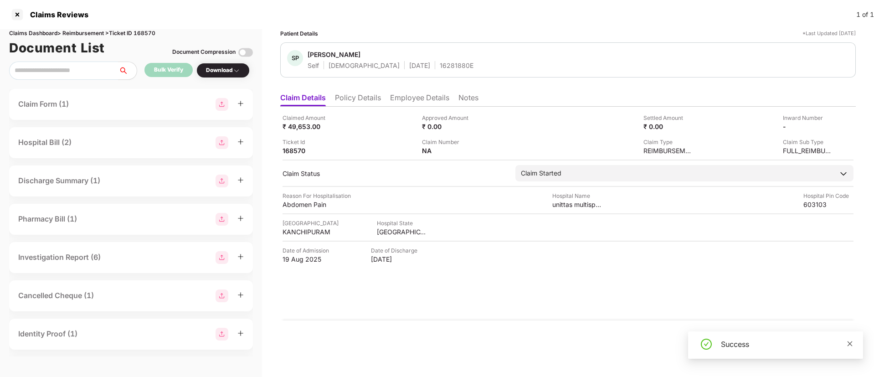
click at [852, 343] on icon "close" at bounding box center [849, 343] width 6 height 6
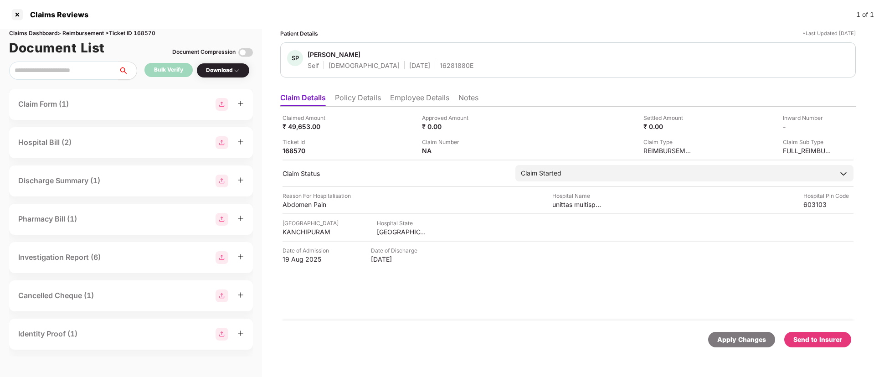
click at [230, 72] on div "Download" at bounding box center [223, 70] width 34 height 9
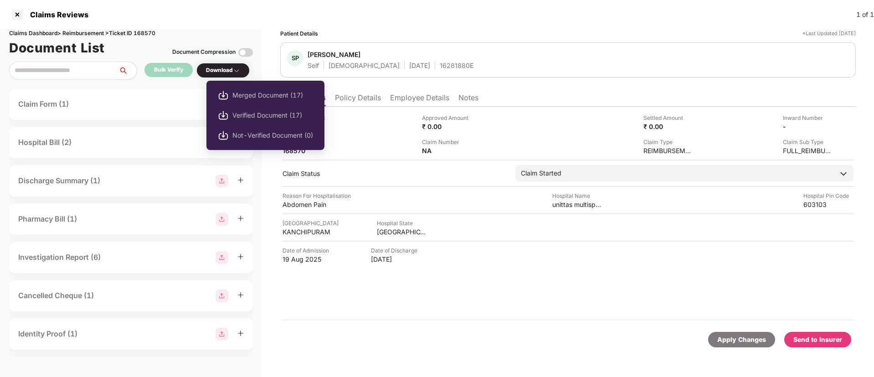
click at [232, 68] on div "Download" at bounding box center [223, 70] width 34 height 9
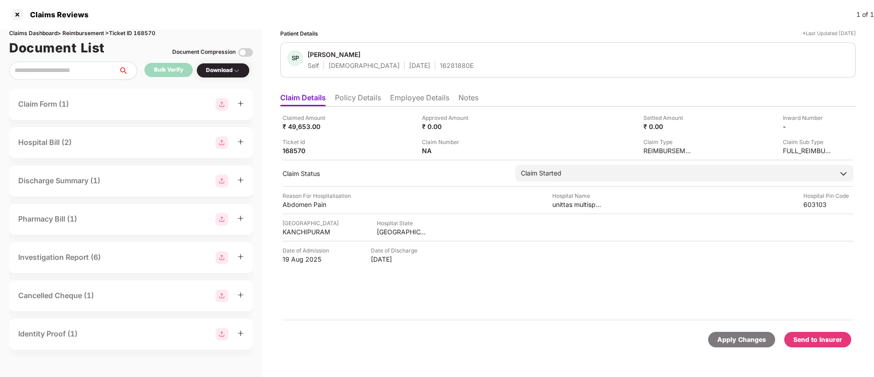
click at [232, 73] on div "Download" at bounding box center [223, 70] width 34 height 9
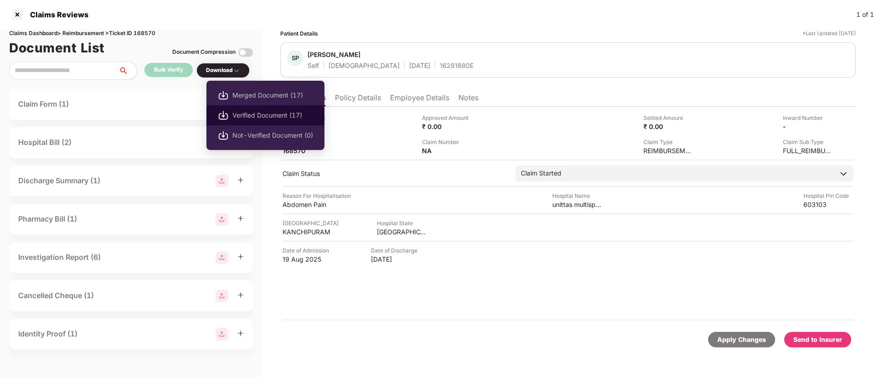
click at [250, 110] on span "Verified Document (17)" at bounding box center [272, 115] width 81 height 10
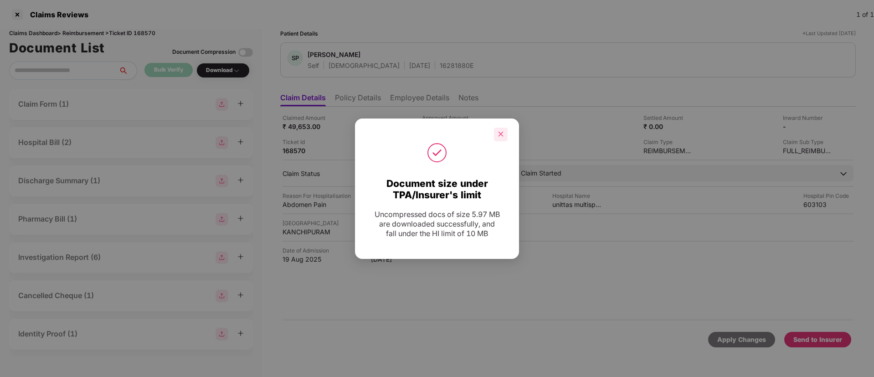
click at [503, 135] on icon "close" at bounding box center [500, 134] width 6 height 6
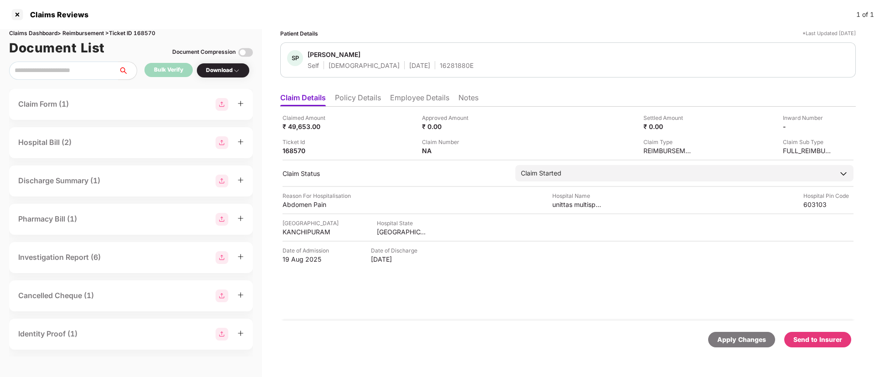
click at [832, 341] on div "Send to Insurer" at bounding box center [817, 339] width 49 height 10
click at [367, 97] on li "Policy Details" at bounding box center [358, 99] width 46 height 13
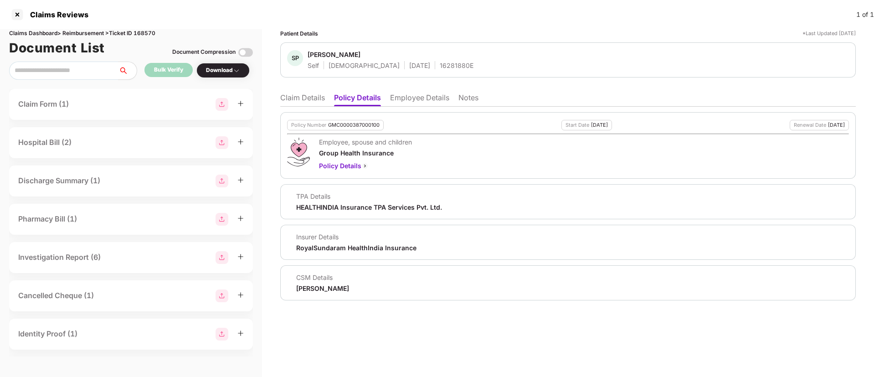
click at [407, 99] on li "Employee Details" at bounding box center [419, 99] width 59 height 13
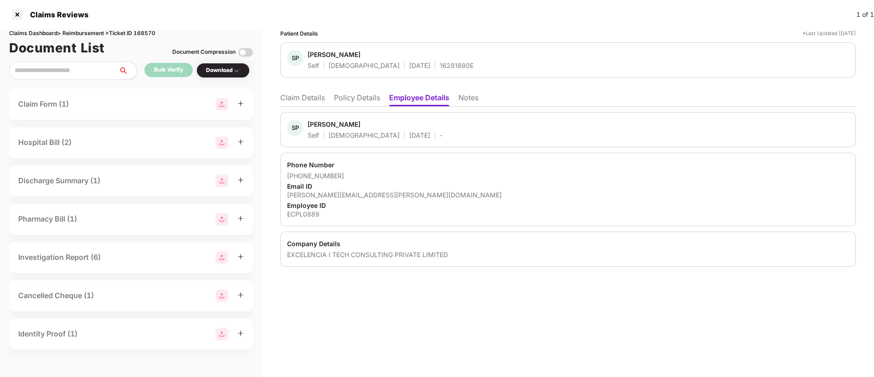
click at [315, 98] on li "Claim Details" at bounding box center [302, 99] width 45 height 13
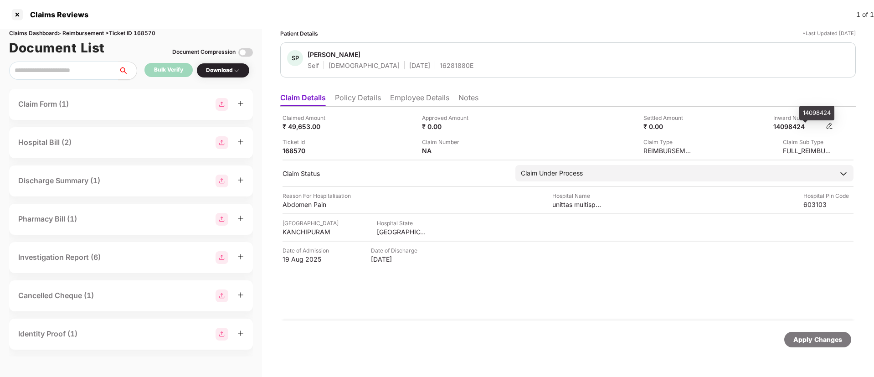
click at [792, 126] on div "14098424" at bounding box center [798, 126] width 50 height 9
copy div "14098424"
